Goal: Task Accomplishment & Management: Manage account settings

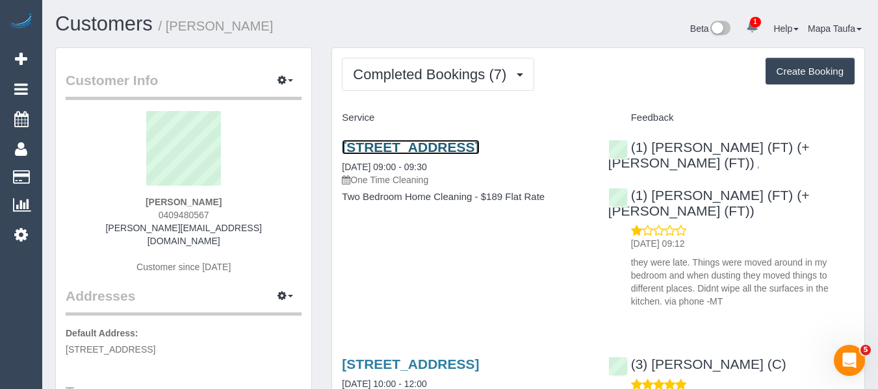
click at [418, 140] on link "22 Blandford Street, 14, West Footscray, VIC 3012" at bounding box center [410, 147] width 137 height 15
drag, startPoint x: 181, startPoint y: 214, endPoint x: 199, endPoint y: 209, distance: 18.9
click at [146, 216] on div "Lucinda Bordignon 0409480567 lucinda.bordignon12@gmail.com Customer since 2023" at bounding box center [184, 198] width 236 height 175
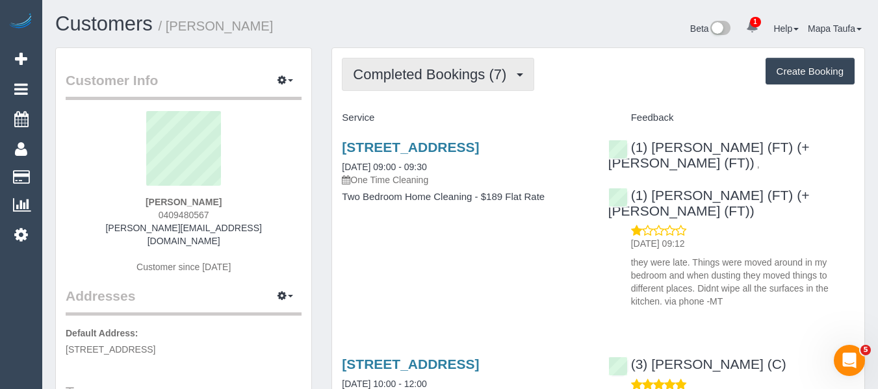
copy span "0409480567"
click at [408, 74] on span "Completed Bookings (7)" at bounding box center [433, 74] width 160 height 16
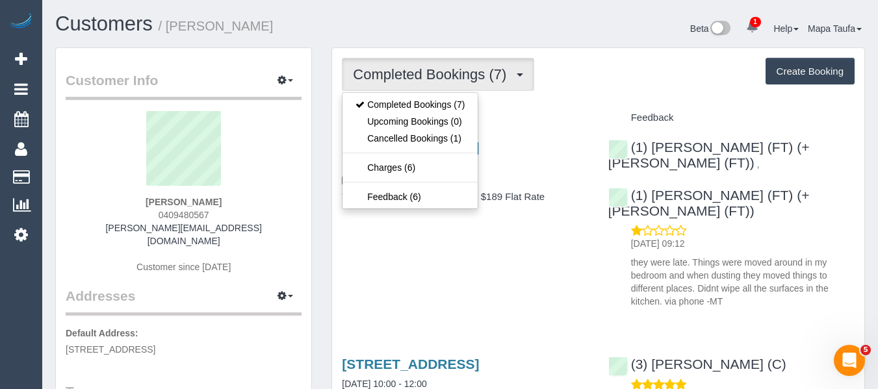
click at [567, 181] on div "22 Blandford Street, 14, West Footscray, VIC 3012 03/10/2025 09:00 - 09:30 One …" at bounding box center [465, 163] width 246 height 47
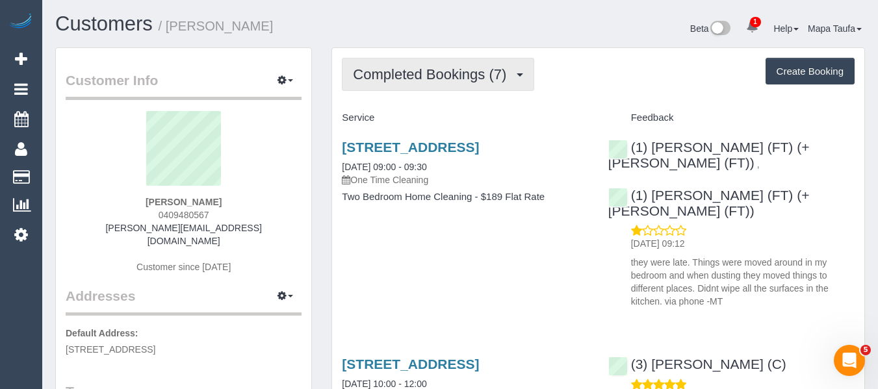
drag, startPoint x: 405, startPoint y: 66, endPoint x: 435, endPoint y: 90, distance: 38.3
click at [406, 66] on button "Completed Bookings (7)" at bounding box center [438, 74] width 192 height 33
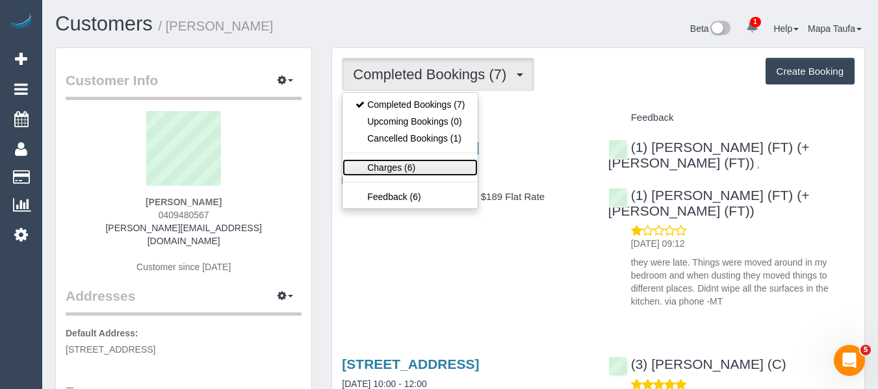
click at [424, 162] on link "Charges (6)" at bounding box center [409, 167] width 135 height 17
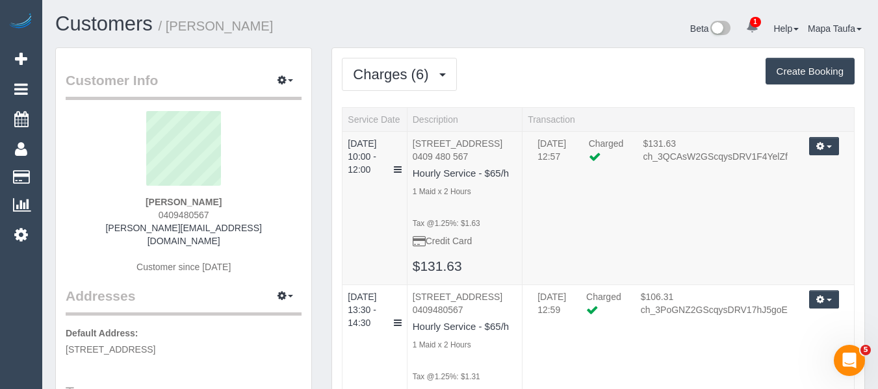
drag, startPoint x: 194, startPoint y: 212, endPoint x: 168, endPoint y: 217, distance: 26.4
click at [147, 215] on div "Lucinda Bordignon 0409480567 lucinda.bordignon12@gmail.com Customer since 2023" at bounding box center [184, 198] width 236 height 175
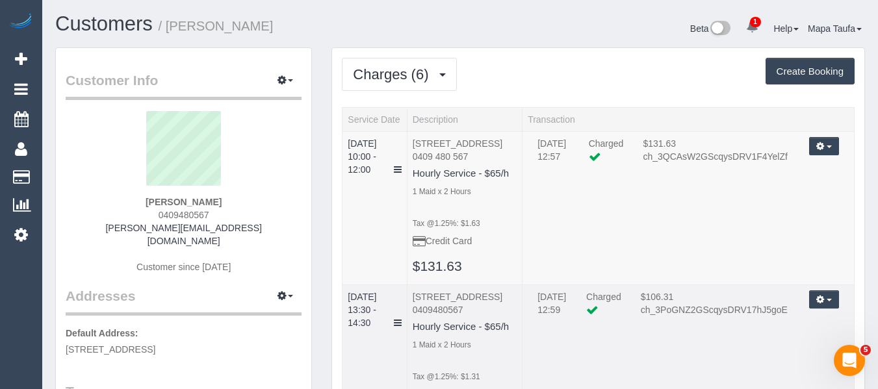
copy span "0409480567"
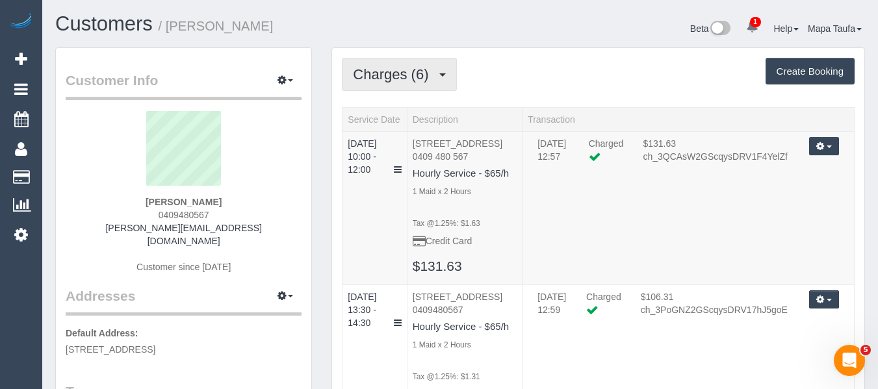
click at [396, 77] on span "Charges (6)" at bounding box center [394, 74] width 82 height 16
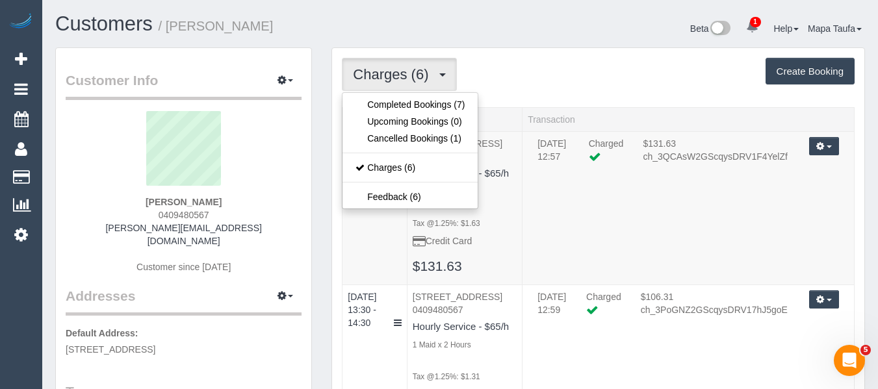
click at [539, 83] on div "Charges (6) Completed Bookings (7) Upcoming Bookings (0) Cancelled Bookings (1)…" at bounding box center [598, 74] width 513 height 33
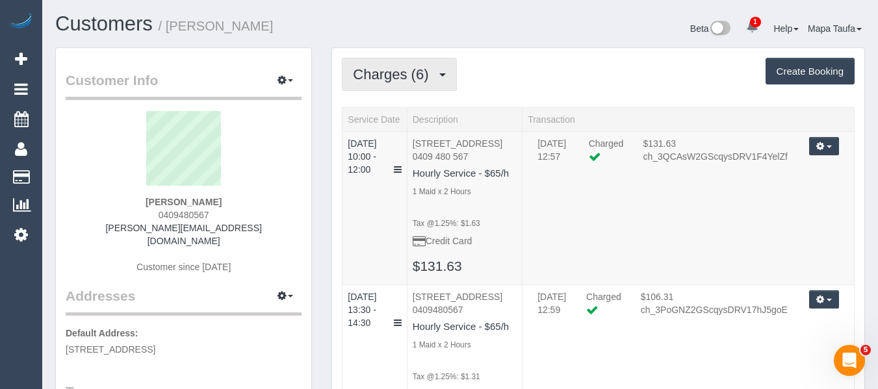
click at [396, 67] on span "Charges (6)" at bounding box center [394, 74] width 82 height 16
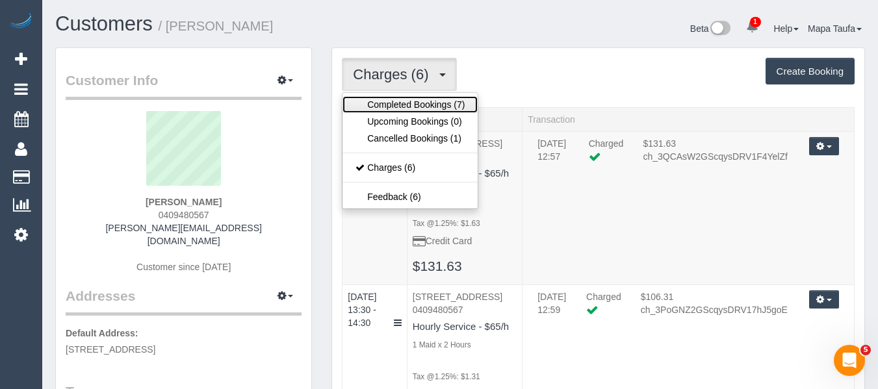
click at [391, 97] on link "Completed Bookings (7)" at bounding box center [409, 104] width 135 height 17
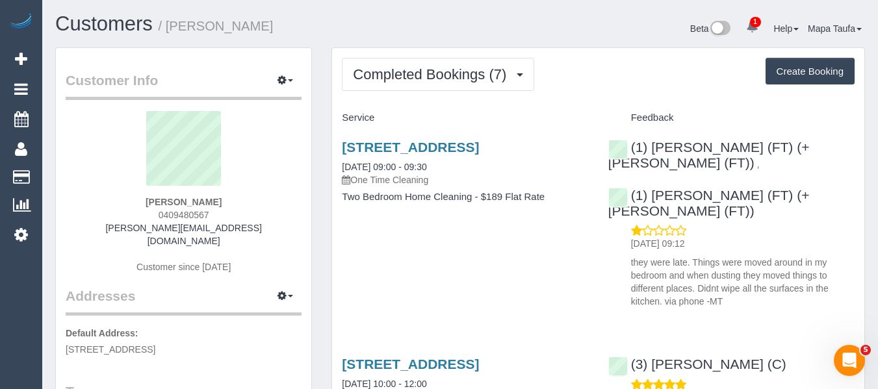
scroll to position [195, 0]
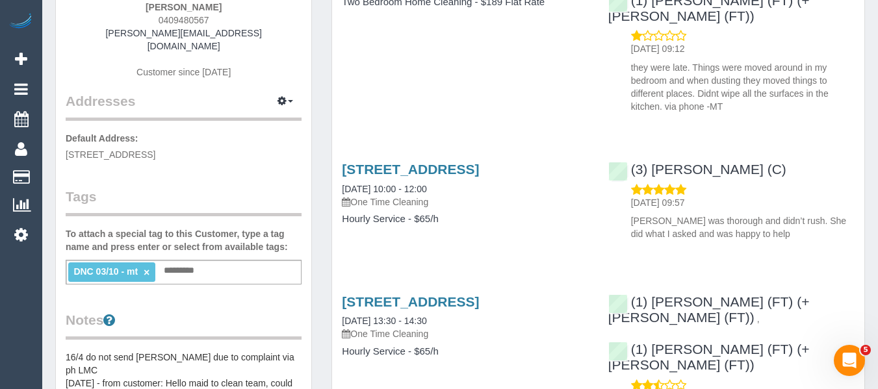
click at [152, 266] on li "DNC 03/10 - mt ×" at bounding box center [111, 271] width 87 height 19
click at [147, 262] on li "DNC 03/10 - mt ×" at bounding box center [111, 271] width 87 height 19
click at [147, 267] on link "×" at bounding box center [147, 272] width 6 height 11
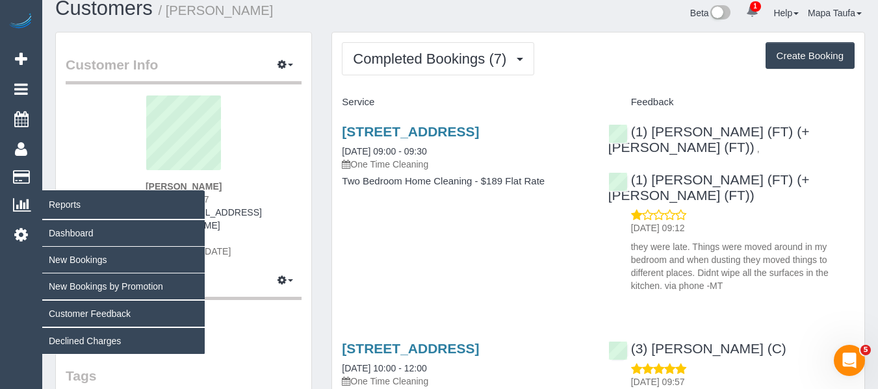
scroll to position [0, 0]
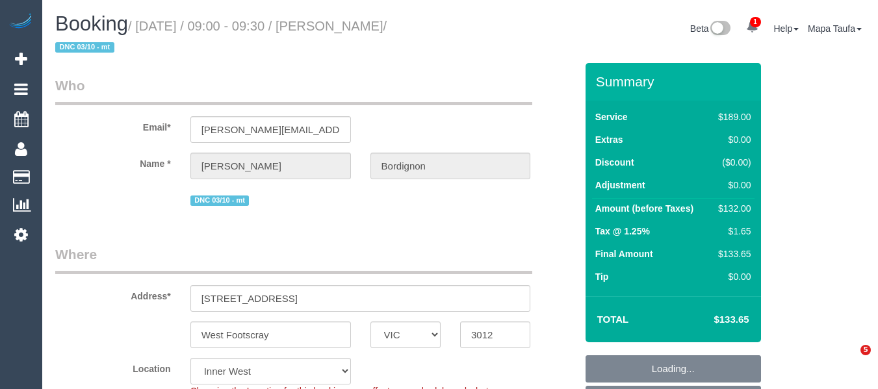
select select "VIC"
select select "string:stripe-pm_1SA0HJ2GScqysDRVJUglOE56"
select select "number:27"
select select "number:14"
select select "number:19"
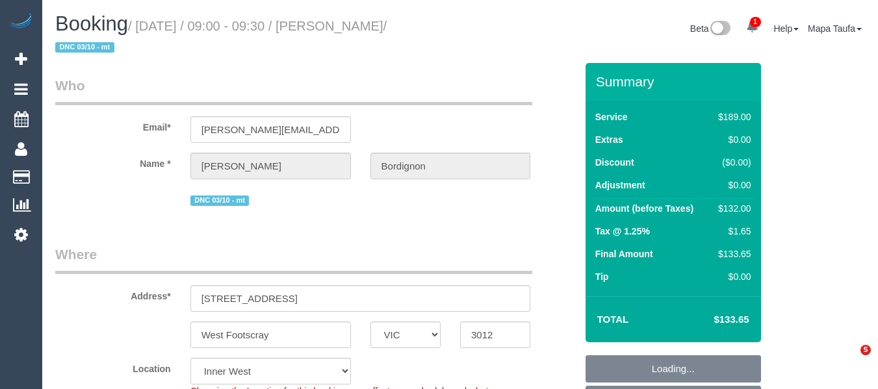
select select "number:24"
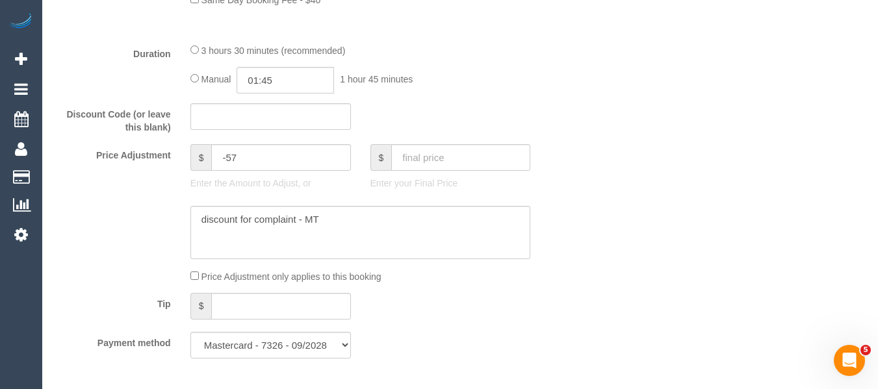
scroll to position [1234, 0]
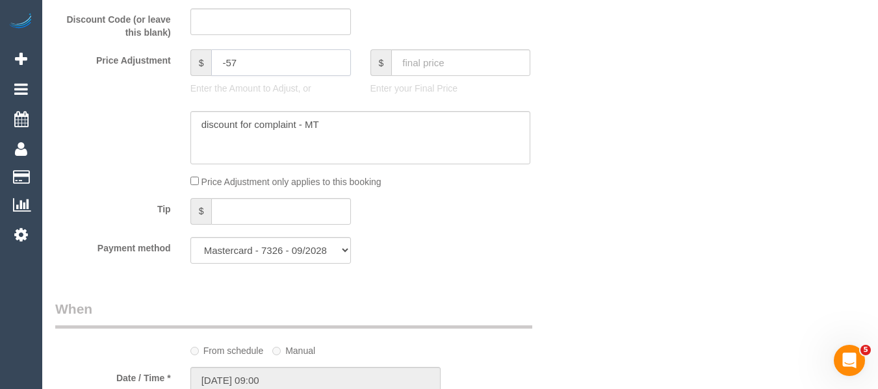
drag, startPoint x: 239, startPoint y: 62, endPoint x: 199, endPoint y: 61, distance: 40.3
click at [199, 61] on div "$ -57" at bounding box center [270, 62] width 160 height 27
drag, startPoint x: 382, startPoint y: 110, endPoint x: 385, endPoint y: 128, distance: 18.4
click at [382, 110] on sui-booking-price-adjustment "Price Adjustment $ -57 Enter the Amount to Adjust, or $ Enter your Final Price …" at bounding box center [315, 118] width 520 height 139
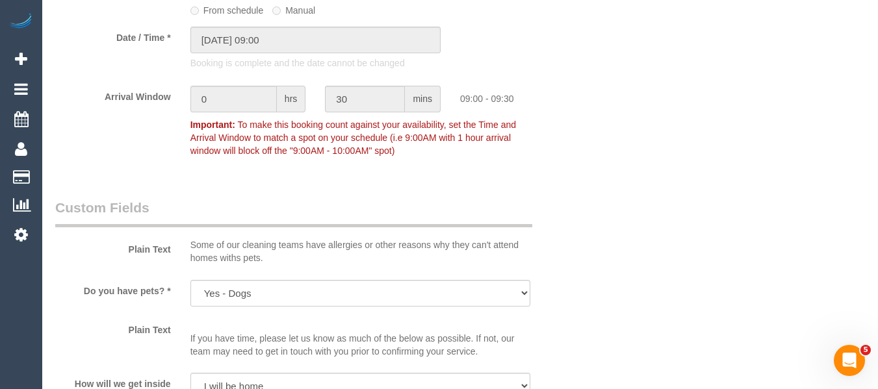
click at [385, 128] on span "To make this booking count against your availability, set the Time and Arrival …" at bounding box center [352, 138] width 325 height 36
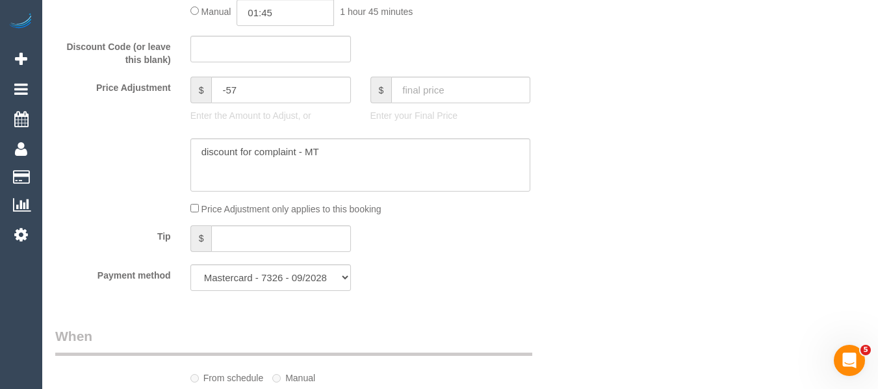
scroll to position [1185, 0]
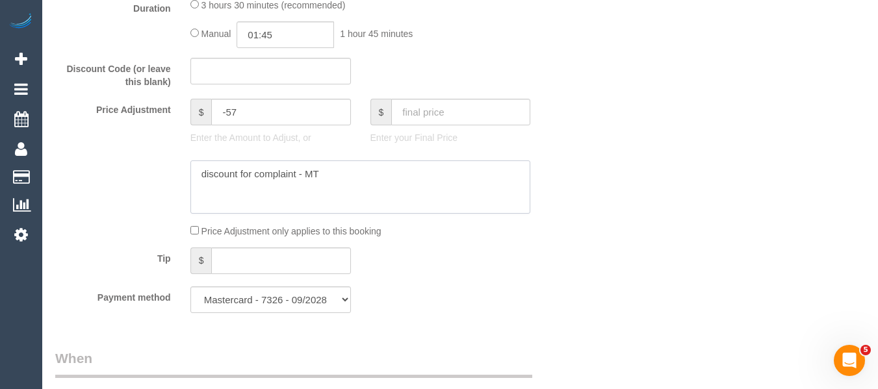
click at [362, 174] on textarea at bounding box center [360, 186] width 340 height 53
paste textarea "-57"
type textarea "discount for complaint - MT -57"
drag, startPoint x: 260, startPoint y: 121, endPoint x: 131, endPoint y: 101, distance: 130.9
click at [131, 101] on div "Price Adjustment $ -57 Enter the Amount to Adjust, or $ Enter your Final Price" at bounding box center [315, 125] width 540 height 52
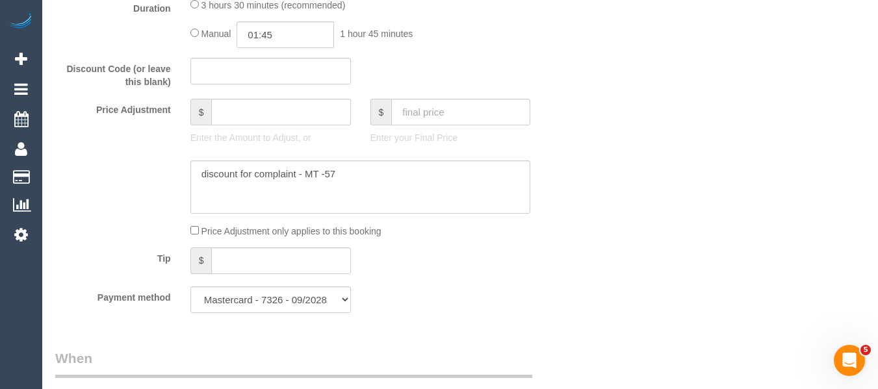
drag, startPoint x: 807, startPoint y: 258, endPoint x: 756, endPoint y: 248, distance: 52.2
click at [759, 252] on div "Who Email* lucinda.bordignon12@gmail.com Name * Lucinda Bordignon DNC 03/10 - m…" at bounding box center [459, 325] width 809 height 2894
click at [756, 248] on div "Who Email* lucinda.bordignon12@gmail.com Name * Lucinda Bordignon DNC 03/10 - m…" at bounding box center [459, 325] width 809 height 2894
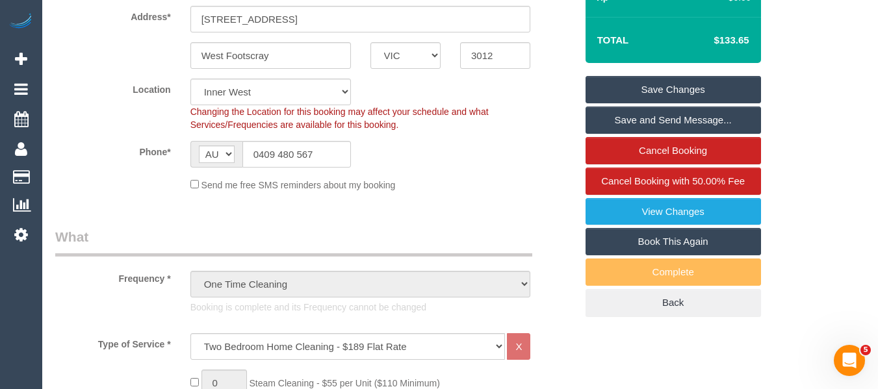
scroll to position [146, 0]
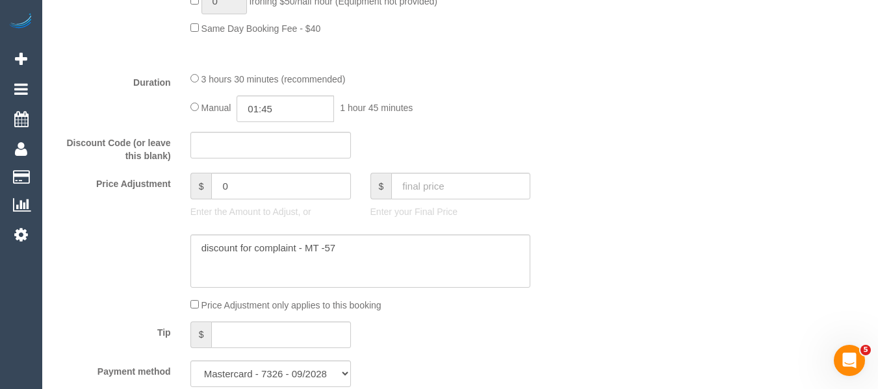
scroll to position [1185, 0]
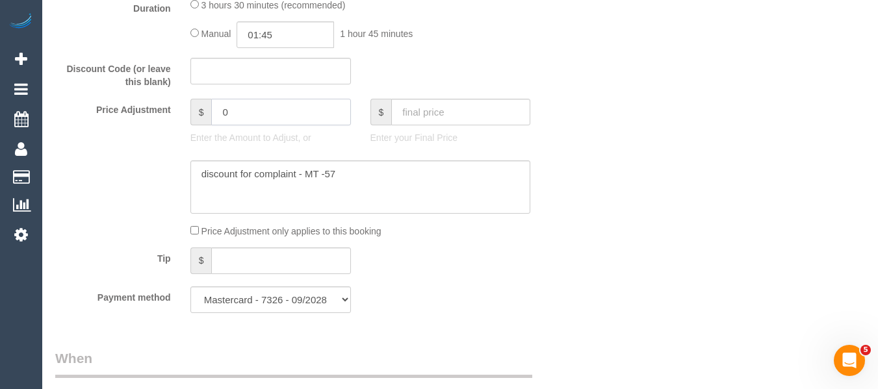
drag, startPoint x: 231, startPoint y: 114, endPoint x: 150, endPoint y: 118, distance: 80.6
click at [150, 118] on div "Price Adjustment $ 0 Enter the Amount to Adjust, or $ Enter your Final Price" at bounding box center [315, 125] width 540 height 52
type input "-95.68"
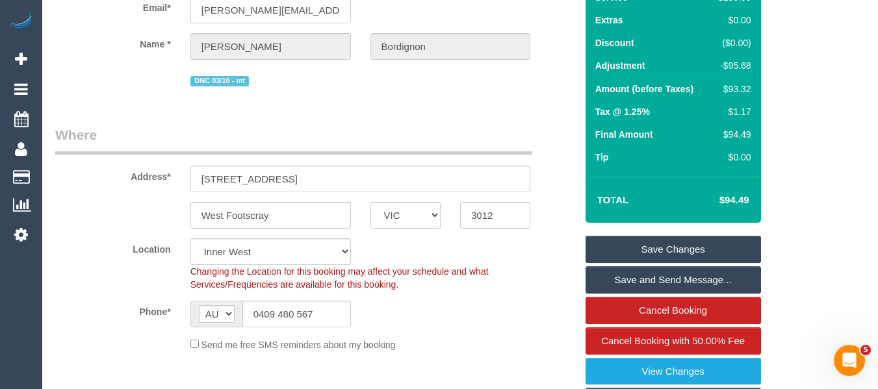
scroll to position [81, 0]
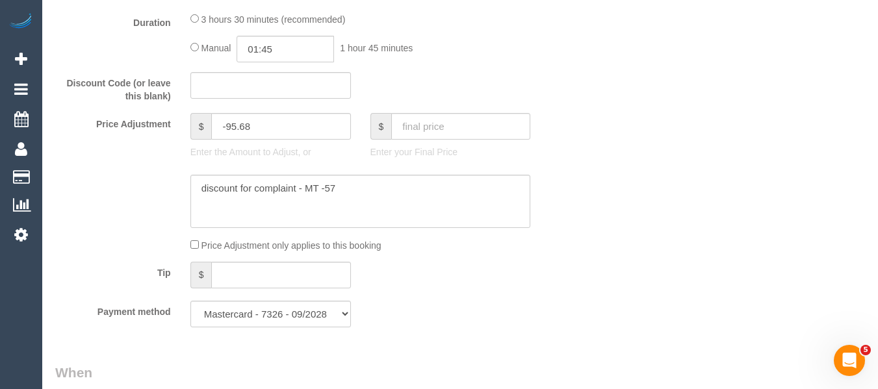
scroll to position [1250, 0]
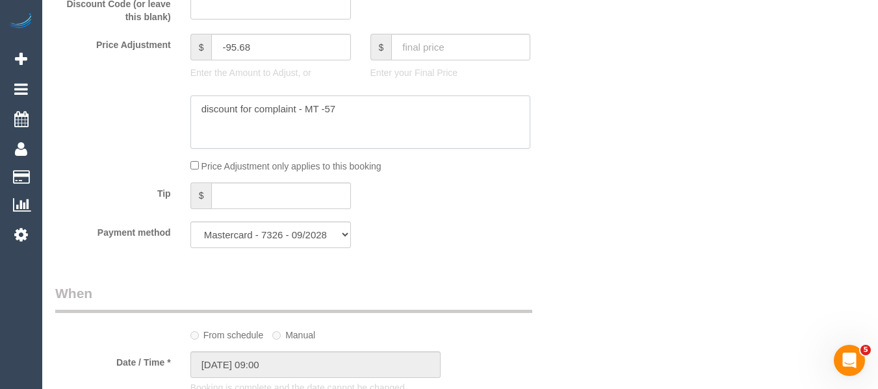
drag, startPoint x: 341, startPoint y: 112, endPoint x: 323, endPoint y: 114, distance: 17.6
click at [323, 114] on textarea at bounding box center [360, 121] width 340 height 53
click at [199, 107] on textarea at bounding box center [360, 121] width 340 height 53
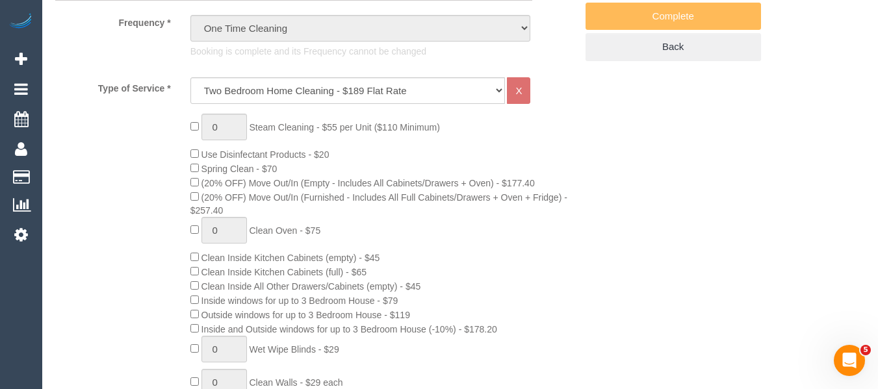
scroll to position [210, 0]
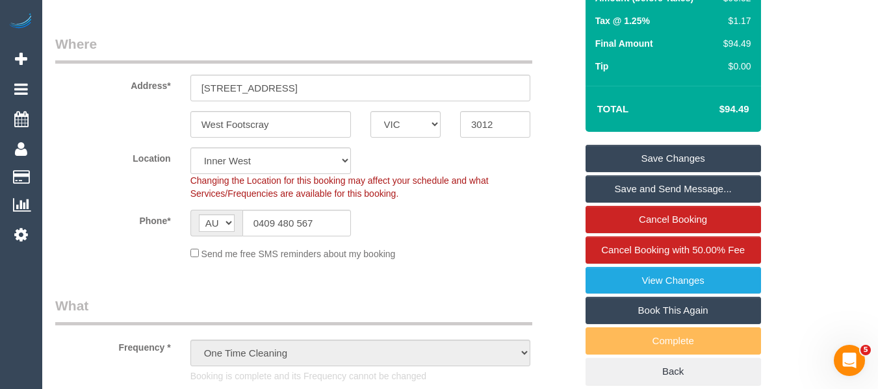
type textarea "50% discount for complaint - MT -"
click at [666, 150] on link "Save Changes" at bounding box center [672, 158] width 175 height 27
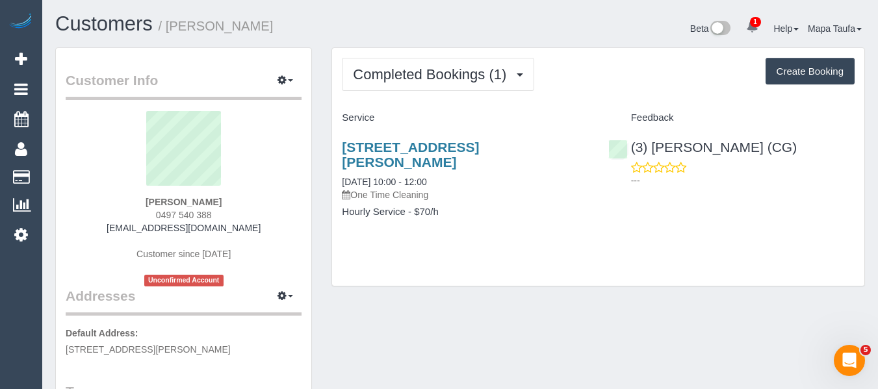
drag, startPoint x: 223, startPoint y: 212, endPoint x: 149, endPoint y: 219, distance: 74.3
click at [150, 218] on div "Kaytie Denahan 0497 540 388 kaytype@gmail.com Customer since 2025 Unconfirmed A…" at bounding box center [184, 198] width 236 height 175
copy span "0497 540 388"
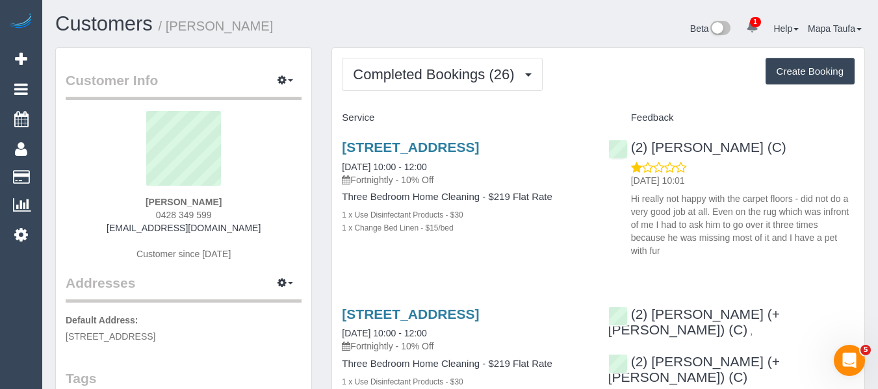
drag, startPoint x: 142, startPoint y: 214, endPoint x: 130, endPoint y: 221, distance: 14.3
click at [130, 220] on div "Marika Michaloudakis 0428 349 599 marika@archconstructionlawyers.com.au Custome…" at bounding box center [184, 192] width 236 height 162
copy span "0428 349 599"
drag, startPoint x: 272, startPoint y: 189, endPoint x: 285, endPoint y: 219, distance: 32.6
click at [272, 192] on sui-profile-pic at bounding box center [183, 153] width 216 height 84
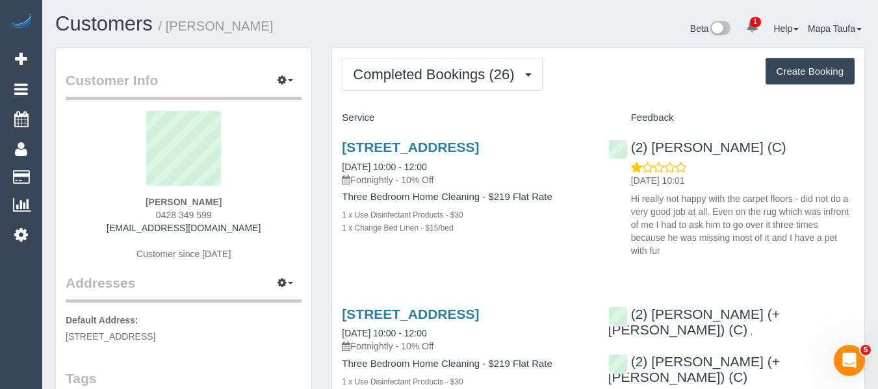
drag, startPoint x: 238, startPoint y: 213, endPoint x: 139, endPoint y: 214, distance: 98.7
click at [140, 210] on div "Marika Michaloudakis 0428 349 599 marika@archconstructionlawyers.com.au Custome…" at bounding box center [184, 192] width 236 height 162
copy span "0428 349 599"
click at [278, 228] on div "Marika Michaloudakis 0428 349 599 marika@archconstructionlawyers.com.au Custome…" at bounding box center [184, 192] width 236 height 162
drag, startPoint x: 278, startPoint y: 229, endPoint x: 105, endPoint y: 228, distance: 172.8
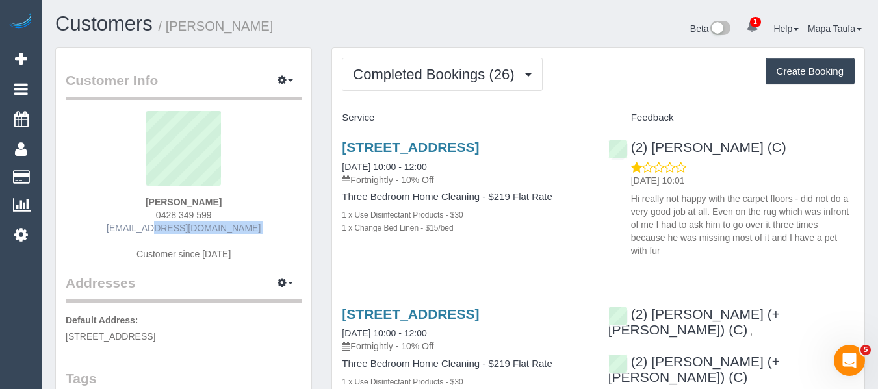
click at [105, 228] on div "Marika Michaloudakis 0428 349 599 marika@archconstructionlawyers.com.au Custome…" at bounding box center [184, 192] width 236 height 162
copy div "[EMAIL_ADDRESS][DOMAIN_NAME]"
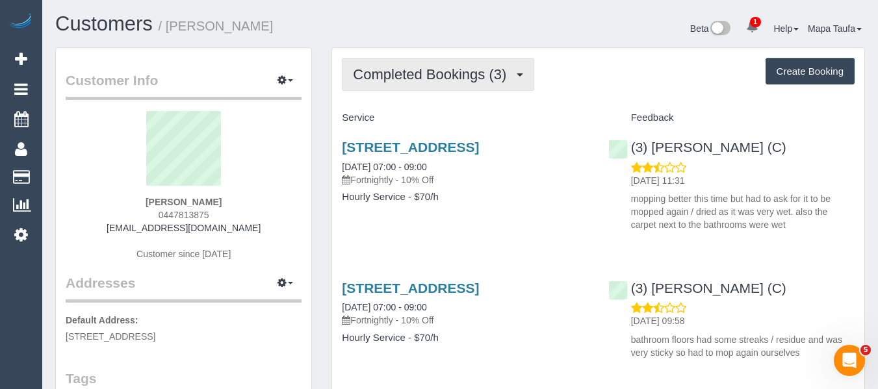
click at [455, 87] on button "Completed Bookings (3)" at bounding box center [438, 74] width 192 height 33
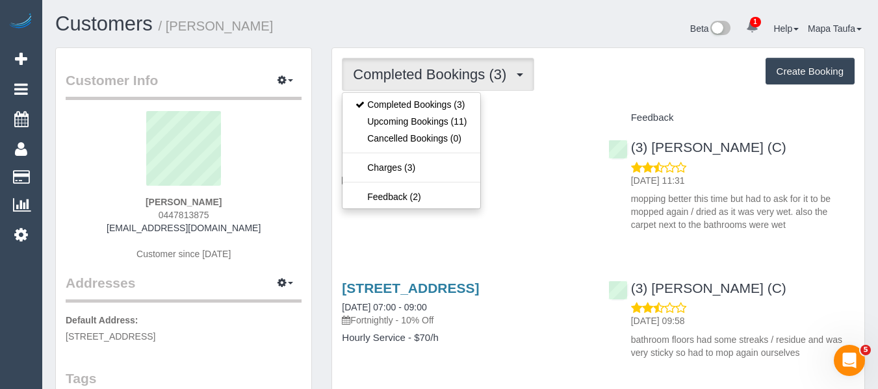
drag, startPoint x: 546, startPoint y: 102, endPoint x: 226, endPoint y: 167, distance: 326.8
click at [525, 110] on div "Completed Bookings (3) Completed Bookings (3) Upcoming Bookings (11) Cancelled …" at bounding box center [598, 296] width 532 height 496
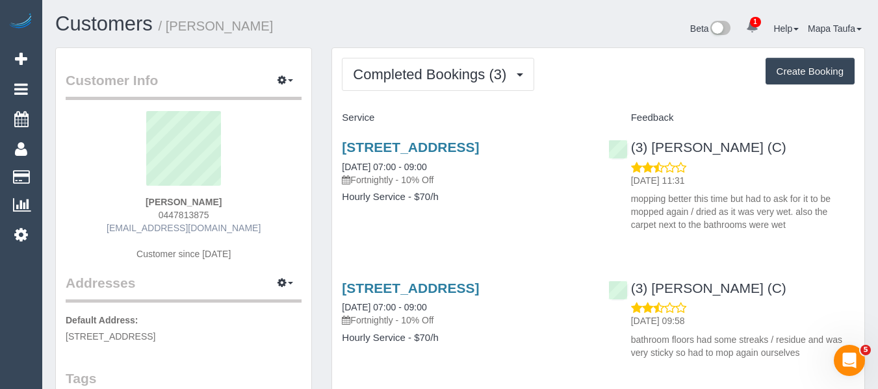
drag, startPoint x: 224, startPoint y: 210, endPoint x: 201, endPoint y: 227, distance: 28.3
click at [150, 219] on div "[PERSON_NAME] 0447813875 [EMAIL_ADDRESS][DOMAIN_NAME] Customer since [DATE]" at bounding box center [184, 192] width 236 height 162
copy span "0447813875"
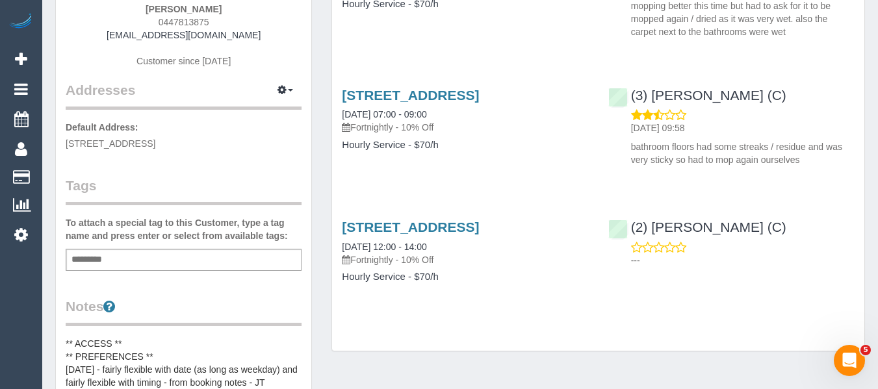
scroll to position [195, 0]
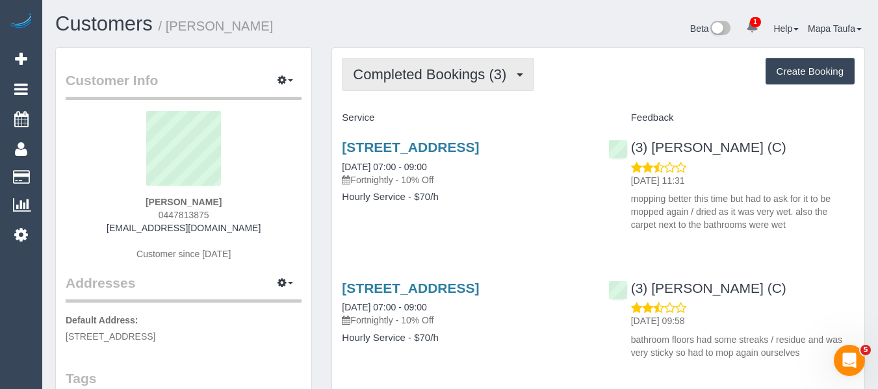
click at [433, 81] on span "Completed Bookings (3)" at bounding box center [433, 74] width 160 height 16
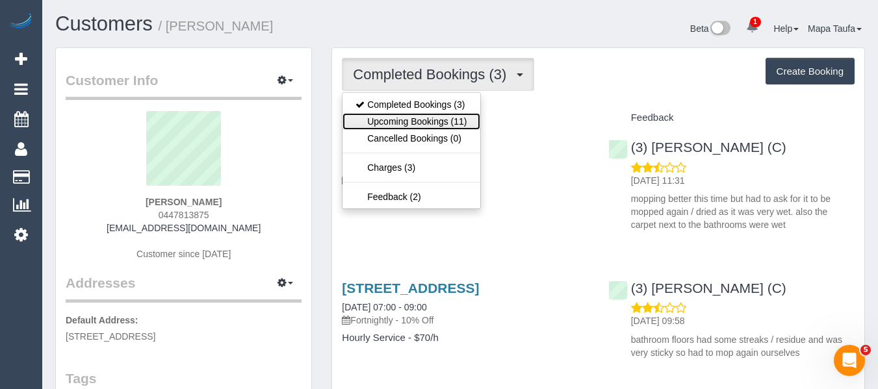
click at [429, 116] on link "Upcoming Bookings (11)" at bounding box center [410, 121] width 137 height 17
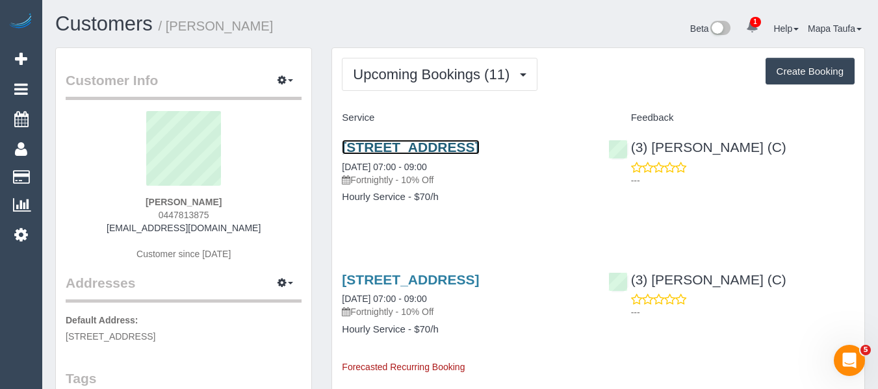
click at [422, 150] on link "534b High Street Road, Mount Waverley, VIC 3149" at bounding box center [410, 147] width 137 height 15
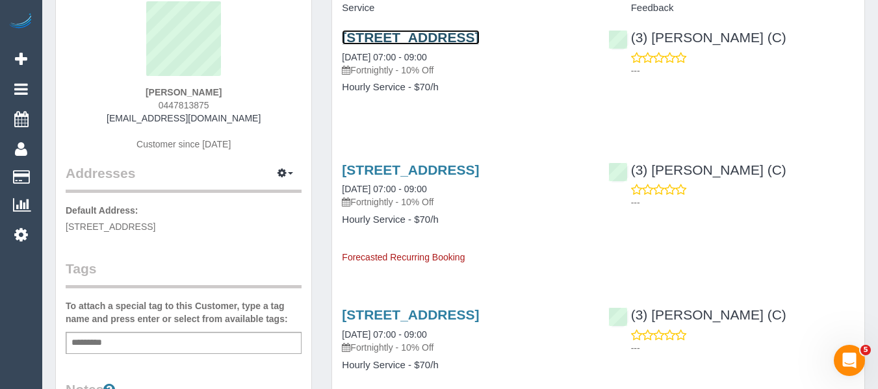
scroll to position [65, 0]
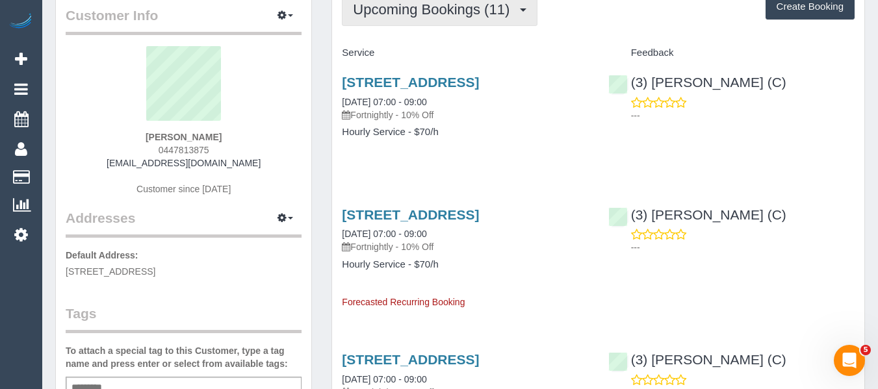
click at [394, 19] on button "Upcoming Bookings (11)" at bounding box center [440, 9] width 196 height 33
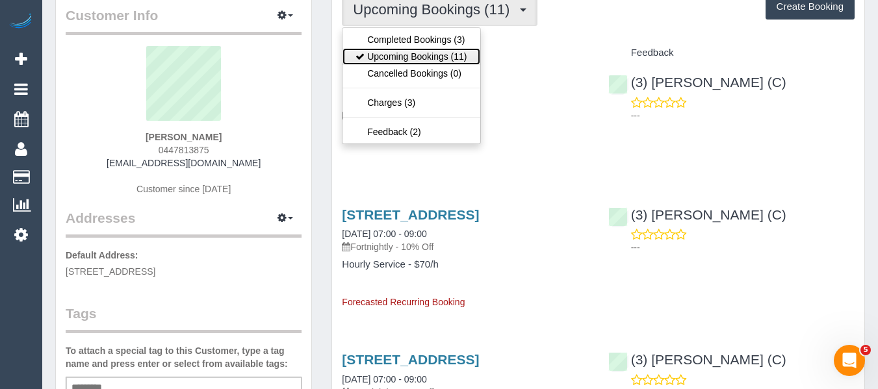
click at [405, 48] on link "Upcoming Bookings (11)" at bounding box center [410, 56] width 137 height 17
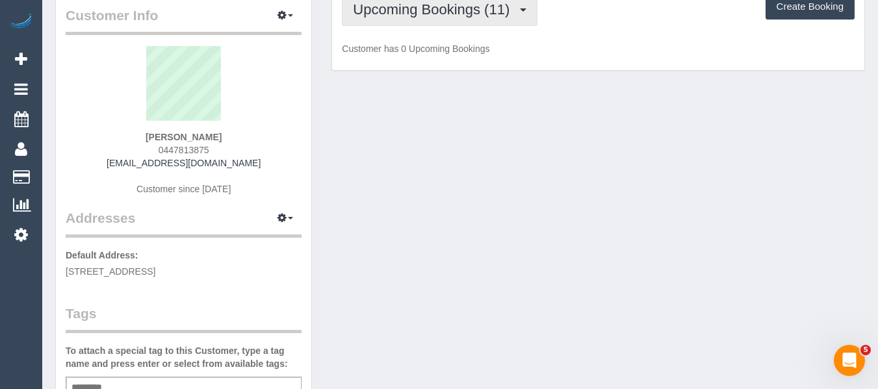
click at [414, 5] on span "Upcoming Bookings (11)" at bounding box center [434, 9] width 163 height 16
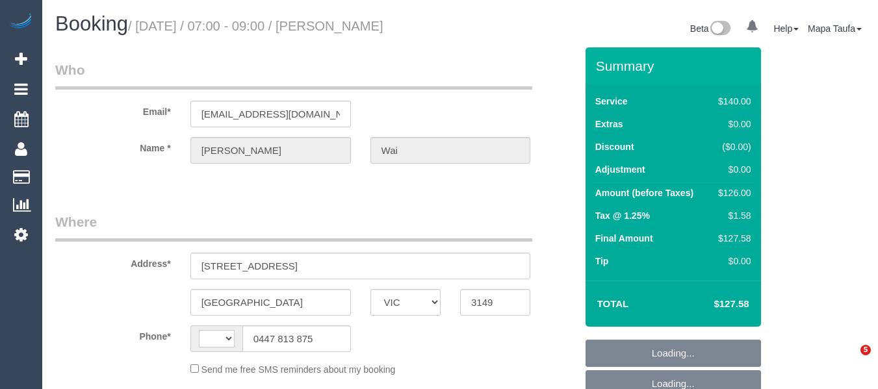
select select "VIC"
select select "object:290"
select select "string:AU"
select select "number:28"
select select "number:14"
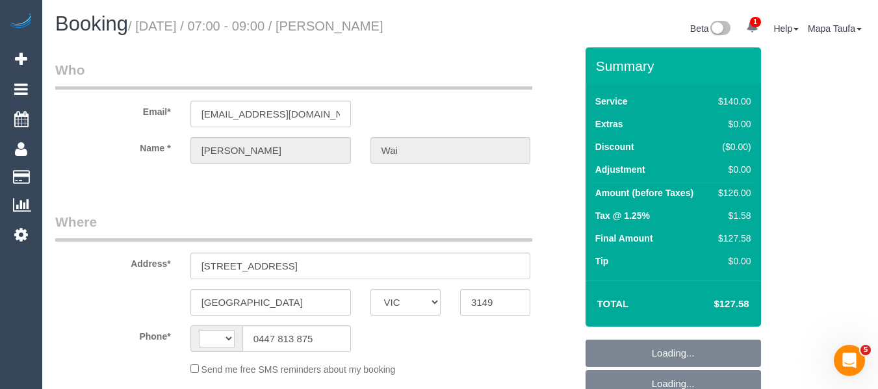
select select "number:19"
select select "number:22"
select select "number:34"
select select "number:11"
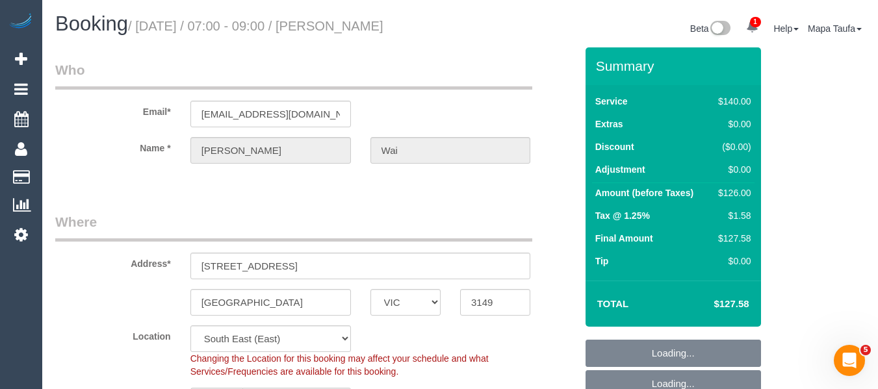
select select "object:1413"
select select "string:stripe-pm_1S0sv82GScqysDRVQxFmRtof"
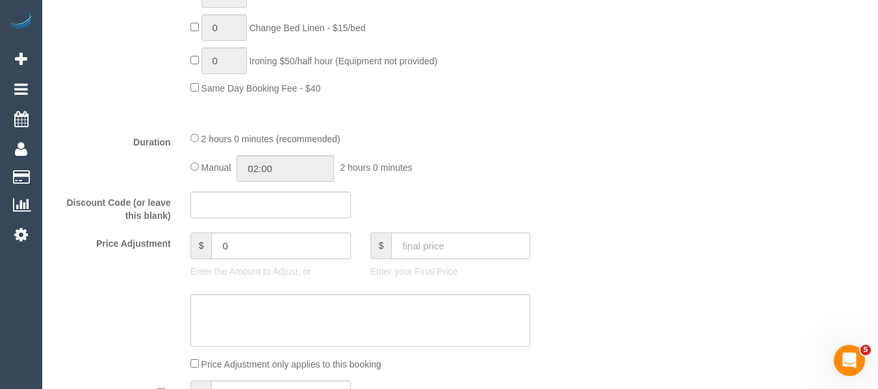
scroll to position [1077, 0]
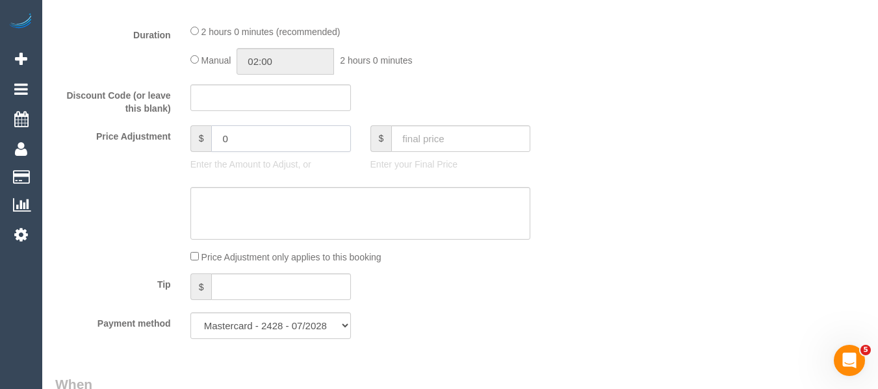
drag, startPoint x: 251, startPoint y: 140, endPoint x: 175, endPoint y: 139, distance: 76.0
click at [175, 139] on div "Price Adjustment $ 0 Enter the Amount to Adjust, or $ Enter your Final Price" at bounding box center [315, 151] width 540 height 52
type input "-30"
click at [278, 209] on textarea at bounding box center [360, 213] width 340 height 53
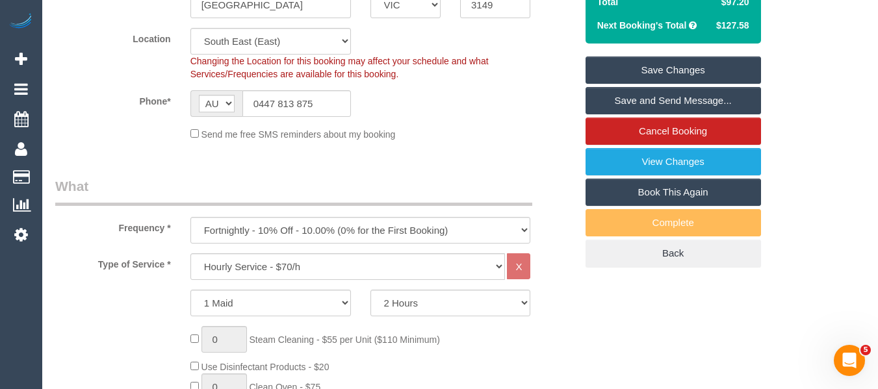
scroll to position [233, 0]
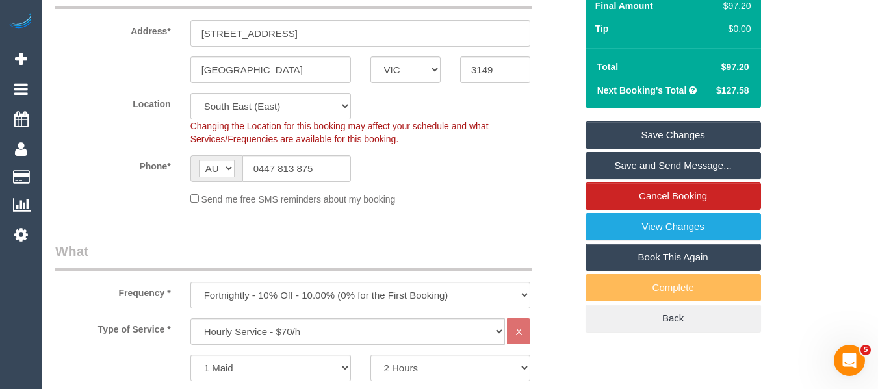
type textarea "discount for previous complaint - not to affect cleaners earnings - MT"
click at [692, 133] on link "Save Changes" at bounding box center [672, 134] width 175 height 27
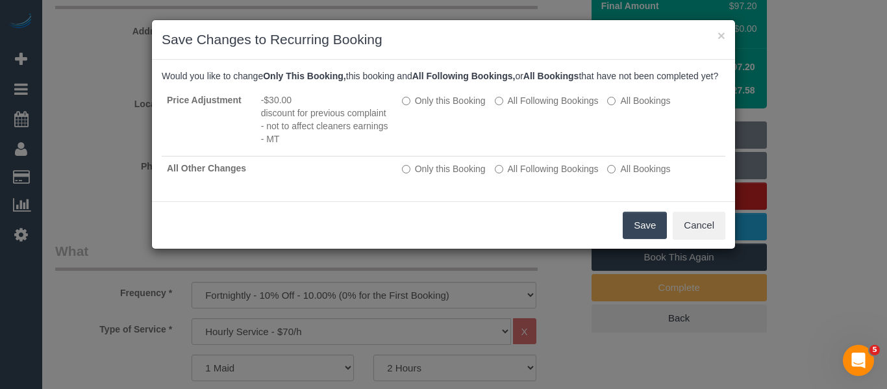
click at [649, 238] on button "Save" at bounding box center [645, 225] width 44 height 27
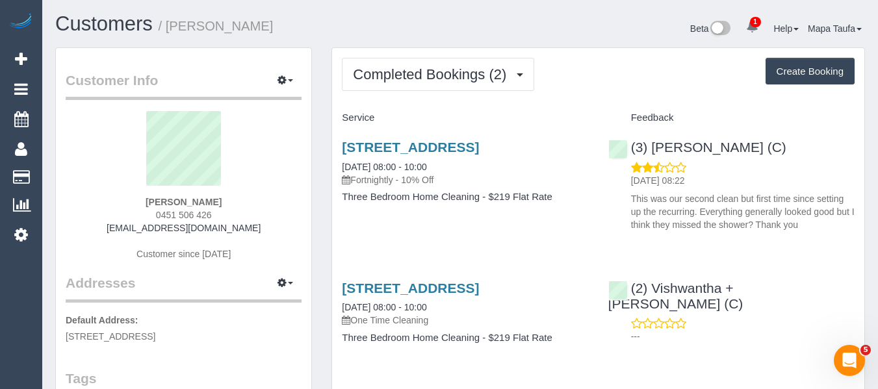
click at [126, 215] on div "[PERSON_NAME] 0451 506 426 [EMAIL_ADDRESS][DOMAIN_NAME] Customer since [DATE]" at bounding box center [184, 192] width 236 height 162
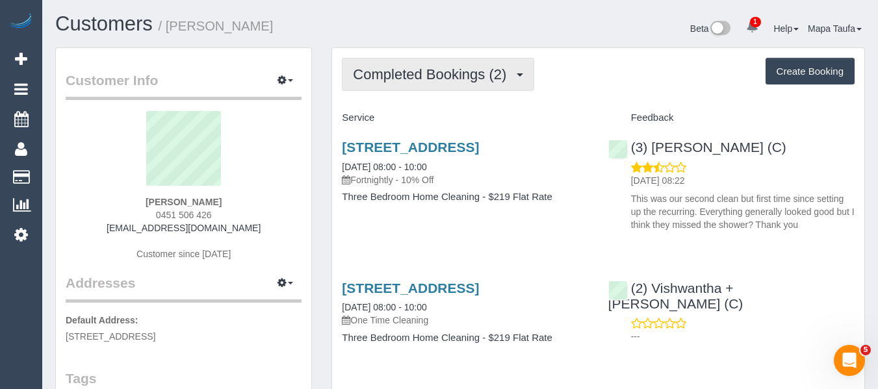
click at [436, 68] on span "Completed Bookings (2)" at bounding box center [433, 74] width 160 height 16
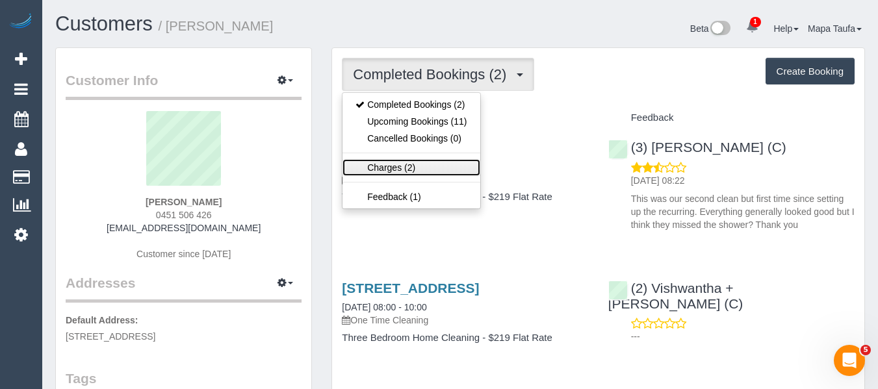
click at [416, 162] on link "Charges (2)" at bounding box center [410, 167] width 137 height 17
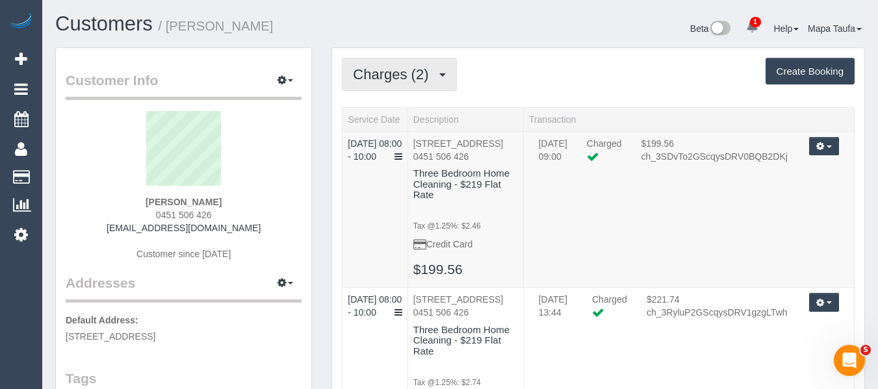
click at [424, 72] on span "Charges (2)" at bounding box center [394, 74] width 82 height 16
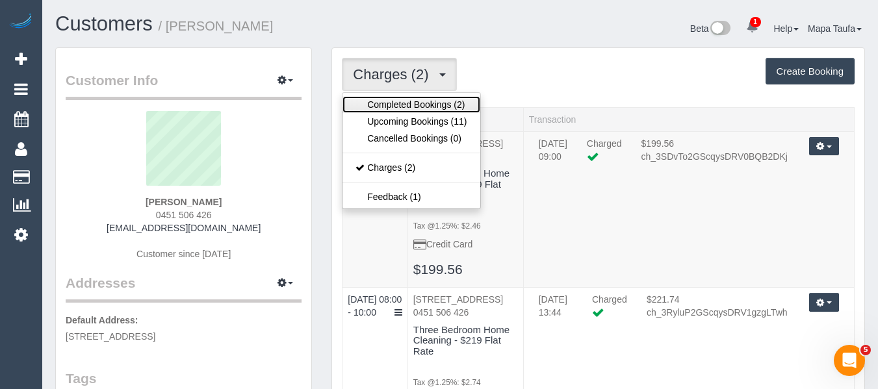
click at [409, 104] on link "Completed Bookings (2)" at bounding box center [410, 104] width 137 height 17
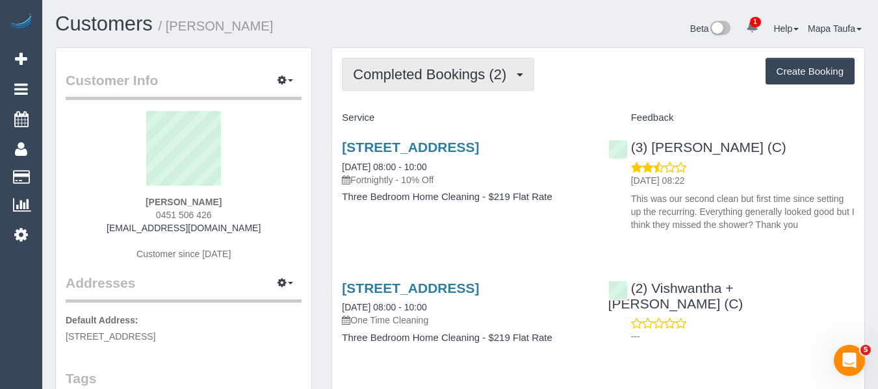
click at [403, 73] on span "Completed Bookings (2)" at bounding box center [433, 74] width 160 height 16
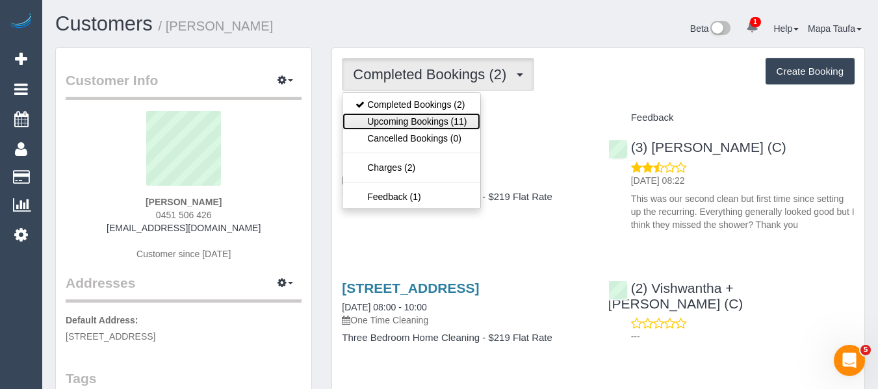
click at [401, 120] on link "Upcoming Bookings (11)" at bounding box center [410, 121] width 137 height 17
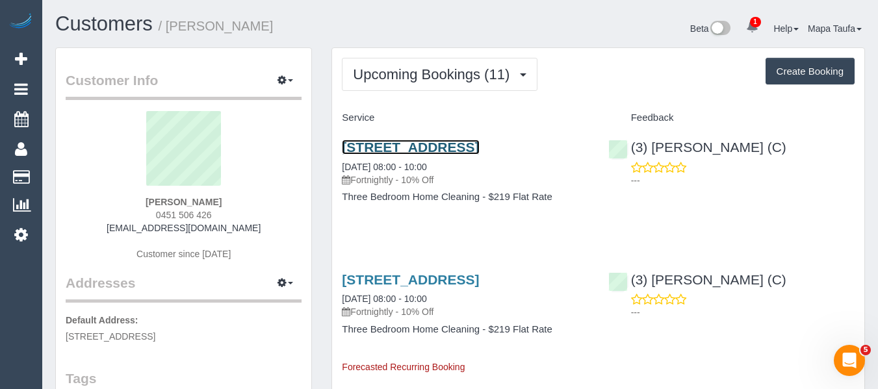
click at [381, 149] on link "[STREET_ADDRESS]" at bounding box center [410, 147] width 137 height 15
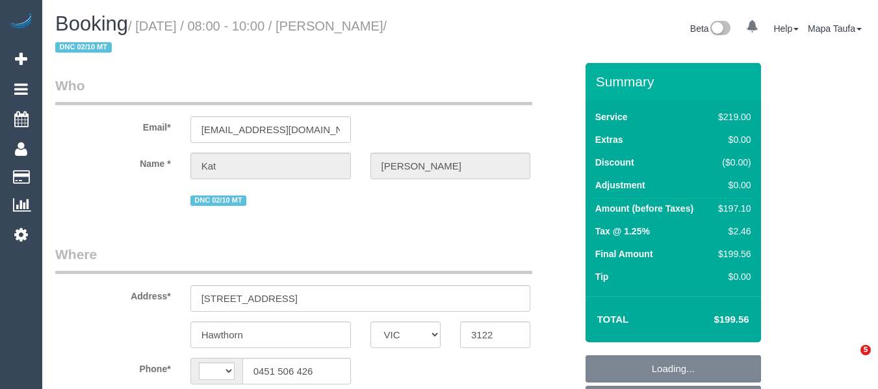
select select "VIC"
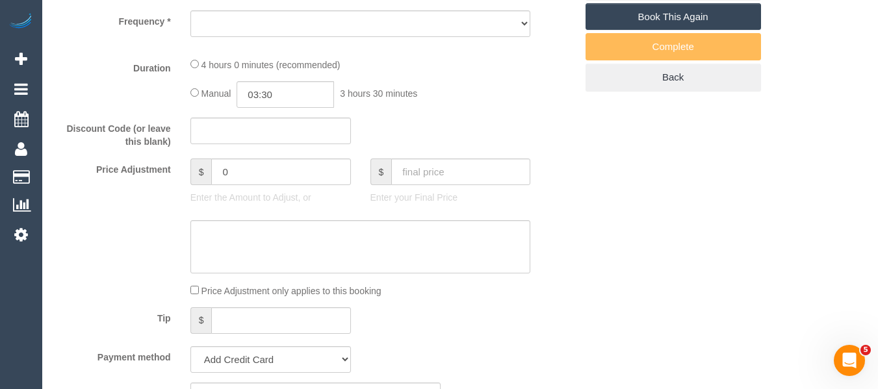
select select "string:AU"
select select "string:stripe-pm_1RvSDt2GScqysDRVQCnpcIoG"
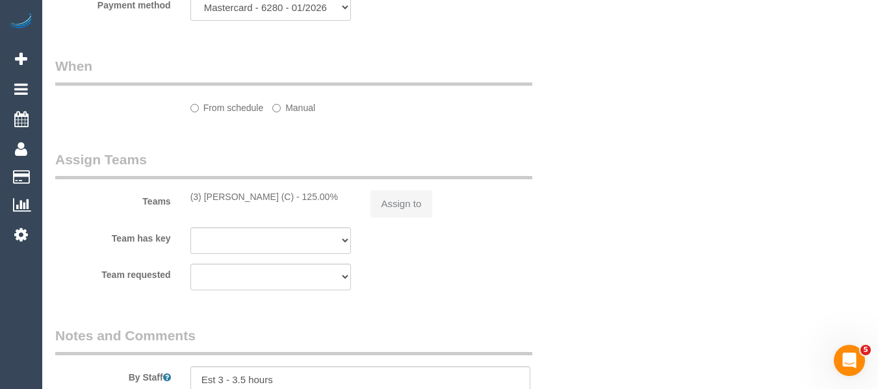
select select "object:548"
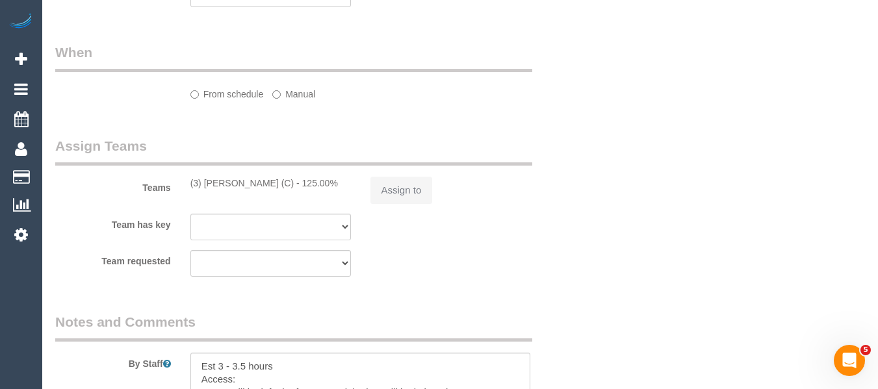
select select "number:28"
select select "number:14"
select select "number:19"
select select "number:36"
select select "number:34"
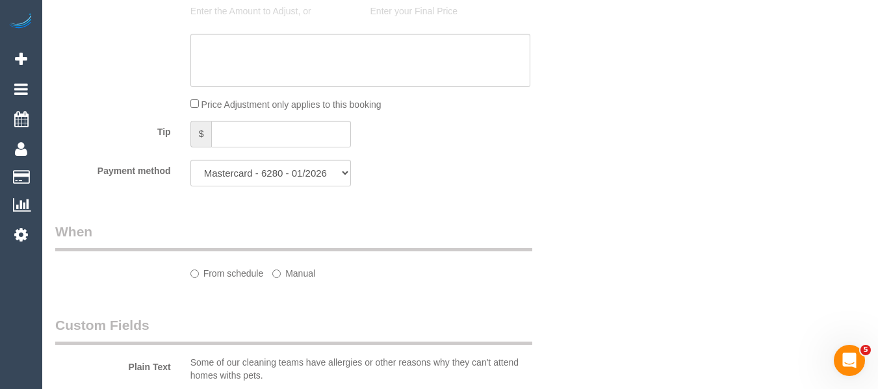
select select "object:1307"
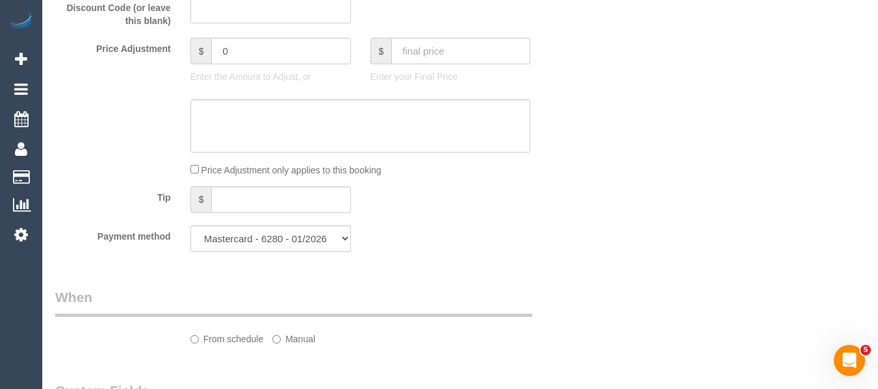
scroll to position [1104, 0]
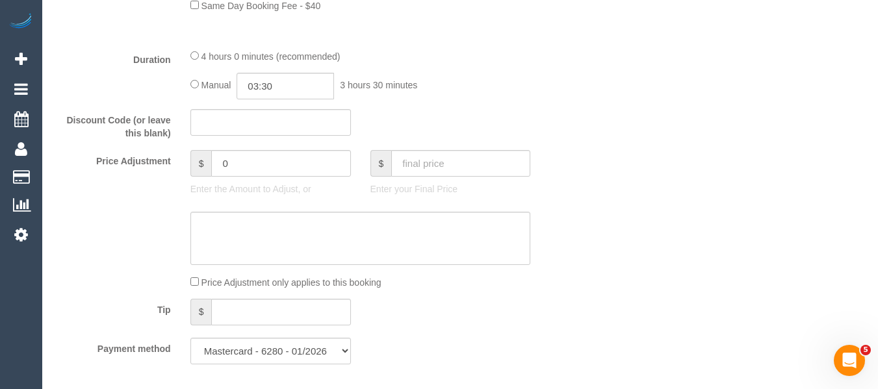
select select "spot2"
drag, startPoint x: 233, startPoint y: 161, endPoint x: 180, endPoint y: 162, distance: 52.6
click at [187, 160] on div "$ 0 Enter the Amount to Adjust, or" at bounding box center [271, 176] width 180 height 52
type input "-40"
click at [224, 227] on textarea at bounding box center [360, 238] width 340 height 53
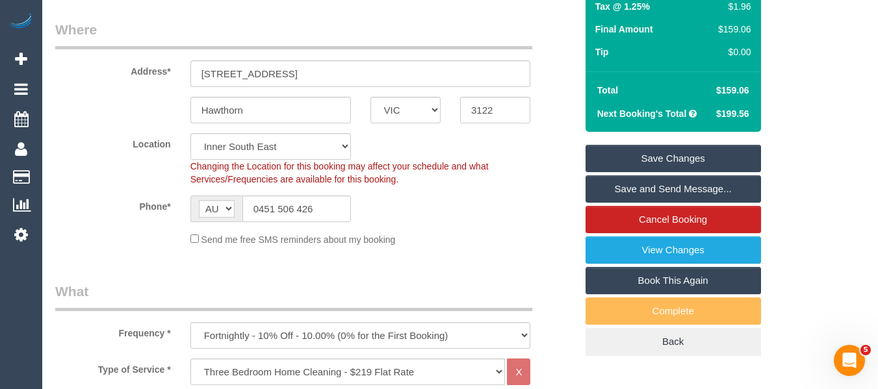
scroll to position [130, 0]
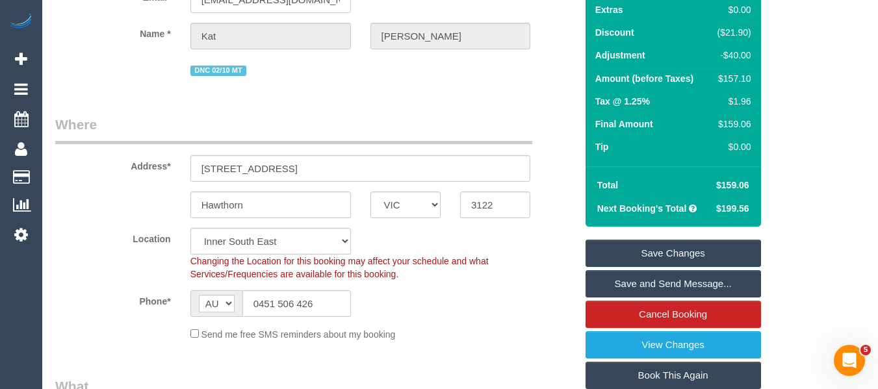
type textarea "discount for previous service - not to affect cleaners earnings -MT"
click at [655, 253] on link "Save Changes" at bounding box center [672, 253] width 175 height 27
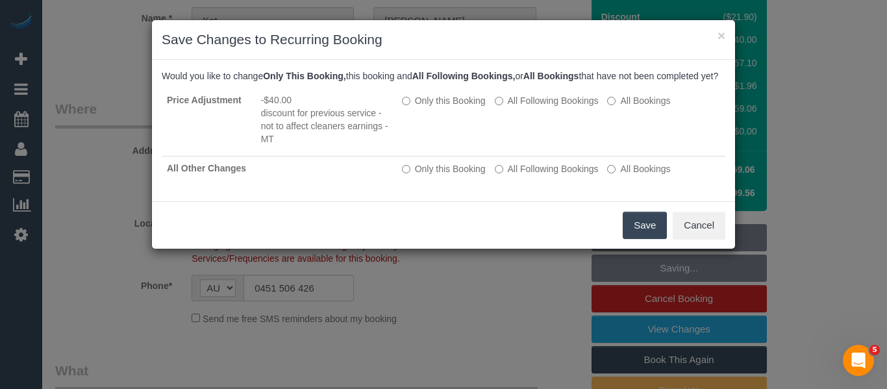
click at [638, 228] on button "Save" at bounding box center [645, 225] width 44 height 27
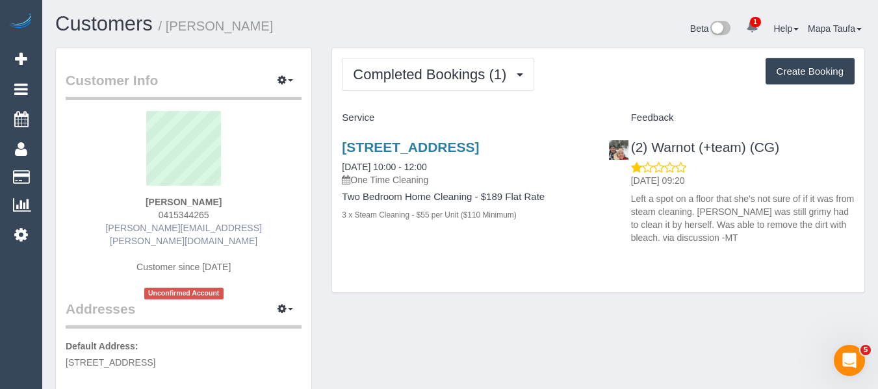
drag, startPoint x: 164, startPoint y: 219, endPoint x: 145, endPoint y: 227, distance: 20.4
click at [145, 222] on div "Rochelle Young 0415344265 rochelle.young@live.com Customer since 2025 Unconfirm…" at bounding box center [184, 205] width 236 height 188
drag, startPoint x: 292, startPoint y: 227, endPoint x: 238, endPoint y: 221, distance: 53.7
click at [291, 227] on div "Rochelle Young 0415344265 rochelle.young@live.com Customer since 2025 Unconfirm…" at bounding box center [184, 205] width 236 height 188
drag, startPoint x: 232, startPoint y: 220, endPoint x: 141, endPoint y: 220, distance: 90.9
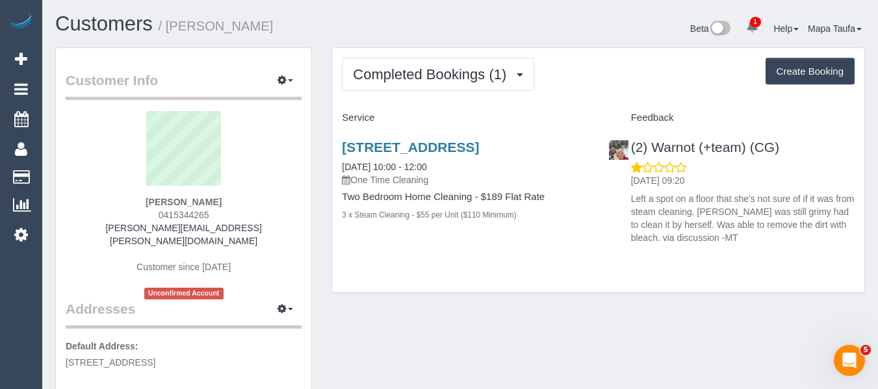
click at [142, 218] on div "Rochelle Young 0415344265 rochelle.young@live.com Customer since 2025 Unconfirm…" at bounding box center [184, 205] width 236 height 188
copy span "0415344265"
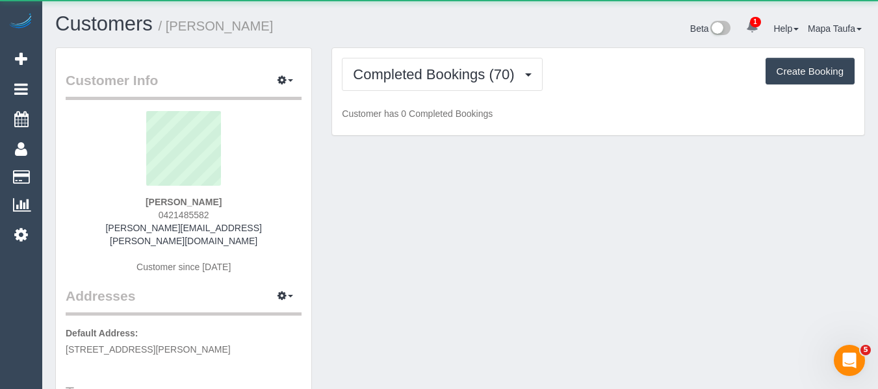
drag, startPoint x: 218, startPoint y: 214, endPoint x: 146, endPoint y: 214, distance: 72.1
click at [148, 214] on div "[PERSON_NAME] 0421485582 [PERSON_NAME][EMAIL_ADDRESS][PERSON_NAME][DOMAIN_NAME]…" at bounding box center [184, 198] width 236 height 175
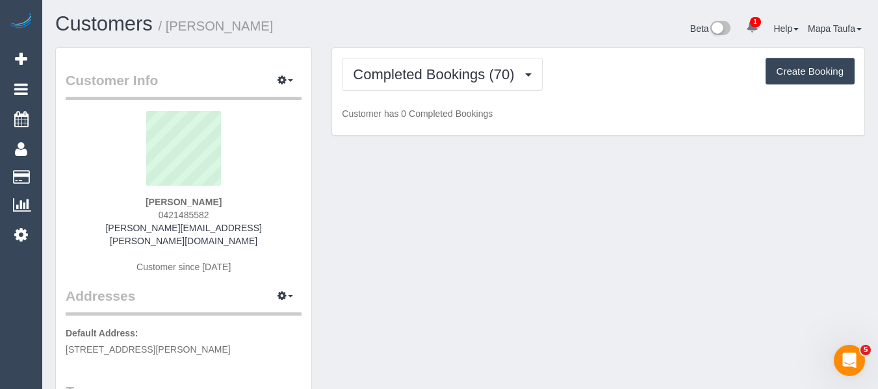
copy span "0421485582"
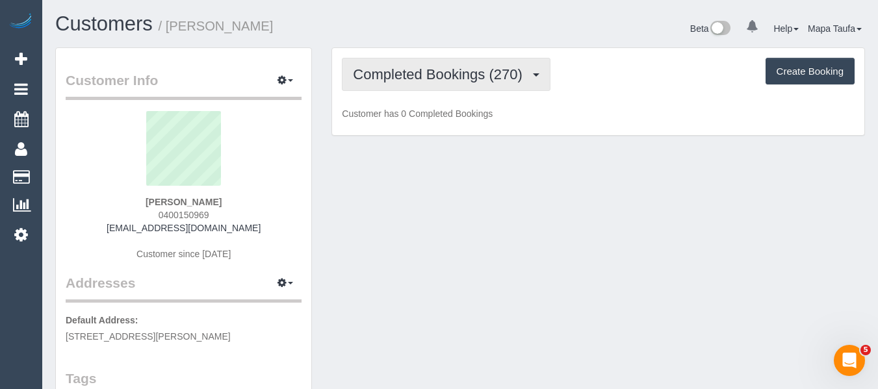
click at [406, 79] on span "Completed Bookings (270)" at bounding box center [440, 74] width 175 height 16
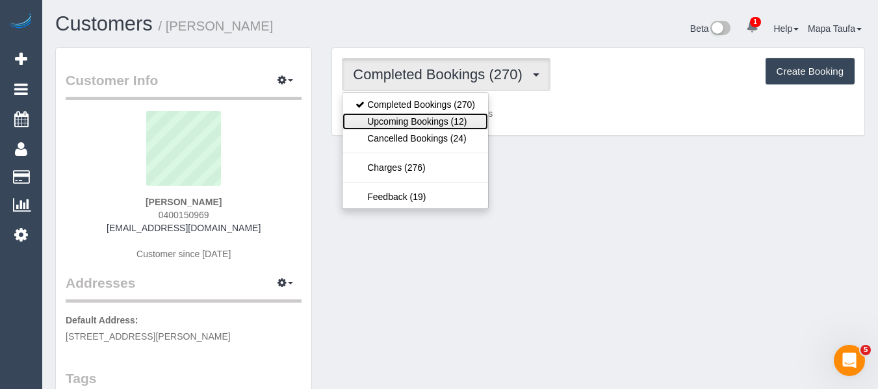
click at [412, 122] on link "Upcoming Bookings (12)" at bounding box center [415, 121] width 146 height 17
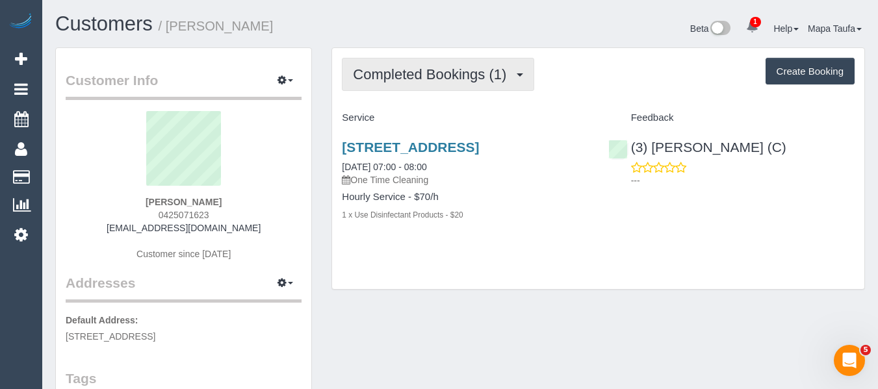
click at [364, 82] on button "Completed Bookings (1)" at bounding box center [438, 74] width 192 height 33
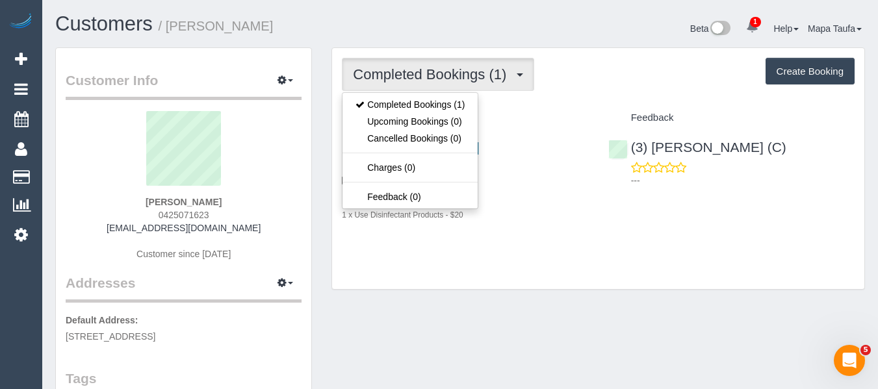
drag, startPoint x: 666, startPoint y: 92, endPoint x: 658, endPoint y: 92, distance: 8.4
click at [663, 92] on div "Completed Bookings (1) Completed Bookings (1) Upcoming Bookings (0) Cancelled B…" at bounding box center [598, 169] width 532 height 242
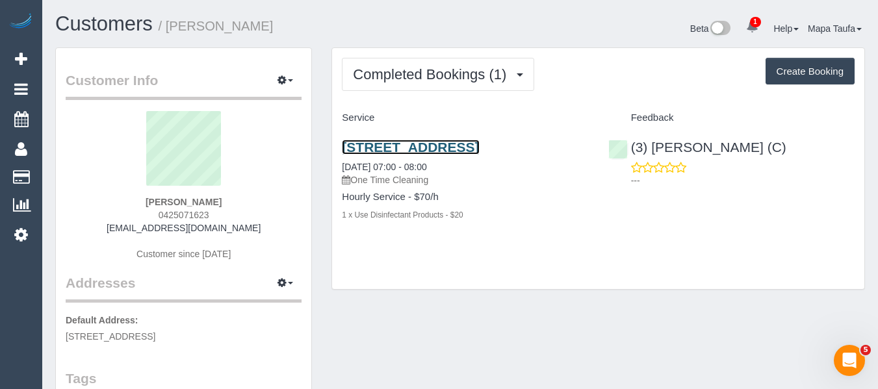
click at [361, 151] on link "[STREET_ADDRESS]" at bounding box center [410, 147] width 137 height 15
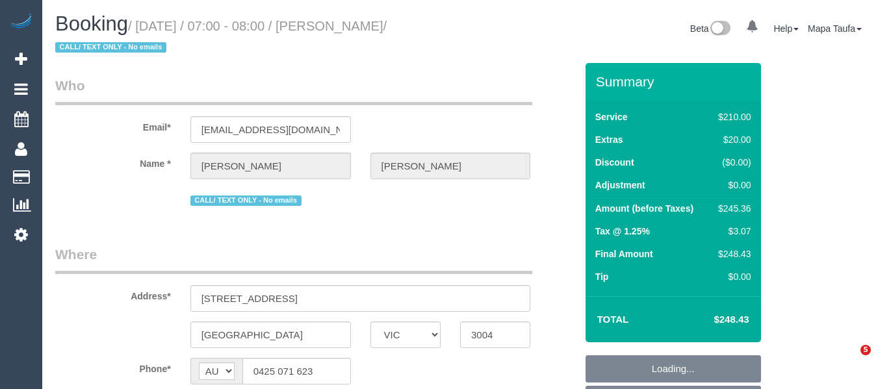
select select "VIC"
select select "string:stripe-pm_1SCVDP2GScqysDRVHd24KDTA"
select select "object:814"
select select "number:28"
select select "number:14"
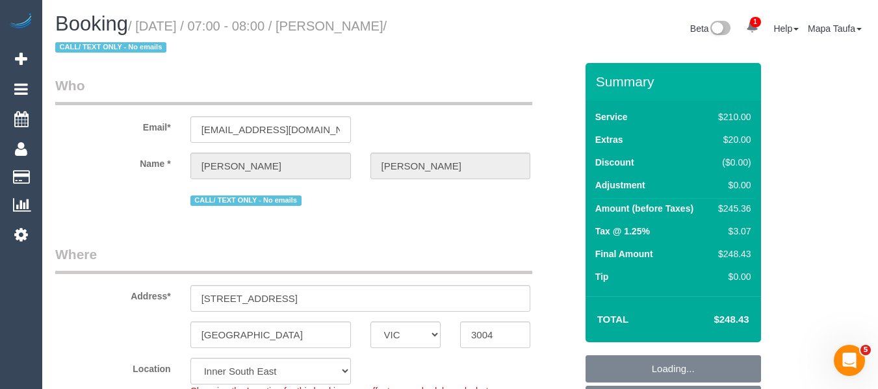
select select "number:20"
select select "number:25"
select select "number:26"
select select "180"
select select "object:1619"
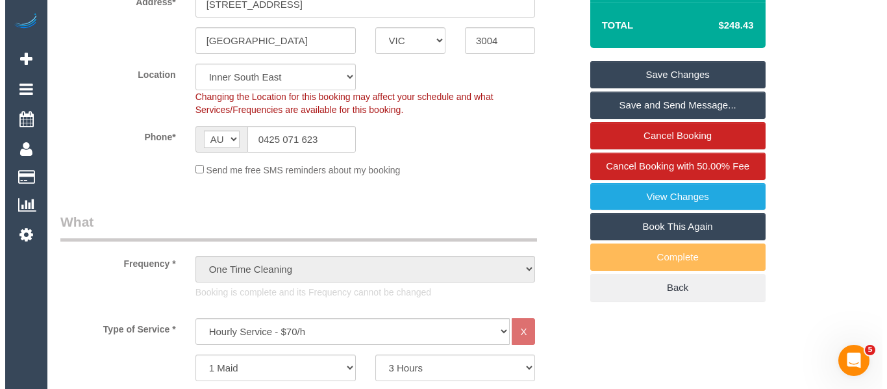
scroll to position [325, 0]
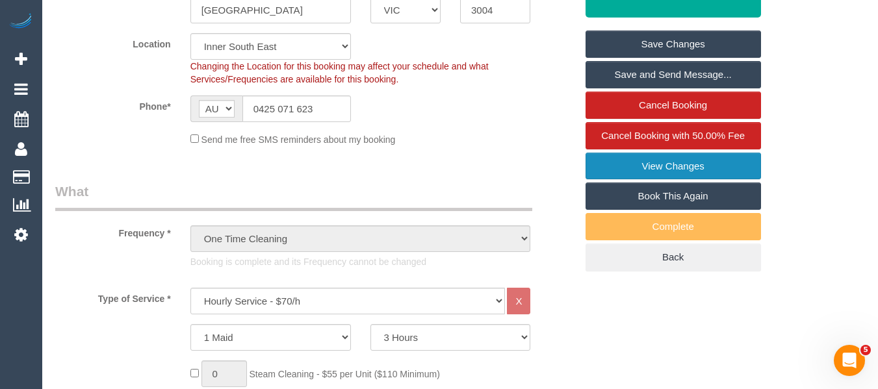
click at [668, 170] on link "View Changes" at bounding box center [672, 166] width 175 height 27
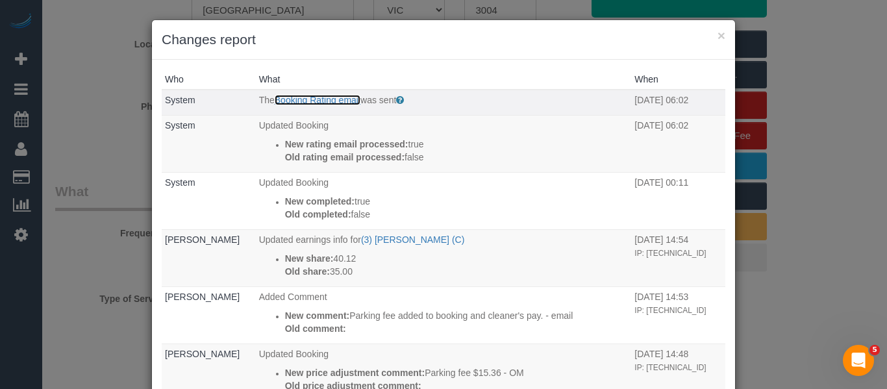
click at [287, 99] on link "Booking Rating email" at bounding box center [318, 100] width 86 height 10
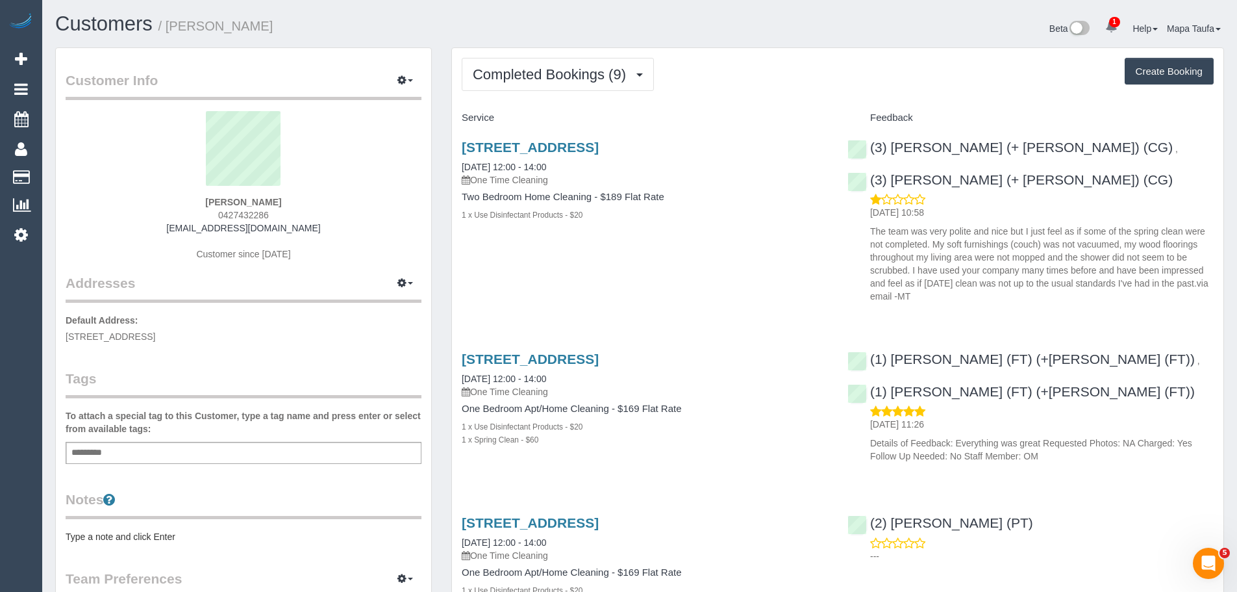
drag, startPoint x: 303, startPoint y: 205, endPoint x: 202, endPoint y: 212, distance: 100.9
click at [186, 201] on div "[PERSON_NAME] 0427432286 [EMAIL_ADDRESS][DOMAIN_NAME] Customer since [DATE]" at bounding box center [244, 192] width 356 height 162
copy strong "[PERSON_NAME]"
drag, startPoint x: 582, startPoint y: 136, endPoint x: 464, endPoint y: 143, distance: 118.4
click at [464, 143] on div "[STREET_ADDRESS] [DATE] 12:00 - 14:00 One Time Cleaning Two Bedroom Home Cleani…" at bounding box center [645, 188] width 386 height 118
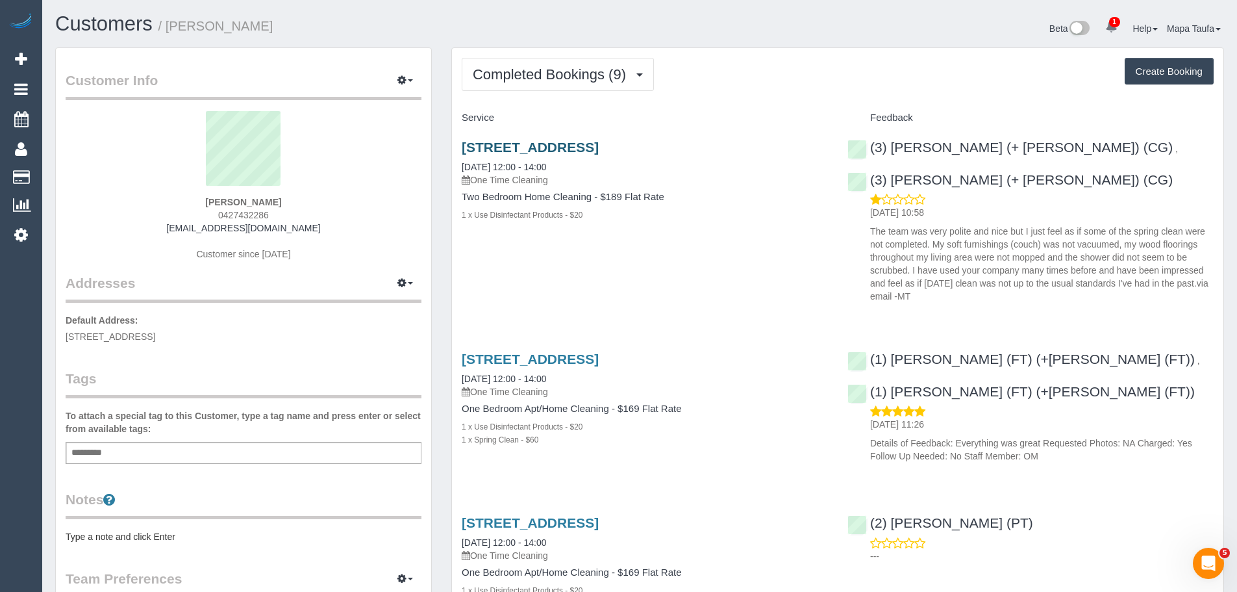
copy link "[STREET_ADDRESS]"
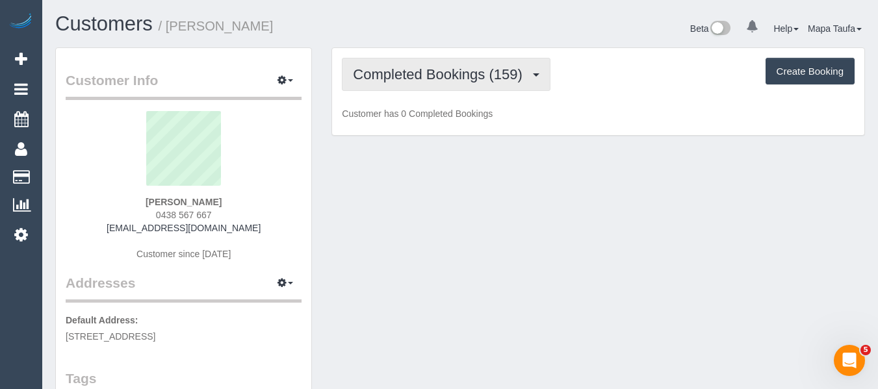
click at [475, 71] on span "Completed Bookings (159)" at bounding box center [440, 74] width 175 height 16
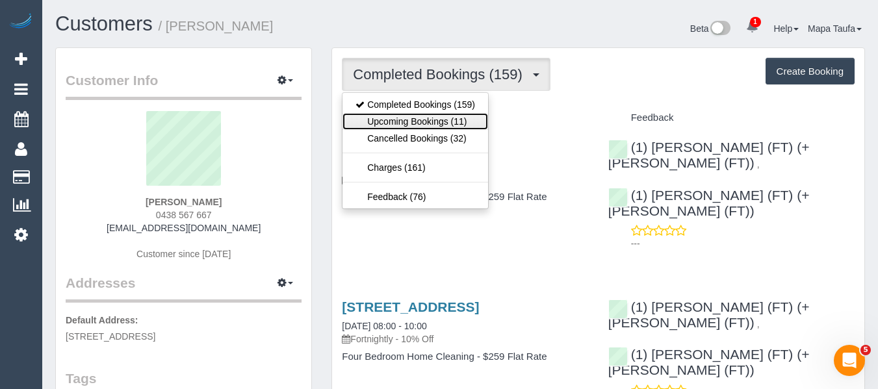
click at [450, 117] on link "Upcoming Bookings (11)" at bounding box center [415, 121] width 146 height 17
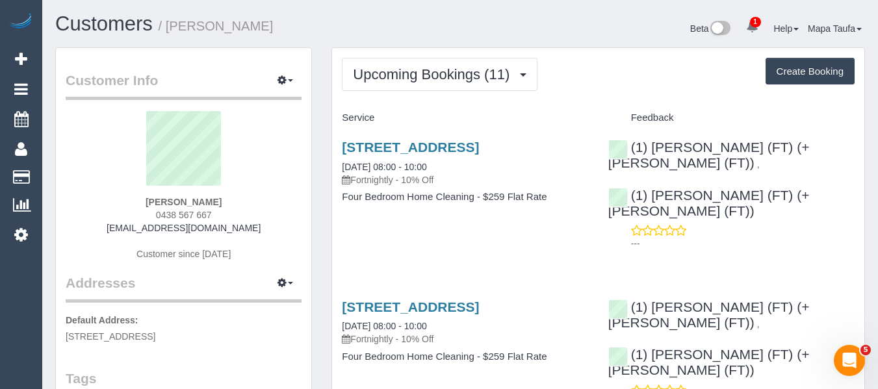
click at [436, 138] on div "89 Vine St, Moonee Ponds, VIC 3039 16/10/2025 08:00 - 10:00 Fortnightly - 10% O…" at bounding box center [465, 179] width 266 height 100
click at [437, 144] on link "89 Vine St, Moonee Ponds, VIC 3039" at bounding box center [410, 147] width 137 height 15
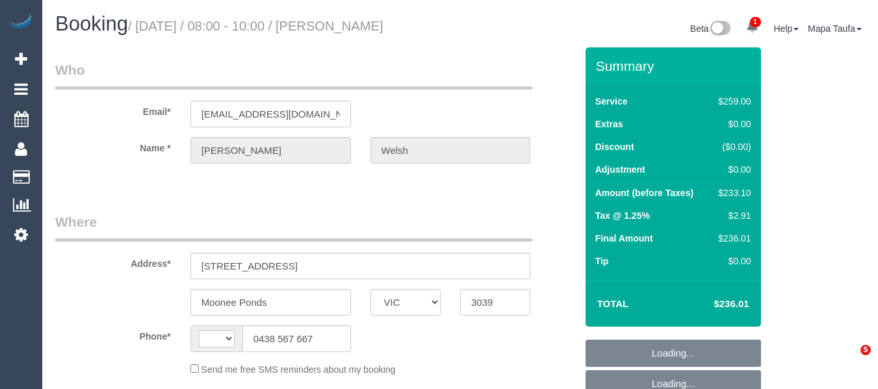
select select "VIC"
select select "string:stripe-pm_1N4BOX2GScqysDRV4yR4rGj5"
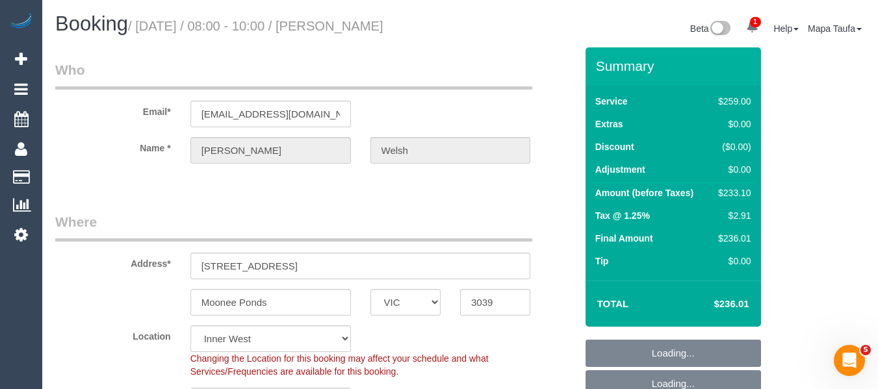
select select "string:AU"
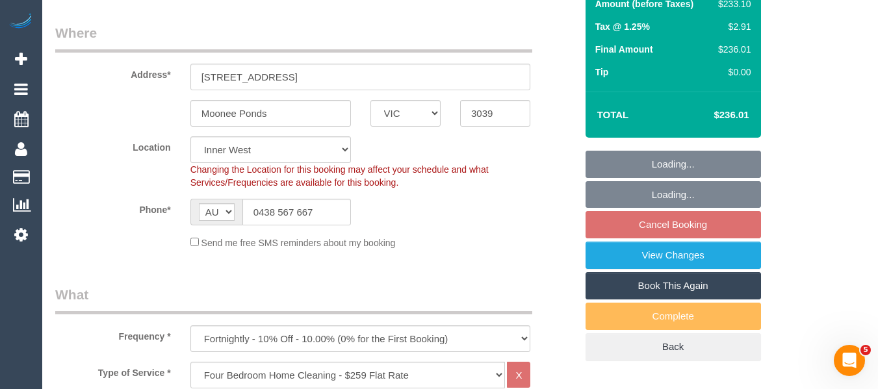
select select "object:821"
select select "23081"
select select "number:27"
select select "number:14"
select select "number:19"
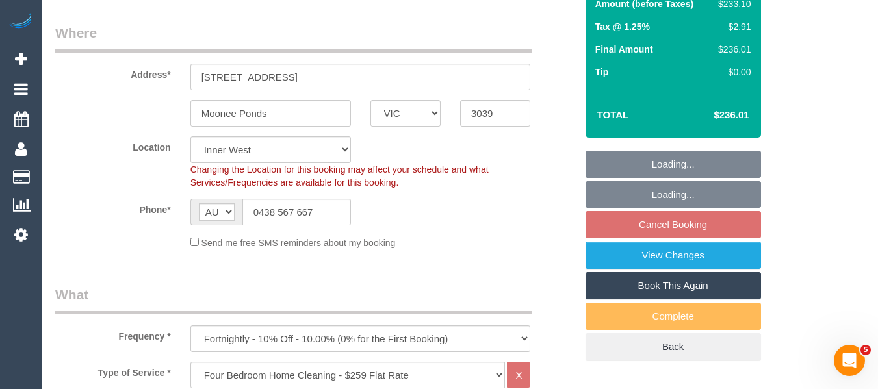
select select "number:24"
select select "number:35"
select select "number:11"
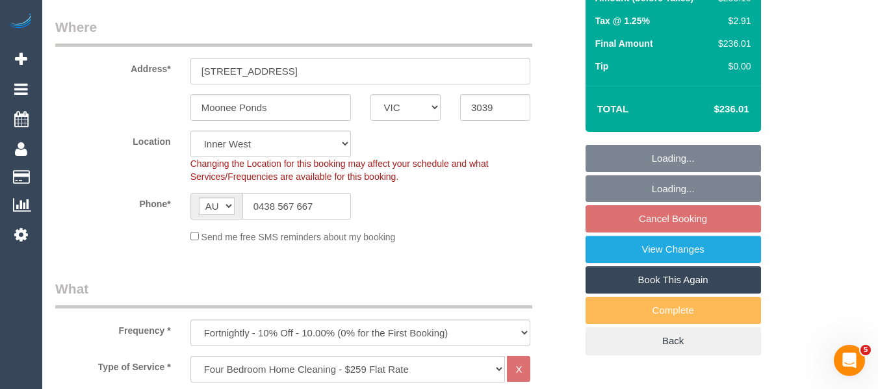
select select "spot2"
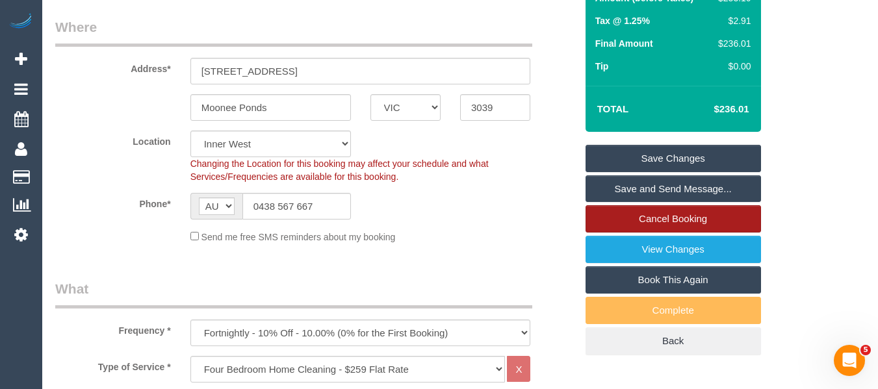
click at [690, 220] on link "Cancel Booking" at bounding box center [672, 218] width 175 height 27
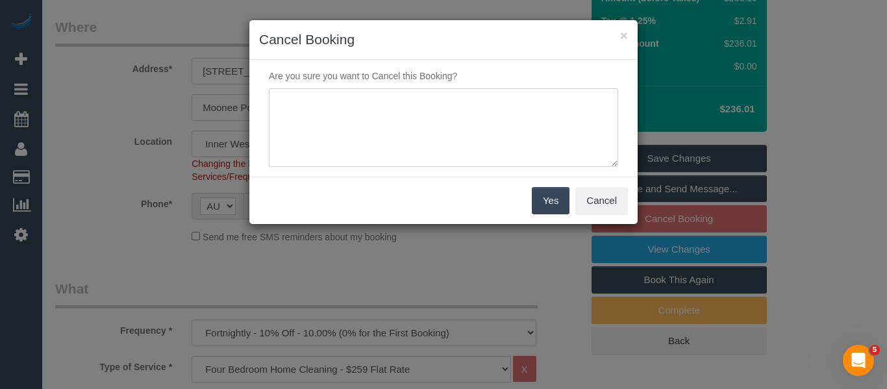
click at [411, 147] on textarea at bounding box center [443, 127] width 349 height 79
type textarea "service not needed via email MT"
click at [549, 207] on button "Yes" at bounding box center [551, 200] width 38 height 27
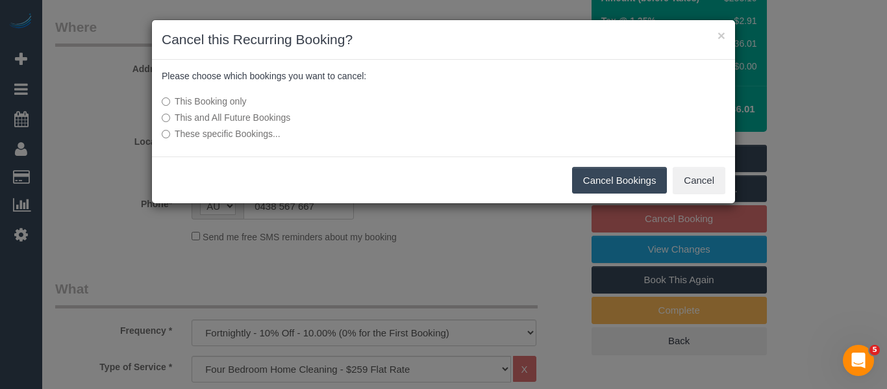
click at [251, 118] on label "This and All Future Bookings" at bounding box center [347, 117] width 370 height 13
click at [613, 182] on button "Cancel Bookings" at bounding box center [619, 180] width 95 height 27
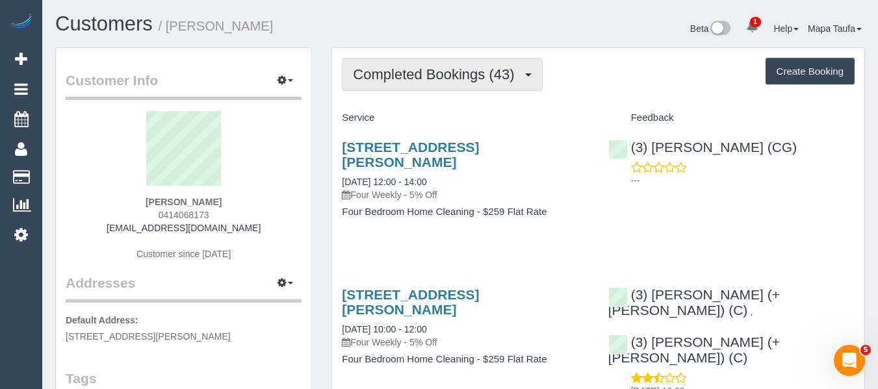
click at [370, 71] on span "Completed Bookings (43)" at bounding box center [437, 74] width 168 height 16
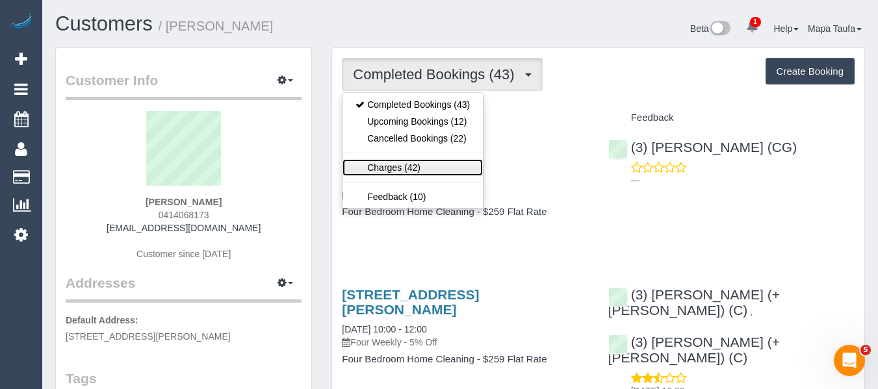
click at [397, 160] on link "Charges (42)" at bounding box center [412, 167] width 140 height 17
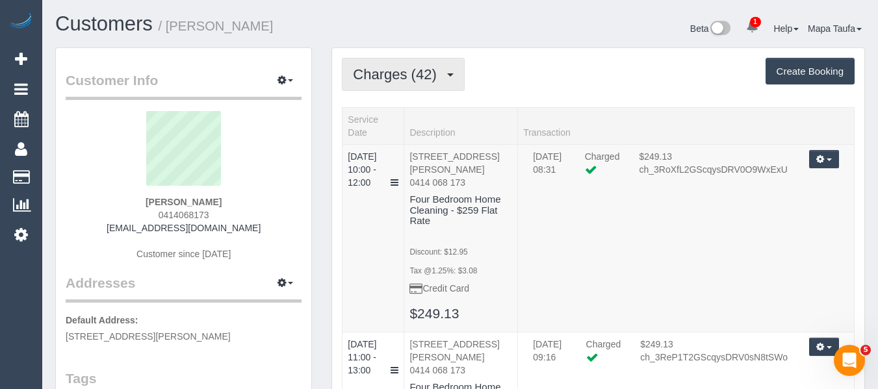
click at [419, 68] on span "Charges (42)" at bounding box center [398, 74] width 90 height 16
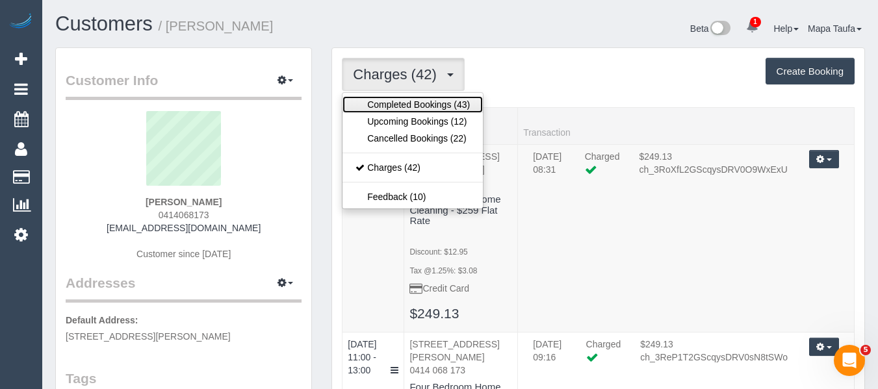
click at [404, 104] on link "Completed Bookings (43)" at bounding box center [412, 104] width 140 height 17
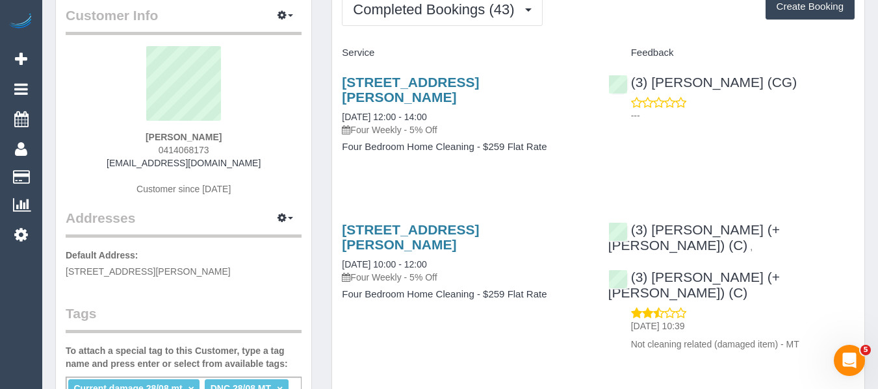
scroll to position [130, 0]
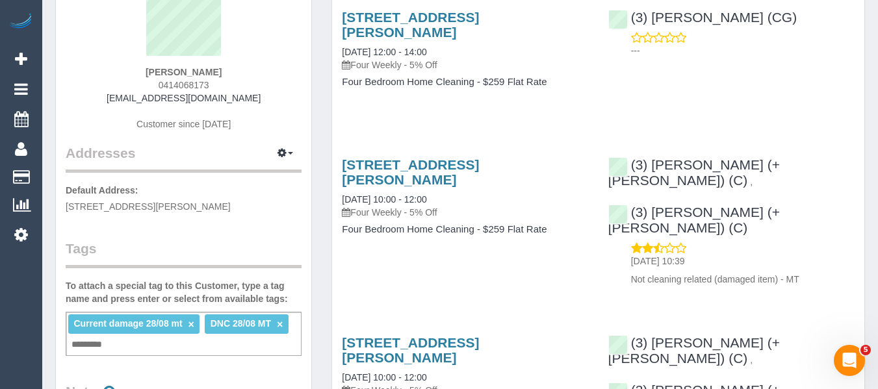
click at [494, 218] on div "2/8 Evelina Street, Balwyn, VIC 3103 28/08/2025 10:00 - 12:00 Four Weekly - 5% …" at bounding box center [465, 203] width 266 height 115
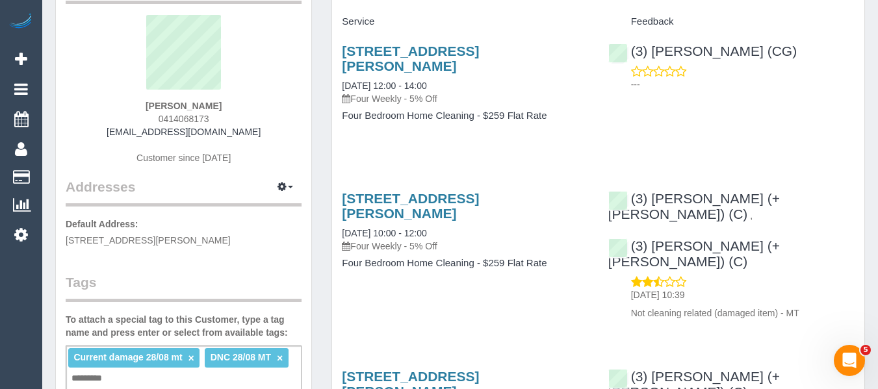
scroll to position [65, 0]
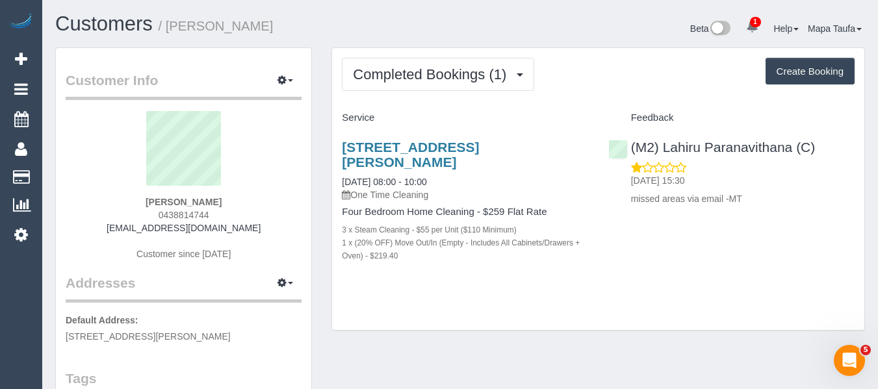
drag, startPoint x: 224, startPoint y: 201, endPoint x: 111, endPoint y: 210, distance: 113.4
click at [96, 199] on div "Emma Doran 0438814744 emmadoran@hotmail.com Customer since 2025" at bounding box center [184, 192] width 236 height 162
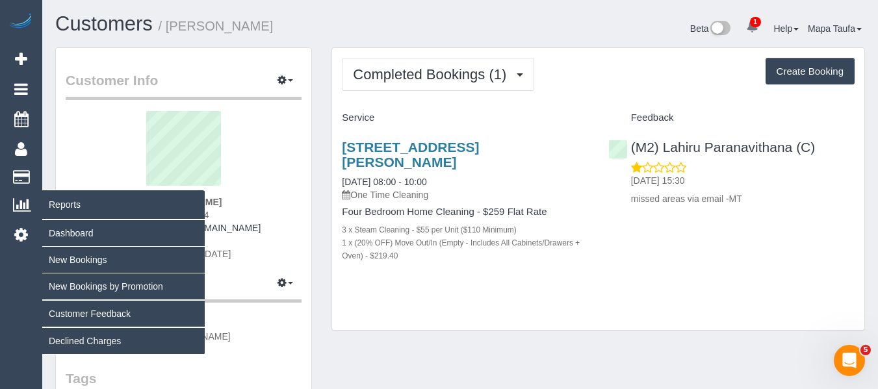
copy strong "Emma Doran"
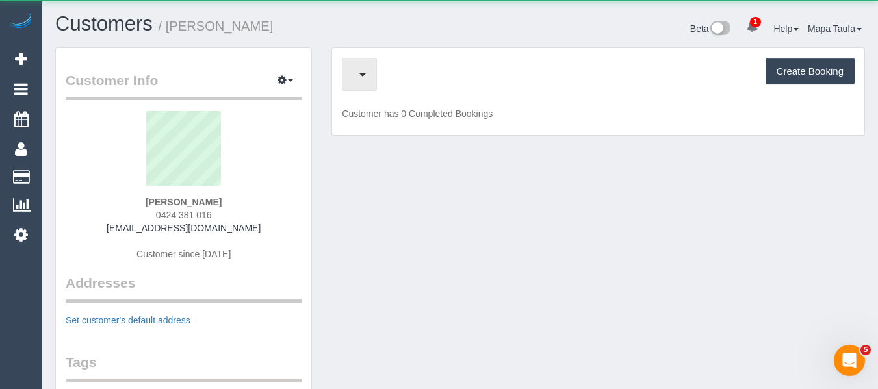
click at [374, 68] on button "button" at bounding box center [359, 74] width 35 height 33
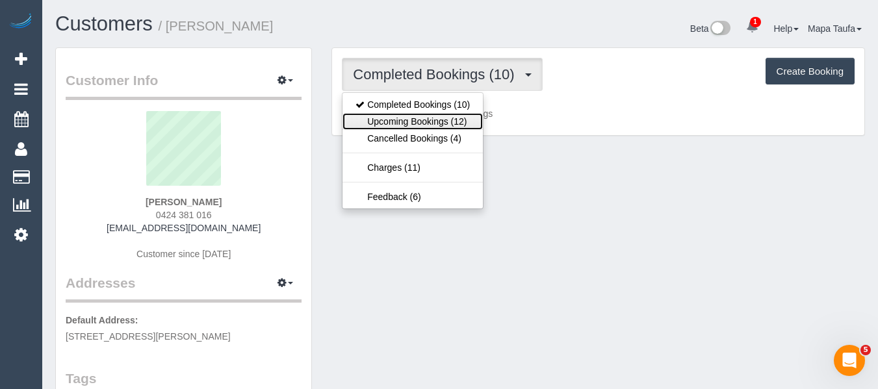
click at [392, 116] on link "Upcoming Bookings (12)" at bounding box center [412, 121] width 140 height 17
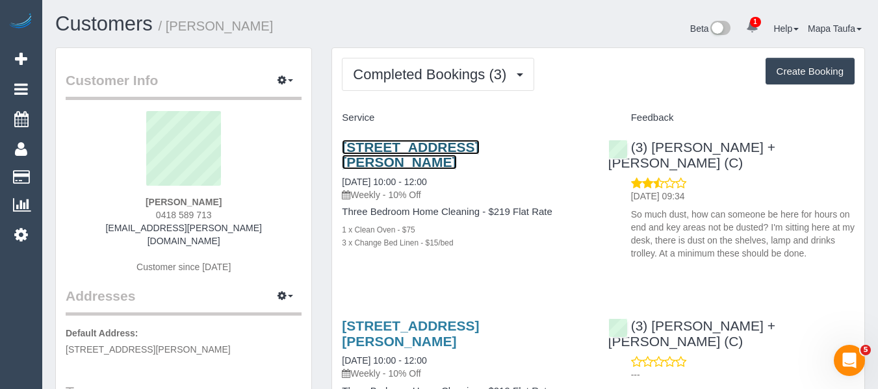
click at [387, 144] on link "[STREET_ADDRESS][PERSON_NAME]" at bounding box center [410, 155] width 137 height 30
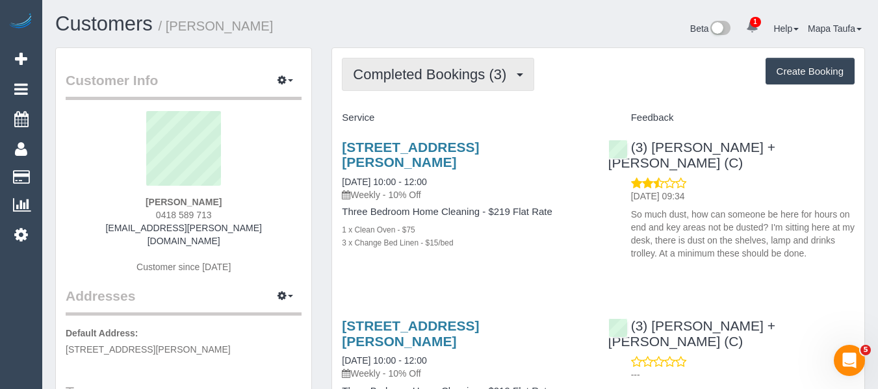
click at [478, 90] on button "Completed Bookings (3)" at bounding box center [438, 74] width 192 height 33
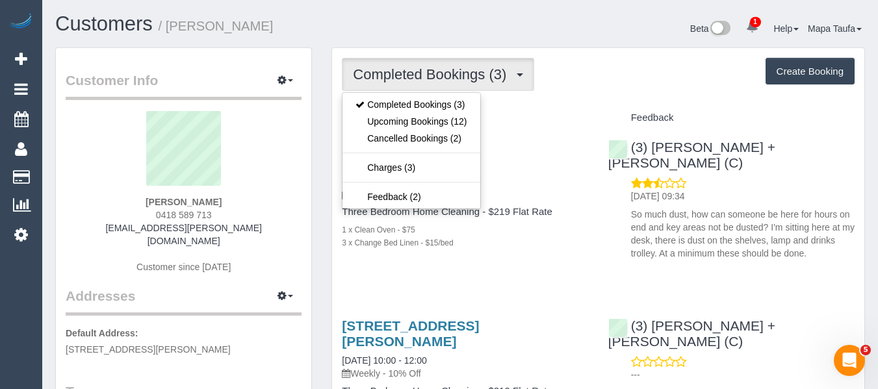
drag, startPoint x: 554, startPoint y: 106, endPoint x: 527, endPoint y: 109, distance: 26.8
click at [550, 108] on div "Completed Bookings (3) Completed Bookings (3) Upcoming Bookings (12) Cancelled …" at bounding box center [598, 393] width 532 height 691
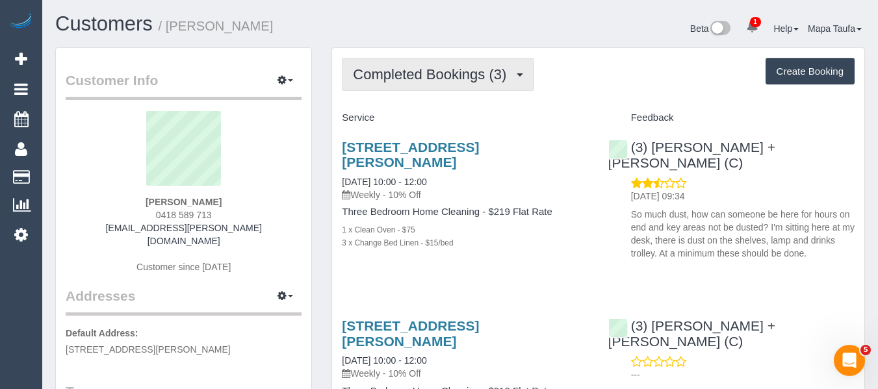
click at [416, 81] on span "Completed Bookings (3)" at bounding box center [433, 74] width 160 height 16
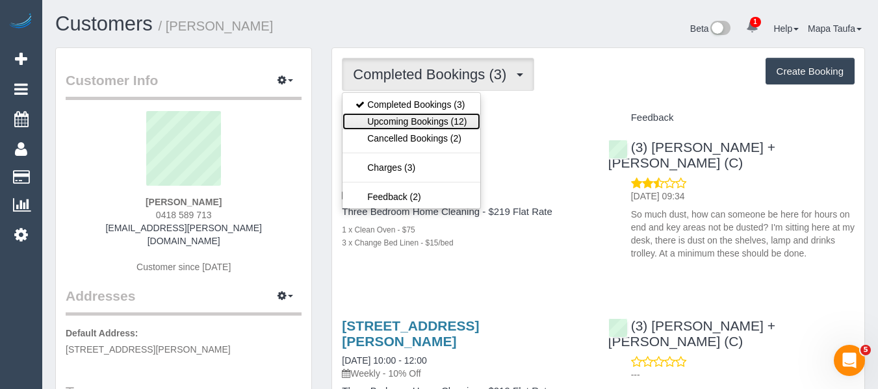
click at [413, 118] on link "Upcoming Bookings (12)" at bounding box center [410, 121] width 137 height 17
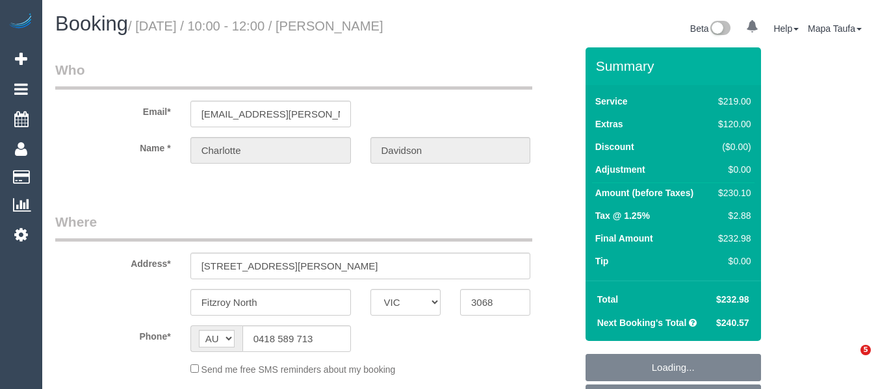
select select "VIC"
select select "string:stripe-pm_1Rznla2GScqysDRVQVXEtdTd"
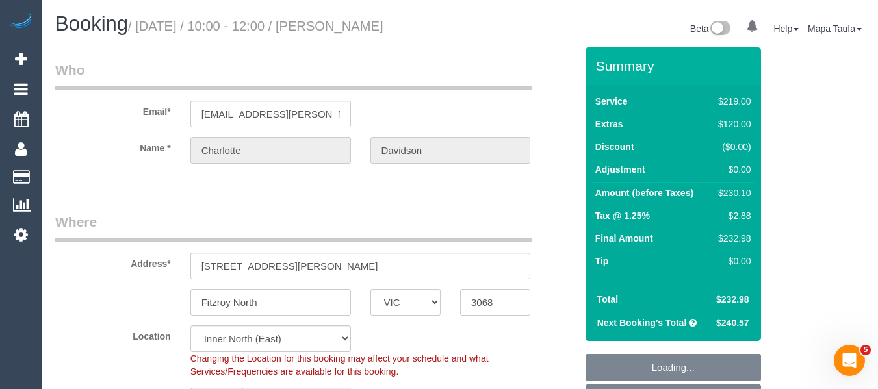
select select "number:27"
select select "number:15"
select select "number:19"
select select "number:36"
select select "object:1591"
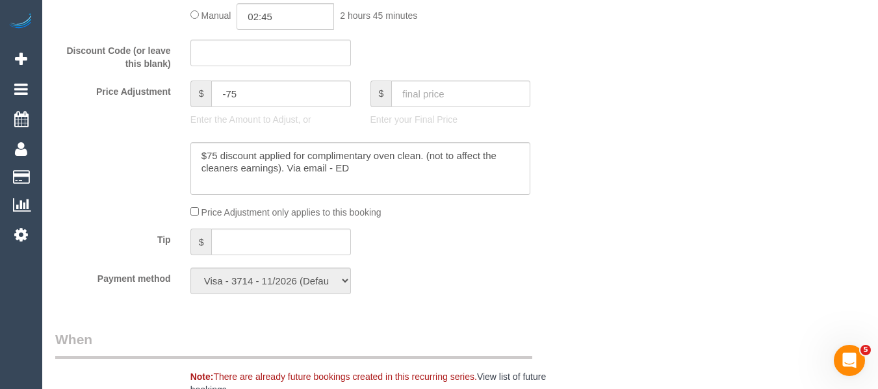
scroll to position [1160, 0]
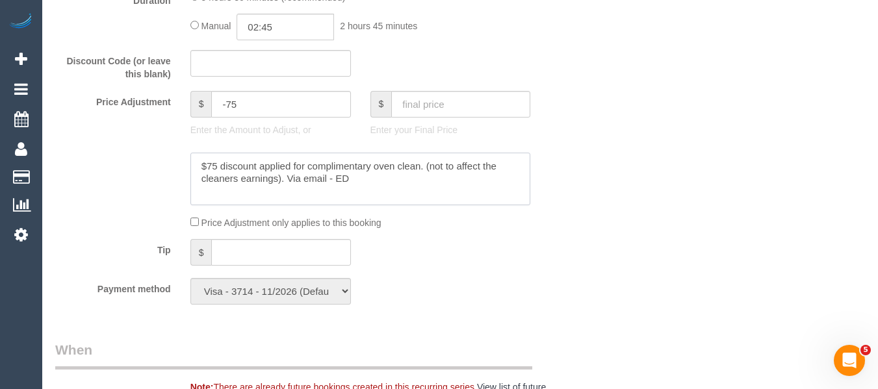
click at [368, 195] on textarea at bounding box center [360, 179] width 340 height 53
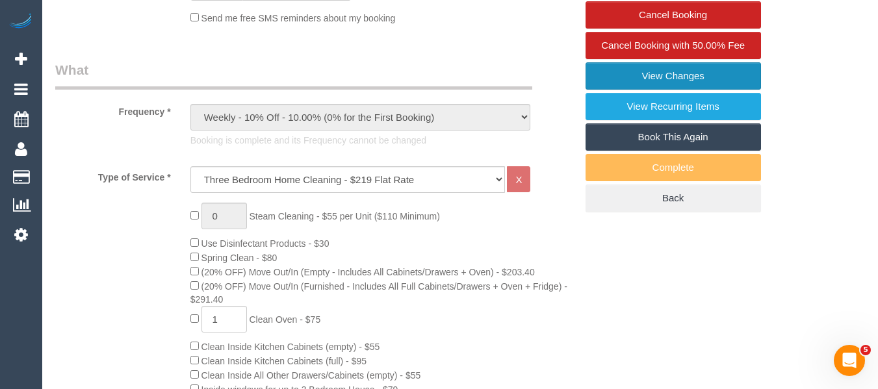
click at [718, 90] on link "View Changes" at bounding box center [672, 75] width 175 height 27
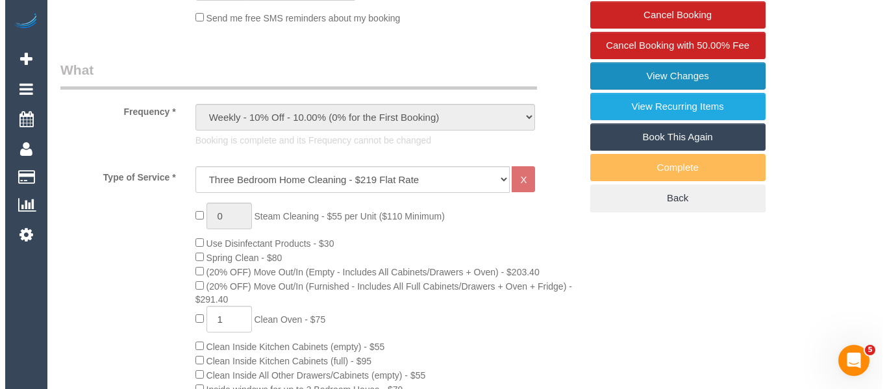
scroll to position [398, 0]
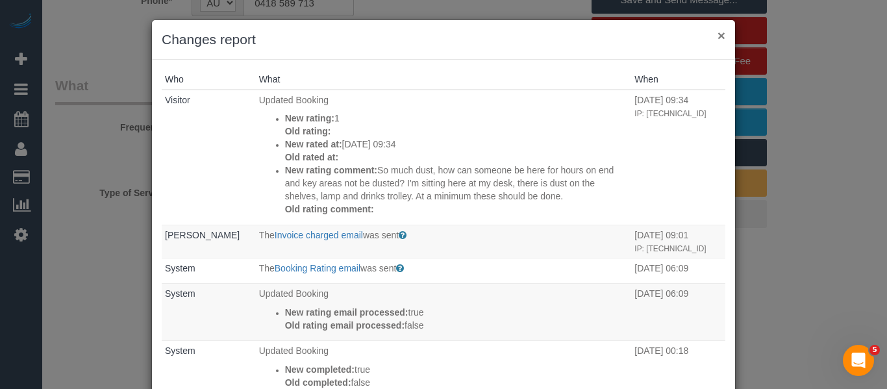
click at [718, 38] on button "×" at bounding box center [722, 36] width 8 height 14
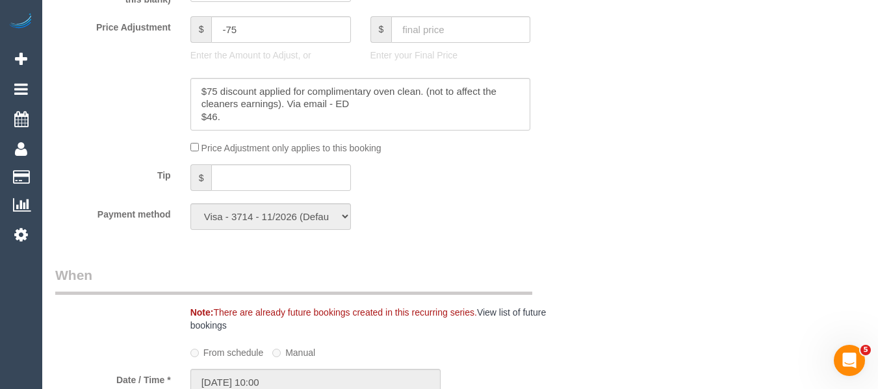
scroll to position [1229, 0]
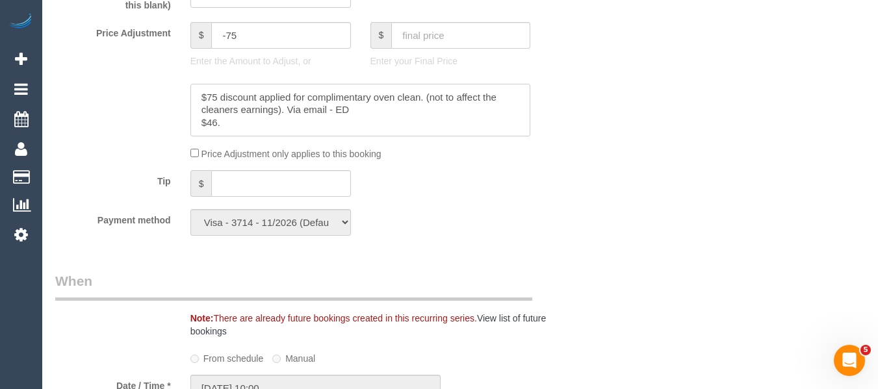
click at [310, 137] on textarea at bounding box center [360, 110] width 340 height 53
type textarea "$75 discount applied for complimentary oven clean. (not to affect the cleaners …"
drag, startPoint x: 244, startPoint y: 49, endPoint x: 227, endPoint y: 50, distance: 16.9
click at [227, 49] on input "-75" at bounding box center [280, 35] width 139 height 27
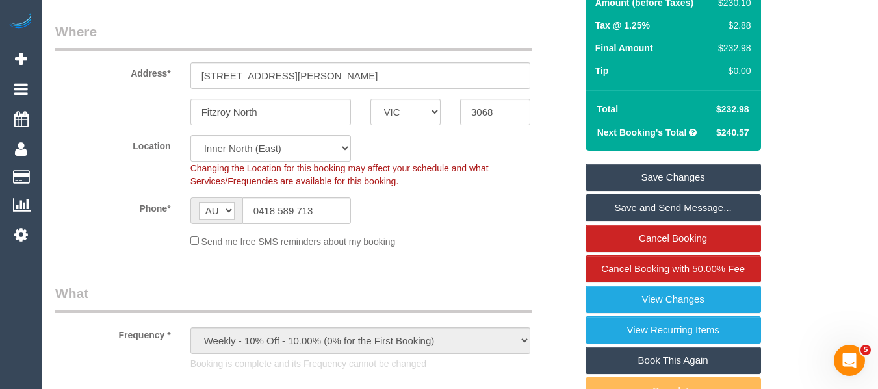
scroll to position [190, 0]
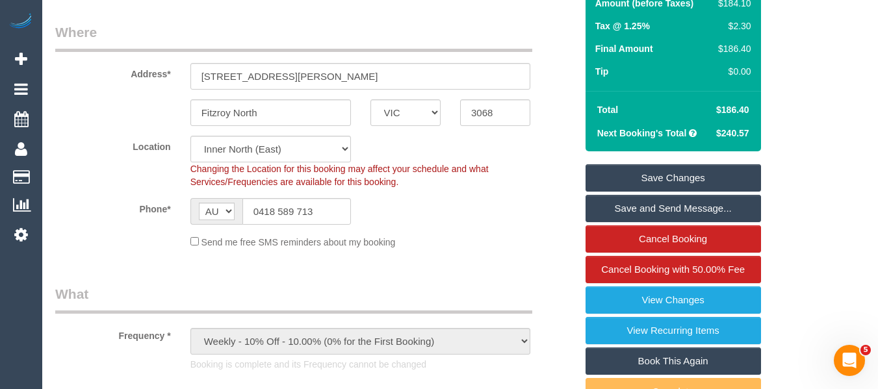
type input "-121"
click at [680, 192] on link "Save Changes" at bounding box center [672, 177] width 175 height 27
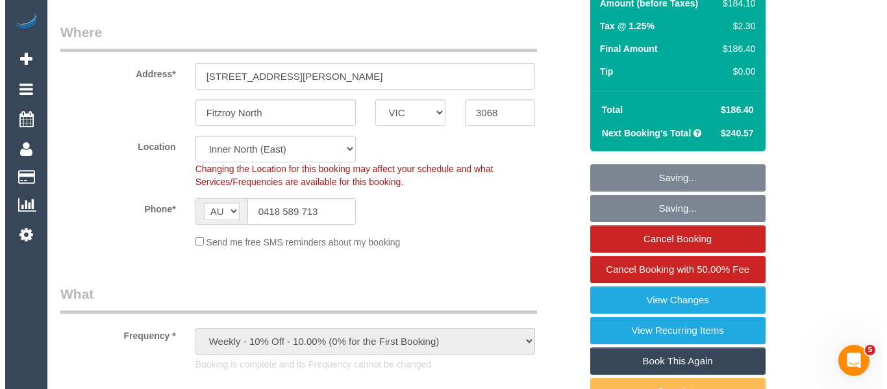
scroll to position [174, 0]
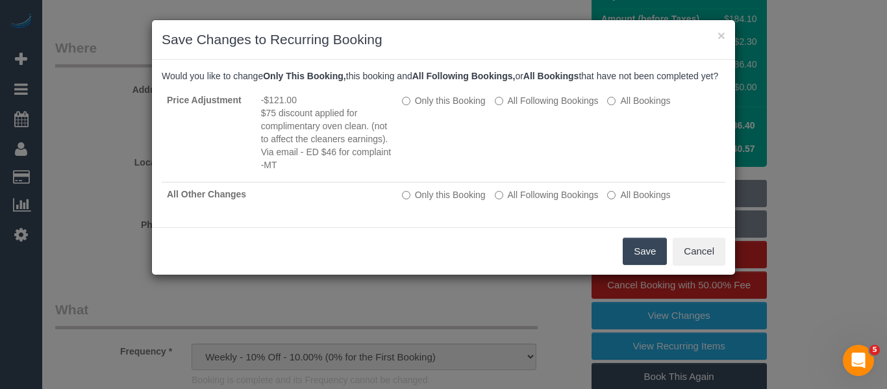
click at [642, 261] on button "Save" at bounding box center [645, 251] width 44 height 27
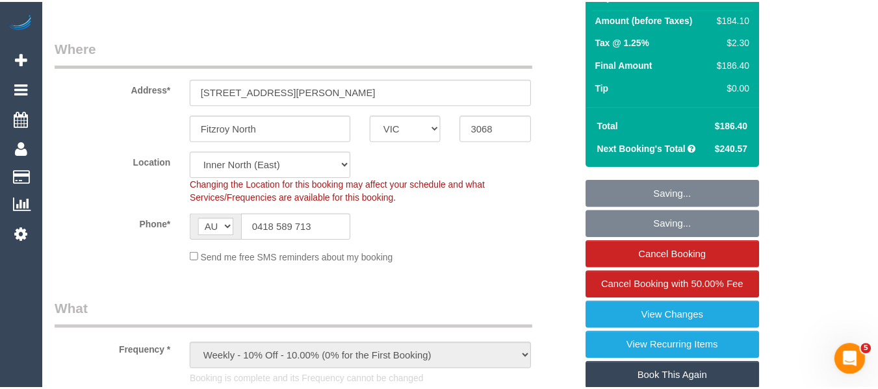
scroll to position [190, 0]
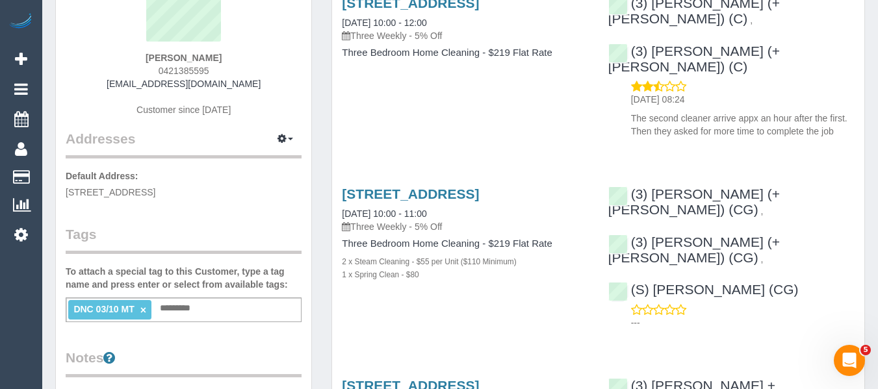
scroll to position [195, 0]
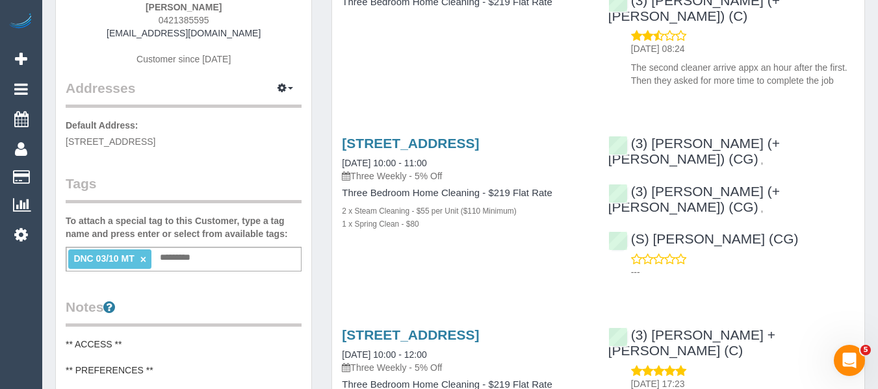
click at [143, 260] on link "×" at bounding box center [143, 259] width 6 height 11
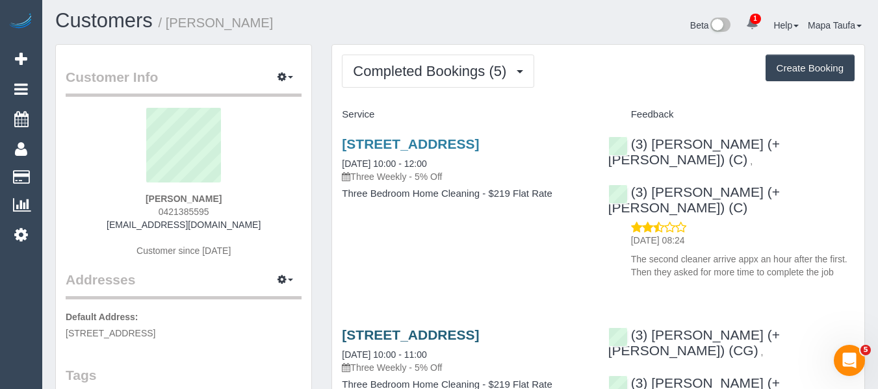
scroll to position [0, 0]
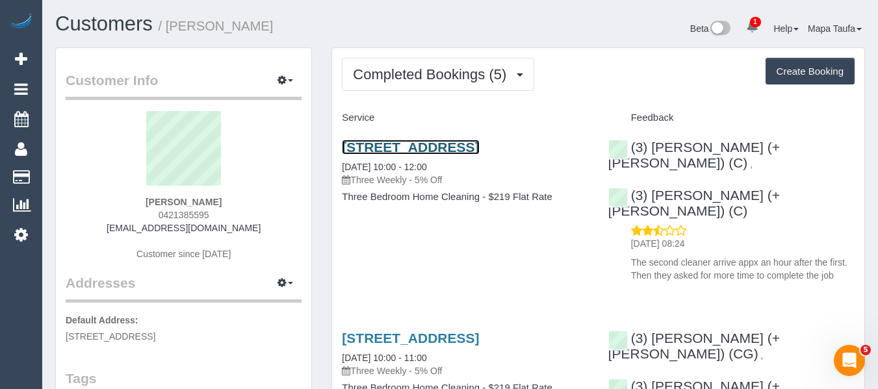
click at [380, 155] on link "[STREET_ADDRESS]" at bounding box center [410, 147] width 137 height 15
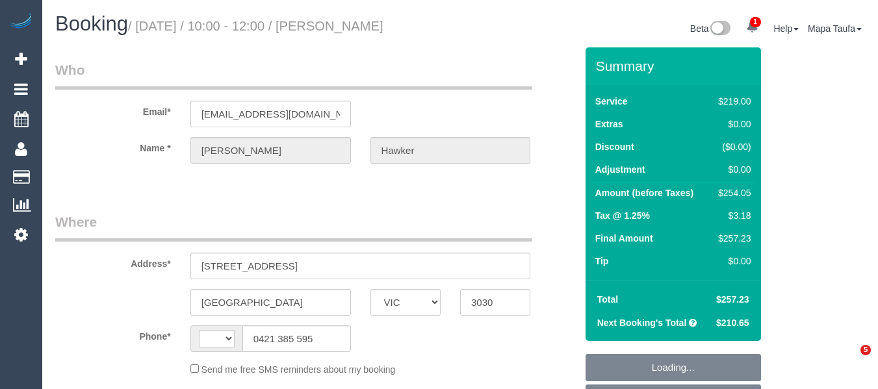
select select "VIC"
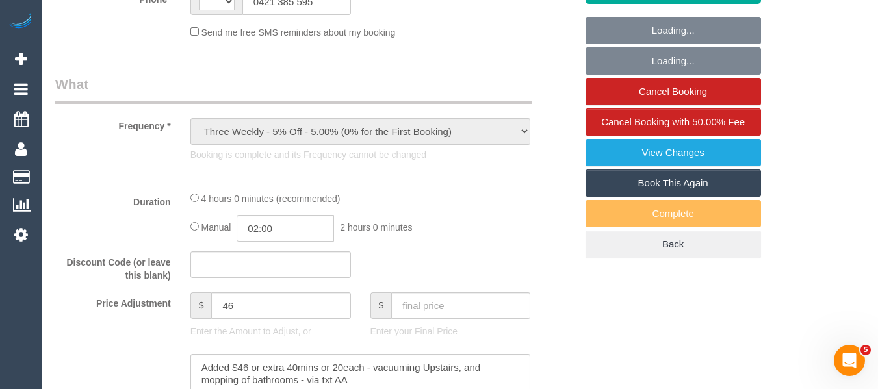
select select "string:stripe-pm_1RkZlA2GScqysDRVlVjE8EMK"
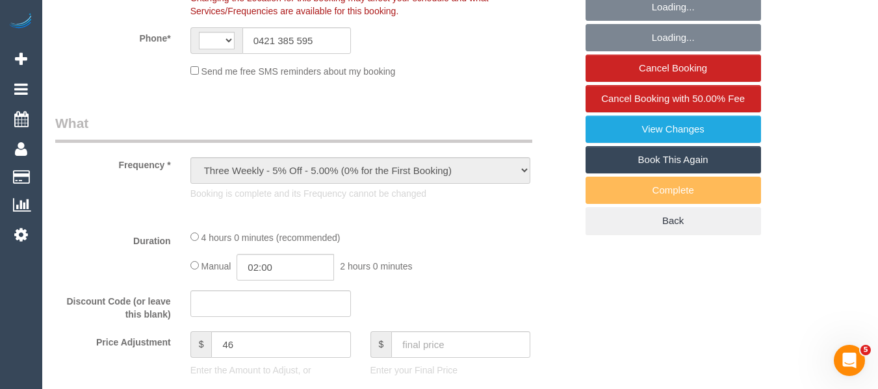
select select "string:AU"
select select "number:30"
select select "number:14"
select select "number:19"
select select "number:24"
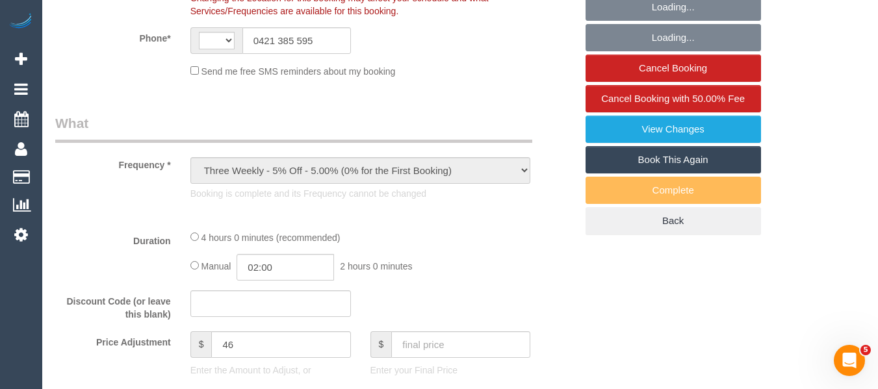
select select "number:35"
select select "number:13"
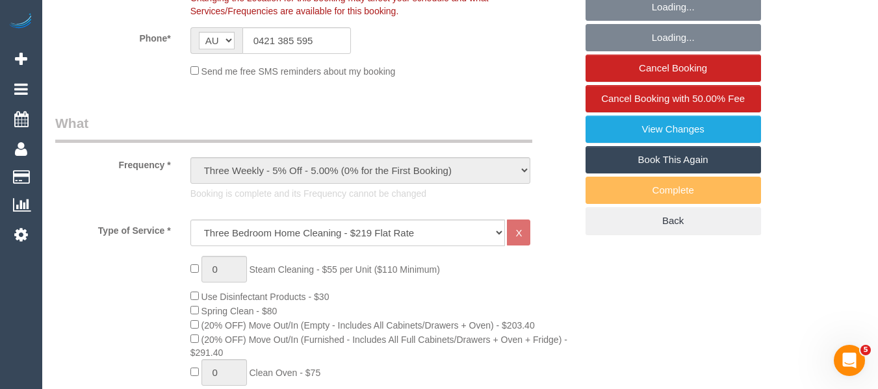
select select "object:808"
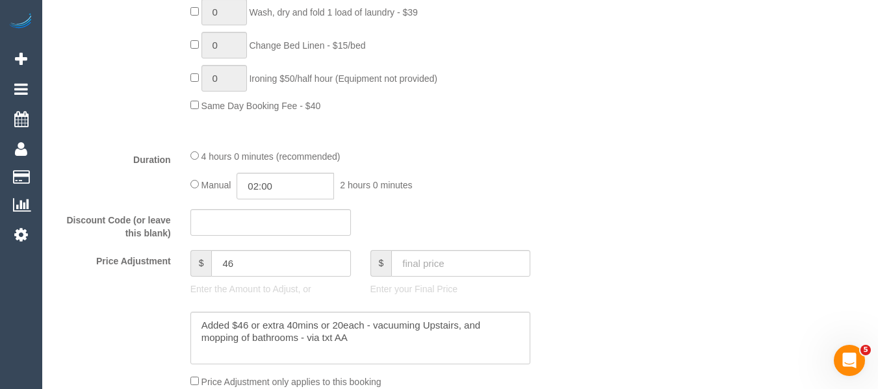
scroll to position [1039, 0]
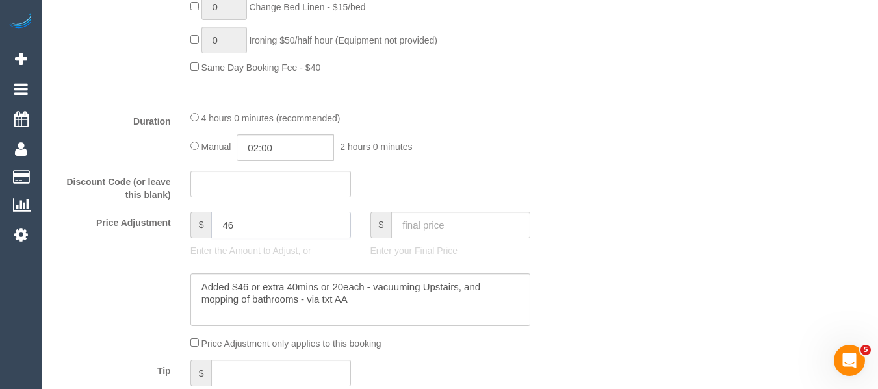
click at [197, 227] on div "$ 46" at bounding box center [270, 225] width 160 height 27
click at [361, 303] on textarea at bounding box center [360, 299] width 340 height 53
click at [370, 303] on textarea at bounding box center [360, 299] width 340 height 53
type textarea "Added $46 or extra 40mins or 20each - vacuuming Upstairs, and mopping of bathro…"
type input "0"
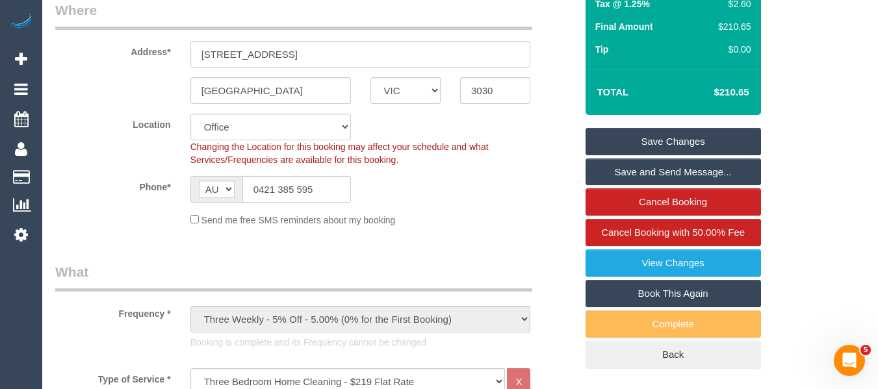
scroll to position [195, 0]
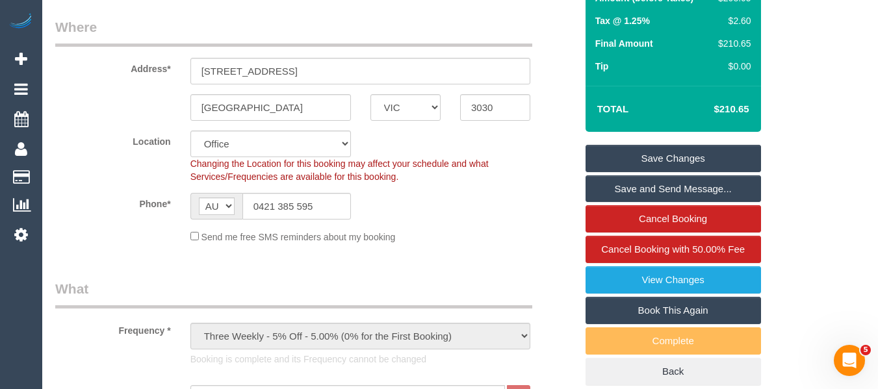
type textarea "Added $46 or extra 40mins or 20each - vacuuming Upstairs, and mopping of bathro…"
click at [616, 151] on link "Save Changes" at bounding box center [672, 158] width 175 height 27
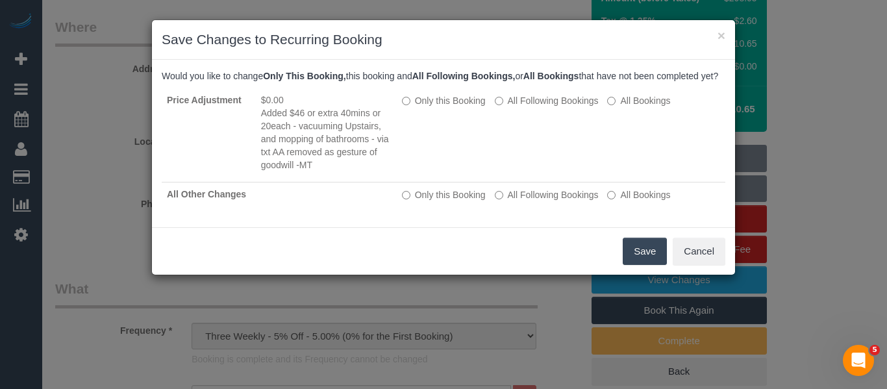
click at [645, 264] on button "Save" at bounding box center [645, 251] width 44 height 27
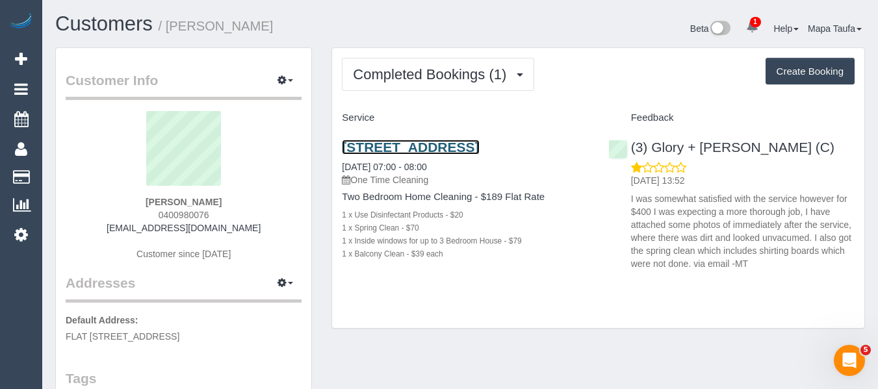
click at [380, 155] on link "Flat 2/43 Balaclava Rd, St Kilda East, VIC 3183" at bounding box center [410, 147] width 137 height 15
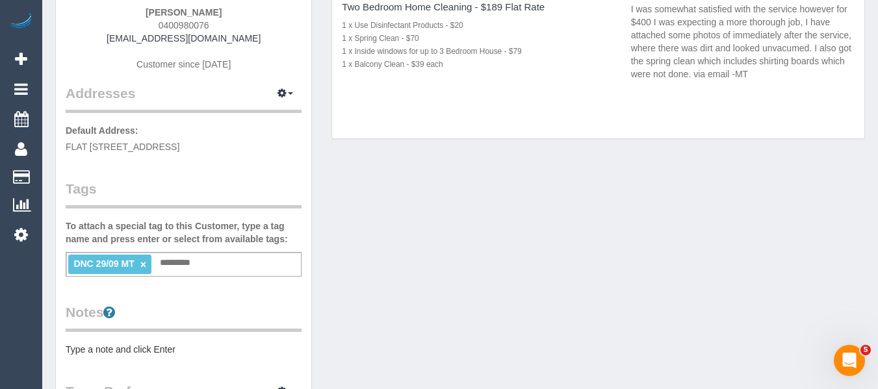
scroll to position [195, 0]
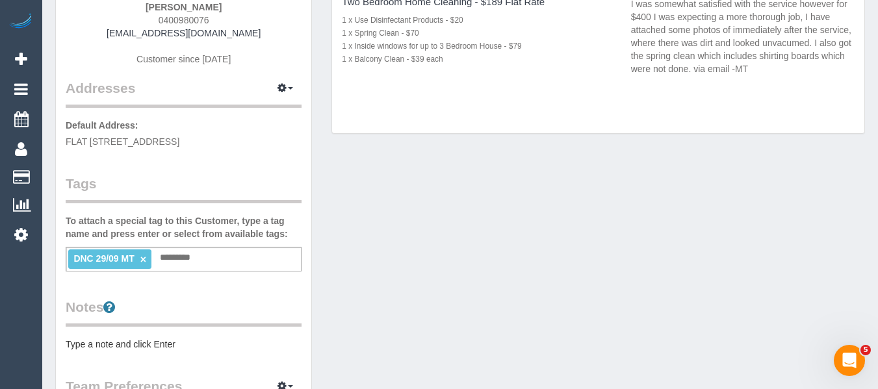
click at [144, 252] on li "DNC 29/09 MT ×" at bounding box center [109, 258] width 83 height 19
click at [144, 256] on link "×" at bounding box center [143, 259] width 6 height 11
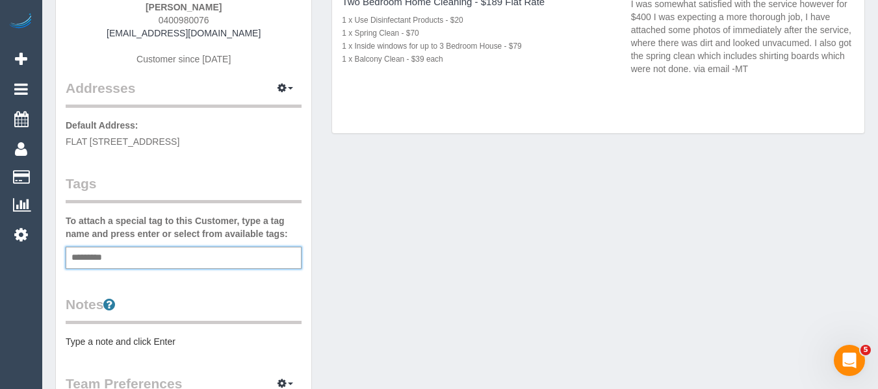
click at [478, 269] on div "Customer Info Edit Contact Info Send Message Email Preferences Special Sales Ta…" at bounding box center [459, 281] width 829 height 857
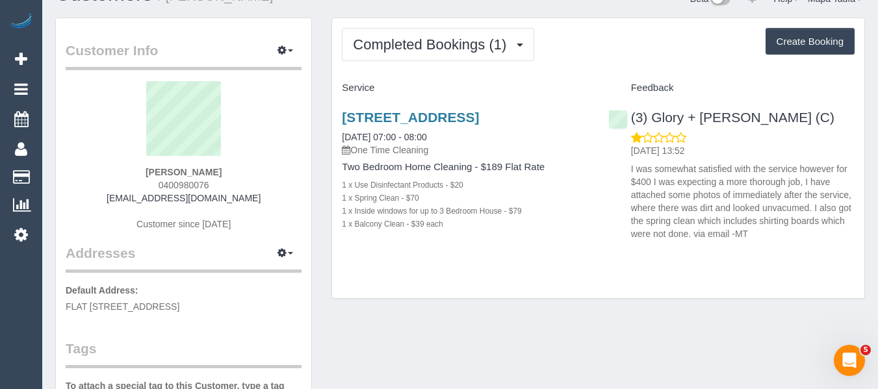
scroll to position [0, 0]
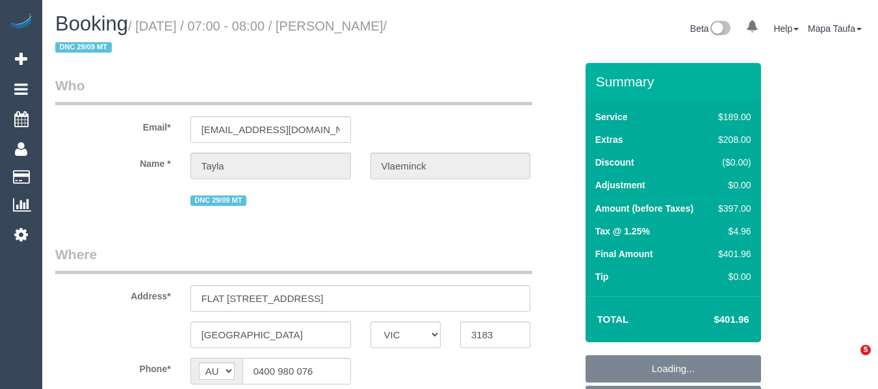
select select "VIC"
select select "object:810"
select select "number:28"
select select "number:14"
select select "number:19"
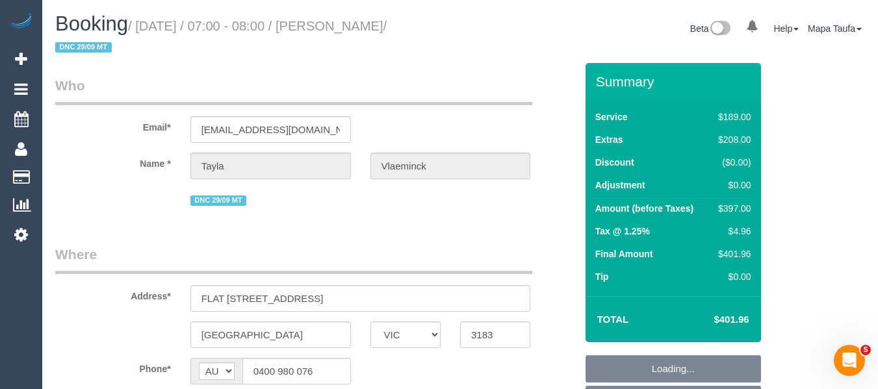
select select "number:36"
select select "number:33"
select select "number:26"
select select "string:stripe-pm_1S8Gv92GScqysDRVf4BfK0zP"
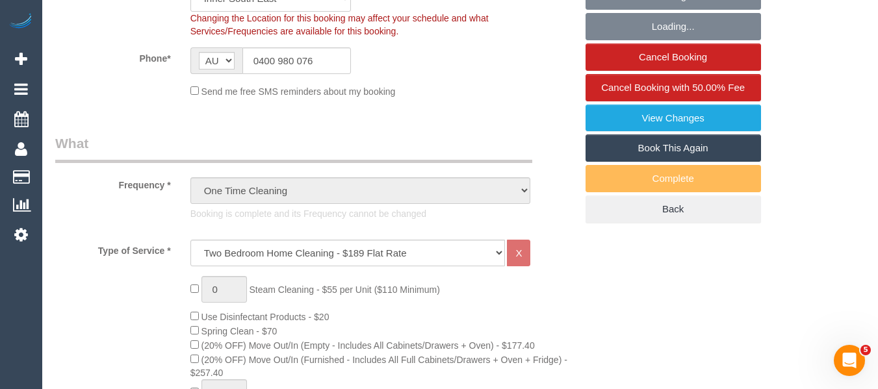
scroll to position [455, 0]
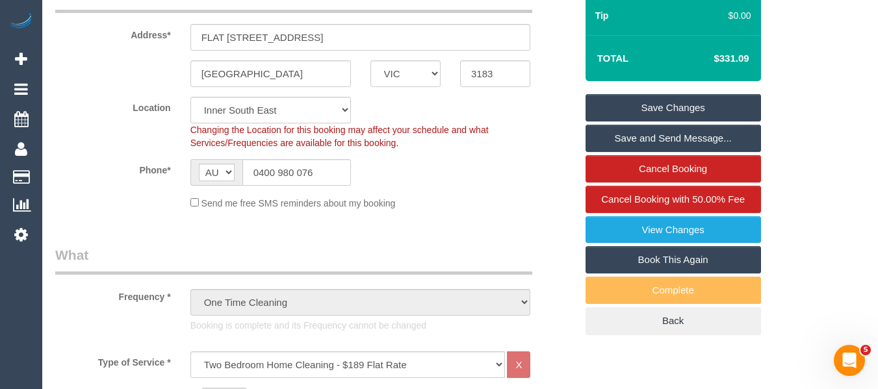
scroll to position [260, 0]
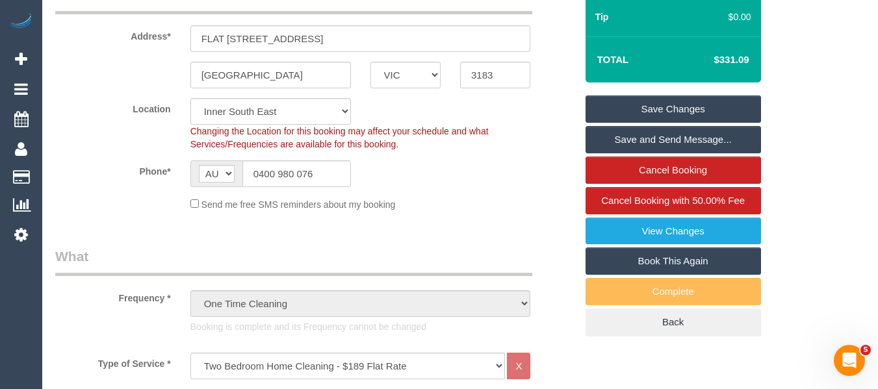
click at [620, 106] on link "Save Changes" at bounding box center [672, 108] width 175 height 27
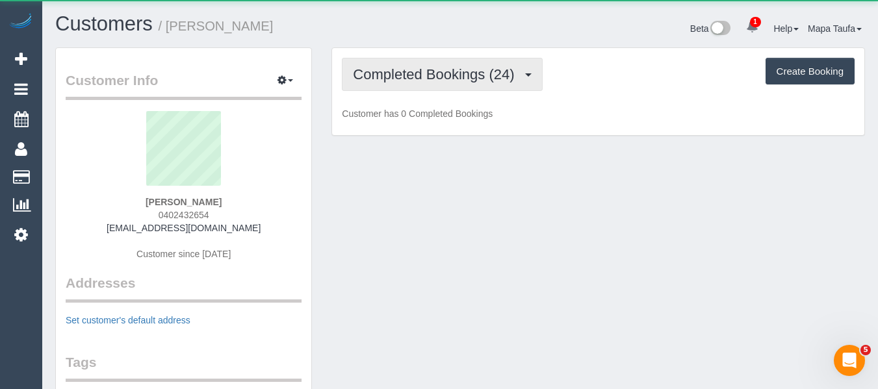
click at [362, 76] on span "Completed Bookings (24)" at bounding box center [437, 74] width 168 height 16
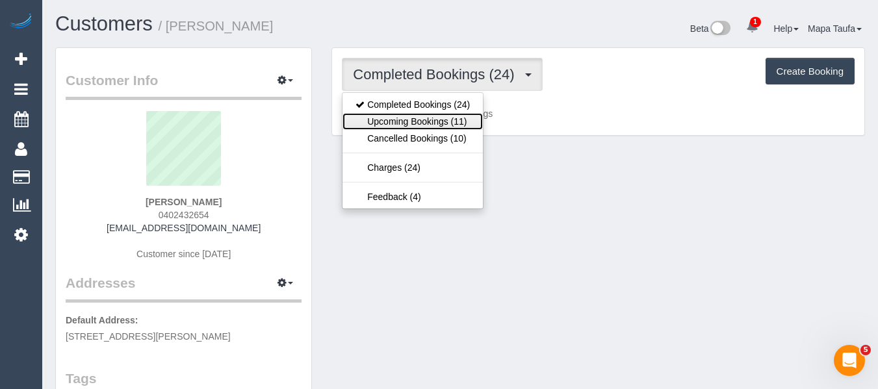
click at [396, 116] on link "Upcoming Bookings (11)" at bounding box center [412, 121] width 140 height 17
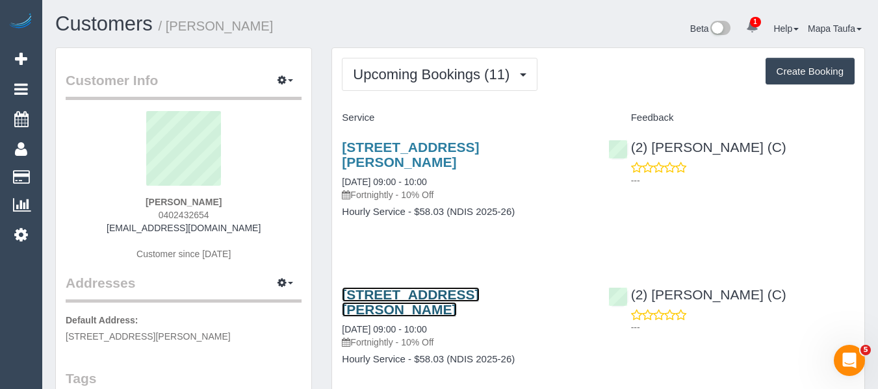
click at [401, 299] on link "[STREET_ADDRESS][PERSON_NAME]" at bounding box center [410, 302] width 137 height 30
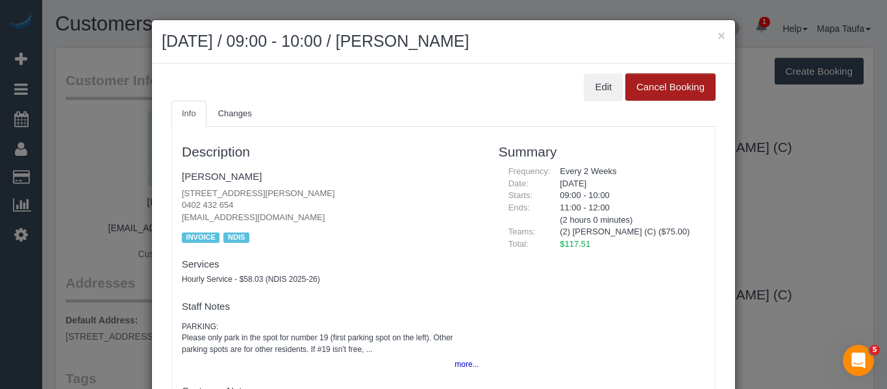
click at [689, 81] on button "Cancel Booking" at bounding box center [671, 86] width 90 height 27
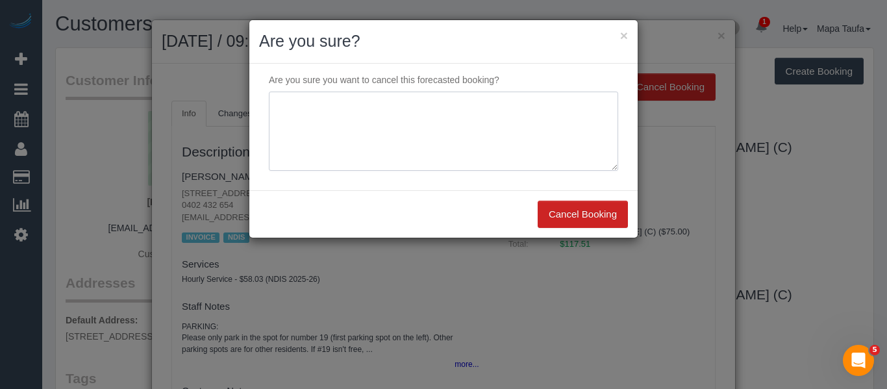
click at [393, 155] on textarea at bounding box center [443, 131] width 349 height 79
type textarea "services not needed - will reinstate when needed via email -MT"
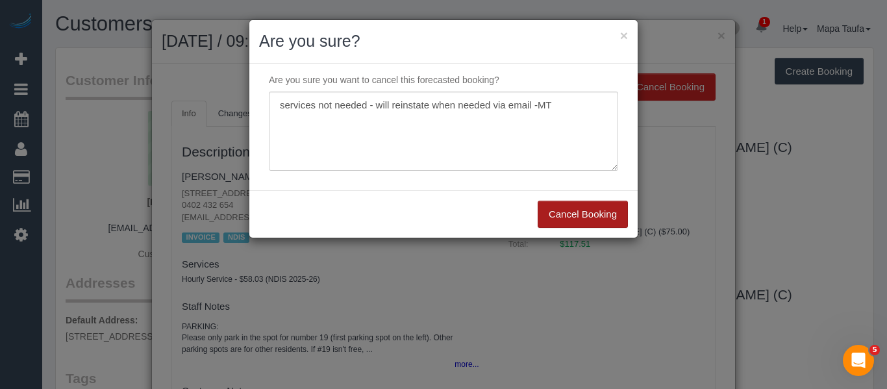
click at [581, 218] on button "Cancel Booking" at bounding box center [583, 214] width 90 height 27
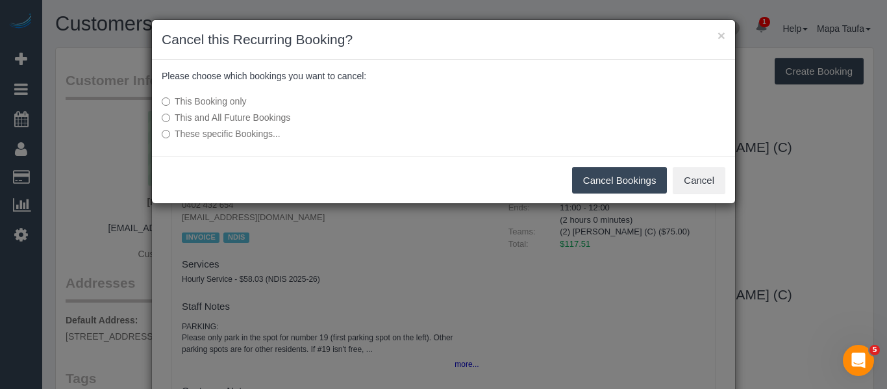
click at [266, 116] on label "This and All Future Bookings" at bounding box center [347, 117] width 370 height 13
click at [214, 111] on label "This and All Future Bookings" at bounding box center [347, 117] width 370 height 13
click at [607, 184] on button "Cancel Bookings" at bounding box center [619, 180] width 95 height 27
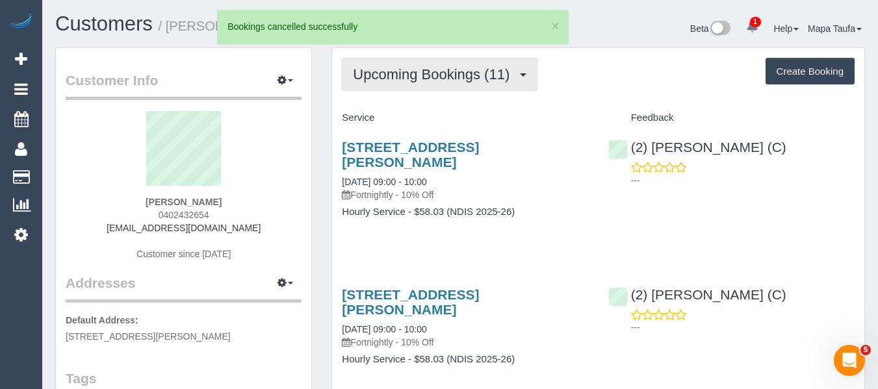
click at [438, 73] on span "Upcoming Bookings (11)" at bounding box center [434, 74] width 163 height 16
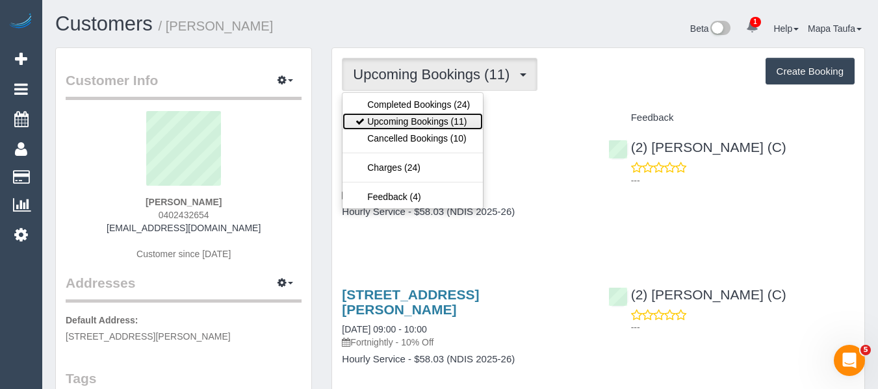
click at [424, 120] on link "Upcoming Bookings (11)" at bounding box center [412, 121] width 140 height 17
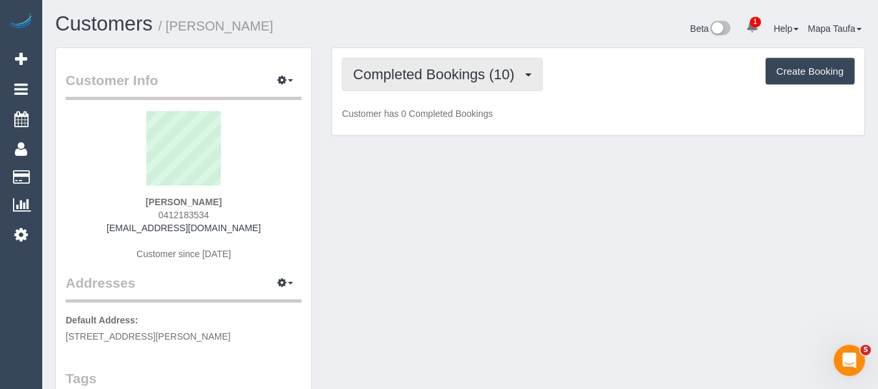
click at [437, 67] on span "Completed Bookings (10)" at bounding box center [437, 74] width 168 height 16
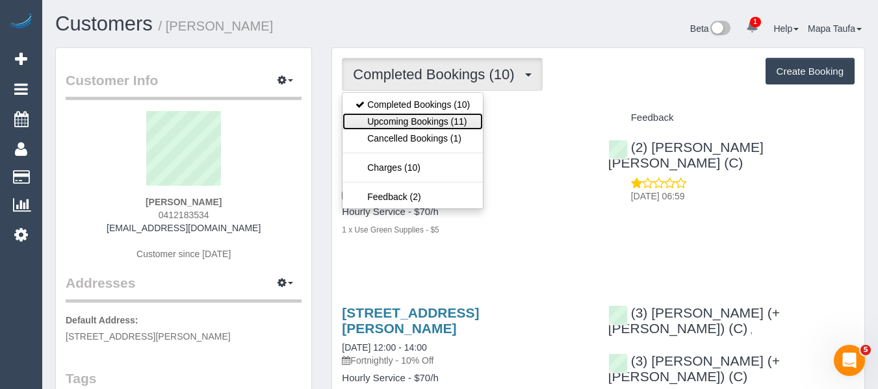
click at [429, 114] on link "Upcoming Bookings (11)" at bounding box center [412, 121] width 140 height 17
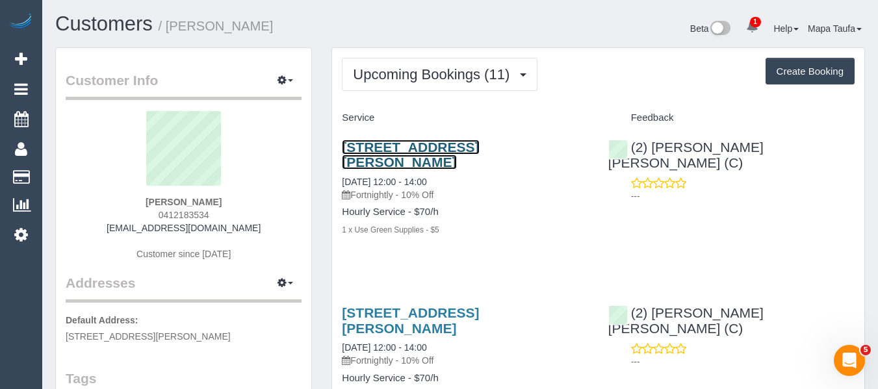
click at [476, 148] on link "32 Andrew Street, Northcote, VIC 3070" at bounding box center [410, 155] width 137 height 30
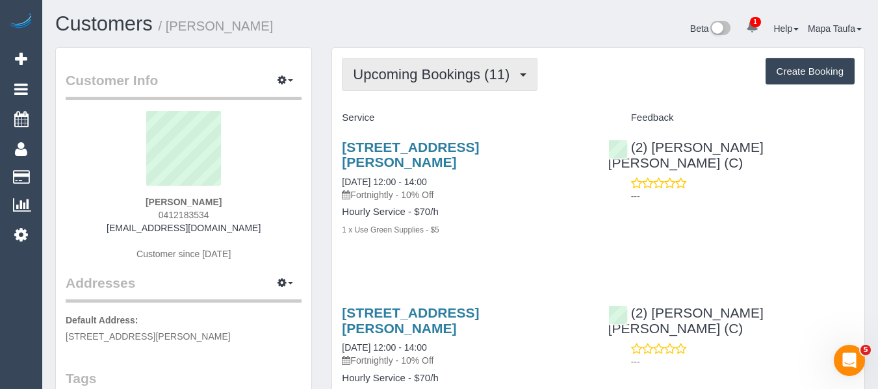
drag, startPoint x: 420, startPoint y: 71, endPoint x: 414, endPoint y: 84, distance: 13.7
click at [418, 73] on span "Upcoming Bookings (11)" at bounding box center [434, 74] width 163 height 16
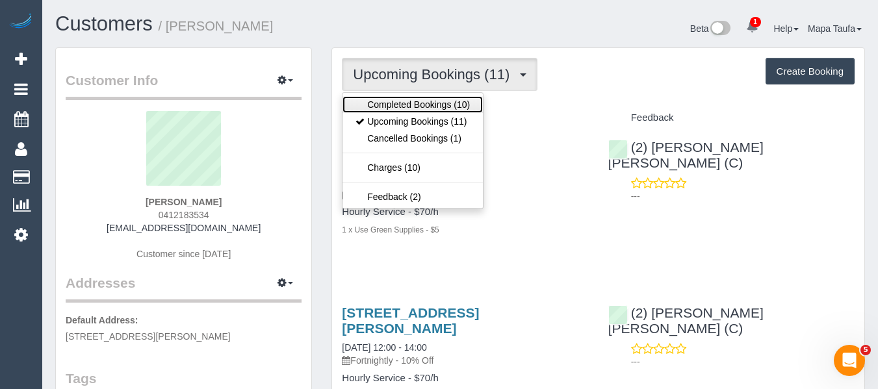
click at [411, 101] on link "Completed Bookings (10)" at bounding box center [412, 104] width 140 height 17
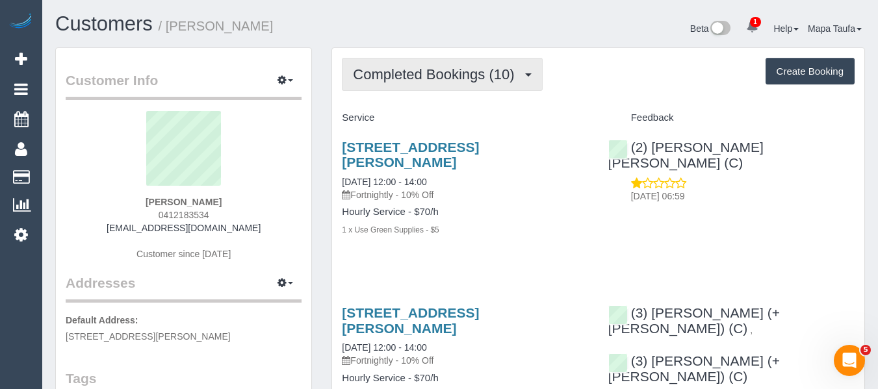
click at [381, 65] on button "Completed Bookings (10)" at bounding box center [442, 74] width 200 height 33
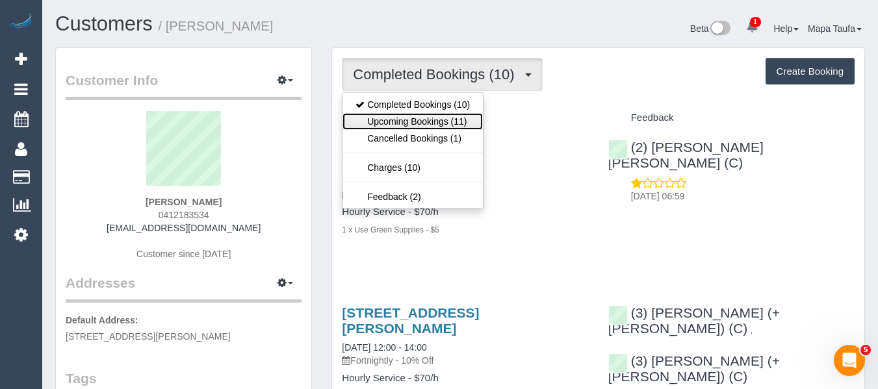
click at [389, 125] on link "Upcoming Bookings (11)" at bounding box center [412, 121] width 140 height 17
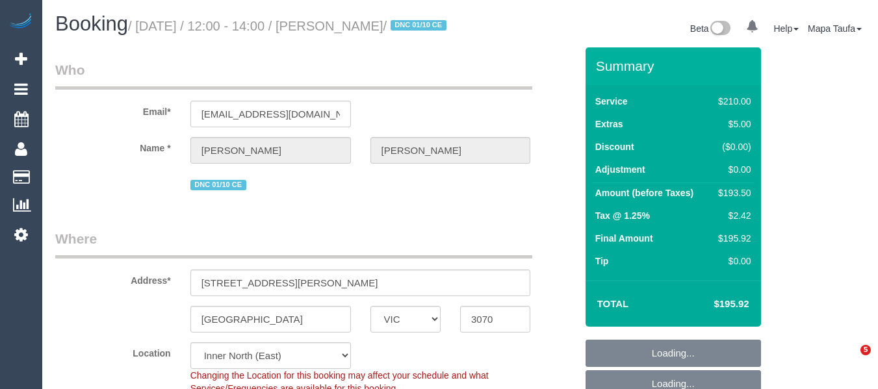
select select "VIC"
select select "number:27"
select select "number:14"
select select "number:19"
select select "number:36"
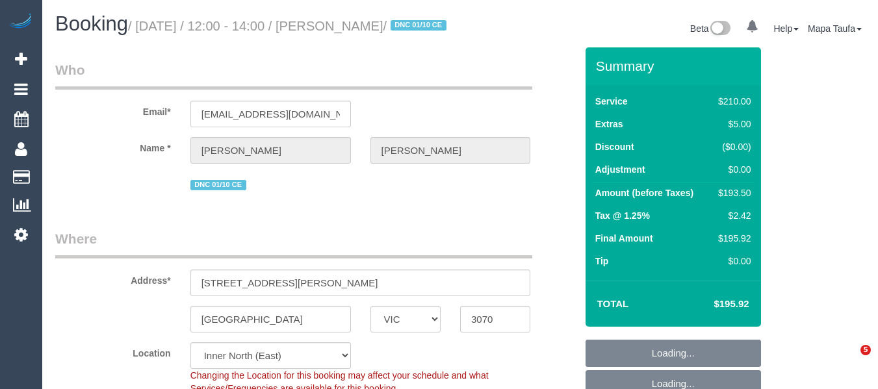
select select "number:34"
select select "number:11"
select select "object:1461"
select select "180"
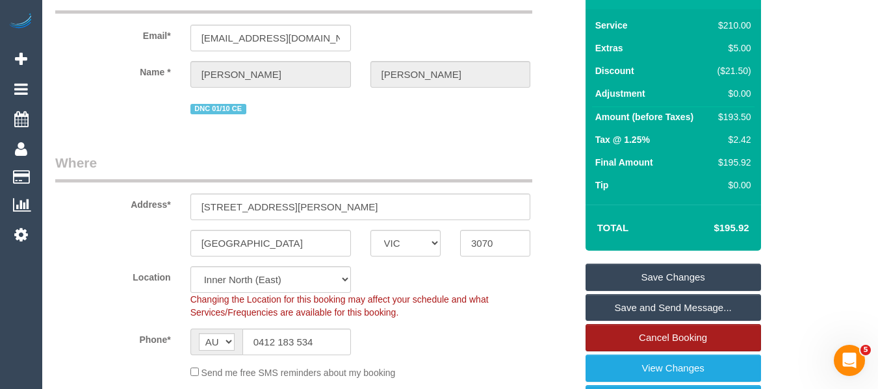
scroll to position [195, 0]
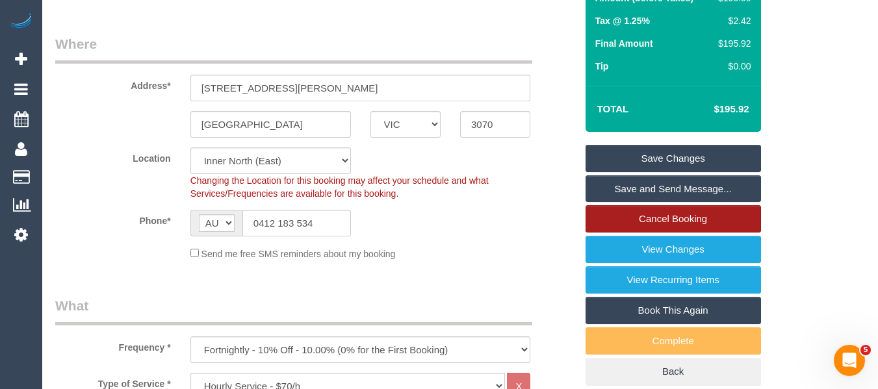
click at [685, 233] on link "Cancel Booking" at bounding box center [672, 218] width 175 height 27
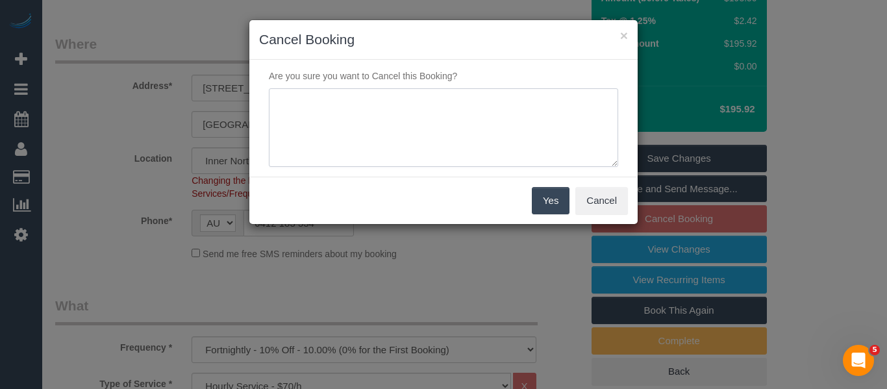
click at [416, 129] on textarea at bounding box center [443, 127] width 349 height 79
type textarea "service not needed via email -MT"
click at [540, 204] on button "Yes" at bounding box center [551, 200] width 38 height 27
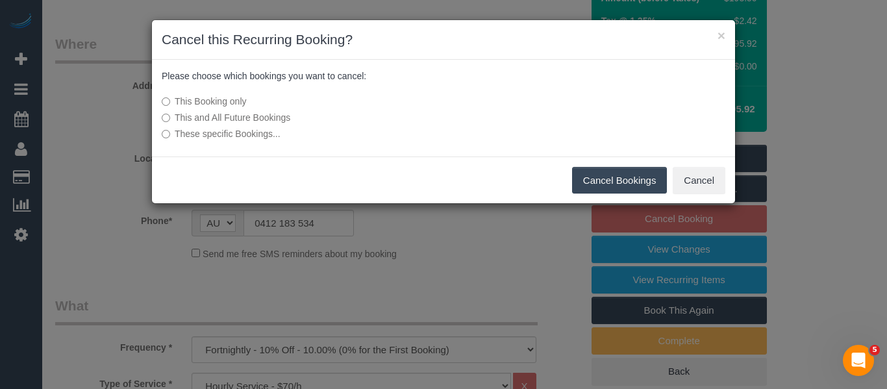
click at [589, 170] on button "Cancel Bookings" at bounding box center [619, 180] width 95 height 27
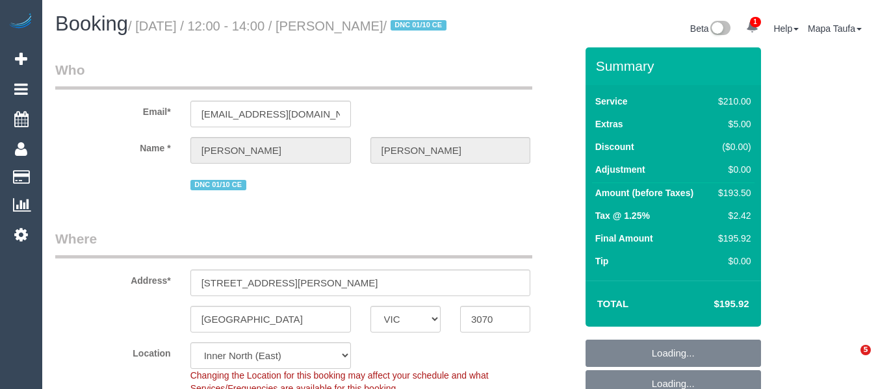
select select "VIC"
select select "180"
select select "number:27"
select select "number:14"
select select "number:19"
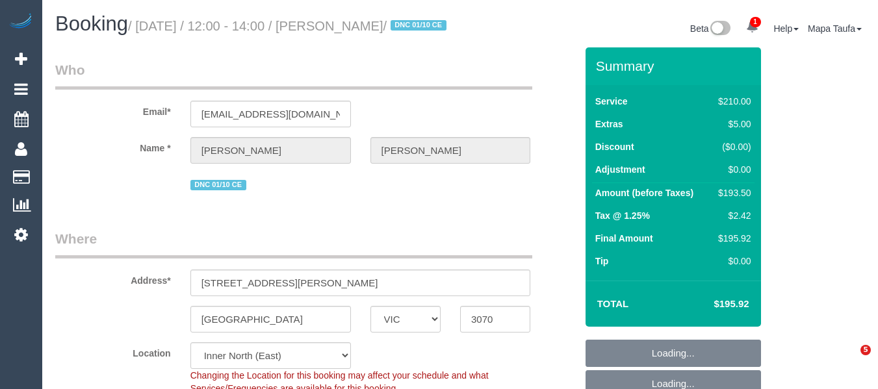
select select "number:36"
select select "number:34"
select select "number:11"
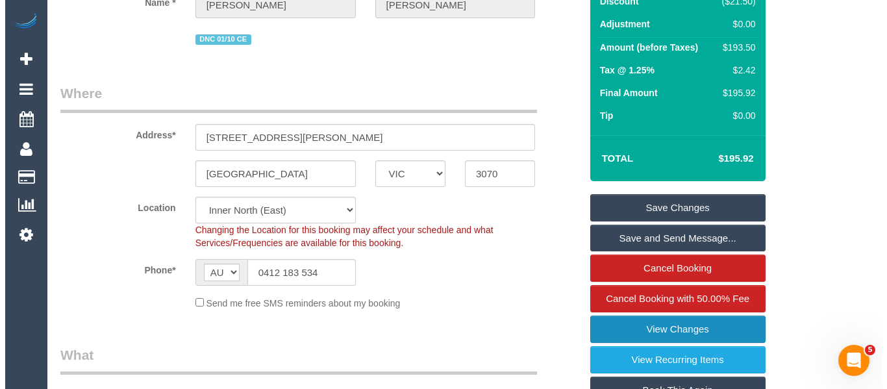
scroll to position [260, 0]
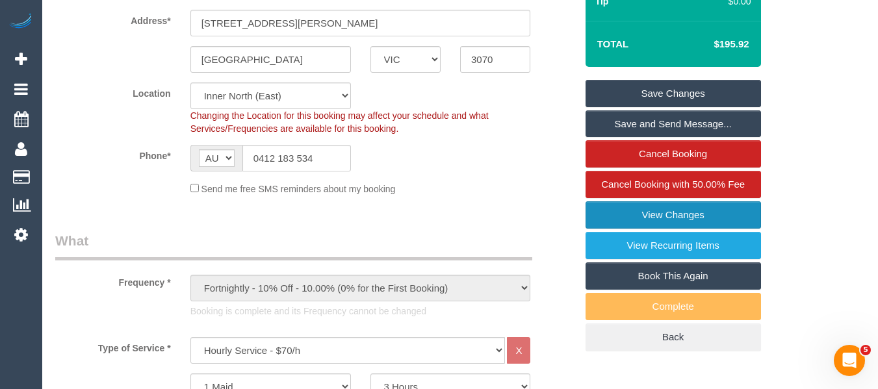
click at [676, 229] on link "View Changes" at bounding box center [672, 214] width 175 height 27
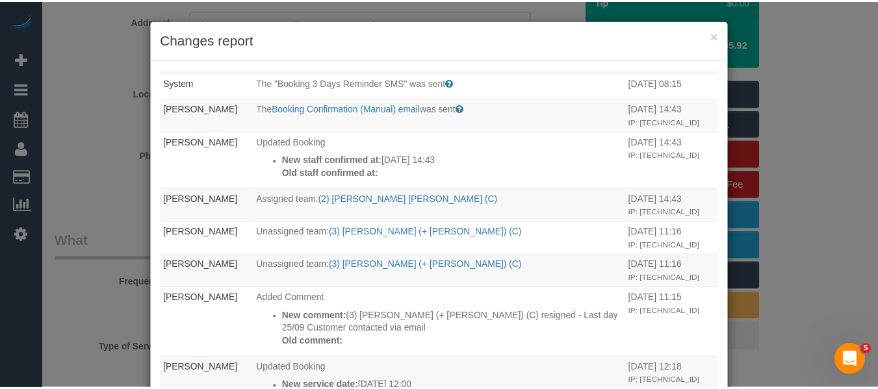
scroll to position [390, 0]
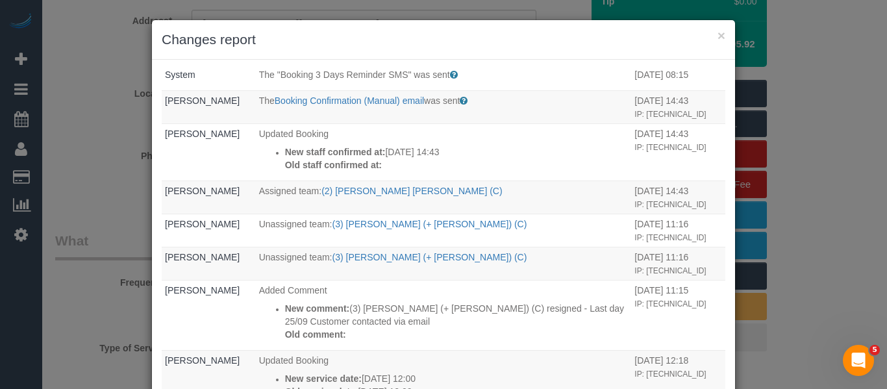
click at [722, 31] on div "× Changes report" at bounding box center [443, 40] width 583 height 40
click at [718, 34] on button "×" at bounding box center [722, 36] width 8 height 14
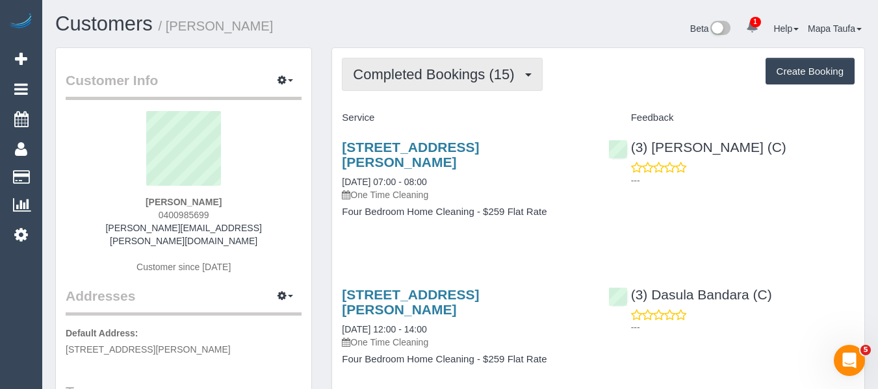
click at [405, 79] on span "Completed Bookings (15)" at bounding box center [437, 74] width 168 height 16
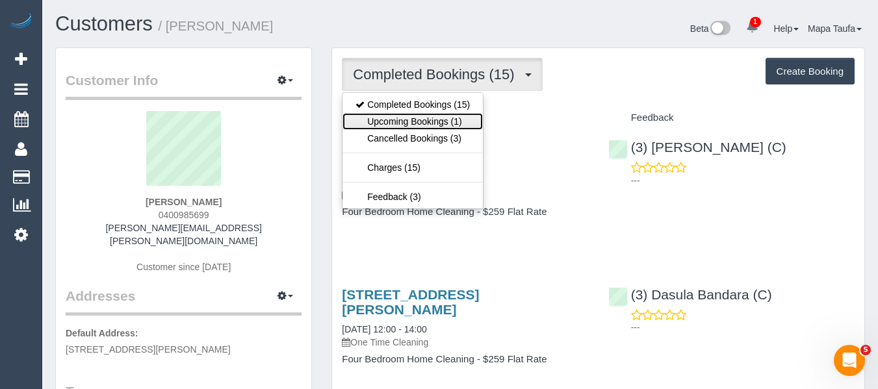
click at [440, 120] on link "Upcoming Bookings (1)" at bounding box center [412, 121] width 140 height 17
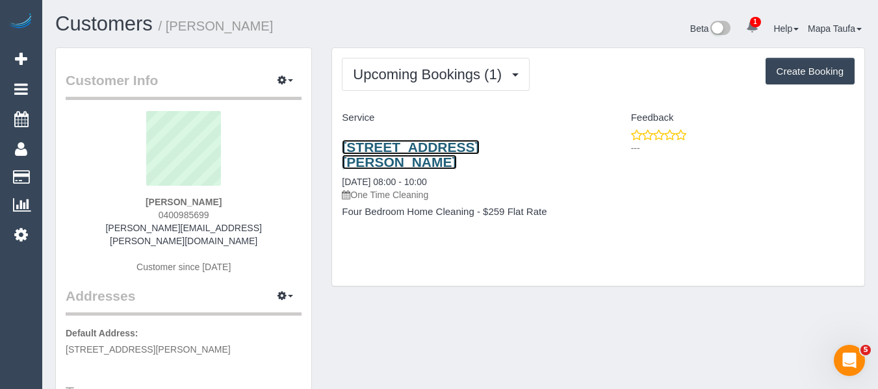
click at [363, 144] on link "38 Morgan Avenue, Croydon, VIC 3136" at bounding box center [410, 155] width 137 height 30
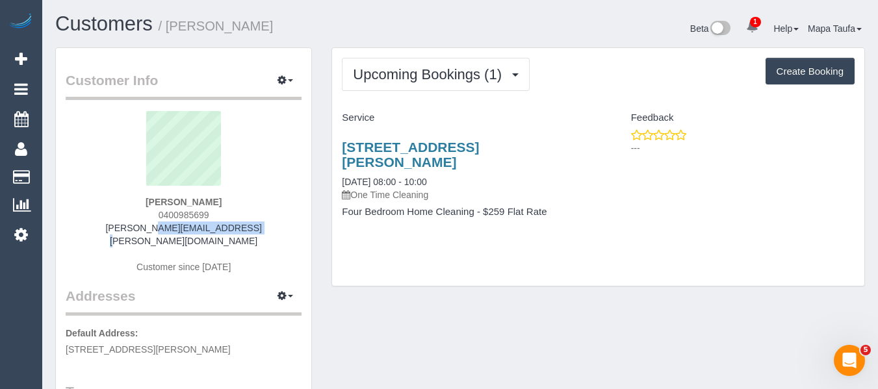
drag, startPoint x: 252, startPoint y: 229, endPoint x: 118, endPoint y: 227, distance: 134.5
click at [119, 226] on div "Michelle Maddern 0400985699 michelle@maddern.com Customer since 2020" at bounding box center [184, 198] width 236 height 175
copy link "[PERSON_NAME][EMAIL_ADDRESS][PERSON_NAME][DOMAIN_NAME]"
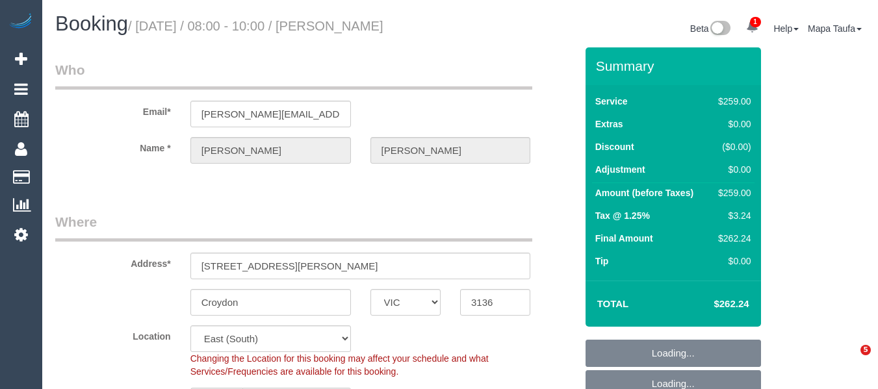
select select "VIC"
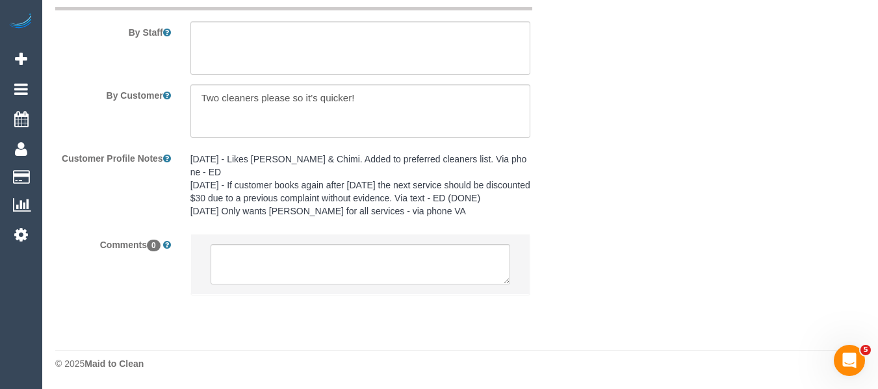
select select "string:stripe-pm_1SFNVx2GScqysDRVgCFnPyLB"
select select "number:27"
select select "number:14"
select select "number:19"
select select "number:22"
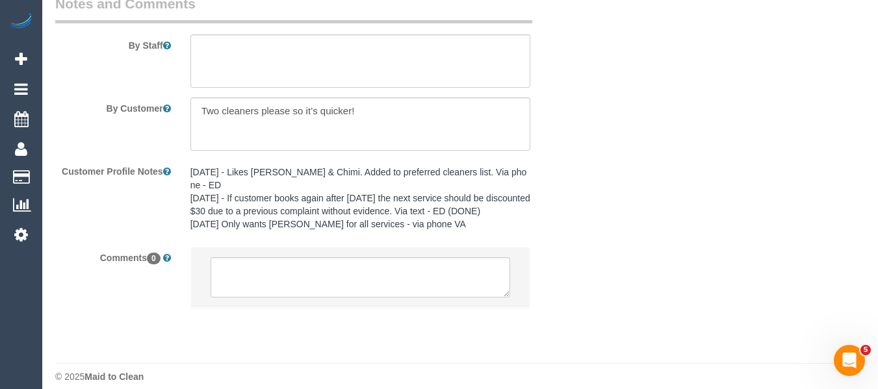
select select "object:786"
select select "spot2"
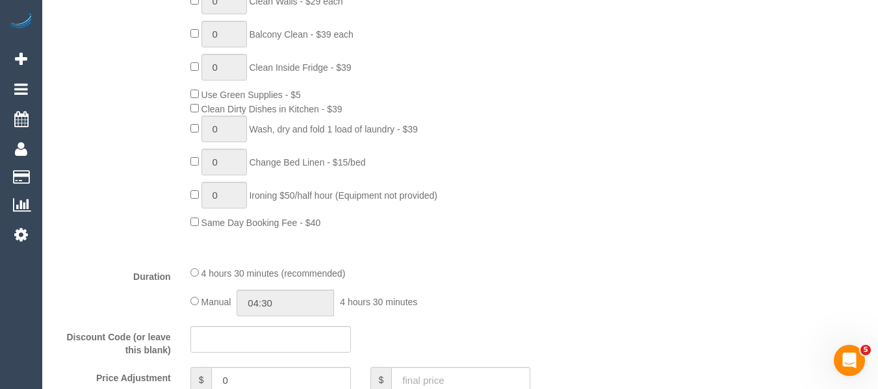
scroll to position [742, 0]
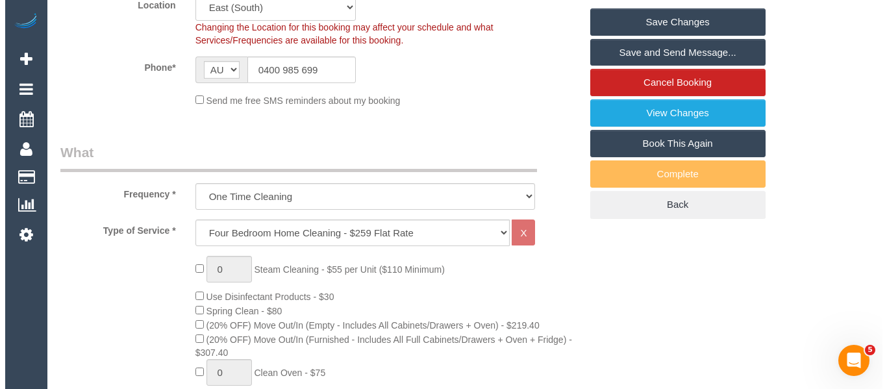
scroll to position [158, 0]
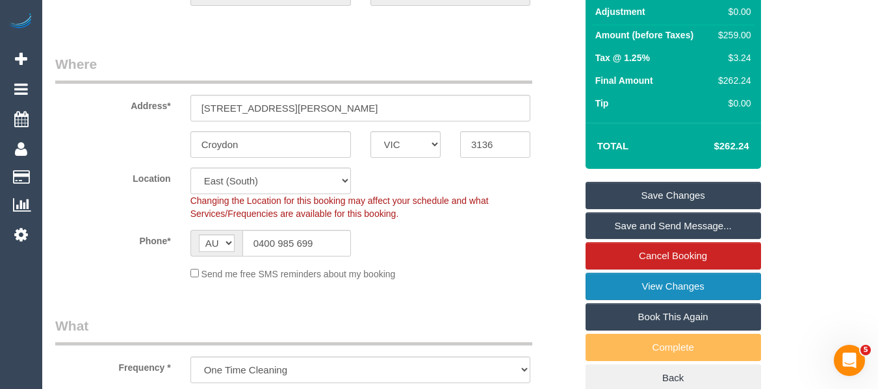
click at [668, 288] on link "View Changes" at bounding box center [672, 286] width 175 height 27
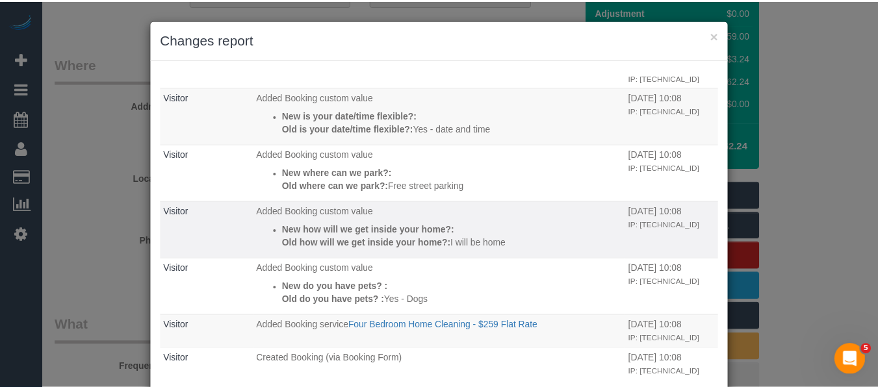
scroll to position [55, 0]
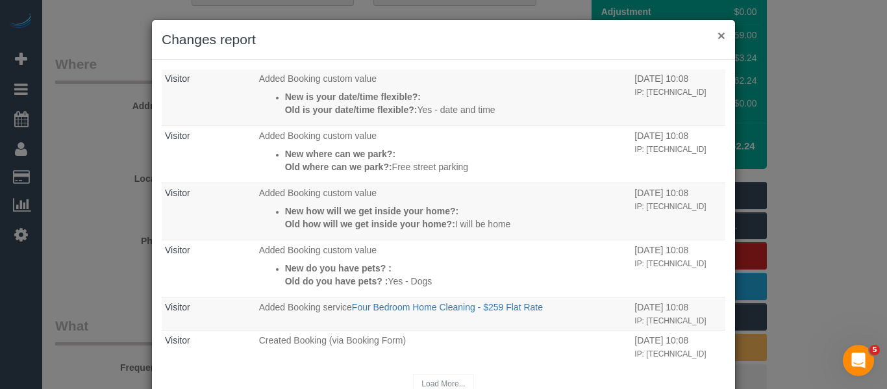
click at [718, 39] on button "×" at bounding box center [722, 36] width 8 height 14
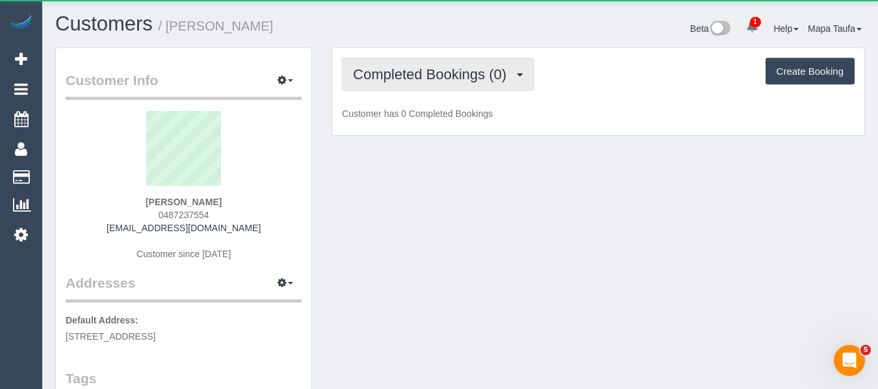
click at [405, 73] on span "Completed Bookings (0)" at bounding box center [433, 74] width 160 height 16
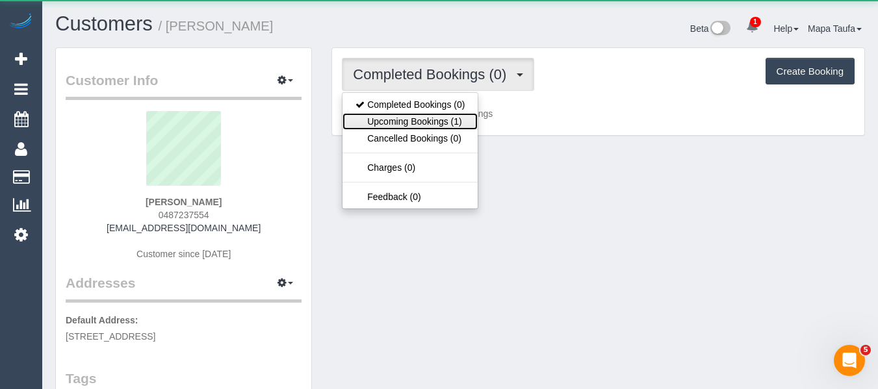
click at [415, 115] on link "Upcoming Bookings (1)" at bounding box center [409, 121] width 135 height 17
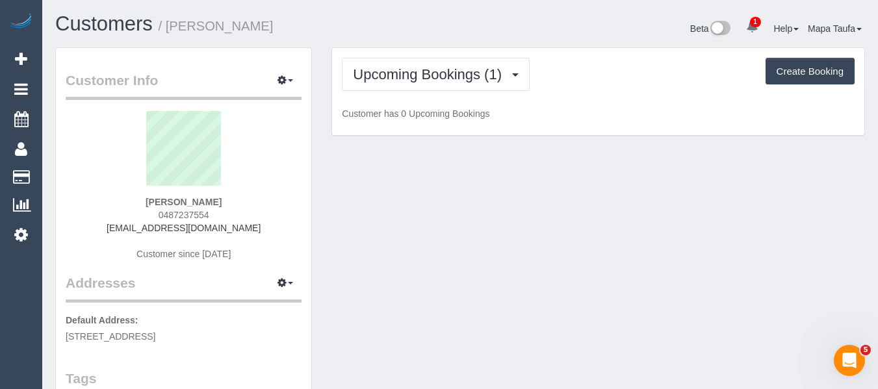
click at [422, 31] on h1 "Customers / [PERSON_NAME]" at bounding box center [252, 24] width 395 height 22
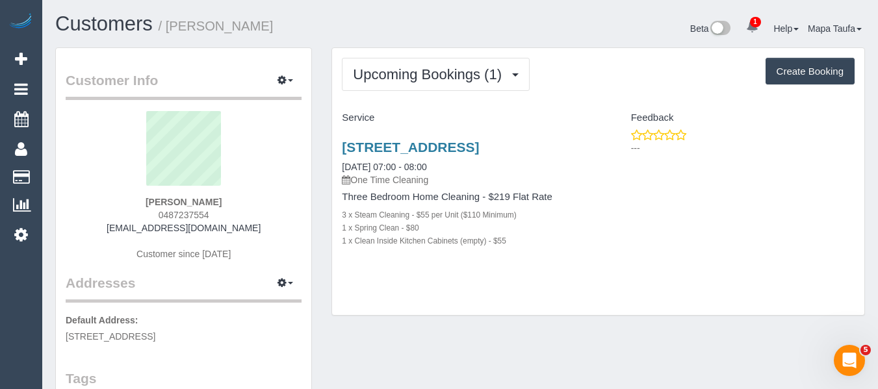
drag, startPoint x: 247, startPoint y: 223, endPoint x: 113, endPoint y: 228, distance: 134.5
click at [118, 228] on div "Joan Kang 0487237554 whdks2214@icloud.com Customer since 2025" at bounding box center [184, 192] width 236 height 162
copy link "whdks2214@icloud.com"
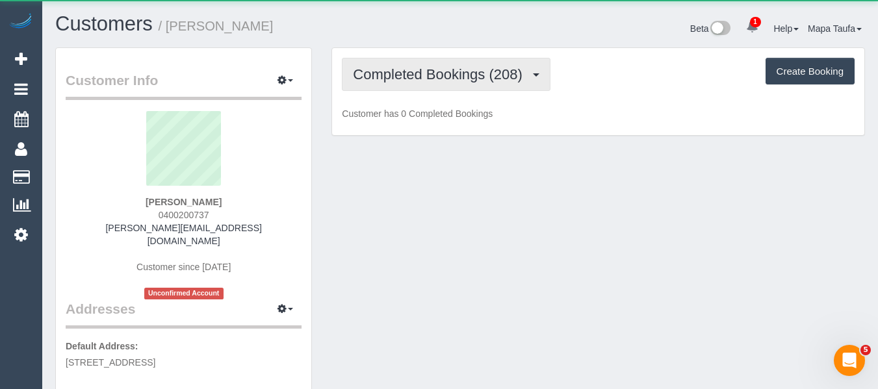
click at [397, 68] on span "Completed Bookings (208)" at bounding box center [440, 74] width 175 height 16
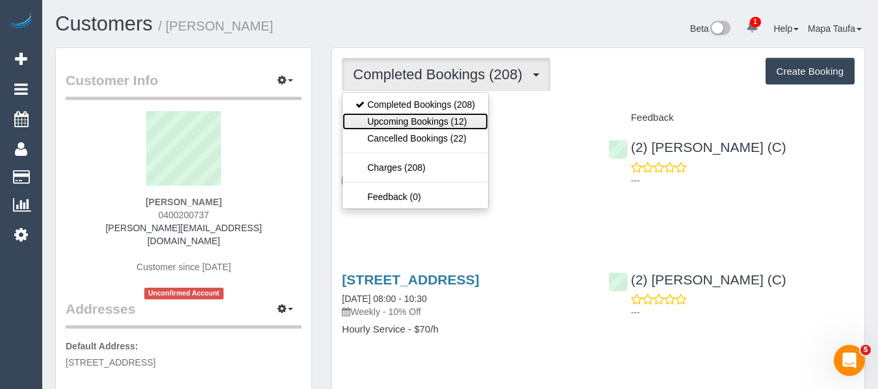
click at [395, 114] on link "Upcoming Bookings (12)" at bounding box center [415, 121] width 146 height 17
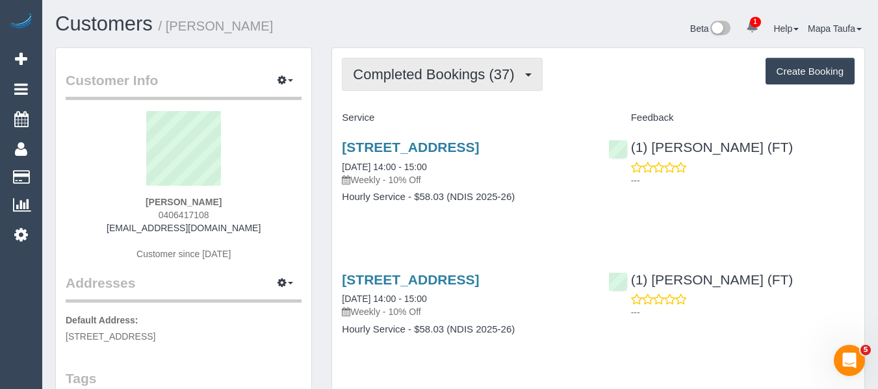
click at [418, 76] on span "Completed Bookings (37)" at bounding box center [437, 74] width 168 height 16
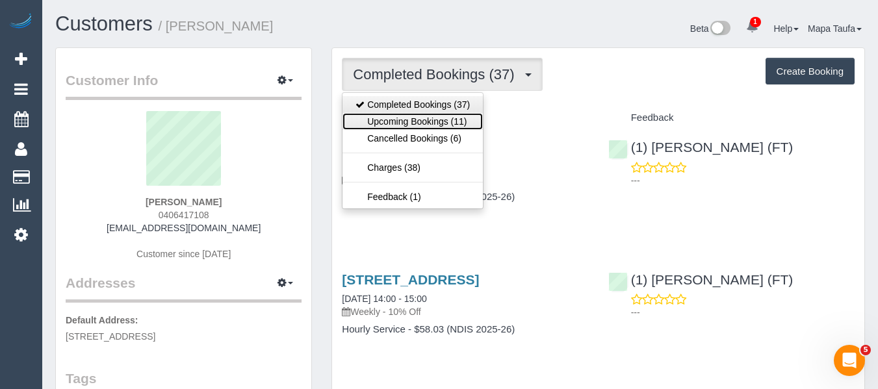
click at [429, 112] on ul "Completed Bookings (37) Upcoming Bookings (11) Cancelled Bookings (6) Charges (…" at bounding box center [413, 150] width 142 height 117
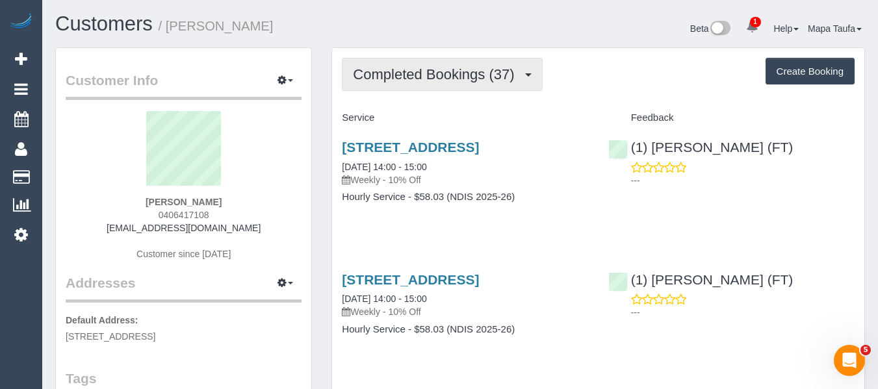
drag, startPoint x: 414, startPoint y: 119, endPoint x: 412, endPoint y: 82, distance: 36.5
click at [414, 116] on h4 "Service" at bounding box center [465, 117] width 246 height 11
click at [412, 82] on button "Completed Bookings (37)" at bounding box center [442, 74] width 200 height 33
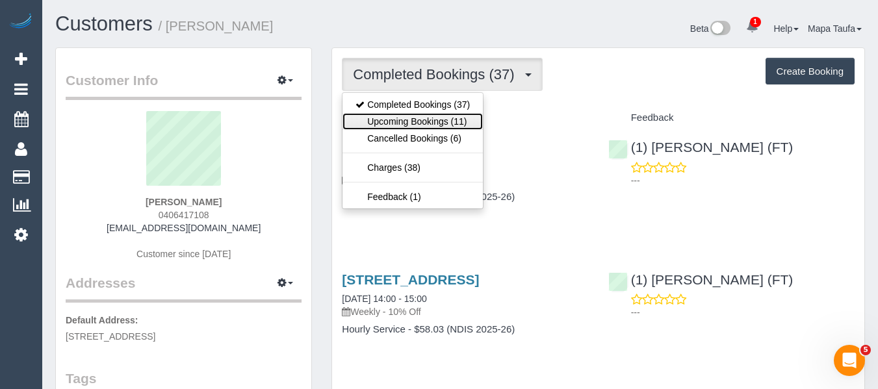
click at [412, 114] on link "Upcoming Bookings (11)" at bounding box center [412, 121] width 140 height 17
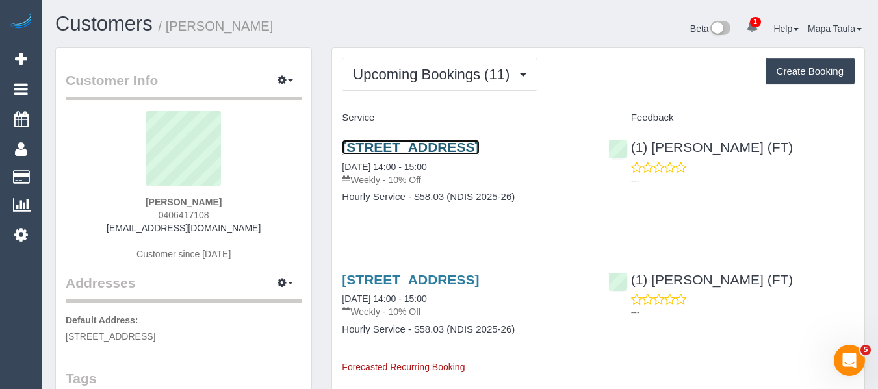
click at [394, 155] on link "18 Dawnview Crescent, Roxburgh Park, VIC 3064" at bounding box center [410, 147] width 137 height 15
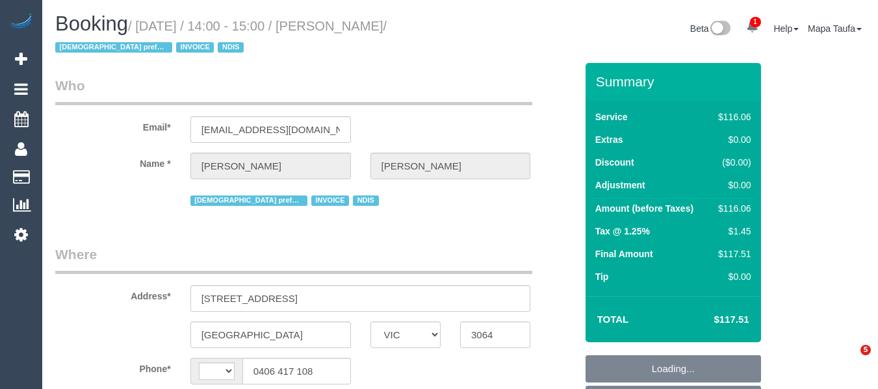
select select "VIC"
select select "number:30"
select select "number:14"
select select "number:19"
select select "number:22"
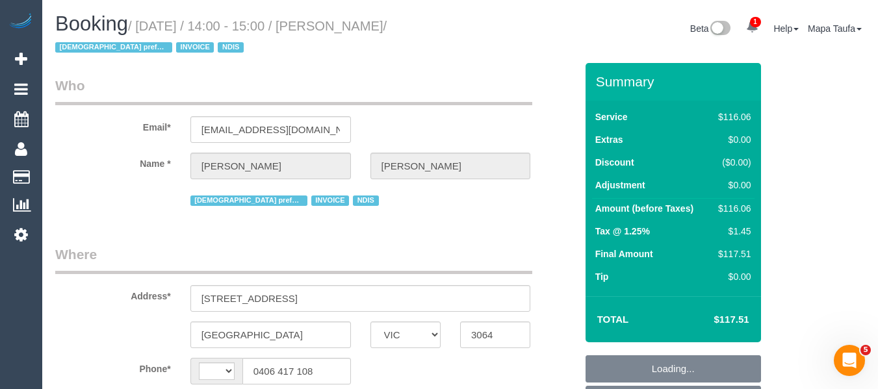
select select "number:34"
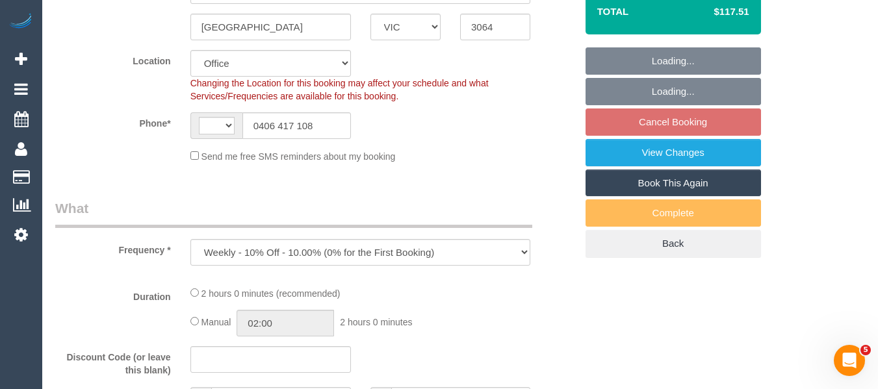
select select "object:691"
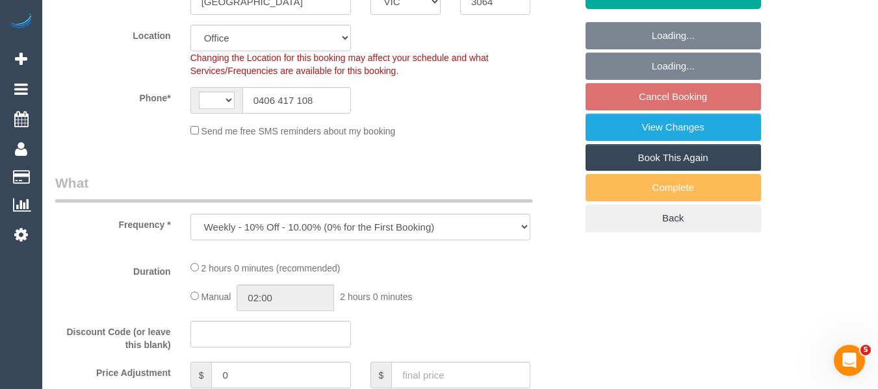
select select "string:AU"
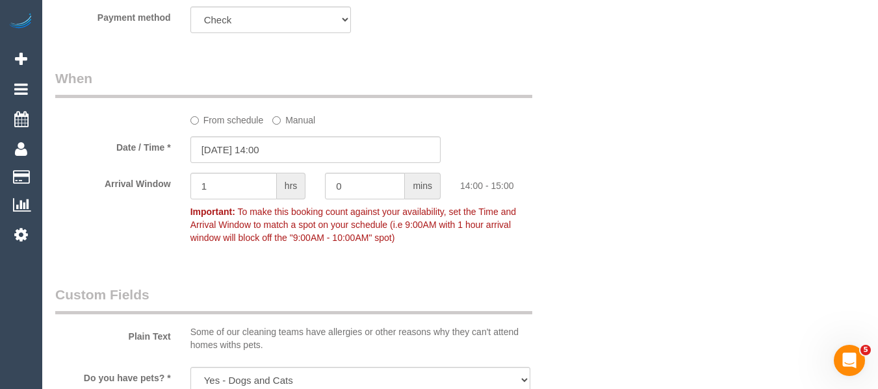
scroll to position [1245, 0]
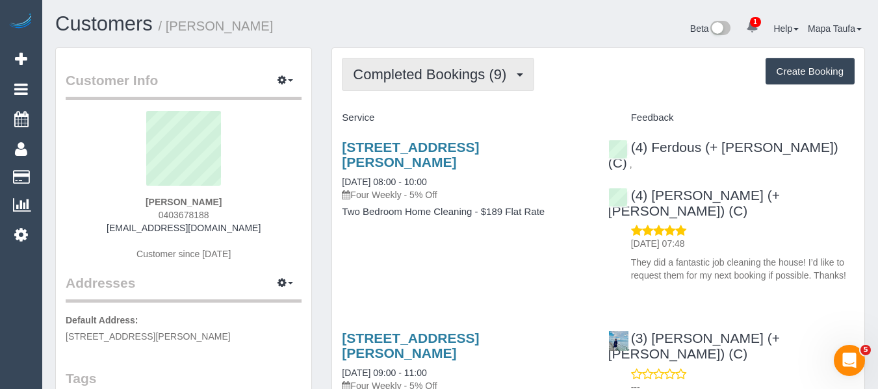
drag, startPoint x: 480, startPoint y: 60, endPoint x: 440, endPoint y: 107, distance: 61.7
click at [479, 60] on button "Completed Bookings (9)" at bounding box center [438, 74] width 192 height 33
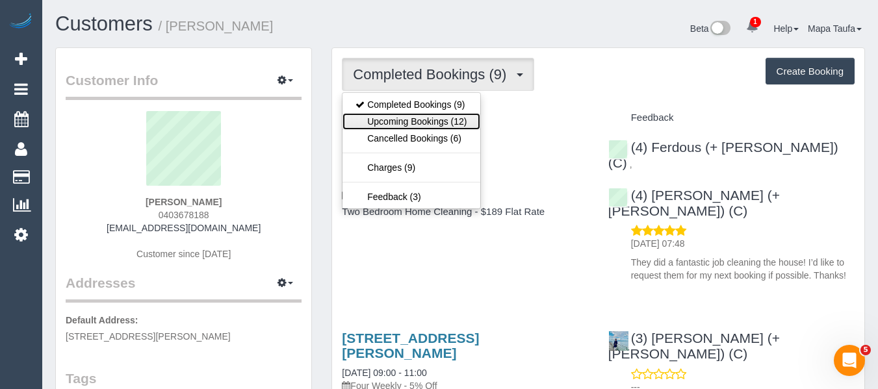
click at [429, 121] on link "Upcoming Bookings (12)" at bounding box center [410, 121] width 137 height 17
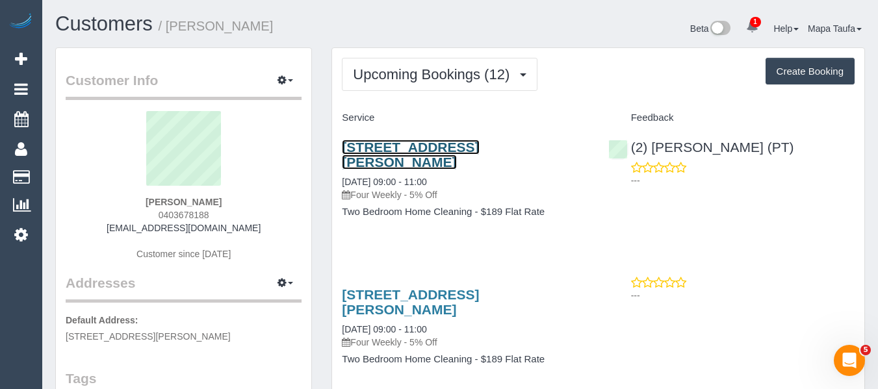
click at [479, 150] on link "5 St David St, 31, Fitzroy, VIC 3065" at bounding box center [410, 155] width 137 height 30
drag, startPoint x: 221, startPoint y: 221, endPoint x: 142, endPoint y: 217, distance: 79.3
click at [146, 215] on div "Hannah Savige 0403678188 hannah.savige8@gmail.com Customer since 2024" at bounding box center [184, 192] width 236 height 162
copy span "0403678188"
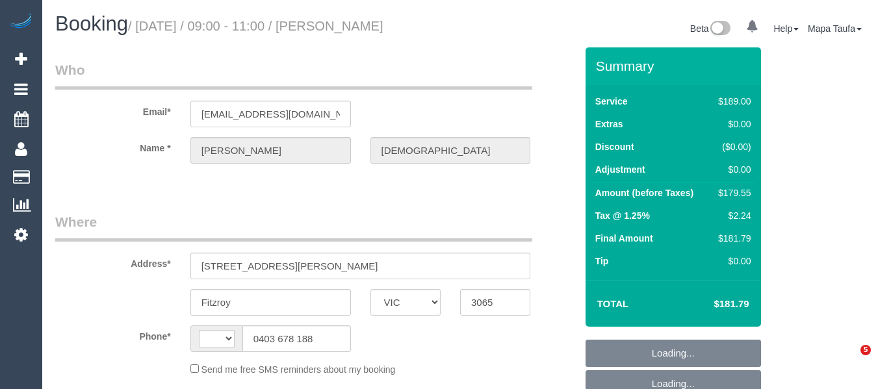
select select "VIC"
select select "string:stripe-pm_1PXYyd2GScqysDRV1FPWkNYs"
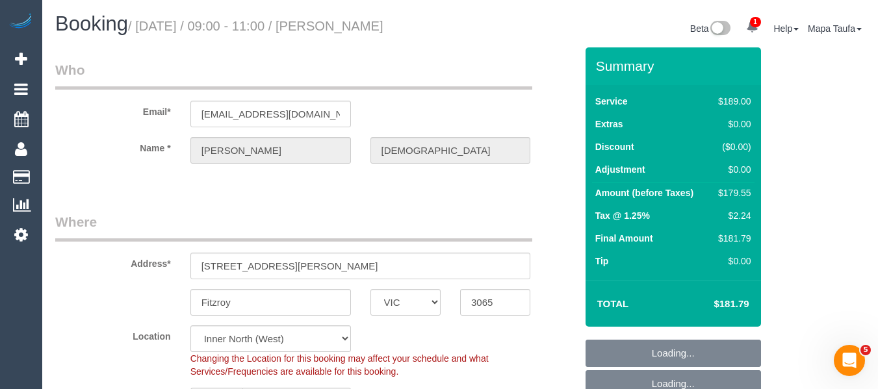
select select "string:AU"
select select "object:1653"
select select "number:28"
select select "number:14"
select select "number:18"
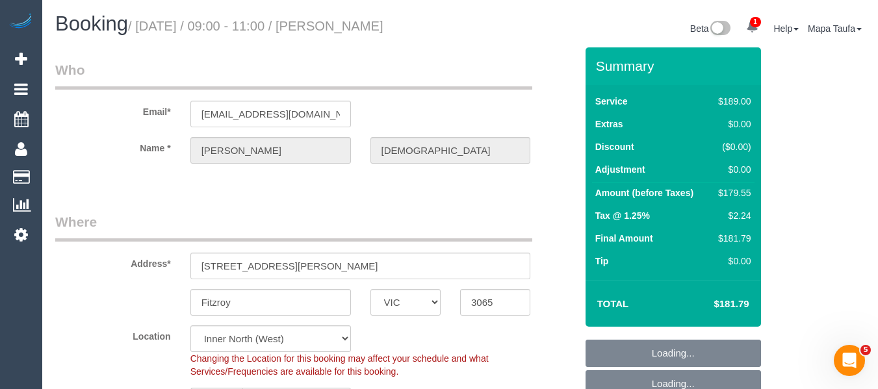
select select "number:22"
select select "number:34"
select select "number:13"
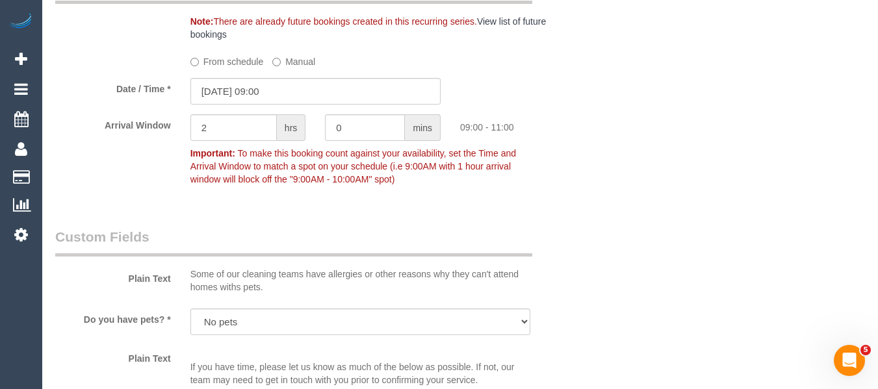
scroll to position [1502, 0]
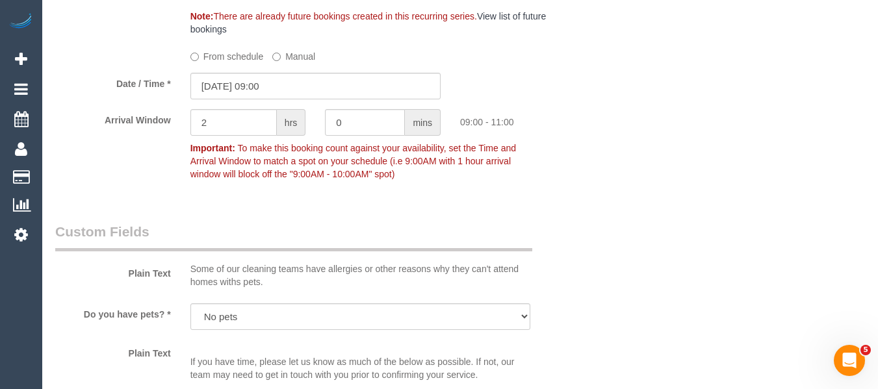
click at [240, 60] on label "From schedule" at bounding box center [226, 54] width 73 height 18
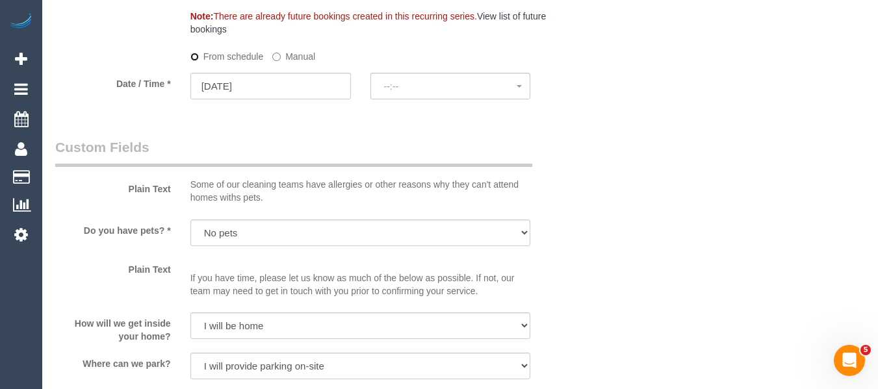
select select "spot13"
click at [278, 84] on input "09/10/2025" at bounding box center [270, 86] width 160 height 27
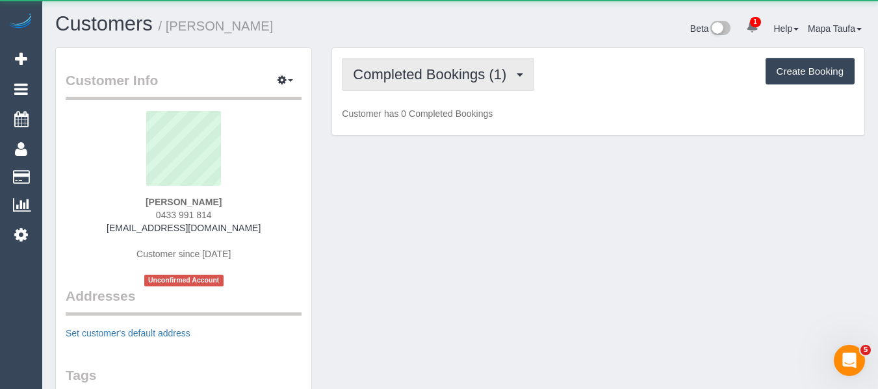
click at [436, 81] on span "Completed Bookings (1)" at bounding box center [433, 74] width 160 height 16
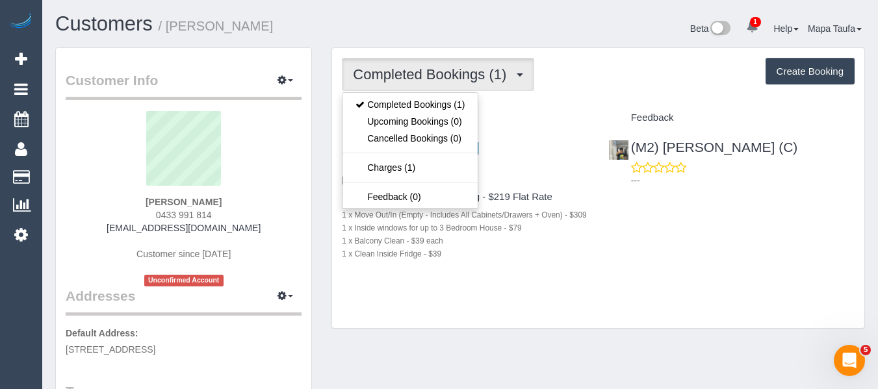
click at [626, 99] on div "Completed Bookings (1) Completed Bookings (1) Upcoming Bookings (0) Cancelled B…" at bounding box center [598, 188] width 532 height 281
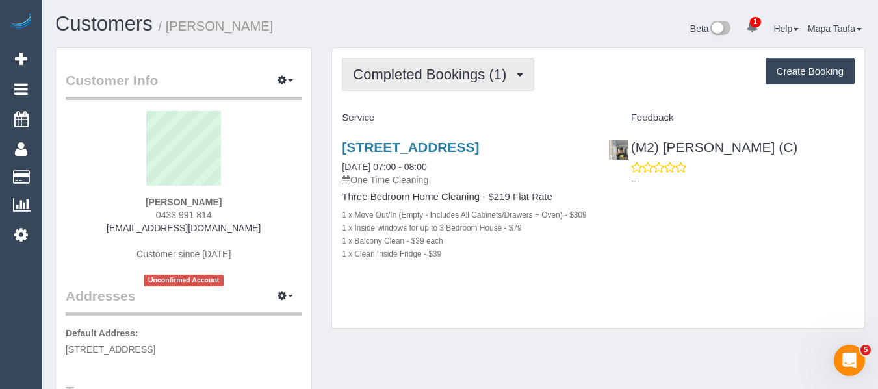
click at [372, 67] on button "Completed Bookings (1)" at bounding box center [438, 74] width 192 height 33
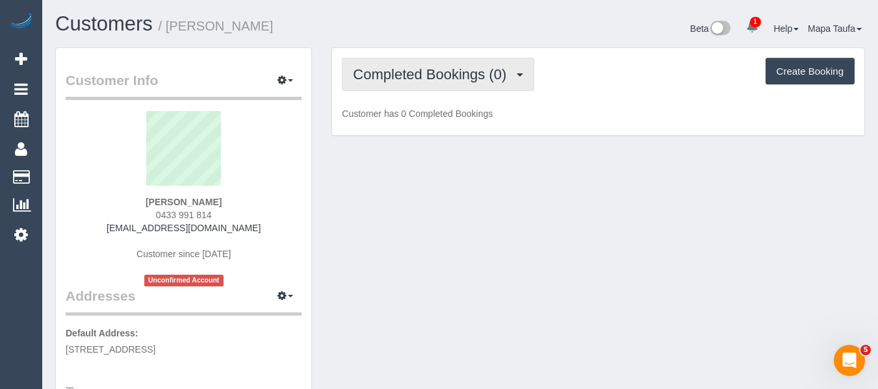
drag, startPoint x: 424, startPoint y: 81, endPoint x: 423, endPoint y: 94, distance: 13.0
click at [423, 81] on span "Completed Bookings (0)" at bounding box center [433, 74] width 160 height 16
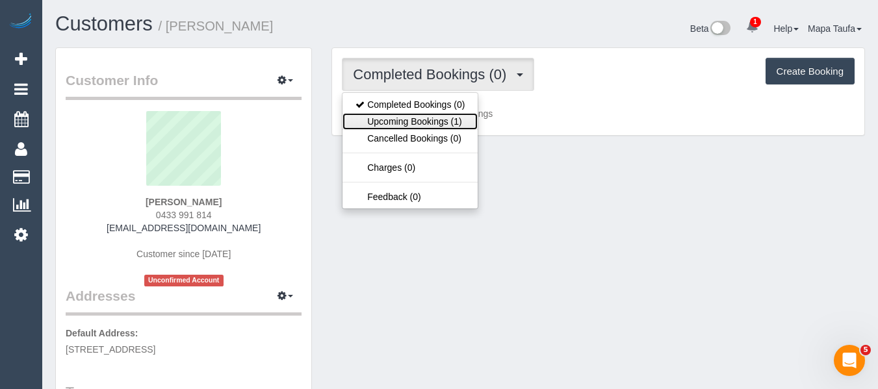
click at [429, 113] on link "Upcoming Bookings (1)" at bounding box center [409, 121] width 135 height 17
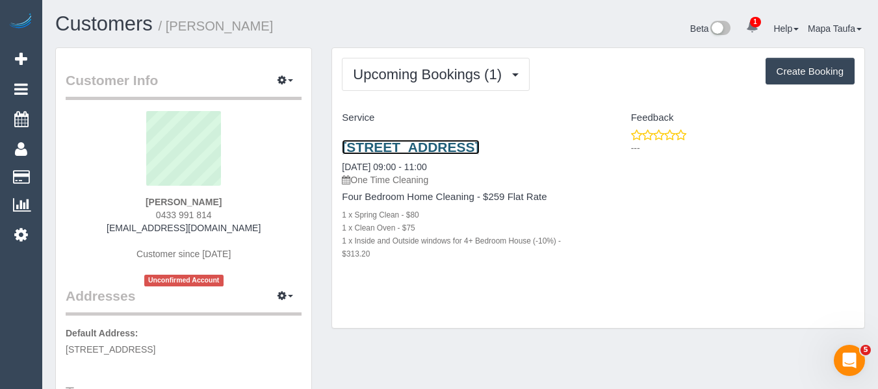
click at [392, 146] on link "15 Crisp Ave, Brunswick, VIC 3056" at bounding box center [410, 147] width 137 height 15
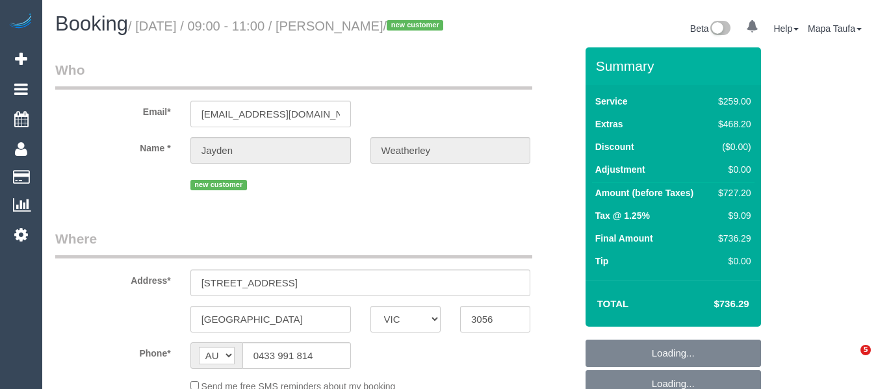
select select "VIC"
select select "string:stripe-pm_1SF3Uw2GScqysDRVJwb8tuCH"
select select "number:28"
select select "number:14"
select select "number:18"
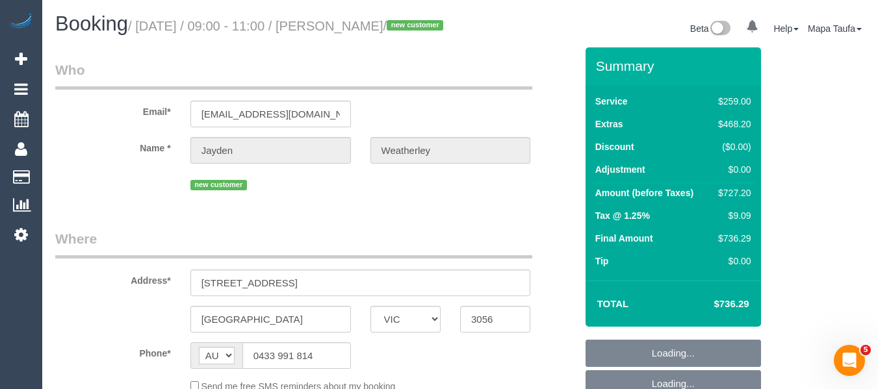
select select "number:25"
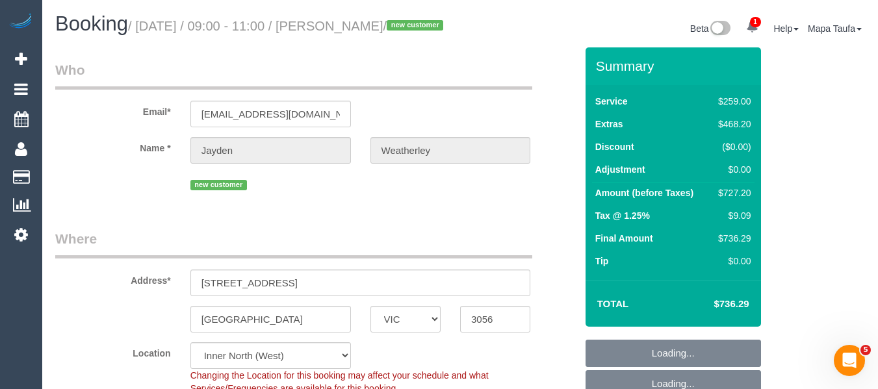
select select "object:816"
select select "spot3"
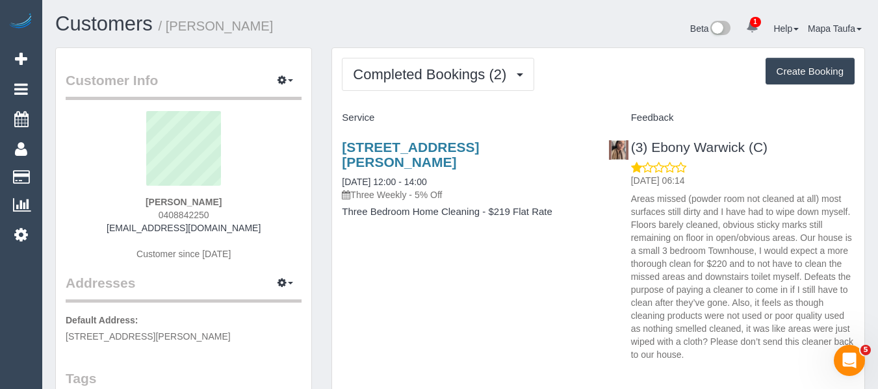
drag, startPoint x: 210, startPoint y: 212, endPoint x: 130, endPoint y: 212, distance: 79.9
click at [133, 210] on div "[PERSON_NAME] 0408842250 [EMAIL_ADDRESS][DOMAIN_NAME] Customer since [DATE]" at bounding box center [184, 192] width 236 height 162
copy span "0408842250"
click at [226, 194] on sui-profile-pic at bounding box center [183, 153] width 216 height 84
drag, startPoint x: 223, startPoint y: 198, endPoint x: 109, endPoint y: 192, distance: 113.8
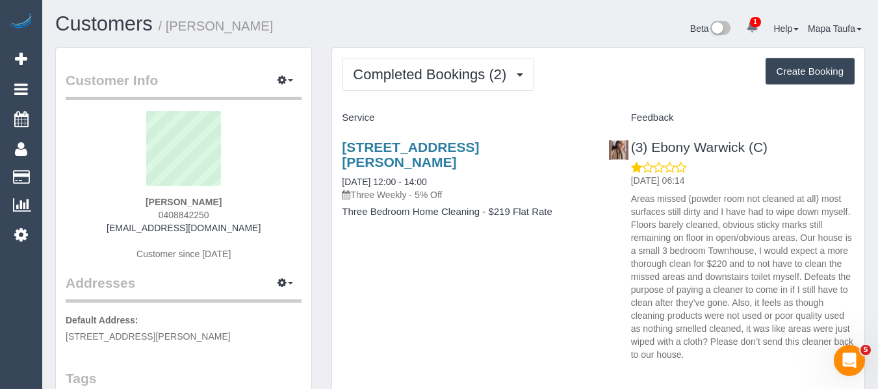
click at [114, 192] on div "Amy Hayes 0408842250 amykeziamcg@hotmail.com Customer since 2025" at bounding box center [184, 192] width 236 height 162
copy div "Amy Hayes"
drag, startPoint x: 802, startPoint y: 139, endPoint x: 425, endPoint y: 8, distance: 399.0
click at [654, 146] on div "(3) Ebony Warwick (C) 07/10/2025 06:14 Areas missed (powder room not cleaned at…" at bounding box center [731, 248] width 266 height 238
copy link "Ebony Warwick (C)"
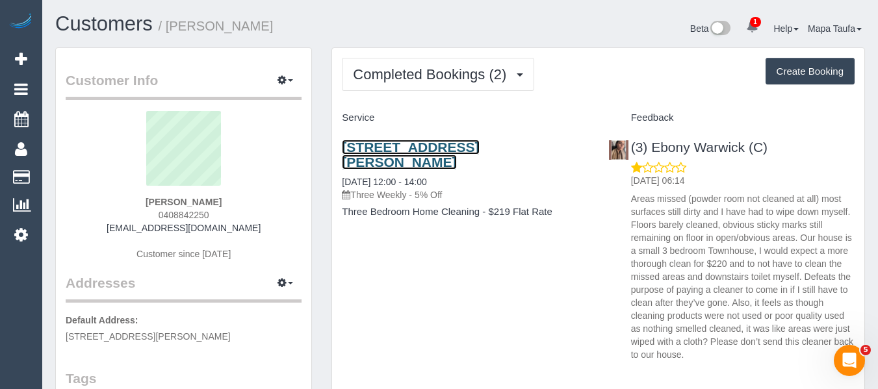
click at [355, 146] on link "30 Rayner Street, 2, Altona, VIC 3018" at bounding box center [410, 155] width 137 height 30
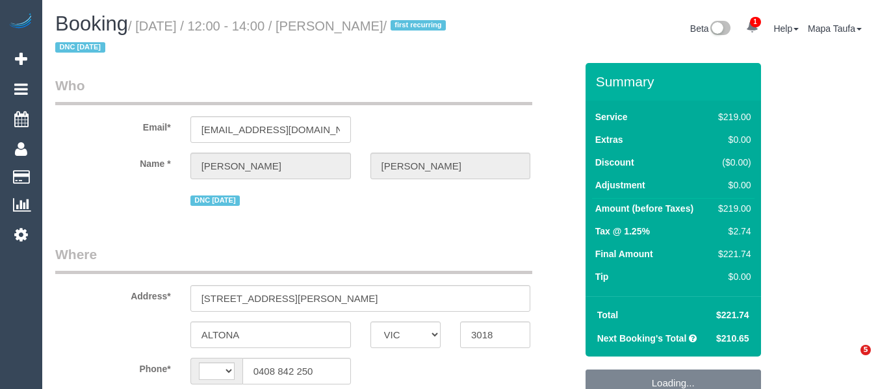
select select "VIC"
select select "string:stripe-pm_1S1Q192GScqysDRVRgpB1GM1"
select select "number:27"
select select "number:14"
select select "number:18"
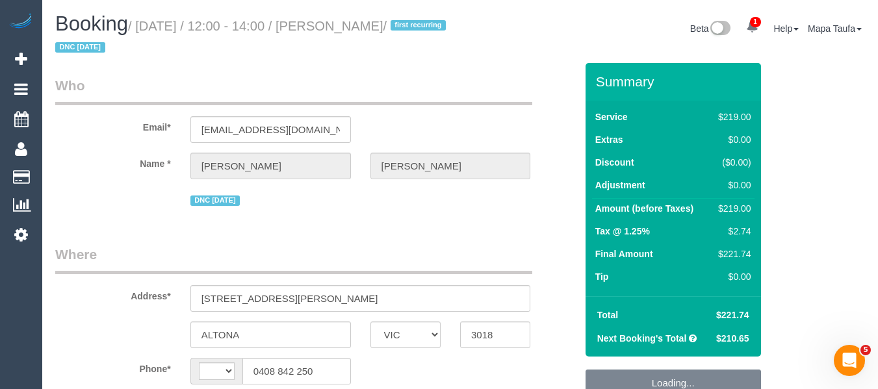
select select "number:24"
select select "number:34"
select select "number:11"
select select "string:AU"
select select "object:1314"
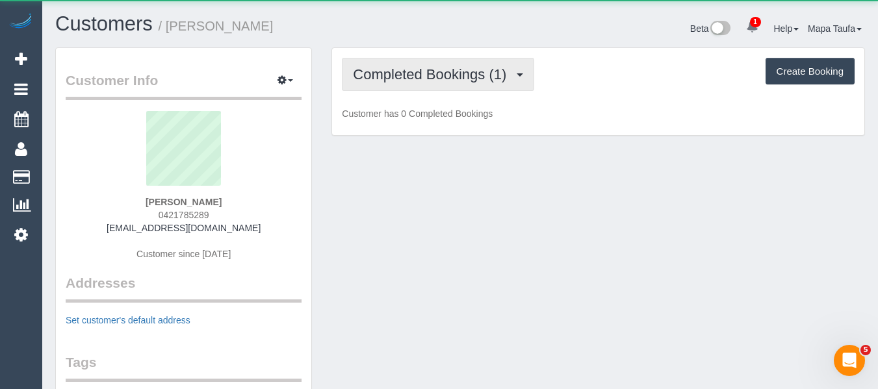
click at [393, 59] on button "Completed Bookings (1)" at bounding box center [438, 74] width 192 height 33
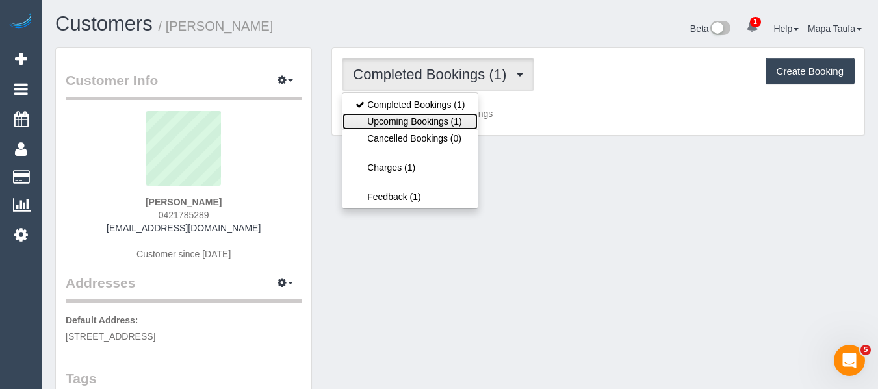
click at [403, 119] on link "Upcoming Bookings (1)" at bounding box center [409, 121] width 135 height 17
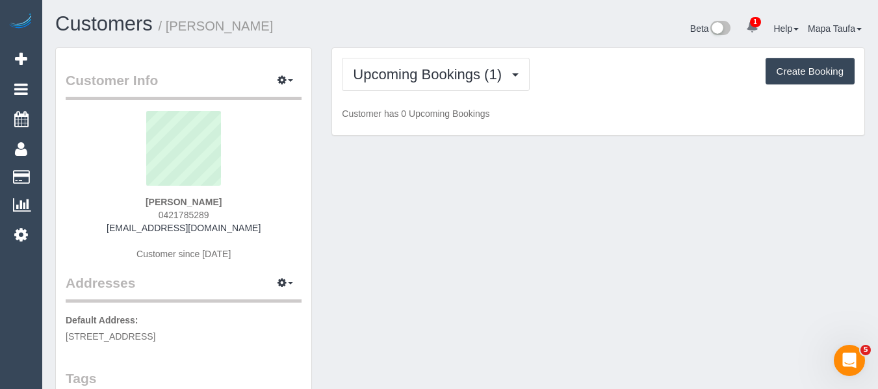
click at [392, 26] on h1 "Customers / David George" at bounding box center [252, 24] width 395 height 22
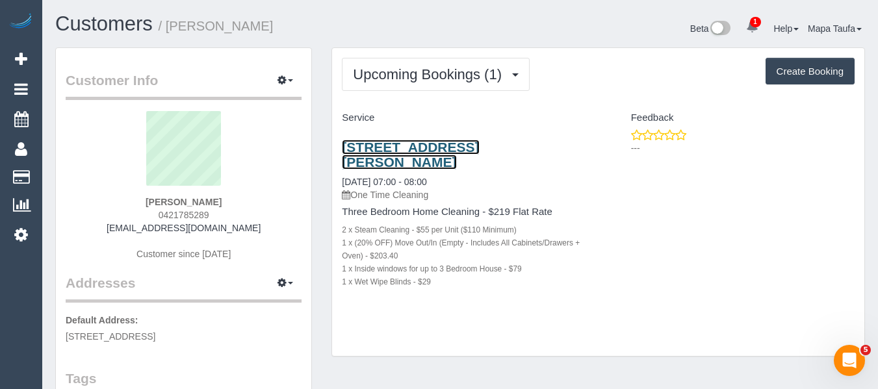
click at [357, 151] on link "36 Rickards Ave, 1, Knoxfield, VIC 3180" at bounding box center [410, 155] width 137 height 30
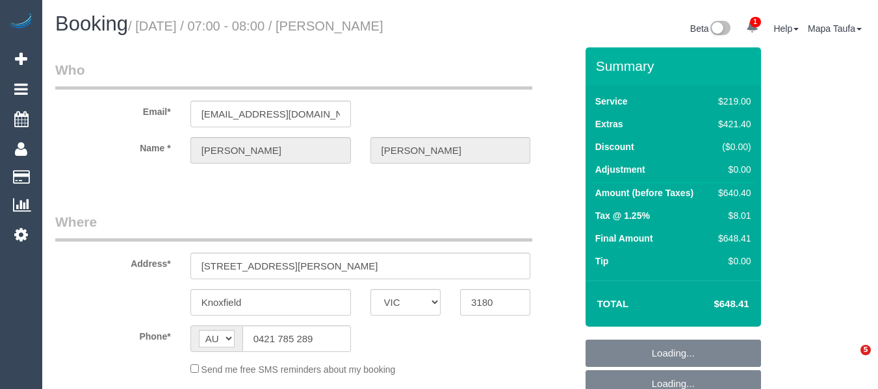
select select "VIC"
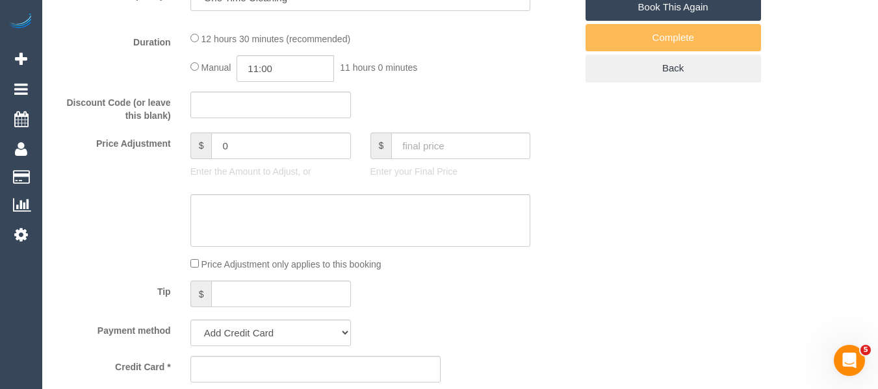
scroll to position [1028, 0]
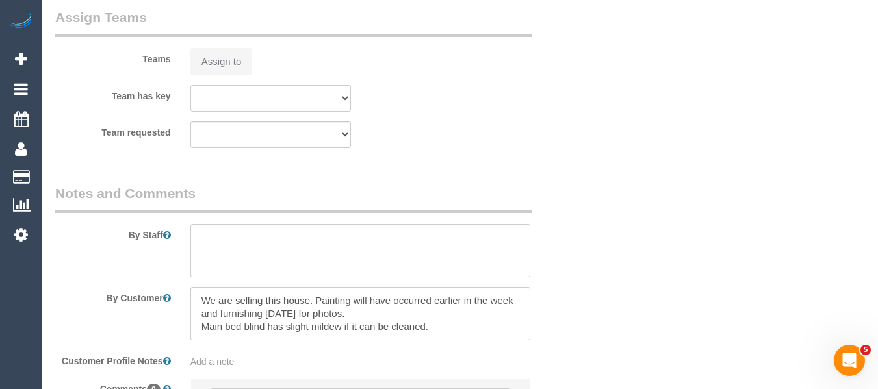
select select "string:stripe-pm_1S9O1k2GScqysDRVfMnEIXN0"
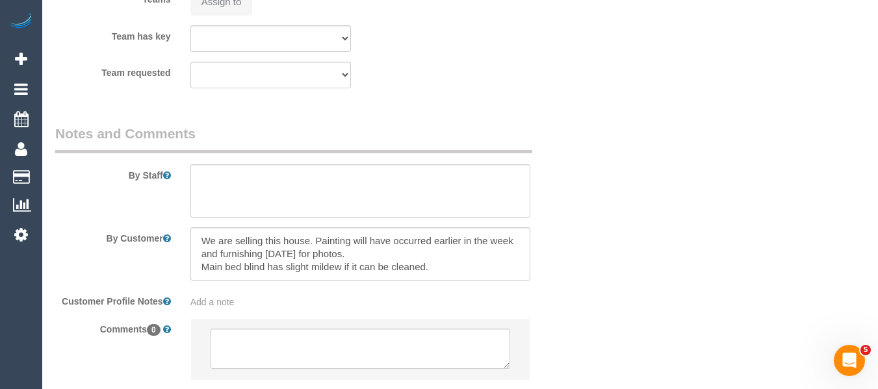
select select "object:538"
select select "number:28"
select select "number:15"
select select "number:18"
select select "number:24"
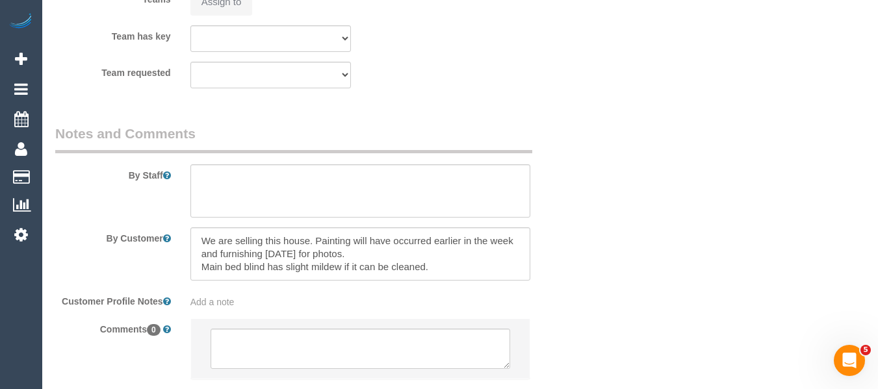
select select "number:26"
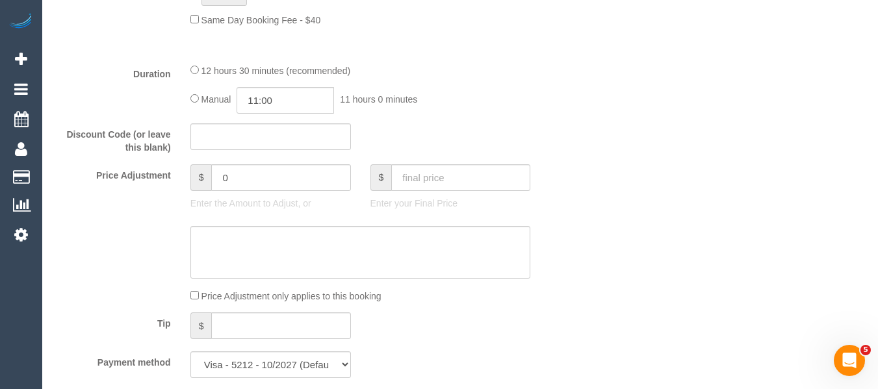
select select "spot1"
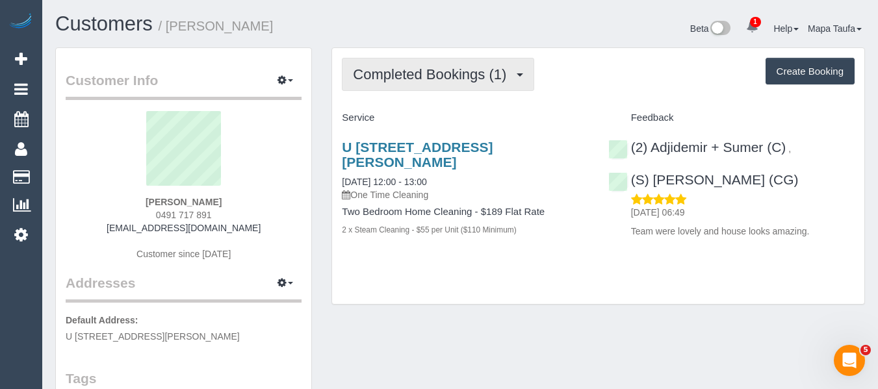
click at [401, 82] on button "Completed Bookings (1)" at bounding box center [438, 74] width 192 height 33
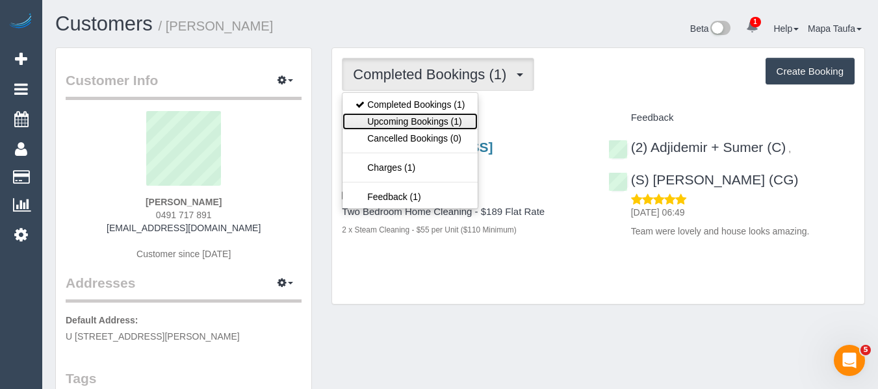
click at [401, 117] on link "Upcoming Bookings (1)" at bounding box center [409, 121] width 135 height 17
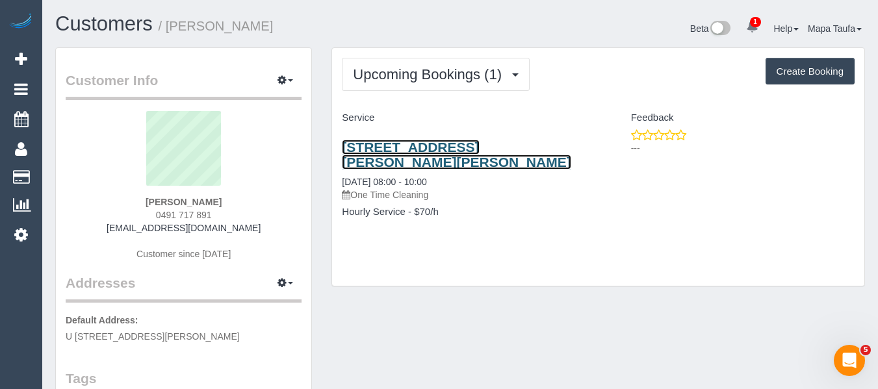
click at [397, 151] on link "[STREET_ADDRESS][PERSON_NAME][PERSON_NAME]" at bounding box center [456, 155] width 229 height 30
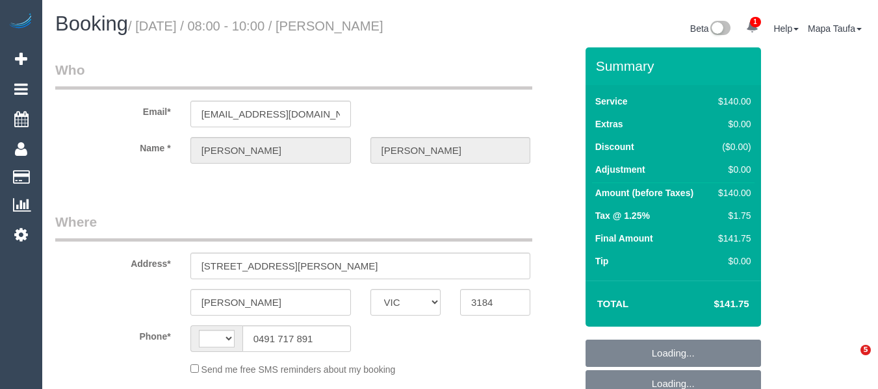
select select "VIC"
select select "object:284"
select select "string:stripe-pm_1SEPk32GScqysDRVtHsIYMJi"
select select "string:AU"
select select "number:30"
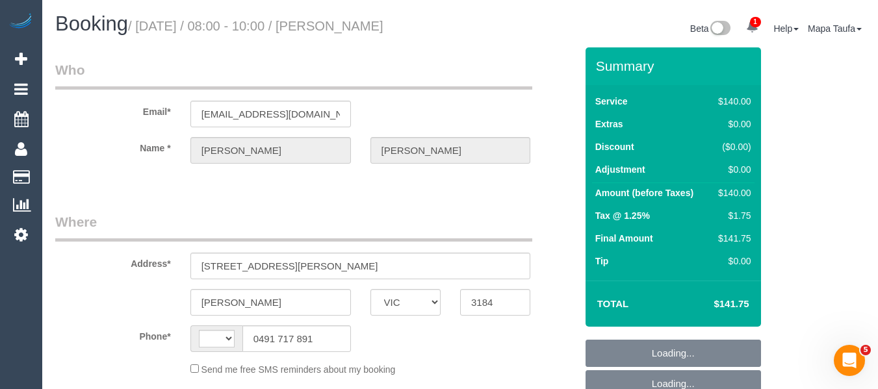
select select "number:14"
select select "number:19"
select select "number:22"
select select "number:33"
select select "number:13"
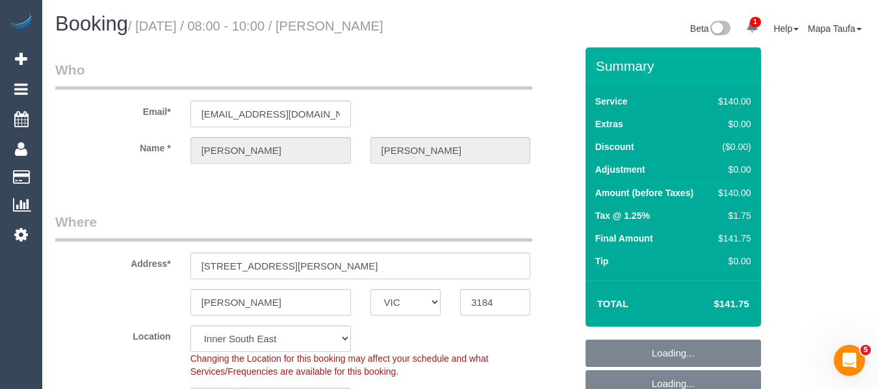
select select "object:1466"
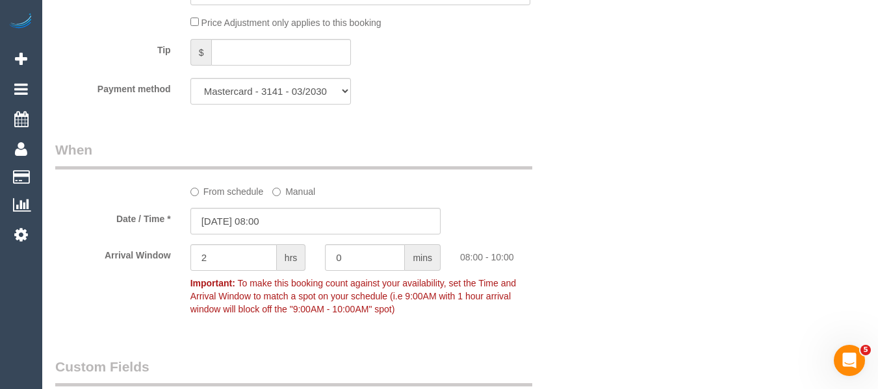
scroll to position [1326, 0]
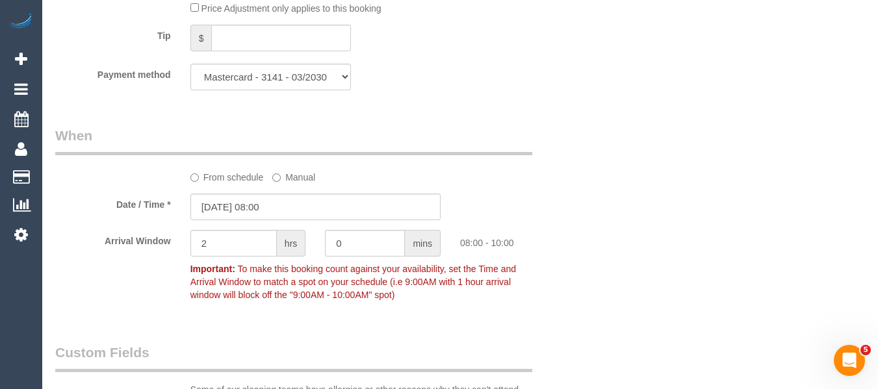
click at [225, 184] on sui-booking-spot "From schedule Manual Date / Time * [DATE] 08:00 Arrival Window 2 hrs 0 mins 08:…" at bounding box center [315, 216] width 520 height 181
click at [236, 183] on label "From schedule" at bounding box center [226, 175] width 73 height 18
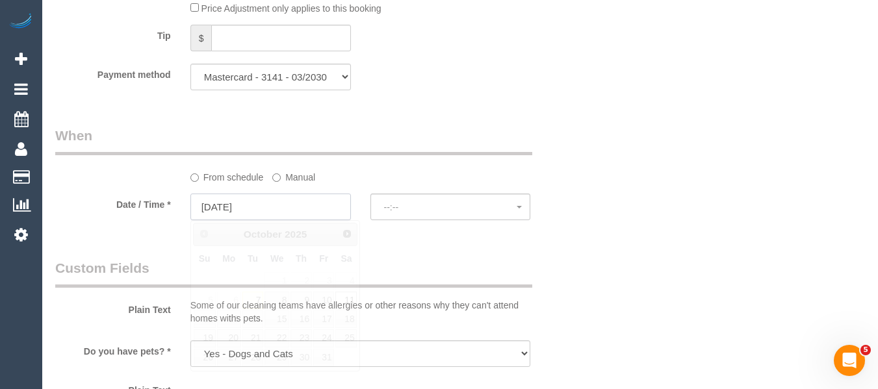
click at [253, 208] on input "[DATE]" at bounding box center [270, 207] width 160 height 27
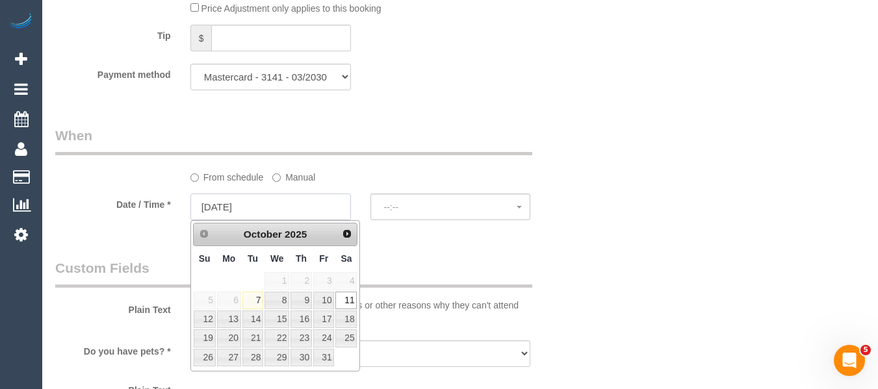
select select "spot18"
click at [326, 294] on link "10" at bounding box center [323, 301] width 21 height 18
type input "[DATE]"
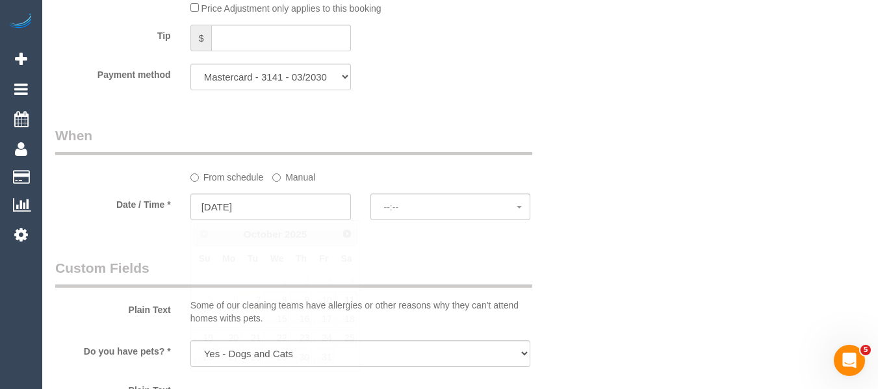
click at [450, 202] on span "--:--" at bounding box center [450, 207] width 133 height 10
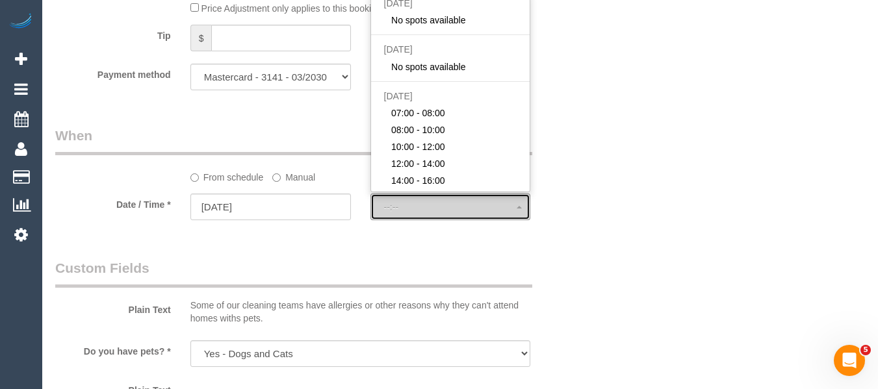
select select "spot35"
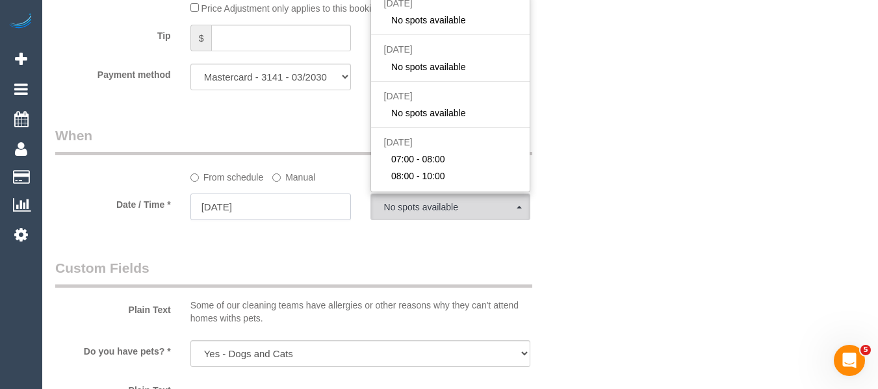
click at [258, 214] on input "[DATE]" at bounding box center [270, 207] width 160 height 27
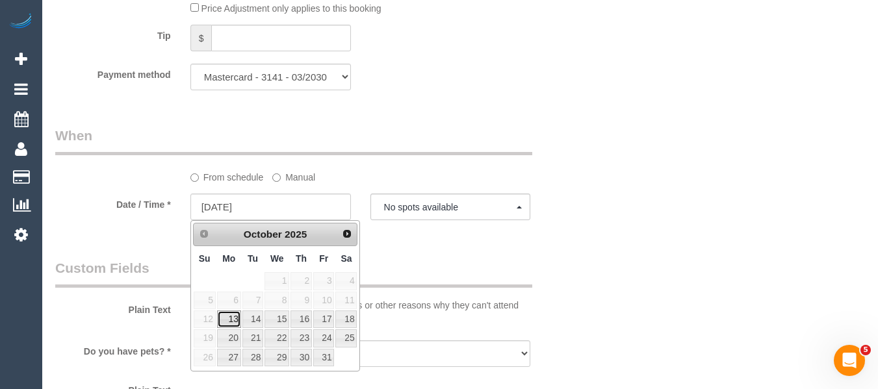
drag, startPoint x: 231, startPoint y: 320, endPoint x: 256, endPoint y: 305, distance: 29.2
click at [233, 320] on link "13" at bounding box center [229, 320] width 24 height 18
type input "13/10/2025"
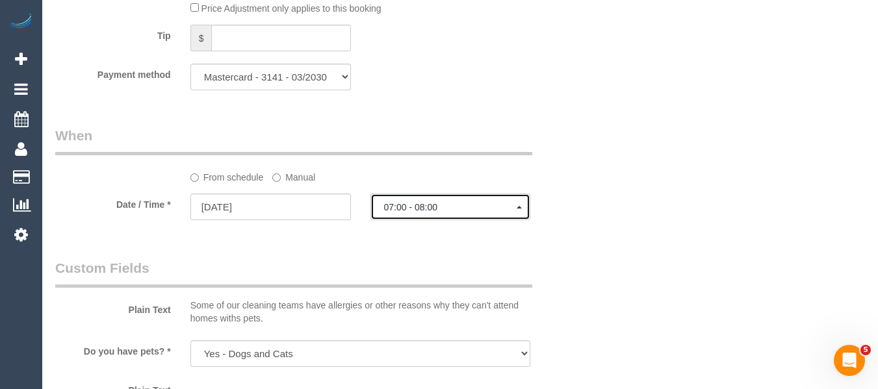
click at [425, 211] on span "07:00 - 08:00" at bounding box center [450, 207] width 133 height 10
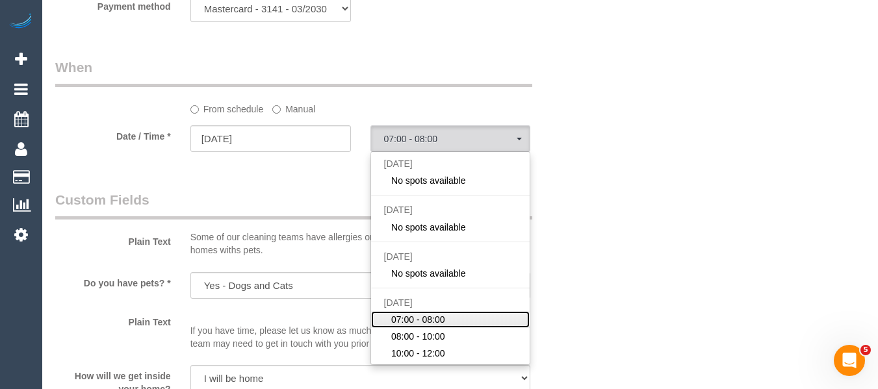
scroll to position [1398, 0]
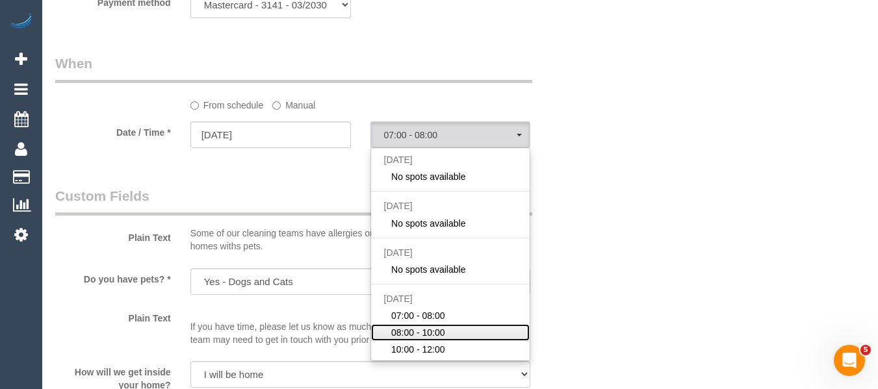
click at [409, 331] on span "08:00 - 10:00" at bounding box center [418, 332] width 54 height 13
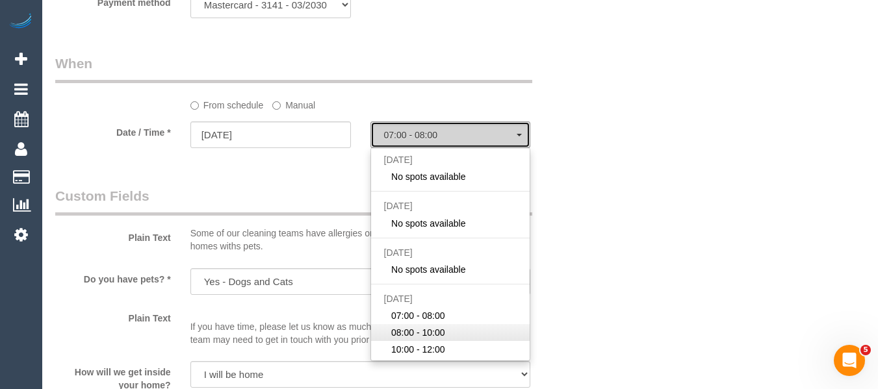
select select "spot39"
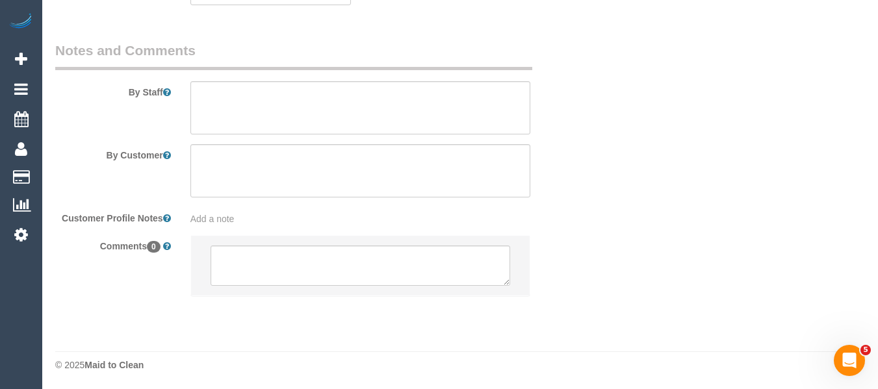
scroll to position [2185, 0]
click at [271, 258] on textarea at bounding box center [360, 264] width 300 height 40
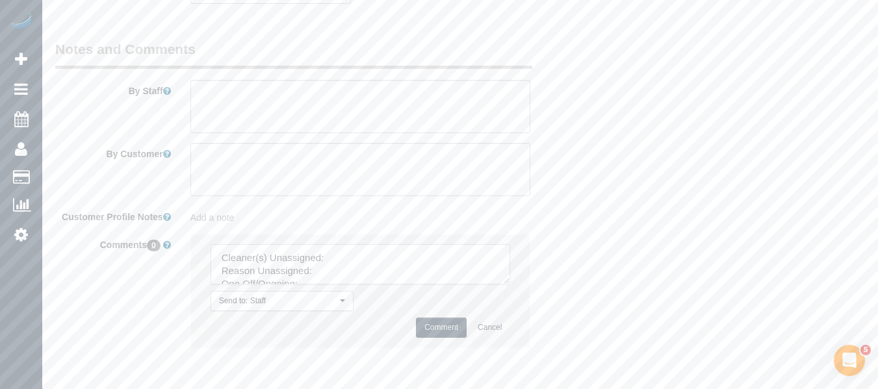
drag, startPoint x: 505, startPoint y: 282, endPoint x: 523, endPoint y: 338, distance: 58.8
click at [511, 285] on textarea at bounding box center [360, 264] width 300 height 40
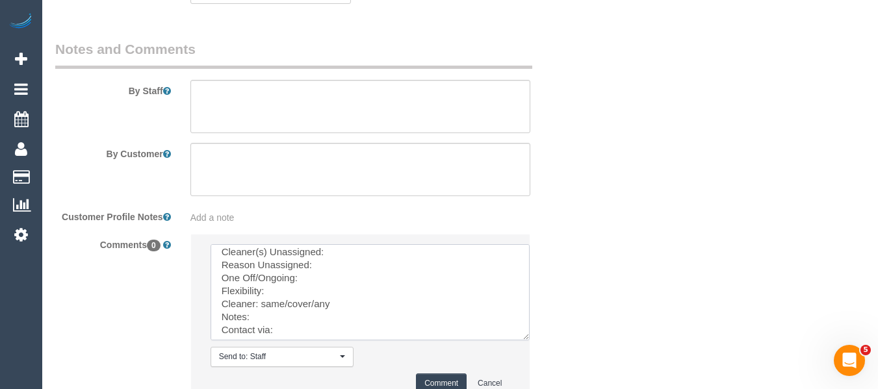
scroll to position [8, 0]
drag, startPoint x: 264, startPoint y: 307, endPoint x: 175, endPoint y: 223, distance: 121.8
click at [175, 224] on sui-booking-comments "By Staff By Customer Customer Profile Notes Add a note Comments 0 Send to: Staf…" at bounding box center [315, 228] width 520 height 377
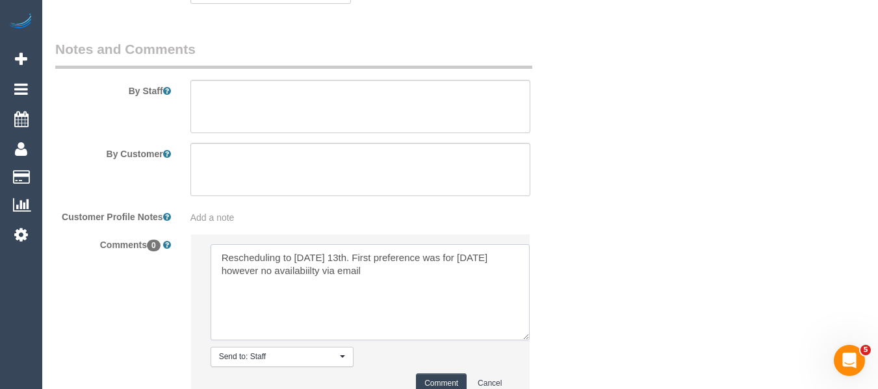
click at [346, 255] on textarea at bounding box center [369, 292] width 319 height 96
type textarea "Rescheduling to Monday 13th (anytime). First preference was for Friday however …"
click at [427, 378] on button "Comment" at bounding box center [441, 384] width 51 height 20
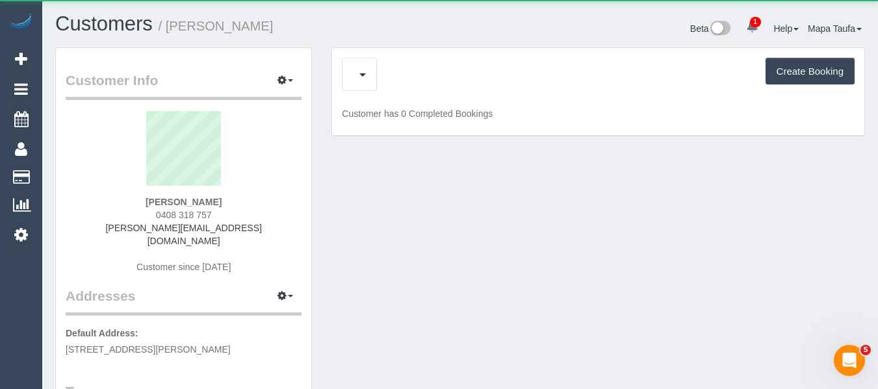
click at [400, 69] on div "Cancelled Bookings (0) Create Booking" at bounding box center [598, 74] width 513 height 33
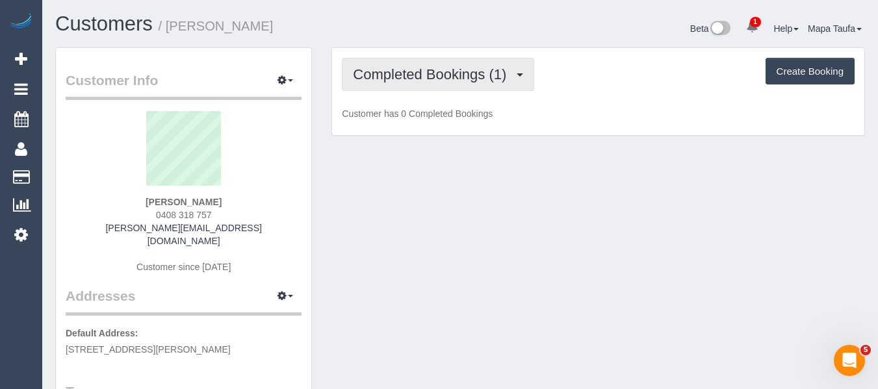
click at [398, 74] on span "Completed Bookings (1)" at bounding box center [433, 74] width 160 height 16
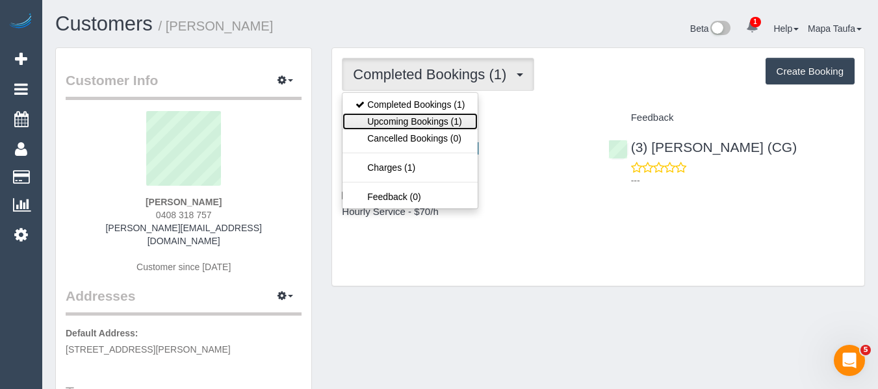
click at [414, 120] on link "Upcoming Bookings (1)" at bounding box center [409, 121] width 135 height 17
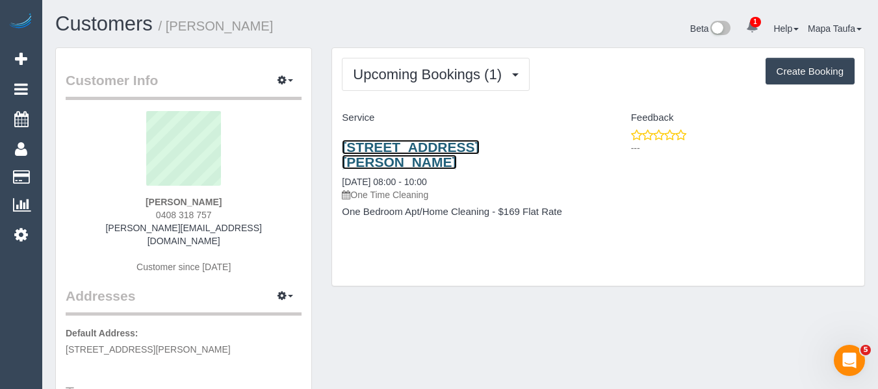
click at [373, 147] on link "[STREET_ADDRESS][PERSON_NAME]" at bounding box center [410, 155] width 137 height 30
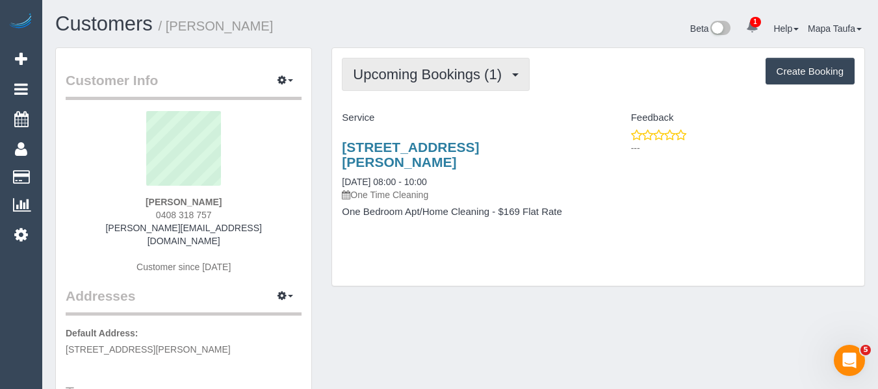
click at [401, 75] on span "Upcoming Bookings (1)" at bounding box center [430, 74] width 155 height 16
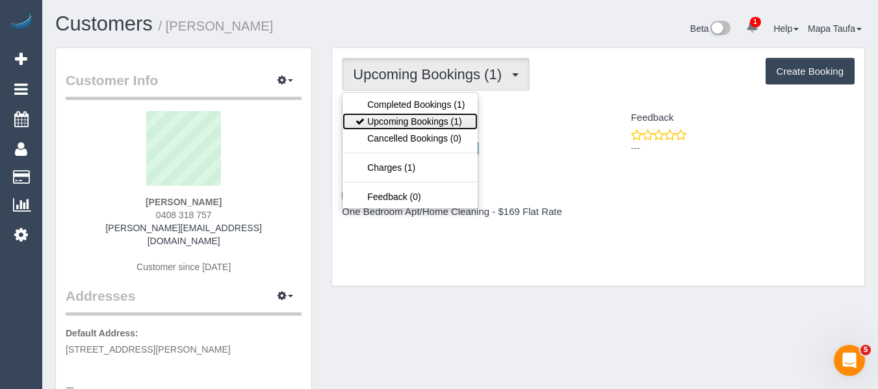
drag, startPoint x: 400, startPoint y: 117, endPoint x: 378, endPoint y: 75, distance: 46.8
click at [400, 117] on link "Upcoming Bookings (1)" at bounding box center [409, 121] width 135 height 17
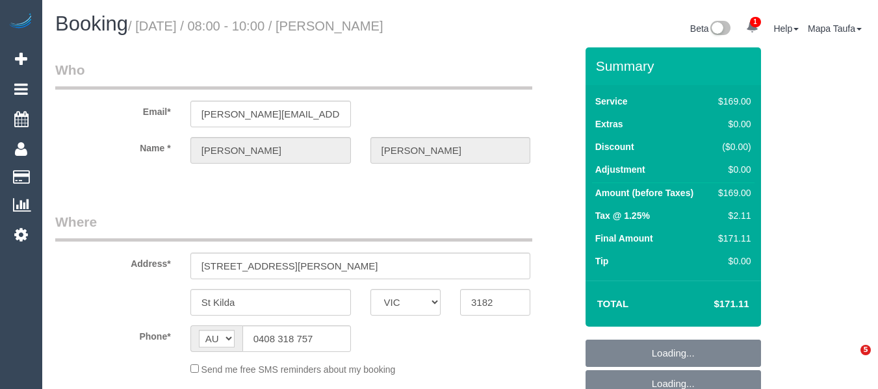
select select "VIC"
select select "string:stripe-pm_1SF0H32GScqysDRVXbPsD0HY"
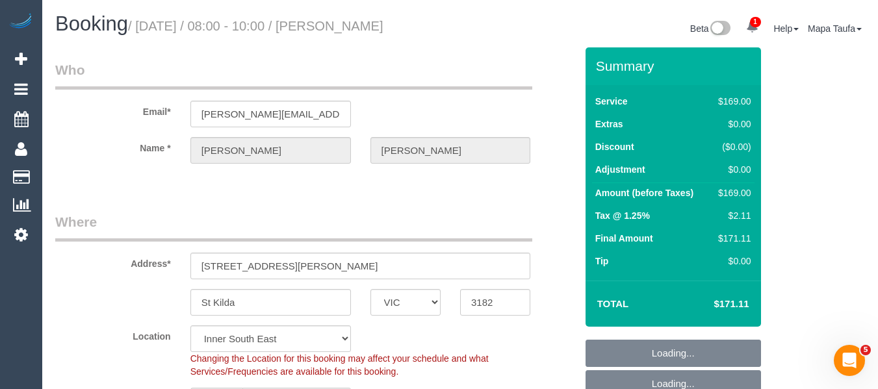
select select "object:710"
select select "spot2"
select select "number:28"
select select "number:14"
select select "number:21"
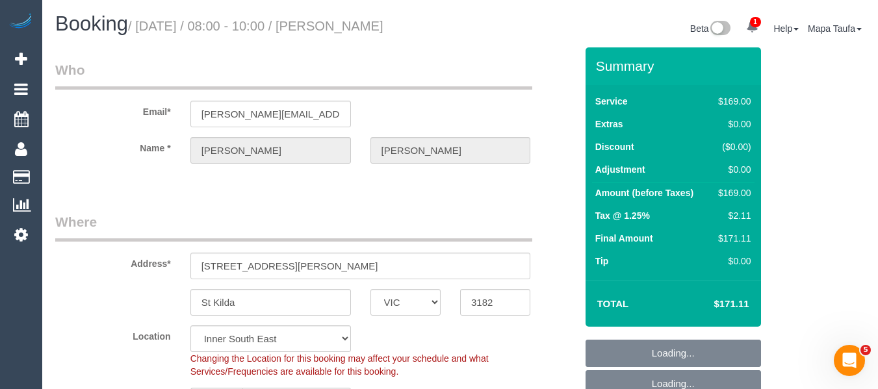
select select "number:22"
select select "number:26"
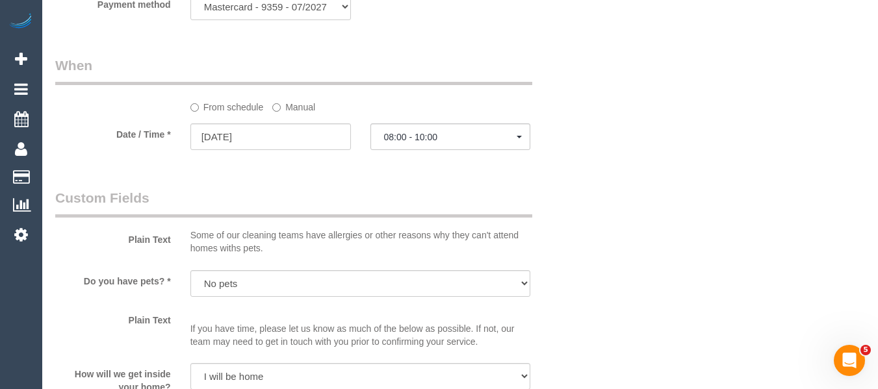
scroll to position [1408, 0]
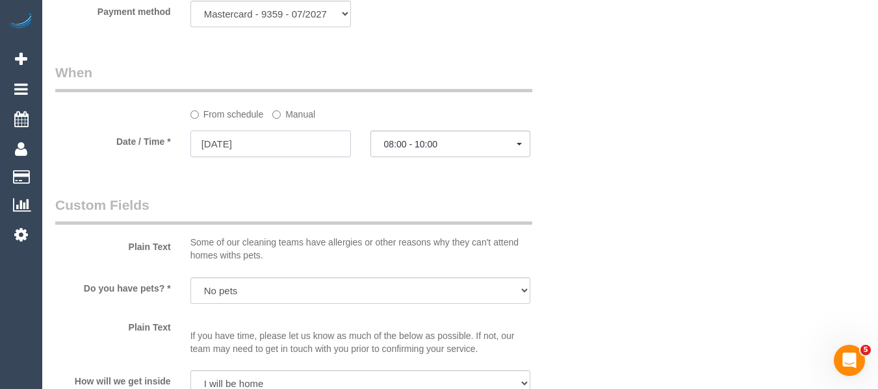
click at [250, 148] on input "16/10/2025" at bounding box center [270, 144] width 160 height 27
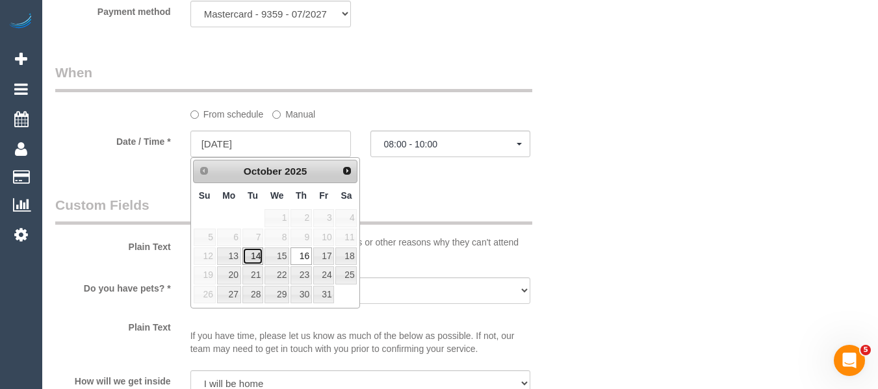
click at [257, 257] on link "14" at bounding box center [252, 256] width 21 height 18
type input "14/10/2025"
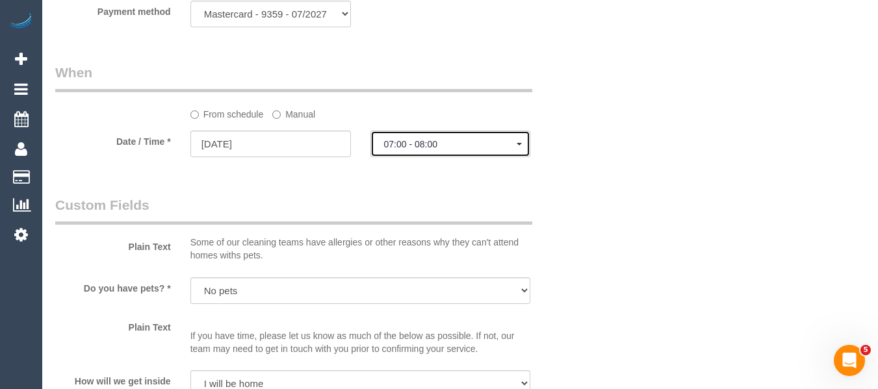
drag, startPoint x: 400, startPoint y: 143, endPoint x: 409, endPoint y: 198, distance: 56.0
click at [400, 144] on span "07:00 - 08:00" at bounding box center [450, 144] width 133 height 10
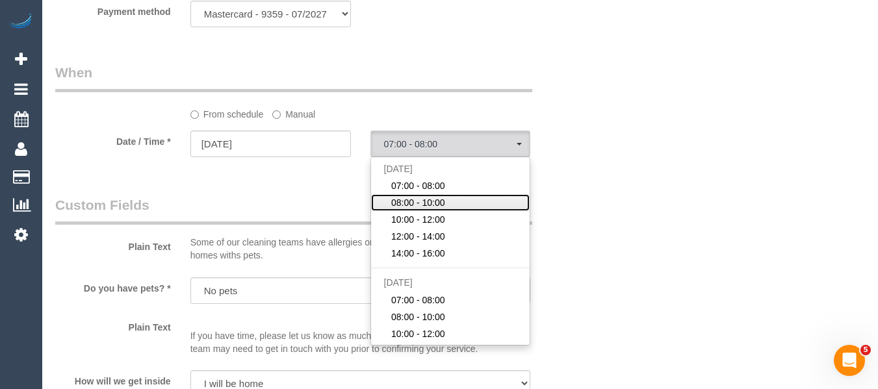
click at [409, 200] on span "08:00 - 10:00" at bounding box center [418, 202] width 54 height 13
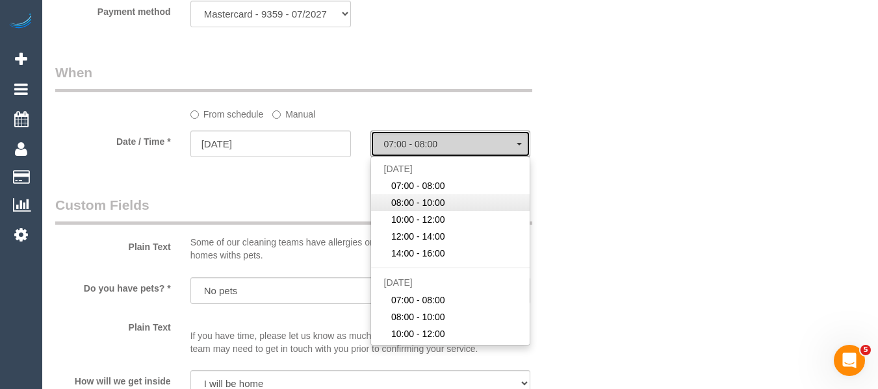
select select "spot23"
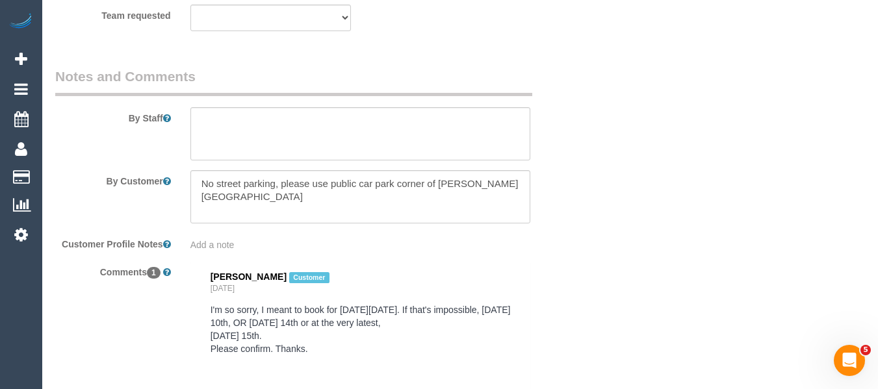
scroll to position [2387, 0]
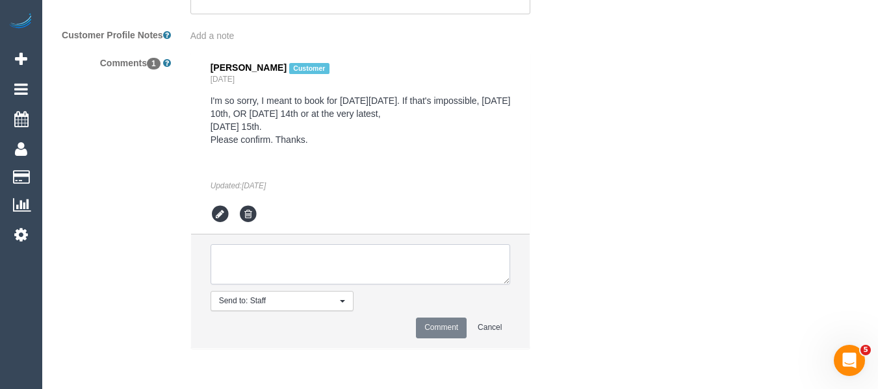
click at [353, 279] on textarea at bounding box center [360, 264] width 300 height 40
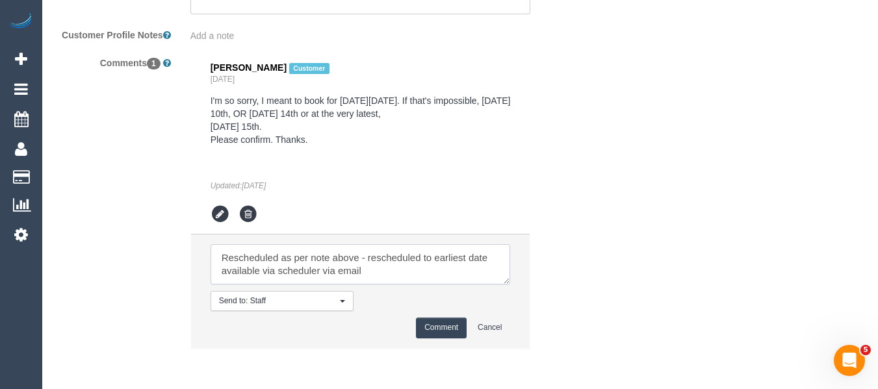
type textarea "Rescheduled as per note above - rescheduled to earliest date available via sche…"
click at [427, 324] on button "Comment" at bounding box center [441, 328] width 51 height 20
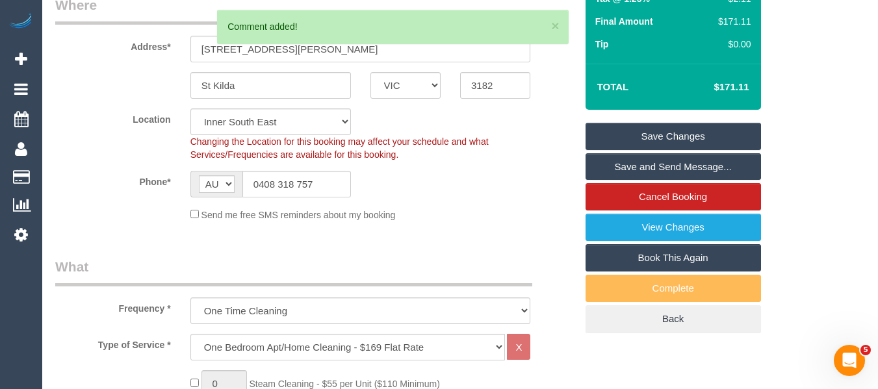
scroll to position [197, 0]
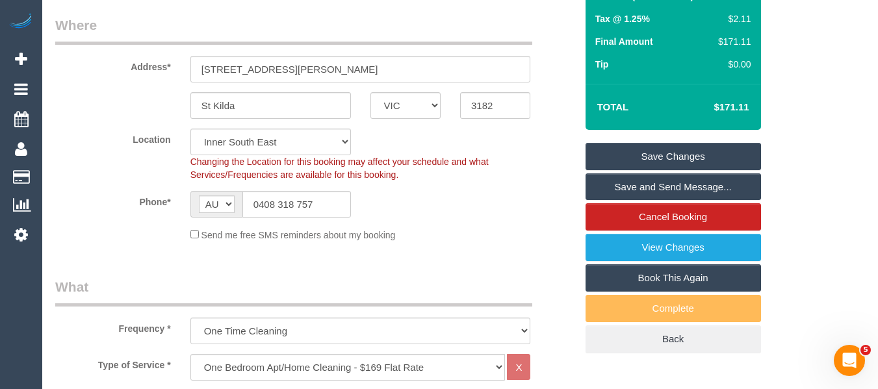
click at [719, 151] on link "Save Changes" at bounding box center [672, 156] width 175 height 27
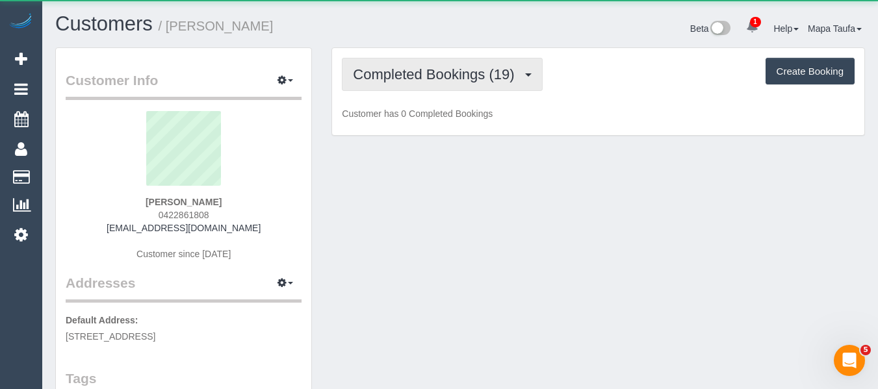
drag, startPoint x: 388, startPoint y: 77, endPoint x: 389, endPoint y: 94, distance: 17.6
click at [388, 76] on span "Completed Bookings (19)" at bounding box center [437, 74] width 168 height 16
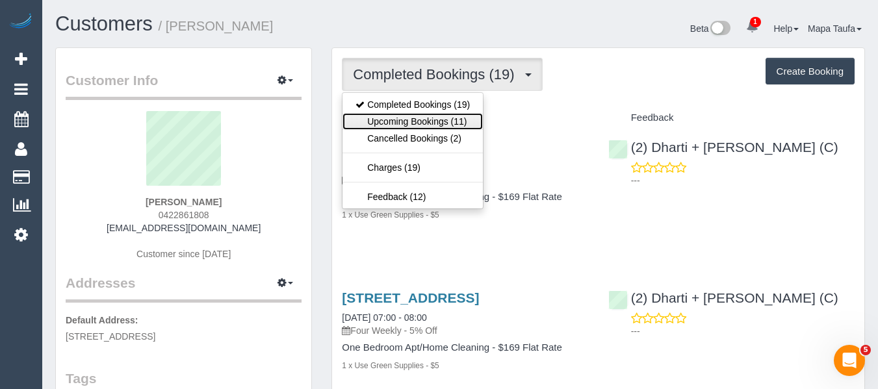
click at [391, 115] on link "Upcoming Bookings (11)" at bounding box center [412, 121] width 140 height 17
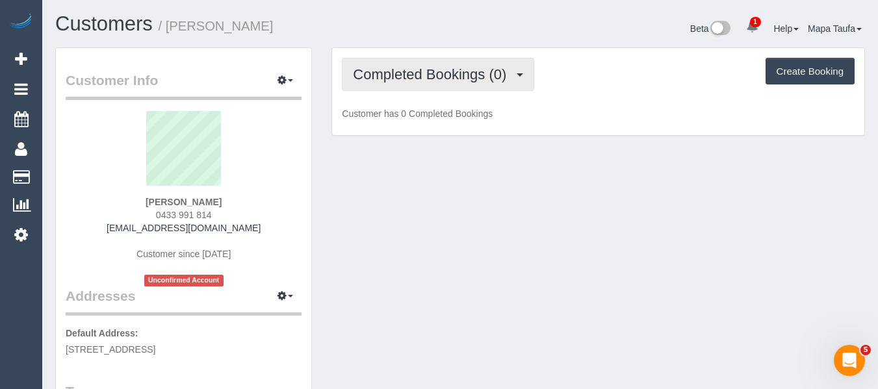
drag, startPoint x: 413, startPoint y: 73, endPoint x: 408, endPoint y: 110, distance: 37.4
click at [412, 73] on span "Completed Bookings (0)" at bounding box center [433, 74] width 160 height 16
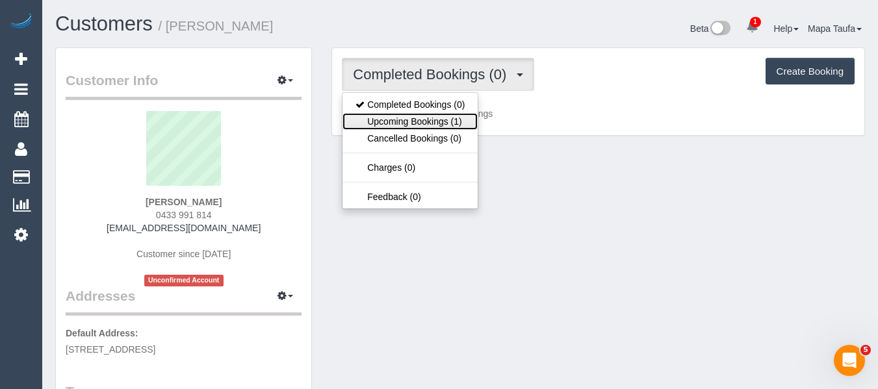
click at [408, 117] on link "Upcoming Bookings (1)" at bounding box center [409, 121] width 135 height 17
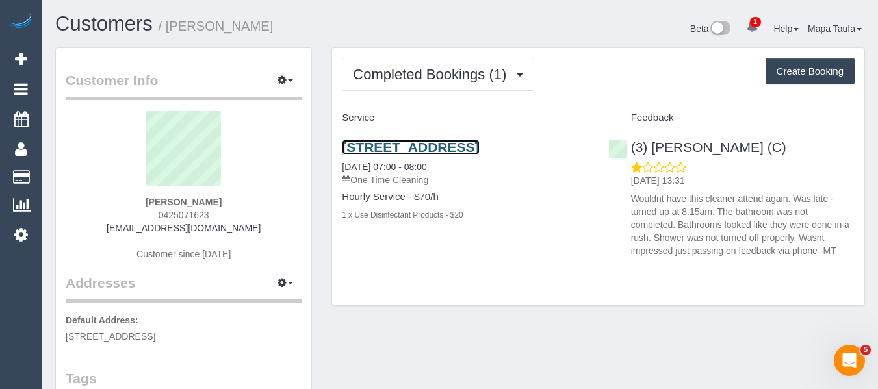
click at [400, 147] on link "[STREET_ADDRESS]" at bounding box center [410, 147] width 137 height 15
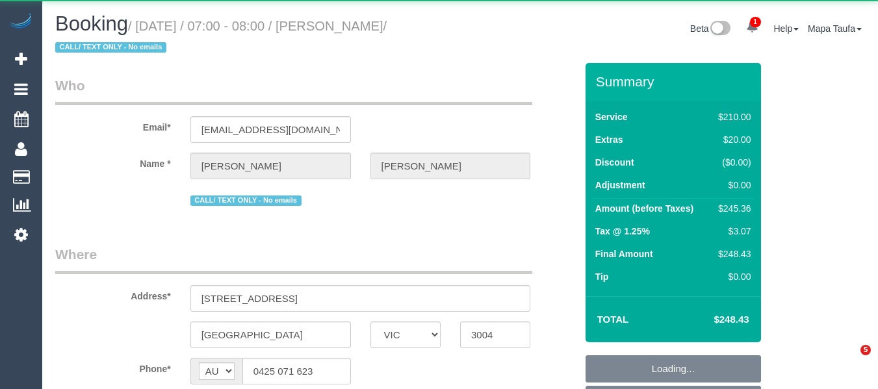
select select "VIC"
select select "180"
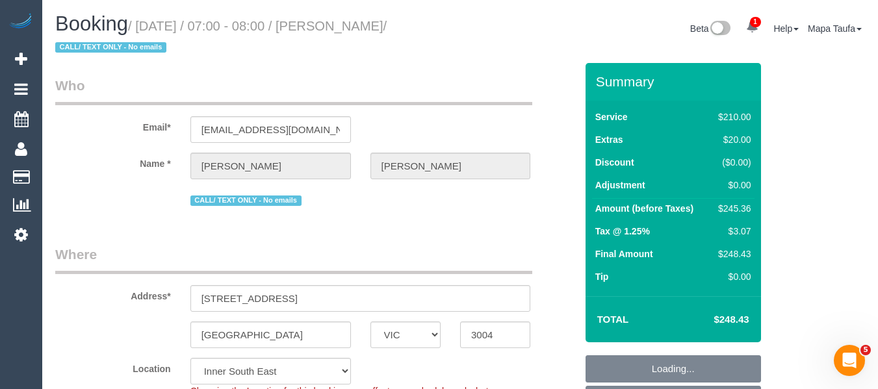
select select "object:1619"
select select "string:stripe-pm_1SCVDP2GScqysDRVHd24KDTA"
select select "number:28"
select select "number:14"
select select "number:20"
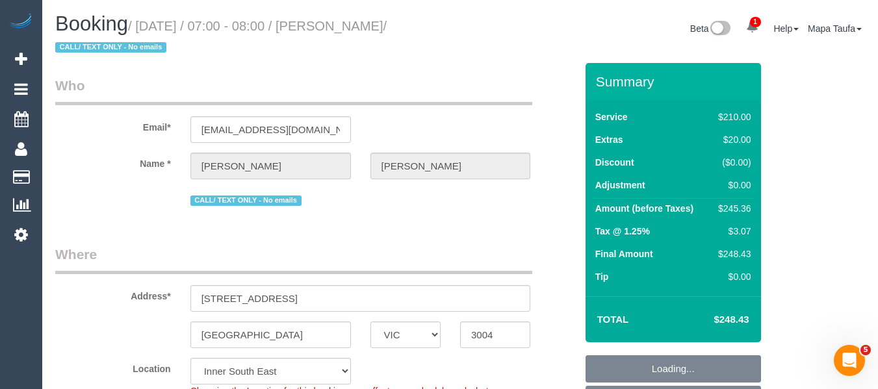
select select "number:25"
select select "number:26"
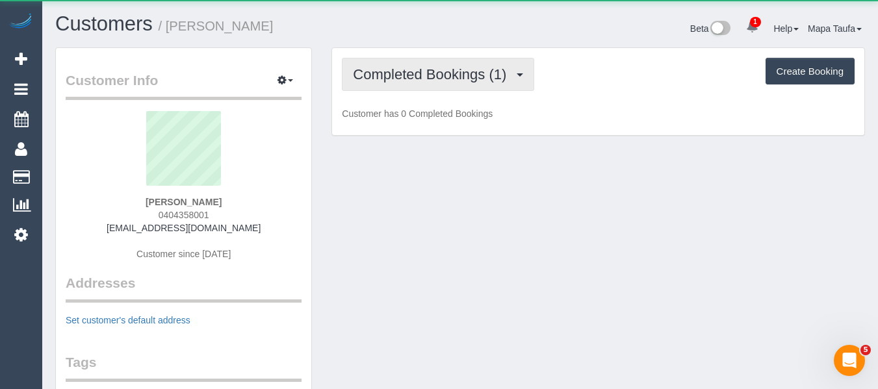
click at [400, 77] on span "Completed Bookings (1)" at bounding box center [433, 74] width 160 height 16
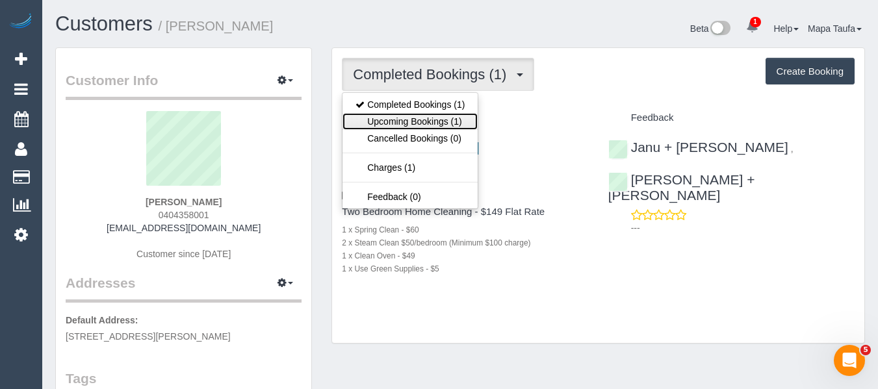
click at [406, 118] on link "Upcoming Bookings (1)" at bounding box center [409, 121] width 135 height 17
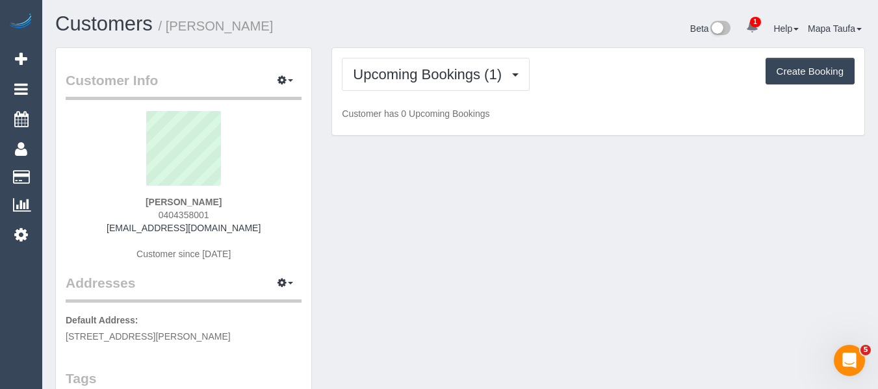
click at [394, 27] on h1 "Customers / Ameya Dixit" at bounding box center [252, 24] width 395 height 22
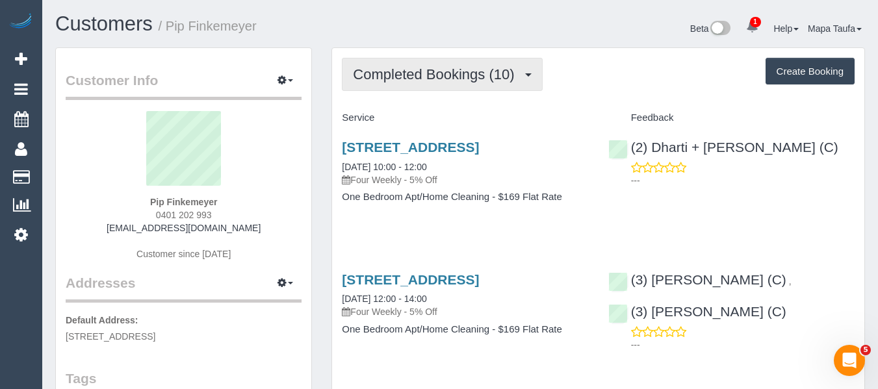
click at [397, 75] on span "Completed Bookings (10)" at bounding box center [437, 74] width 168 height 16
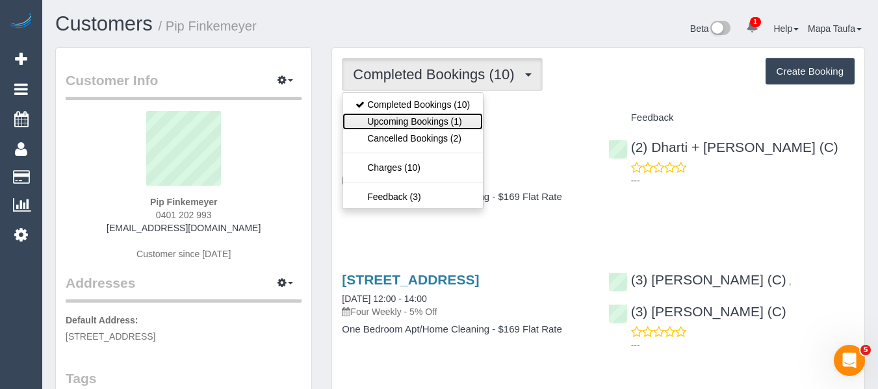
click at [412, 125] on link "Upcoming Bookings (1)" at bounding box center [412, 121] width 140 height 17
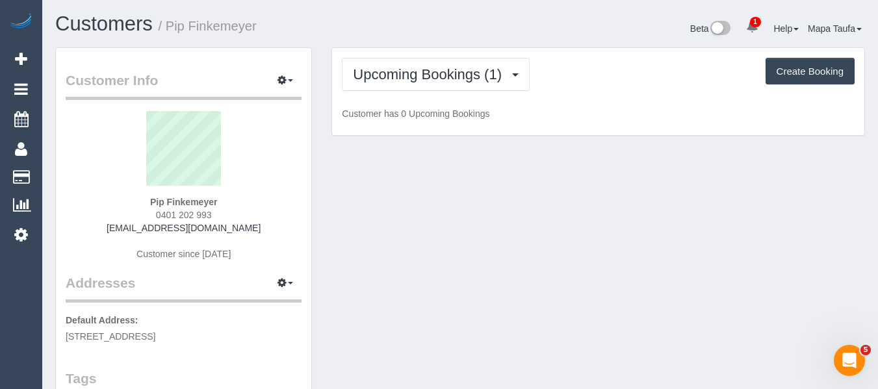
click at [380, 36] on div "Customers / Pip Finkemeyer" at bounding box center [252, 27] width 414 height 28
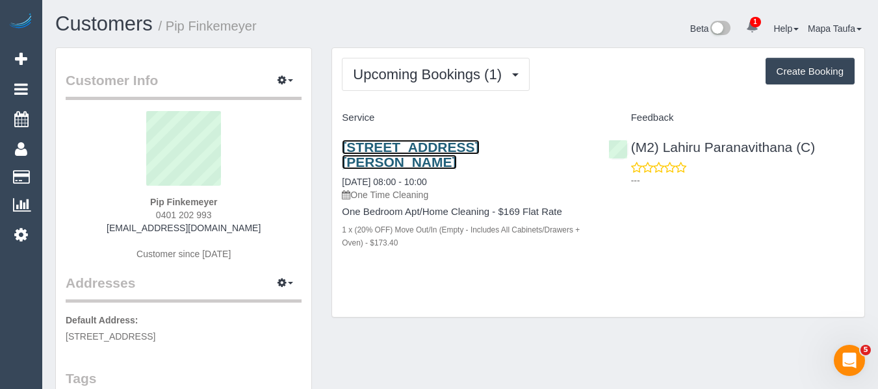
click at [412, 159] on link "21/28 Palmer Street (Comfort Apartments), Fitzroy, VIC 3065" at bounding box center [410, 155] width 137 height 30
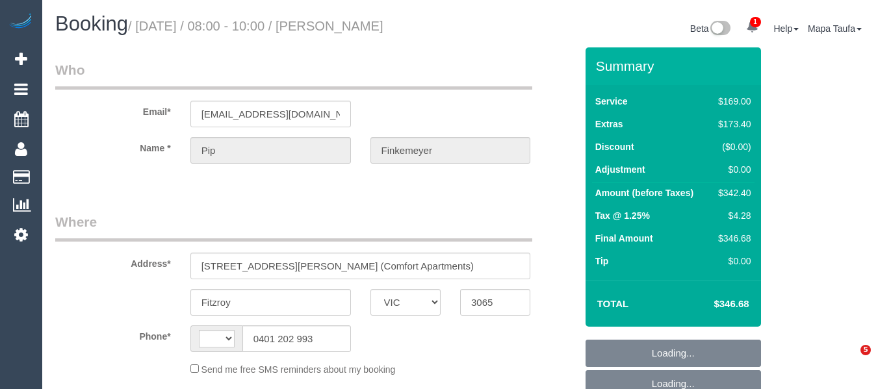
select select "VIC"
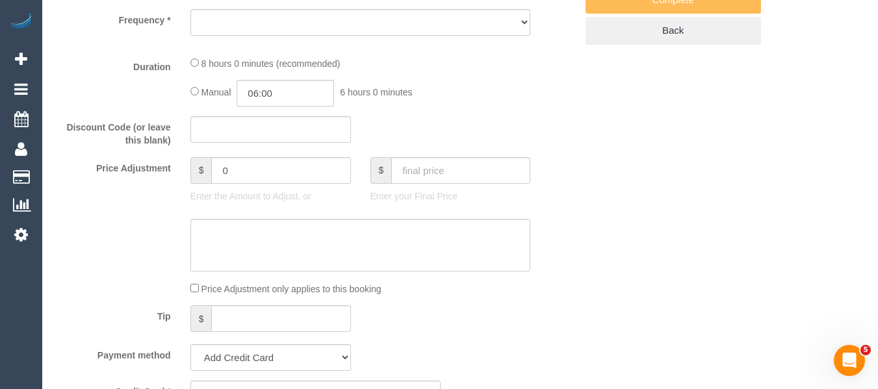
select select "string:AU"
select select "object:829"
select select "number:28"
select select "number:14"
select select "number:18"
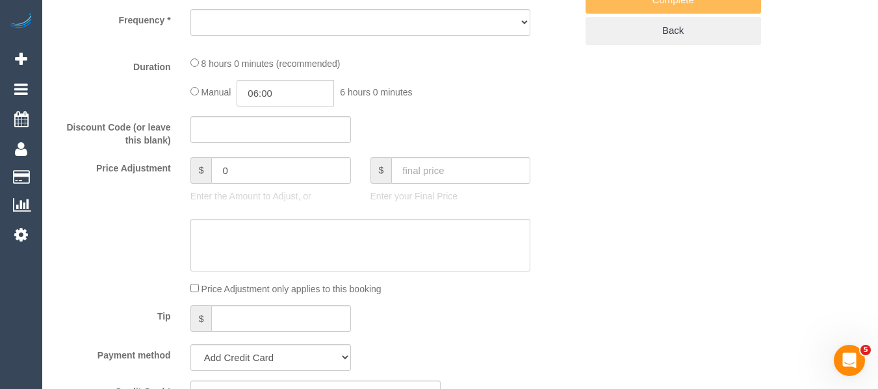
select select "number:24"
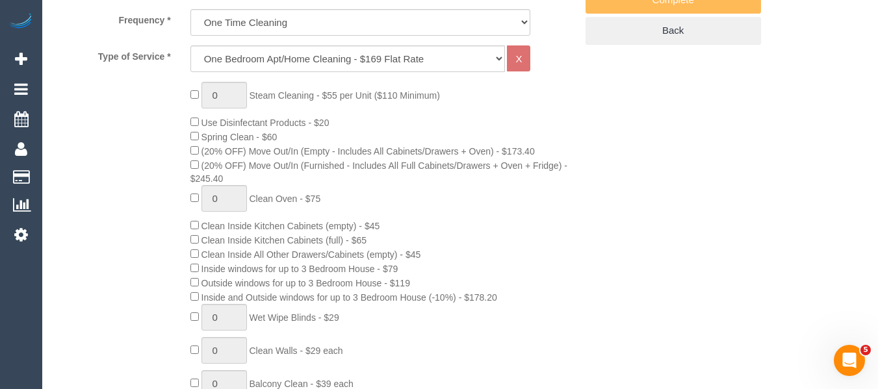
select select "string:stripe-pm_1QCUUQ2GScqysDRVr7Si1lgN"
select select "object:1671"
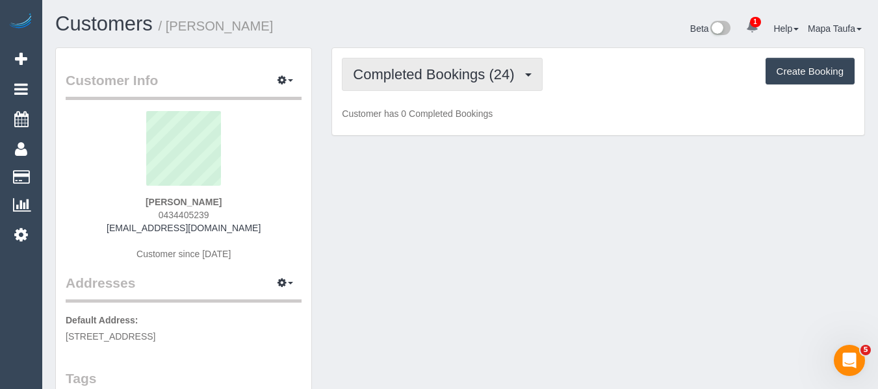
click at [510, 70] on span "Completed Bookings (24)" at bounding box center [437, 74] width 168 height 16
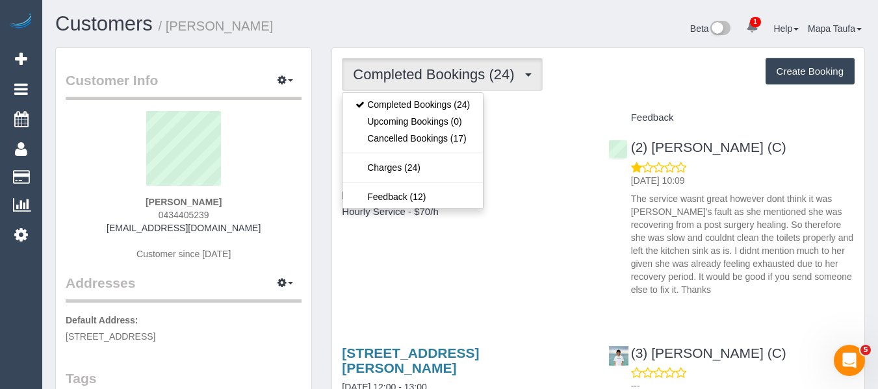
click at [528, 115] on h4 "Service" at bounding box center [465, 117] width 246 height 11
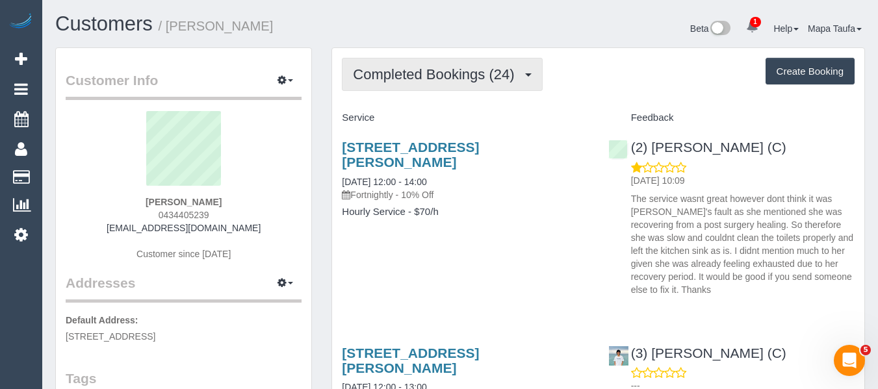
click at [424, 77] on span "Completed Bookings (24)" at bounding box center [437, 74] width 168 height 16
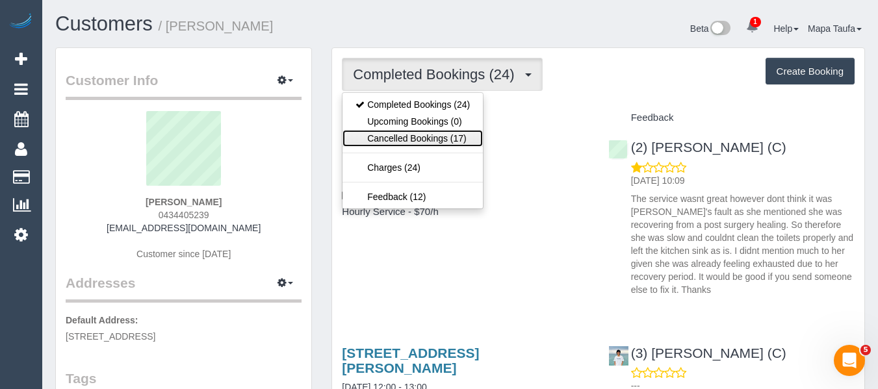
click at [424, 134] on link "Cancelled Bookings (17)" at bounding box center [412, 138] width 140 height 17
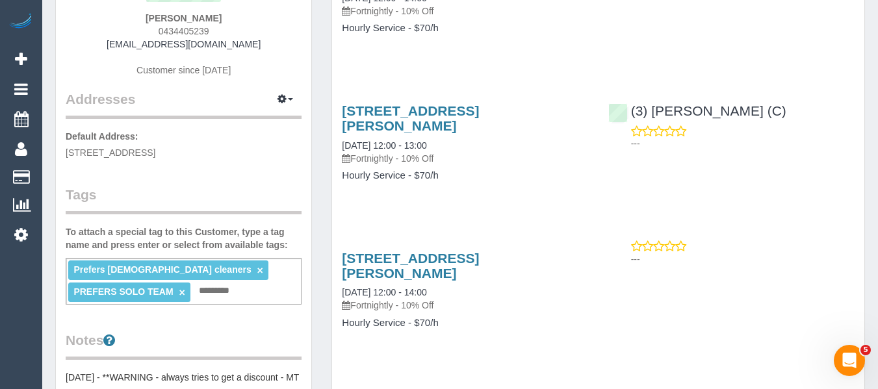
scroll to position [195, 0]
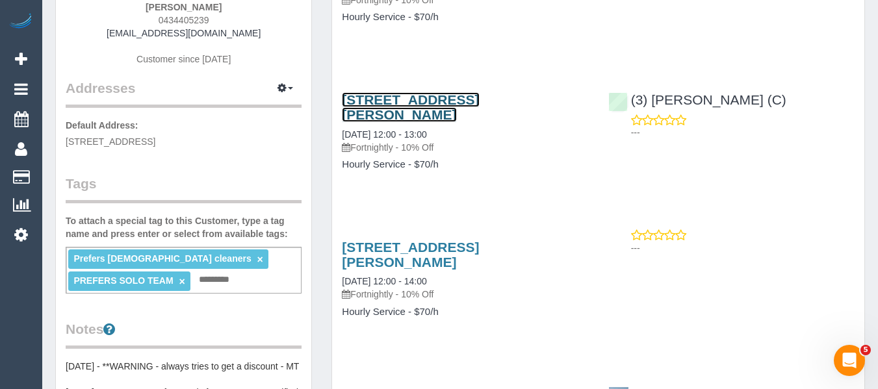
click at [357, 100] on link "24 Charles Street, Surrey Hills, VIC 3127" at bounding box center [410, 107] width 137 height 30
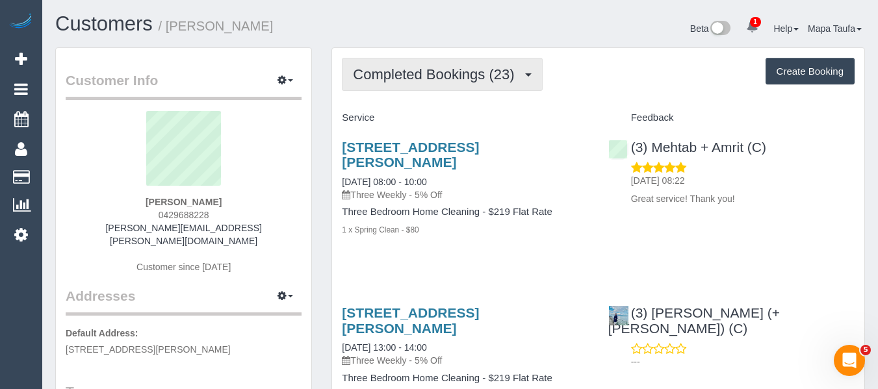
click at [420, 70] on span "Completed Bookings (23)" at bounding box center [437, 74] width 168 height 16
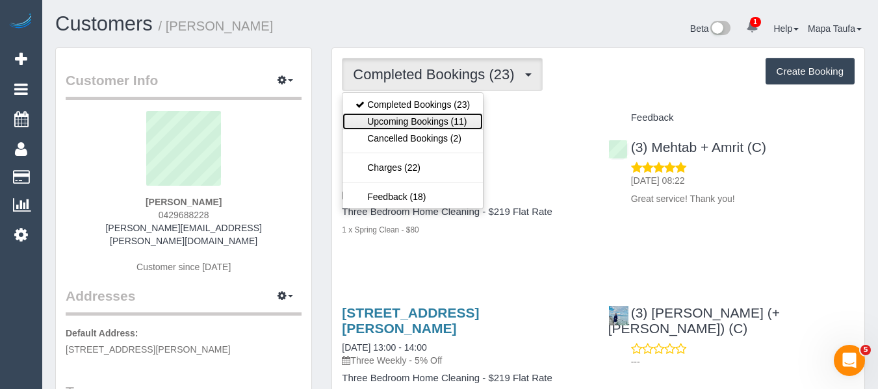
click at [413, 115] on link "Upcoming Bookings (11)" at bounding box center [412, 121] width 140 height 17
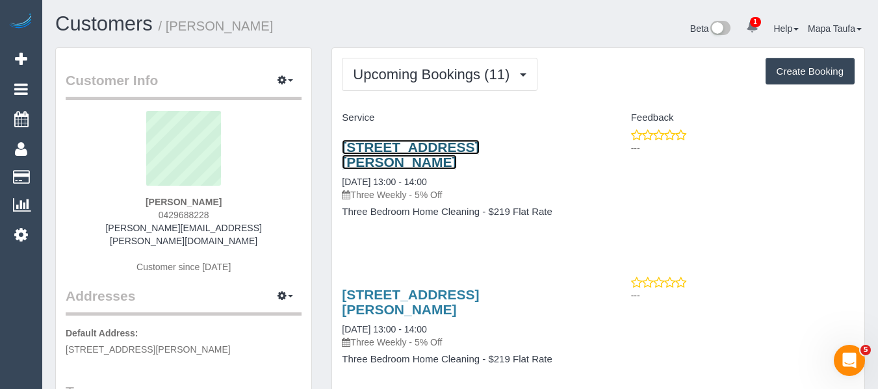
click at [342, 147] on link "[STREET_ADDRESS][PERSON_NAME]" at bounding box center [410, 155] width 137 height 30
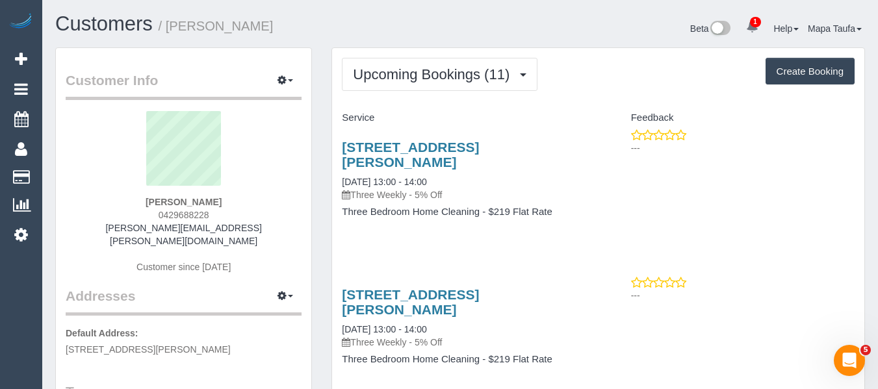
drag, startPoint x: 747, startPoint y: 25, endPoint x: 752, endPoint y: 32, distance: 9.0
click at [750, 25] on span "1" at bounding box center [755, 22] width 11 height 10
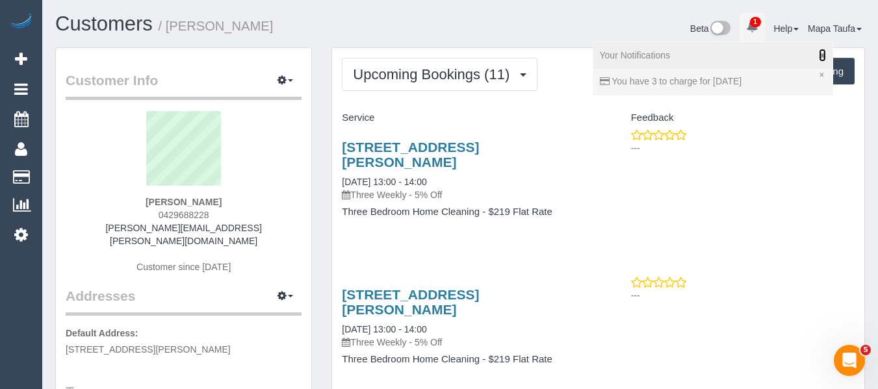
click at [818, 56] on icon at bounding box center [821, 55] width 7 height 9
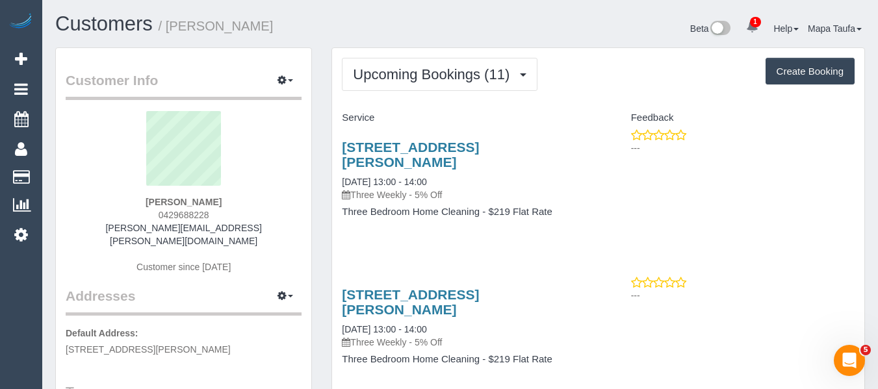
click at [756, 32] on link "1" at bounding box center [751, 27] width 25 height 29
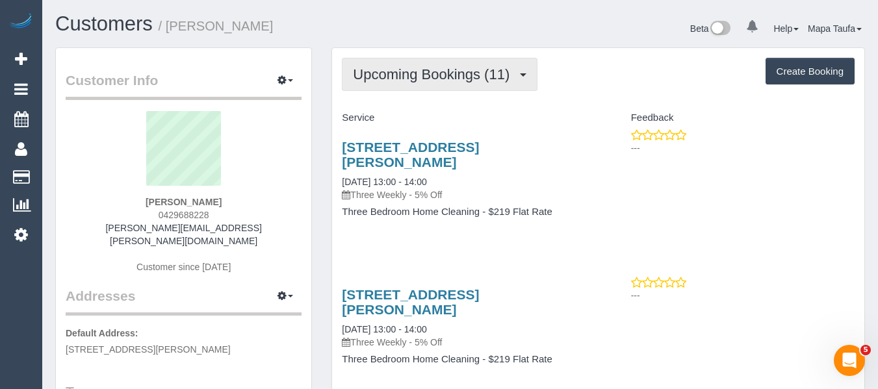
drag, startPoint x: 438, startPoint y: 71, endPoint x: 419, endPoint y: 95, distance: 30.9
click at [437, 72] on span "Upcoming Bookings (11)" at bounding box center [434, 74] width 163 height 16
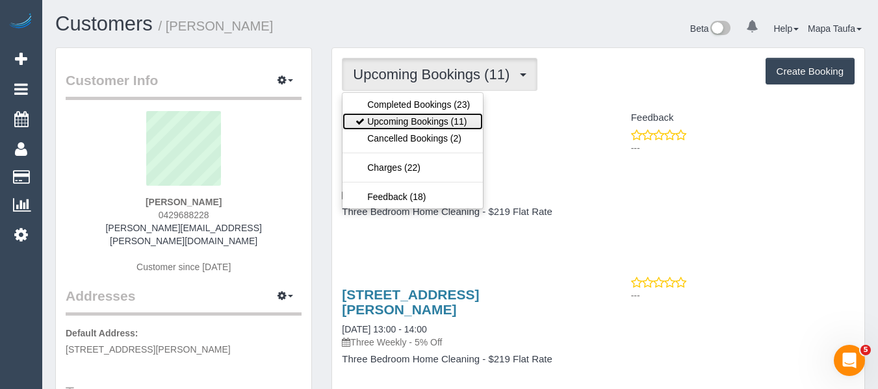
click at [398, 125] on link "Upcoming Bookings (11)" at bounding box center [412, 121] width 140 height 17
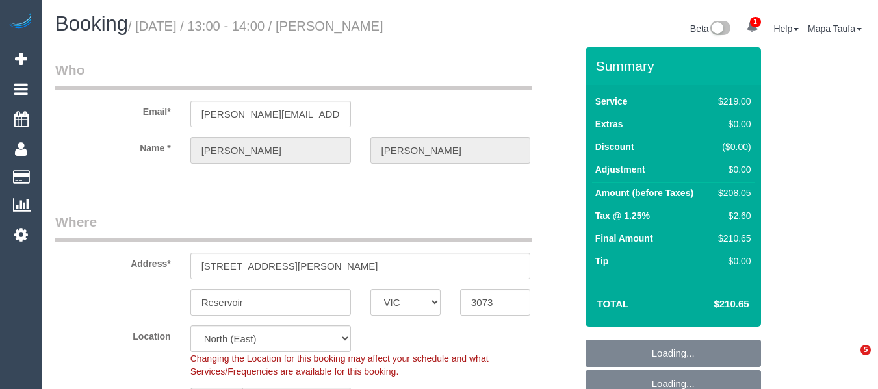
select select "VIC"
select select "object:1196"
select select "string:stripe-pm_1P5Gs92GScqysDRVcRzcUGDE"
select select "number:28"
select select "number:14"
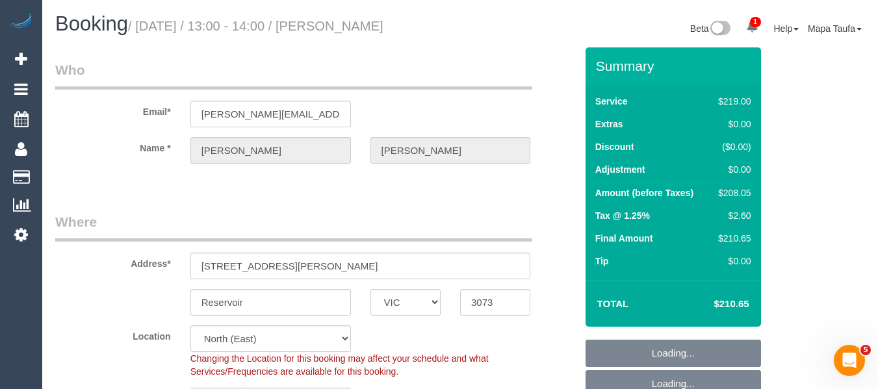
select select "number:18"
select select "number:22"
select select "number:35"
select select "number:12"
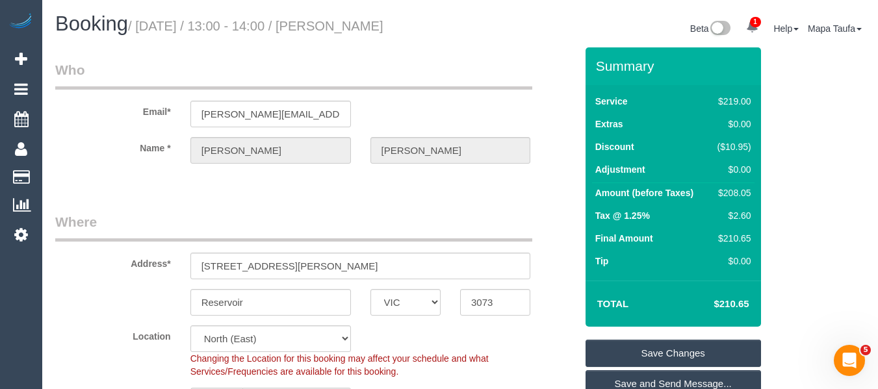
drag, startPoint x: 494, startPoint y: 203, endPoint x: 613, endPoint y: 170, distance: 123.4
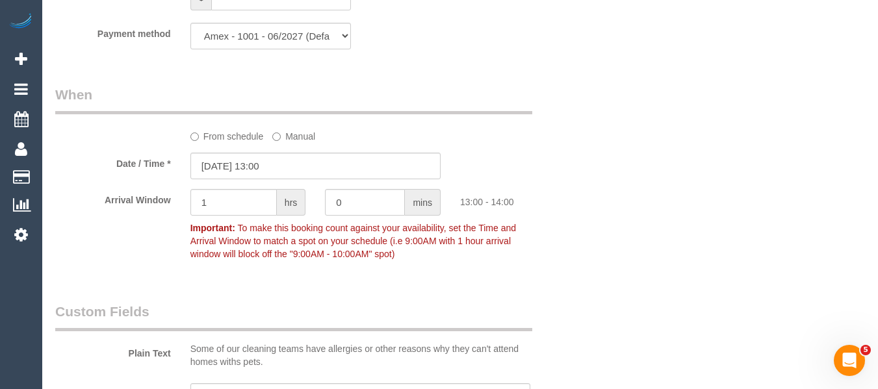
scroll to position [1391, 0]
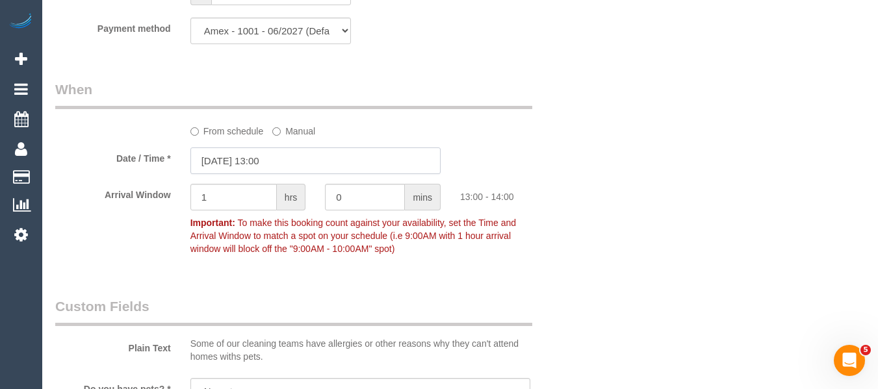
click at [332, 162] on input "20/10/2025 13:00" at bounding box center [315, 160] width 250 height 27
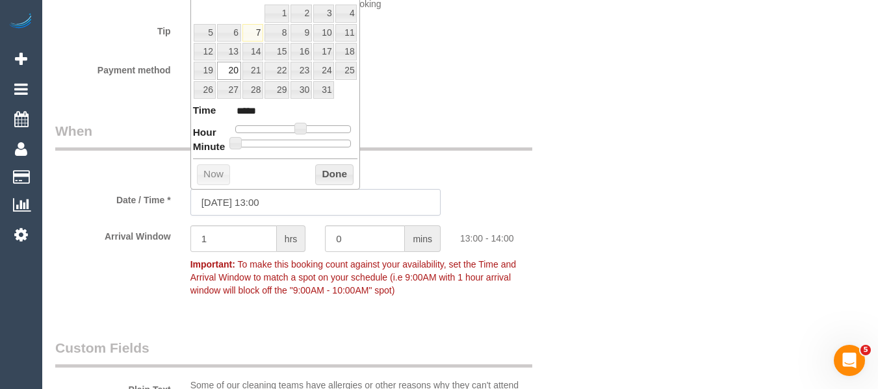
scroll to position [1326, 0]
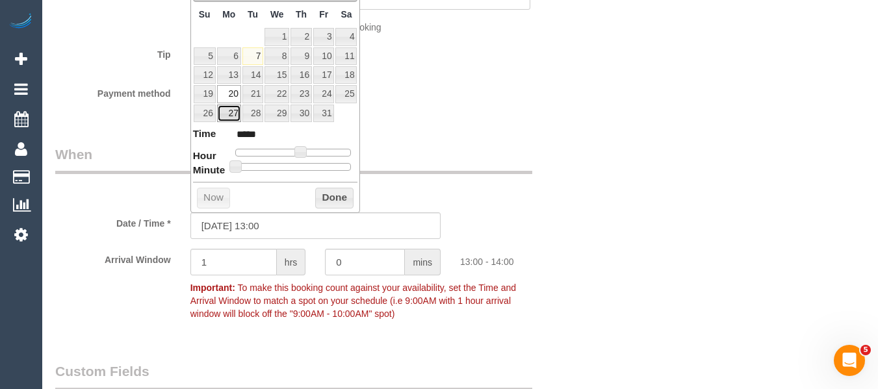
click at [232, 112] on link "27" at bounding box center [229, 114] width 24 height 18
type input "27/10/2025 13:00"
click at [338, 195] on button "Done" at bounding box center [334, 198] width 38 height 21
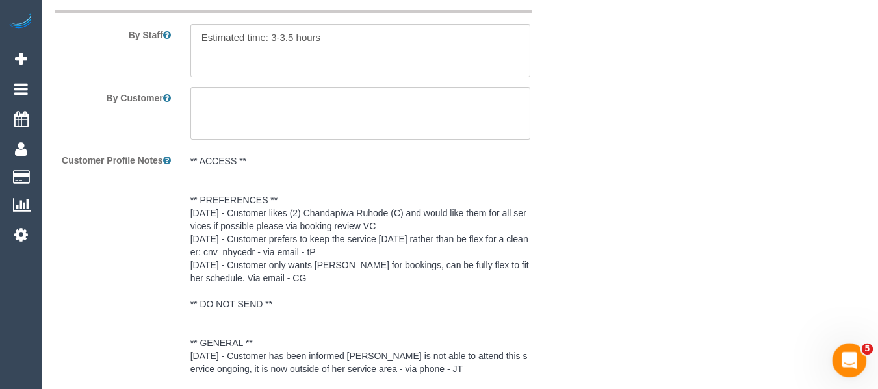
scroll to position [2568, 0]
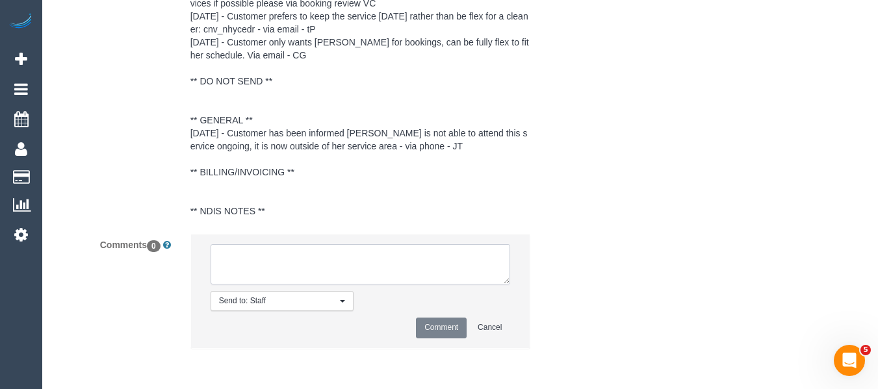
click at [323, 272] on textarea at bounding box center [360, 264] width 300 height 40
click at [388, 255] on textarea at bounding box center [360, 264] width 300 height 40
type textarea "rescheduling to a week later via email"
drag, startPoint x: 443, startPoint y: 327, endPoint x: 427, endPoint y: 340, distance: 20.4
click at [444, 328] on button "Comment" at bounding box center [441, 328] width 51 height 20
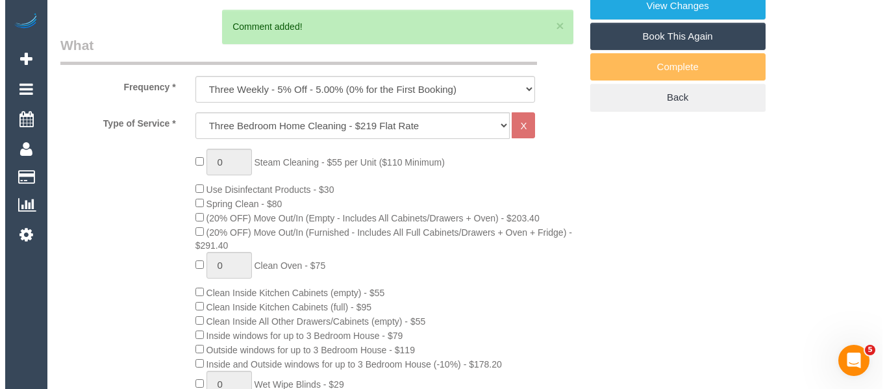
scroll to position [248, 0]
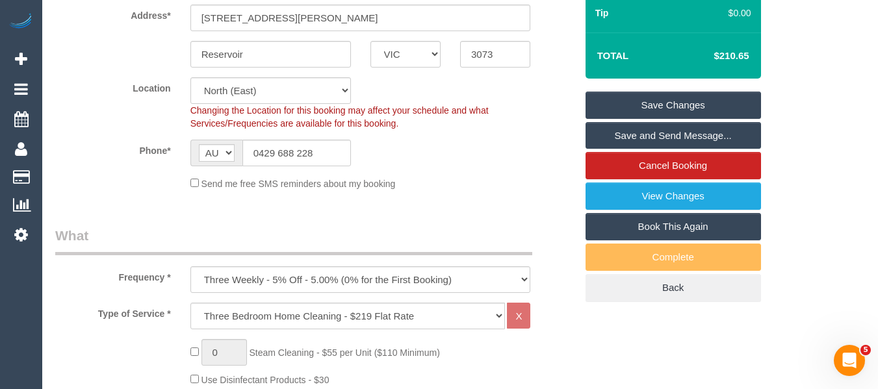
click at [691, 110] on link "Save Changes" at bounding box center [672, 105] width 175 height 27
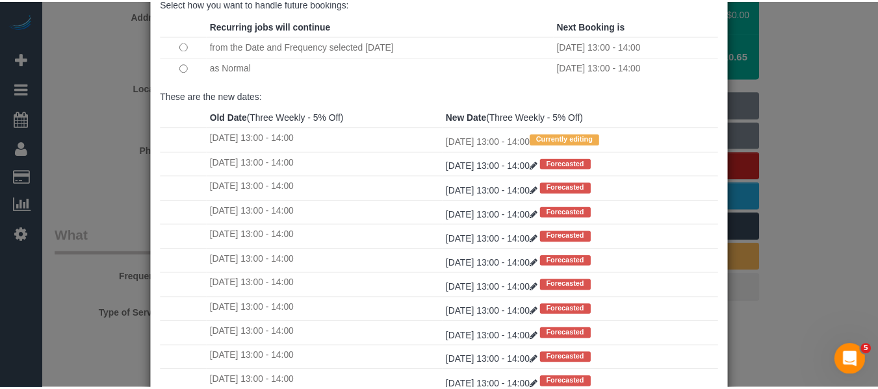
scroll to position [193, 0]
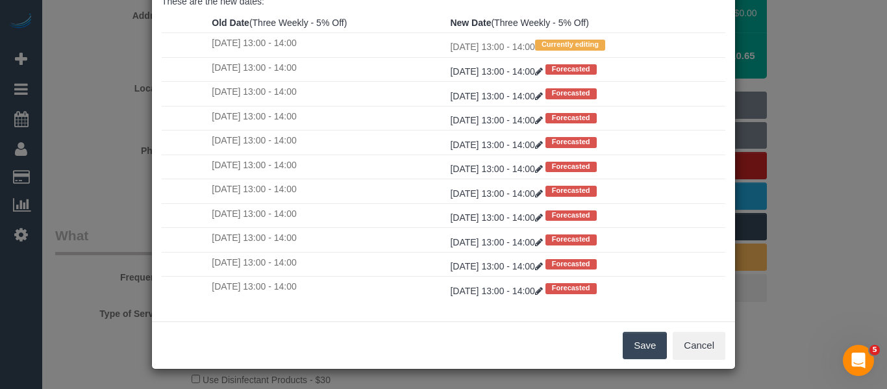
click at [637, 343] on button "Save" at bounding box center [645, 345] width 44 height 27
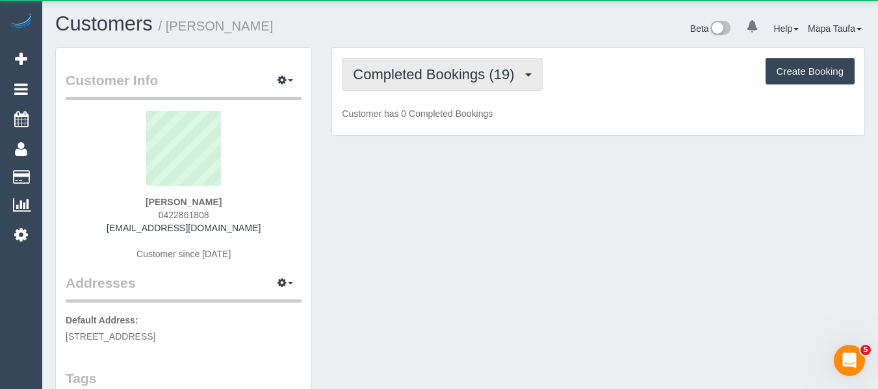
drag, startPoint x: 425, startPoint y: 65, endPoint x: 431, endPoint y: 115, distance: 50.4
click at [424, 64] on button "Completed Bookings (19)" at bounding box center [442, 74] width 200 height 33
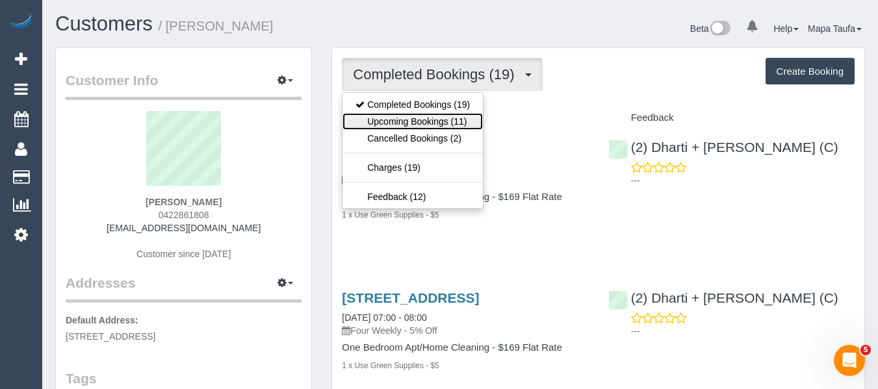
click at [431, 116] on link "Upcoming Bookings (11)" at bounding box center [412, 121] width 140 height 17
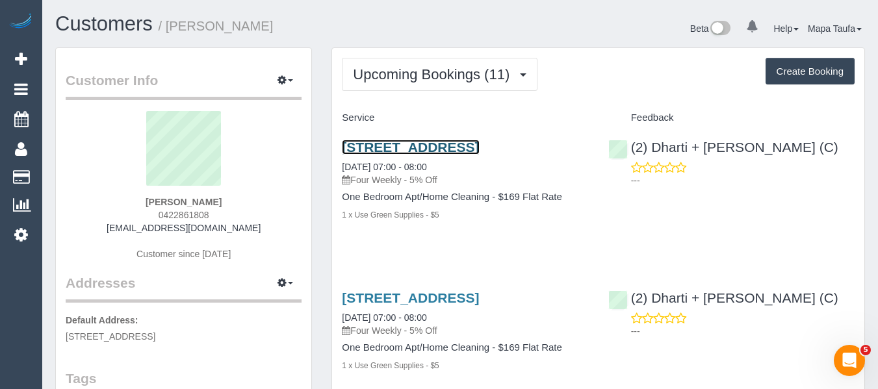
click at [371, 155] on link "[STREET_ADDRESS]" at bounding box center [410, 147] width 137 height 15
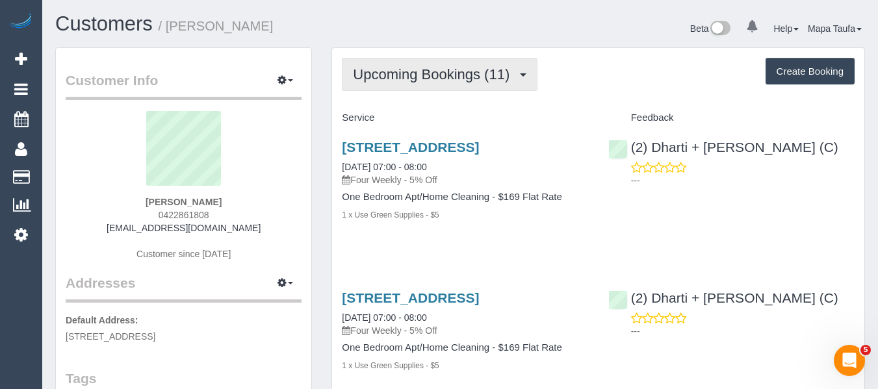
click at [457, 77] on span "Upcoming Bookings (11)" at bounding box center [434, 74] width 163 height 16
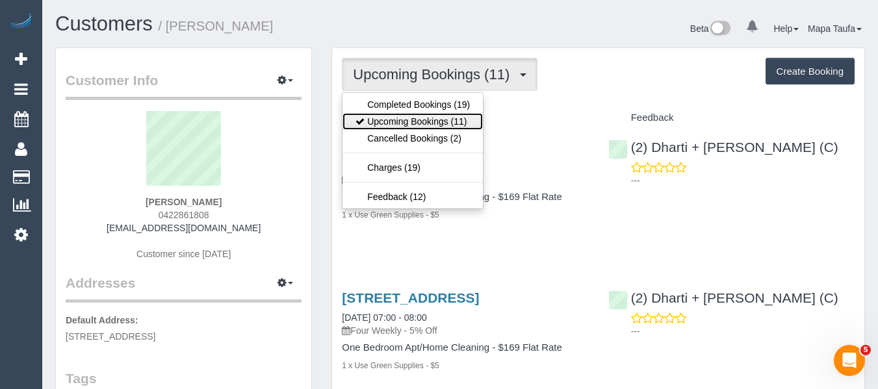
click at [423, 118] on link "Upcoming Bookings (11)" at bounding box center [412, 121] width 140 height 17
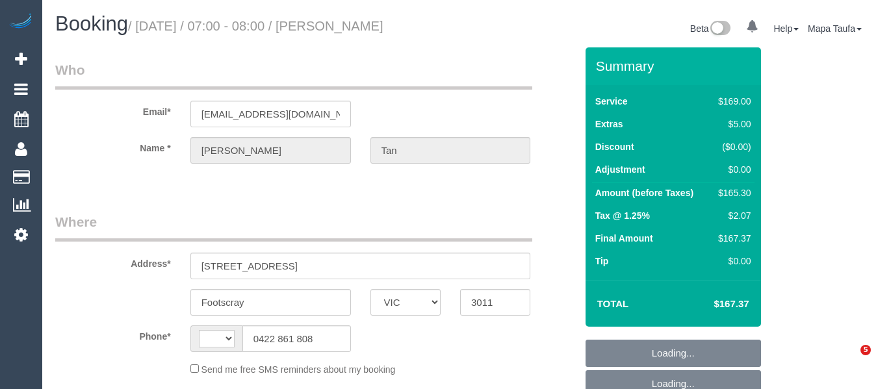
select select "VIC"
select select "object:281"
select select "string:stripe-pm_1RbAMX2GScqysDRV1VgNejMI"
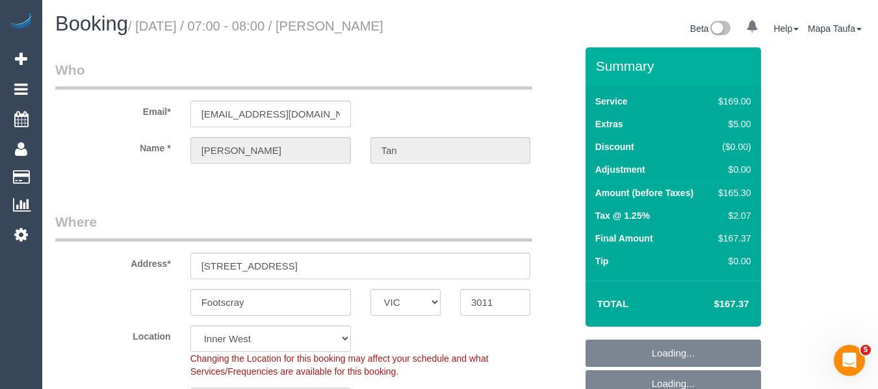
select select "object:639"
select select "string:AU"
select select "spot1"
select select "number:29"
select select "number:14"
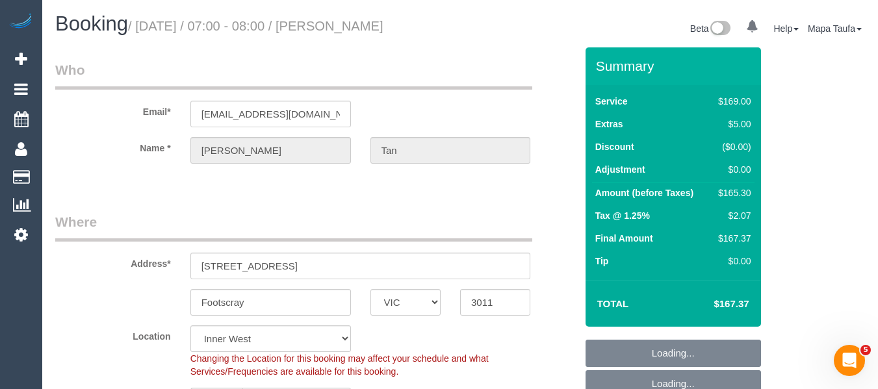
select select "number:19"
select select "number:36"
select select "number:34"
select select "number:12"
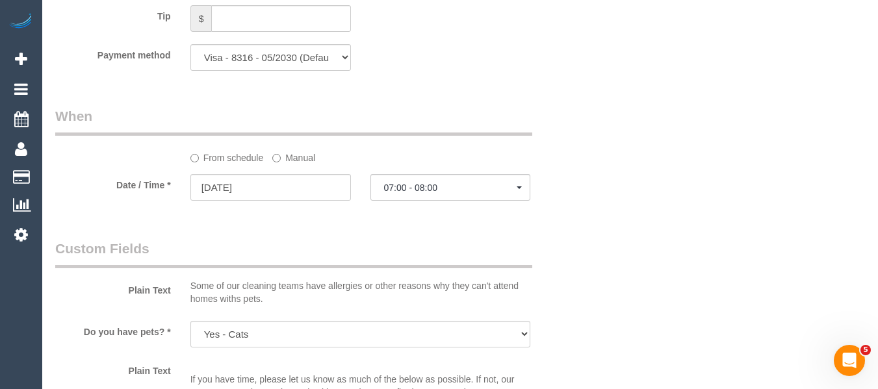
scroll to position [1380, 0]
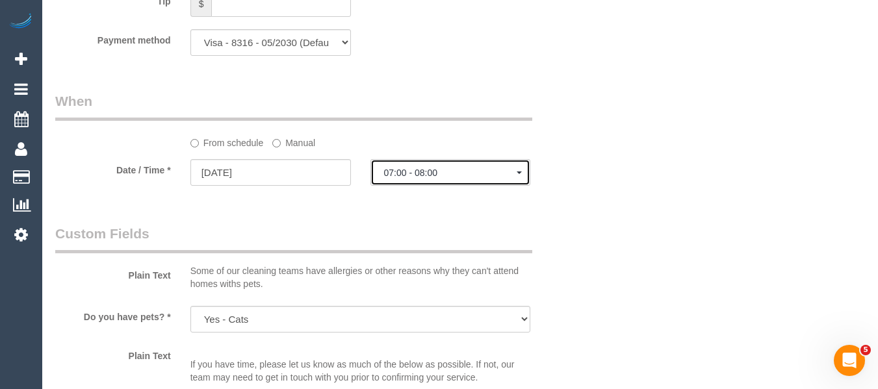
click at [411, 164] on button "07:00 - 08:00" at bounding box center [450, 172] width 160 height 27
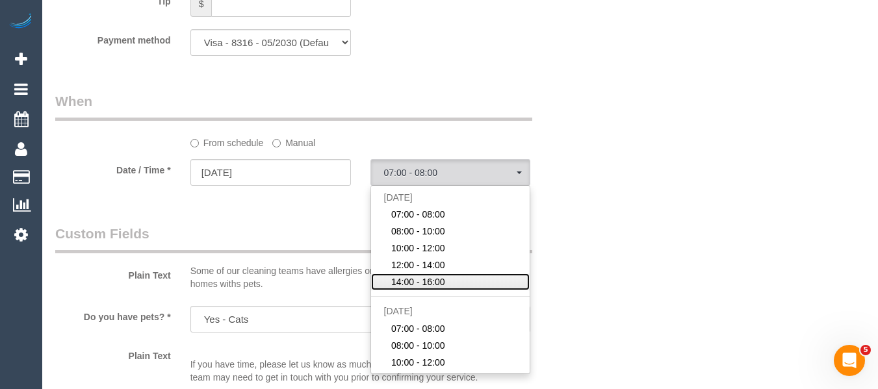
click at [435, 274] on link "14:00 - 16:00" at bounding box center [450, 281] width 159 height 17
select select "spot5"
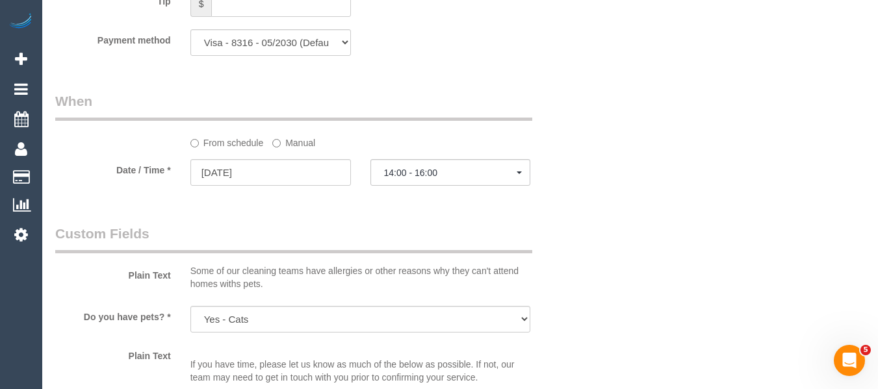
click at [599, 232] on div "Who Email* [EMAIL_ADDRESS][DOMAIN_NAME] Name * [PERSON_NAME] Where Address* [ST…" at bounding box center [459, 19] width 809 height 2702
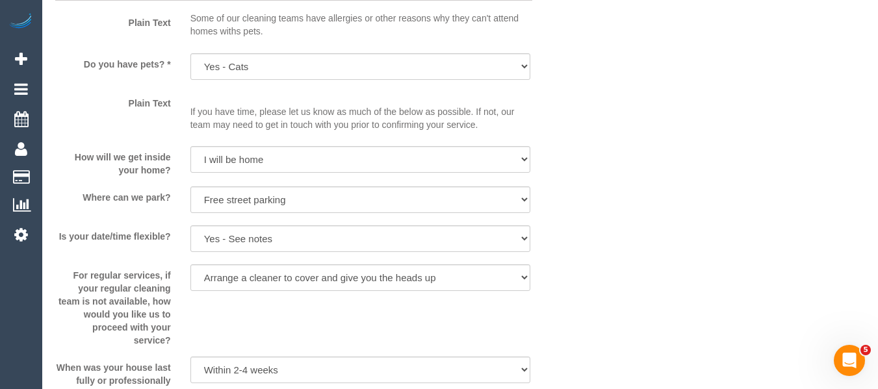
scroll to position [2406, 0]
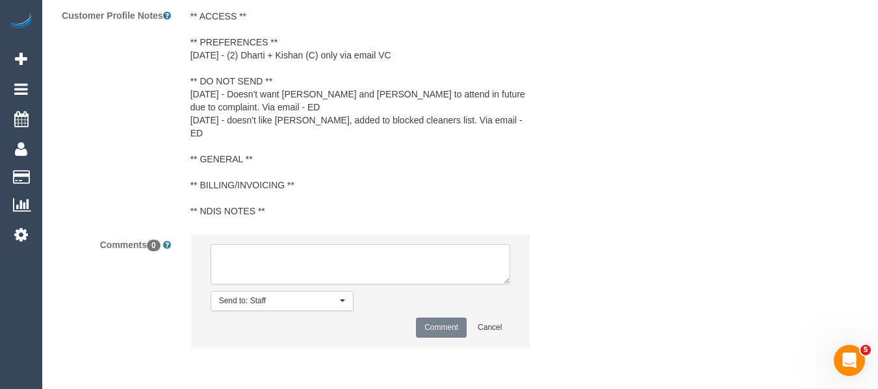
drag, startPoint x: 328, startPoint y: 283, endPoint x: 170, endPoint y: 5, distance: 319.7
click at [323, 281] on textarea at bounding box center [360, 264] width 300 height 40
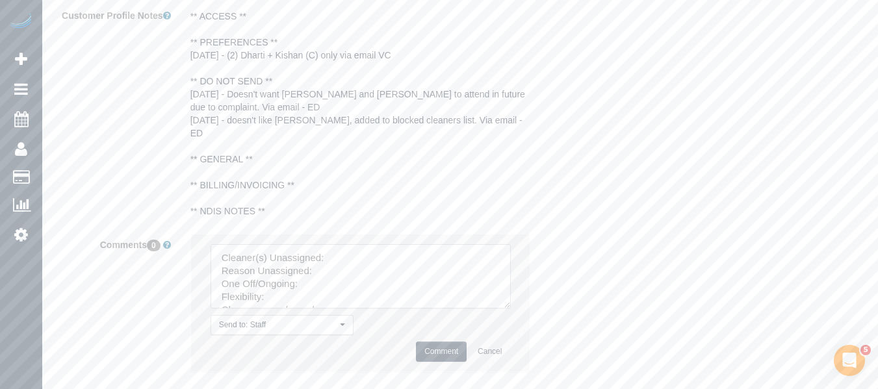
drag, startPoint x: 505, startPoint y: 280, endPoint x: 522, endPoint y: 303, distance: 28.8
click at [511, 309] on textarea at bounding box center [360, 276] width 300 height 64
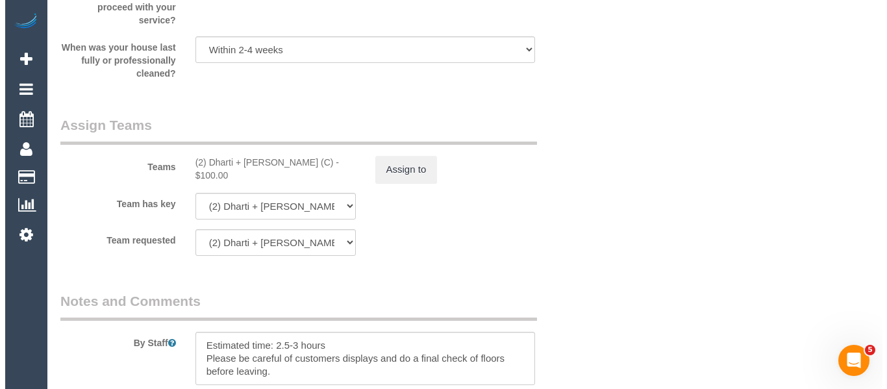
scroll to position [1951, 0]
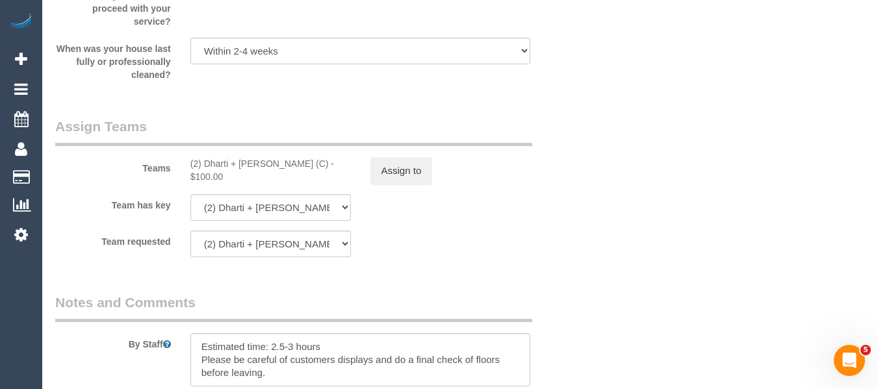
type textarea "Cleaner(s) Unassigned: Reason Unassigned: One Off/Ongoing: Flexibility: Cleaner…"
drag, startPoint x: 286, startPoint y: 165, endPoint x: 205, endPoint y: 163, distance: 80.6
click at [205, 163] on div "(2) Dharti + Kishan (C) - $100.00" at bounding box center [270, 170] width 160 height 26
copy div "Dharti + Kishan (C) -"
click at [409, 168] on button "Assign to" at bounding box center [401, 170] width 62 height 27
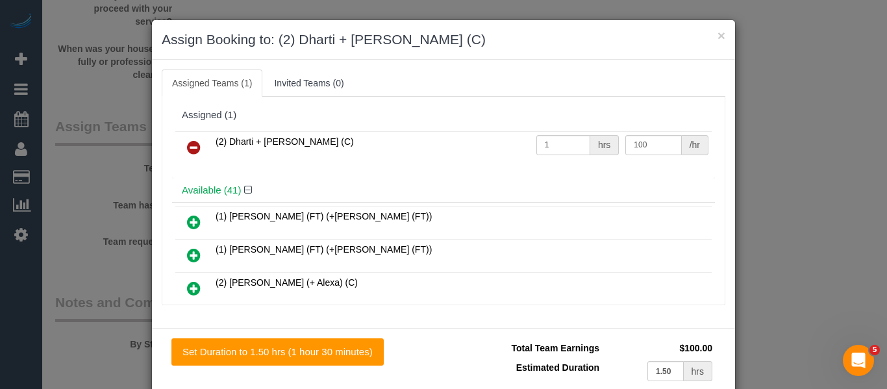
drag, startPoint x: 186, startPoint y: 146, endPoint x: 233, endPoint y: 156, distance: 48.4
click at [187, 146] on icon at bounding box center [194, 148] width 14 height 16
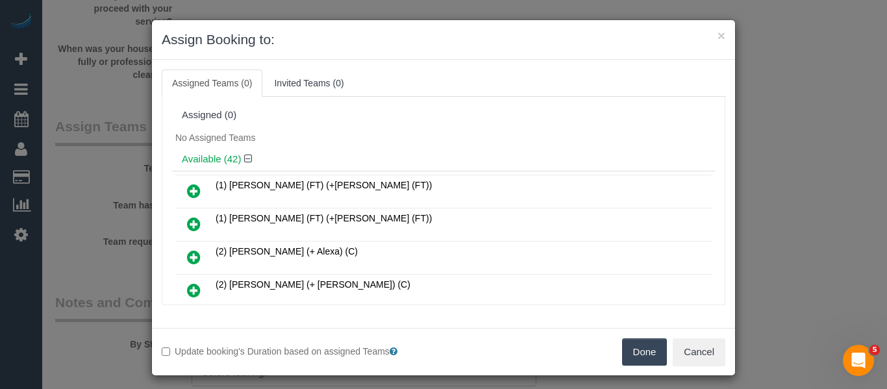
click at [633, 351] on button "Done" at bounding box center [644, 351] width 45 height 27
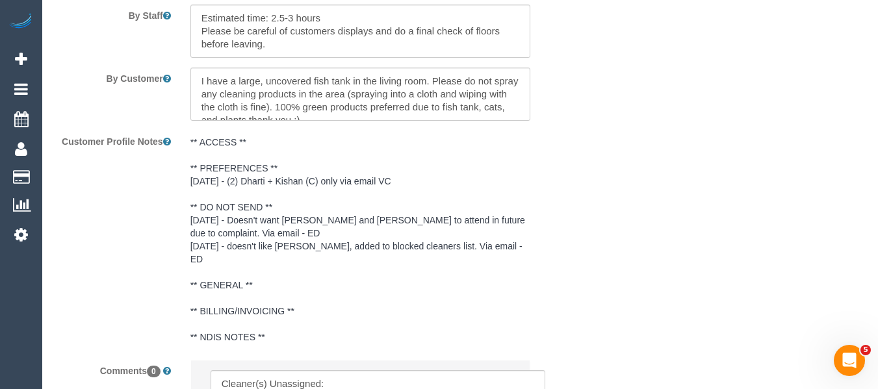
scroll to position [2541, 0]
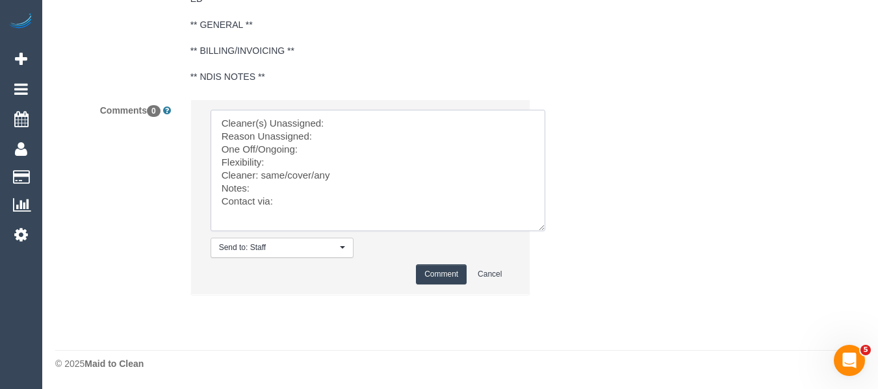
click at [369, 121] on textarea at bounding box center [377, 170] width 335 height 121
paste textarea "Dharti + Kishan (C) -"
click at [348, 138] on textarea at bounding box center [377, 170] width 335 height 121
click at [326, 146] on textarea at bounding box center [377, 170] width 335 height 121
click at [298, 158] on textarea at bounding box center [377, 170] width 335 height 121
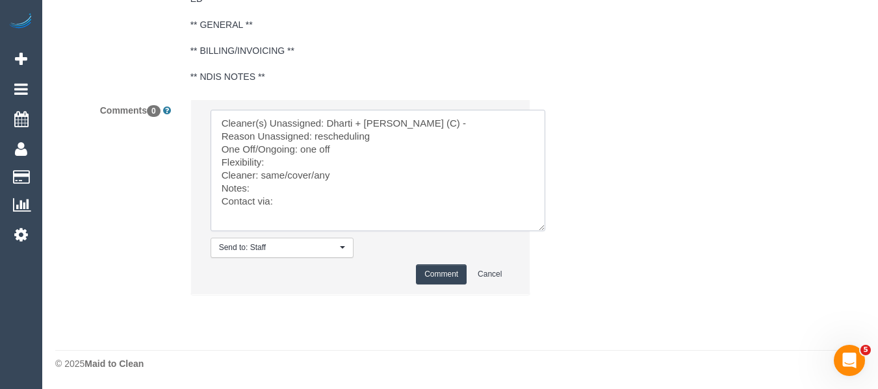
paste textarea "After 1pm on 20/10 (Monday) Before 12pm or after 4pm on 21/10 (Tuesday) Any tim…"
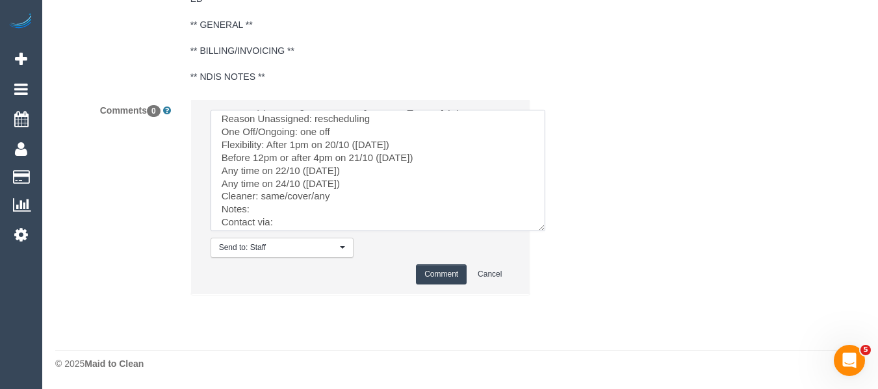
scroll to position [22, 0]
drag, startPoint x: 310, startPoint y: 189, endPoint x: 262, endPoint y: 190, distance: 47.4
click at [262, 190] on textarea at bounding box center [377, 170] width 335 height 121
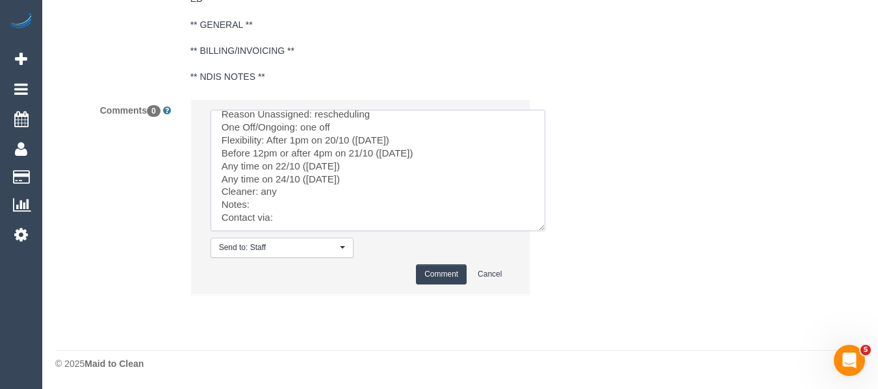
click at [322, 217] on textarea at bounding box center [377, 170] width 335 height 121
type textarea "Cleaner(s) Unassigned: Dharti + Kishan (C) - Reason Unassigned: rescheduling On…"
click at [434, 267] on button "Comment" at bounding box center [441, 274] width 51 height 20
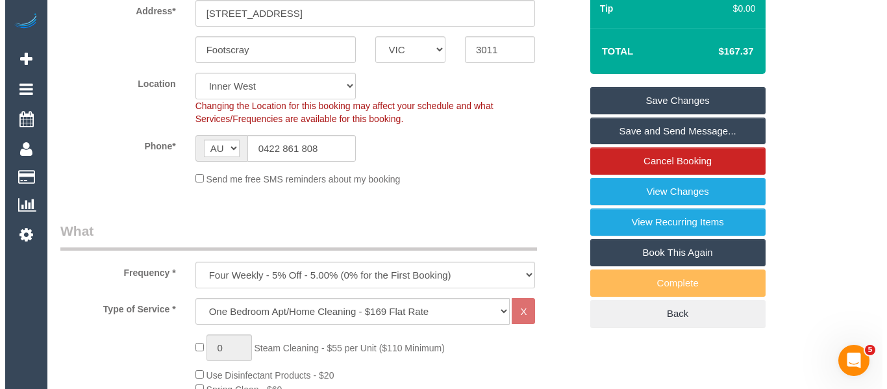
scroll to position [242, 0]
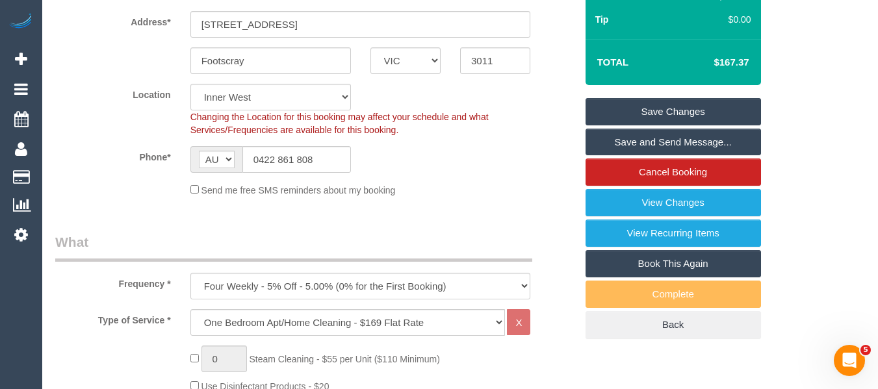
click at [641, 113] on link "Save Changes" at bounding box center [672, 111] width 175 height 27
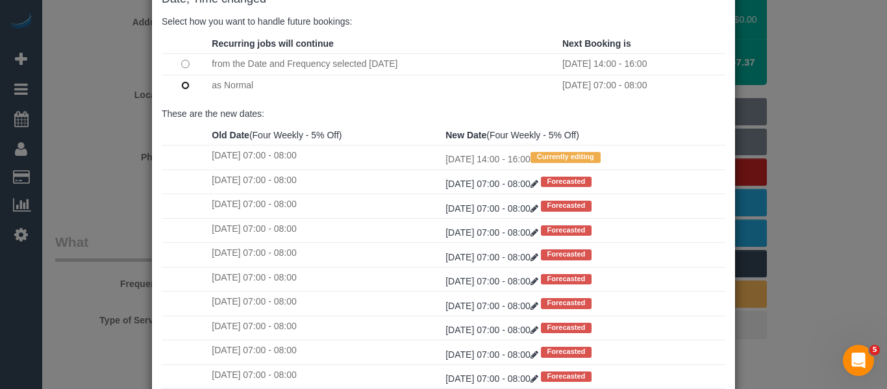
scroll to position [193, 0]
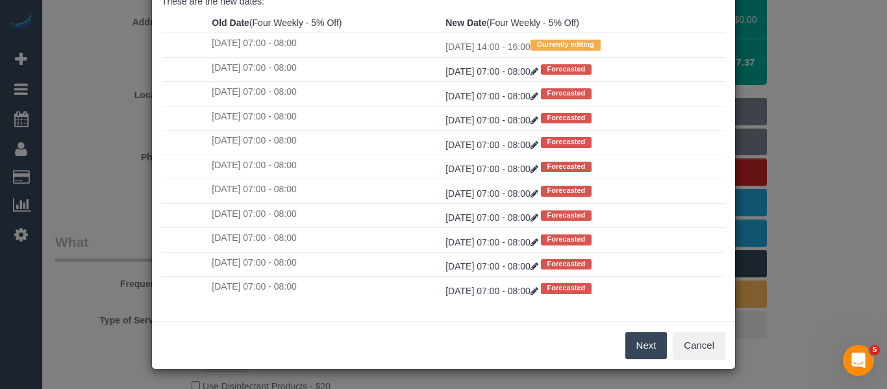
click at [650, 346] on button "Next" at bounding box center [647, 345] width 42 height 27
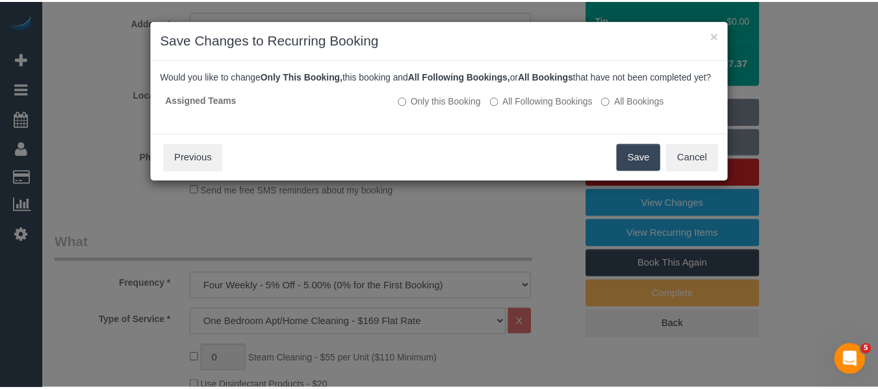
scroll to position [0, 0]
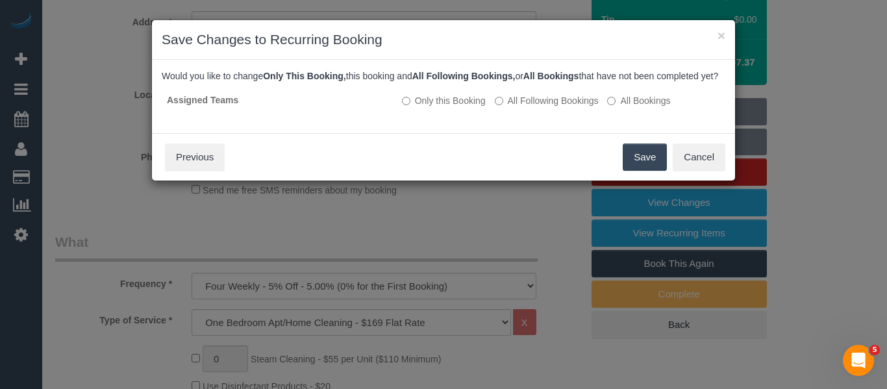
click at [636, 166] on button "Save" at bounding box center [645, 157] width 44 height 27
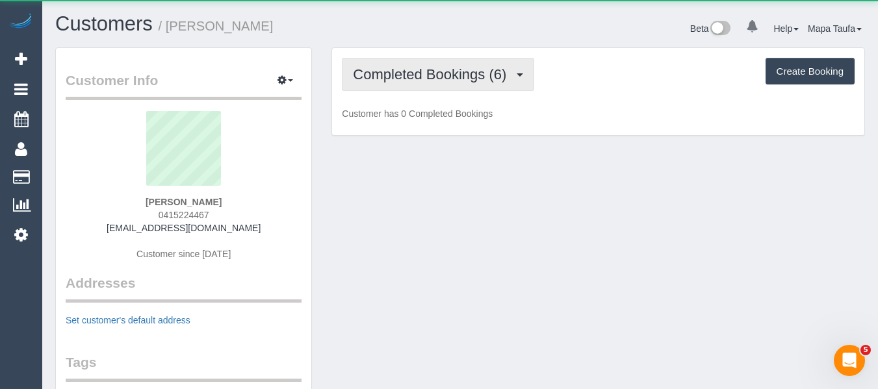
click at [391, 77] on span "Completed Bookings (6)" at bounding box center [433, 74] width 160 height 16
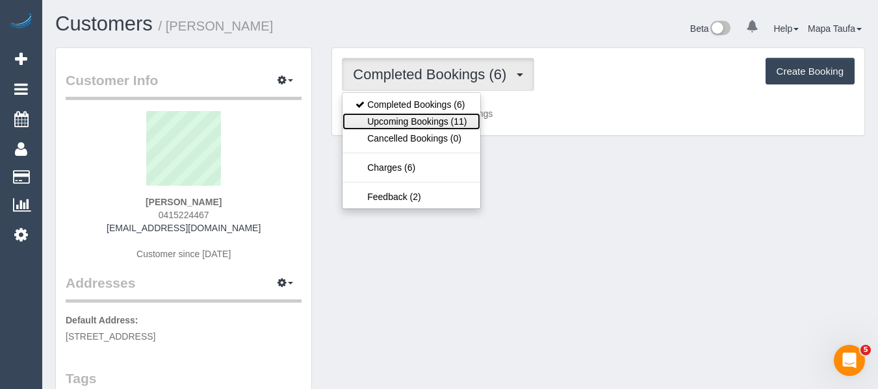
click at [392, 116] on link "Upcoming Bookings (11)" at bounding box center [410, 121] width 137 height 17
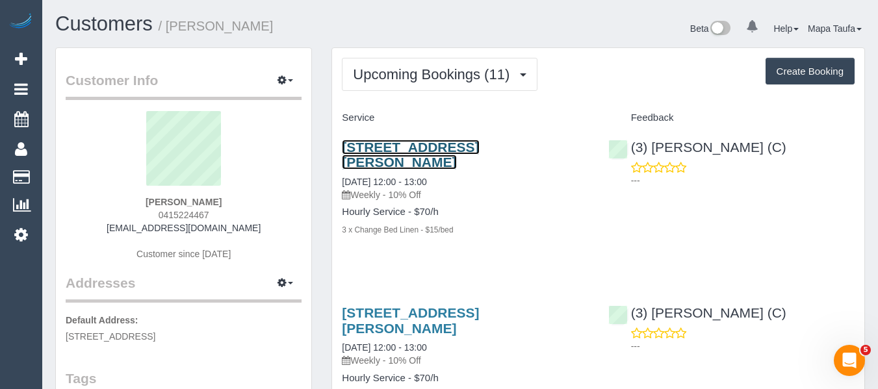
click at [416, 147] on link "[STREET_ADDRESS][PERSON_NAME]" at bounding box center [410, 155] width 137 height 30
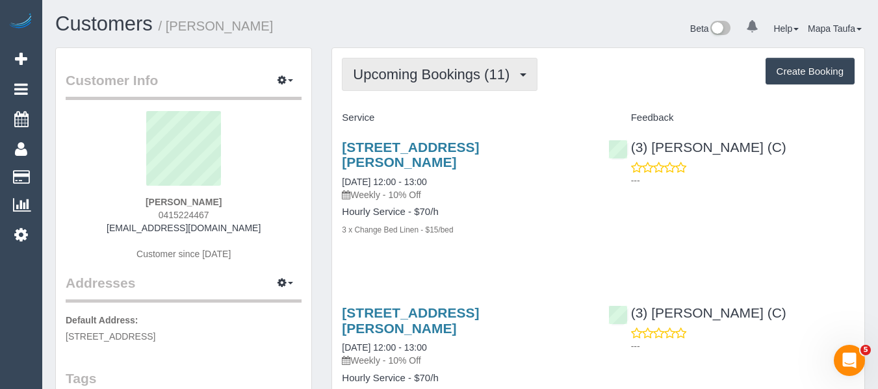
click at [405, 83] on button "Upcoming Bookings (11)" at bounding box center [440, 74] width 196 height 33
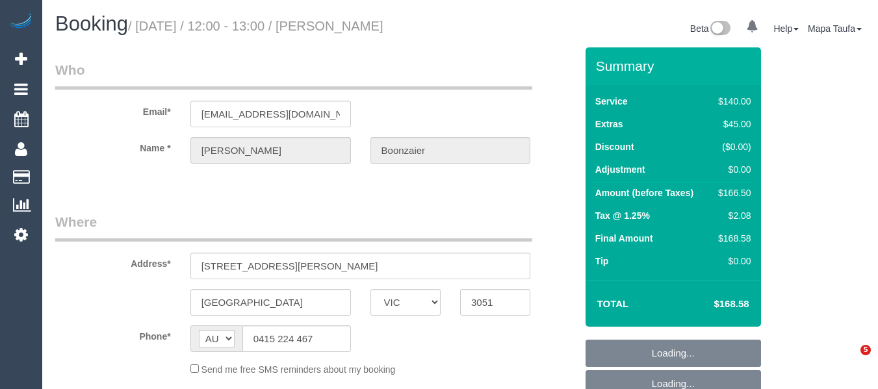
select select "VIC"
select select "string:stripe-pm_1RzXpv2GScqysDRViP3N51dc"
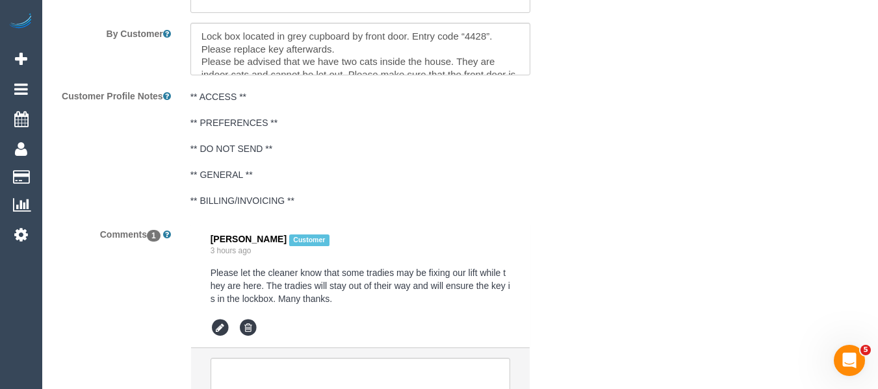
select select "object:896"
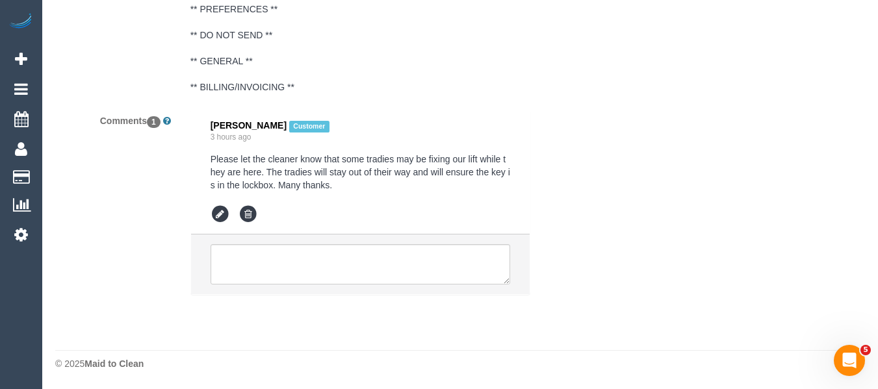
select select "number:29"
select select "number:16"
select select "number:19"
select select "number:25"
select select "number:34"
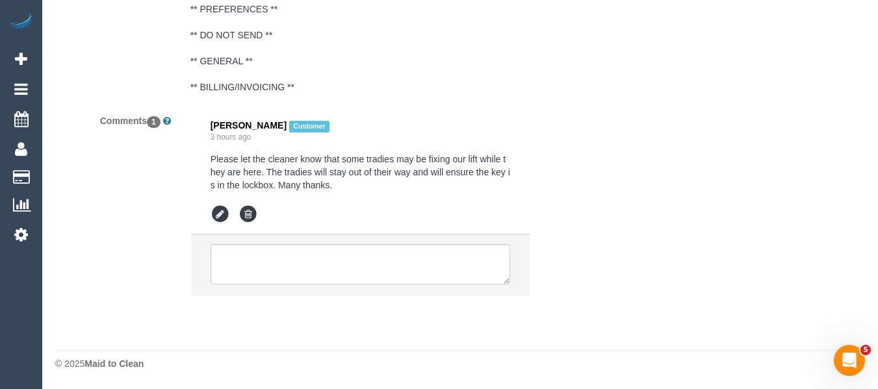
select select "number:11"
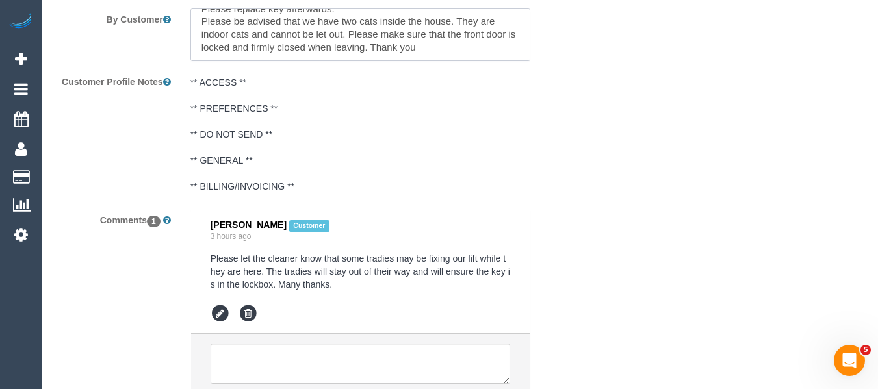
scroll to position [2424, 0]
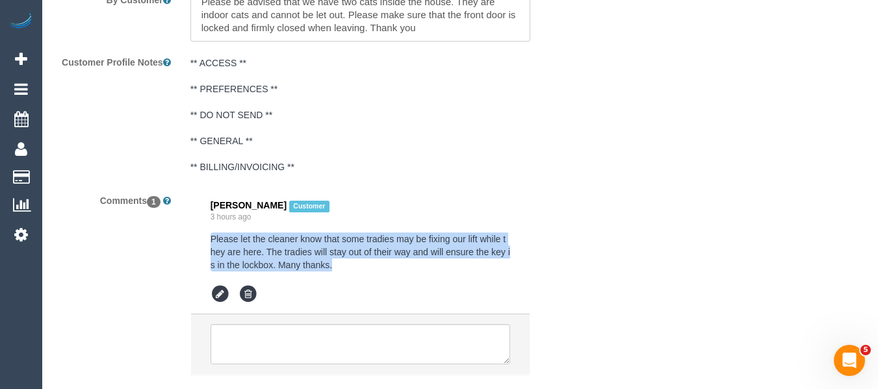
drag, startPoint x: 274, startPoint y: 260, endPoint x: 273, endPoint y: 249, distance: 10.5
click at [209, 238] on li "[PERSON_NAME] Customer 3 hours ago Please let the cleaner know that some tradie…" at bounding box center [360, 252] width 339 height 124
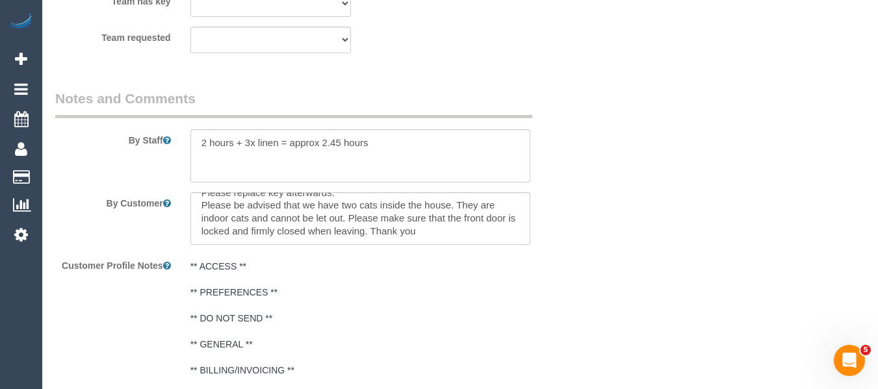
scroll to position [2164, 0]
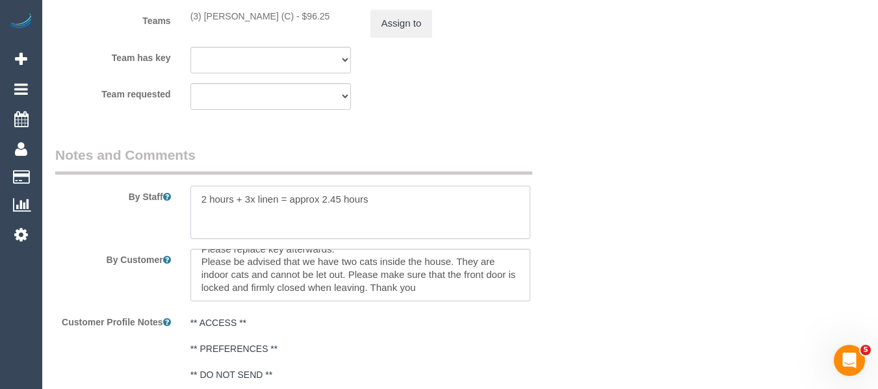
click at [400, 197] on textarea at bounding box center [360, 212] width 340 height 53
paste textarea "Please let the cleaner know that some tradies may be fixing our lift while they…"
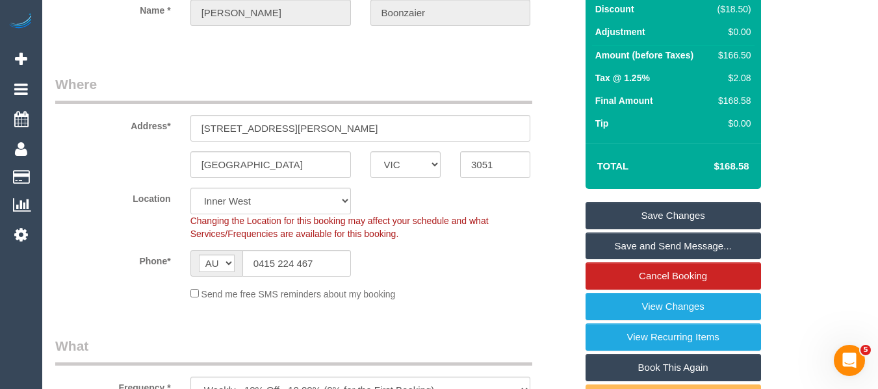
scroll to position [92, 0]
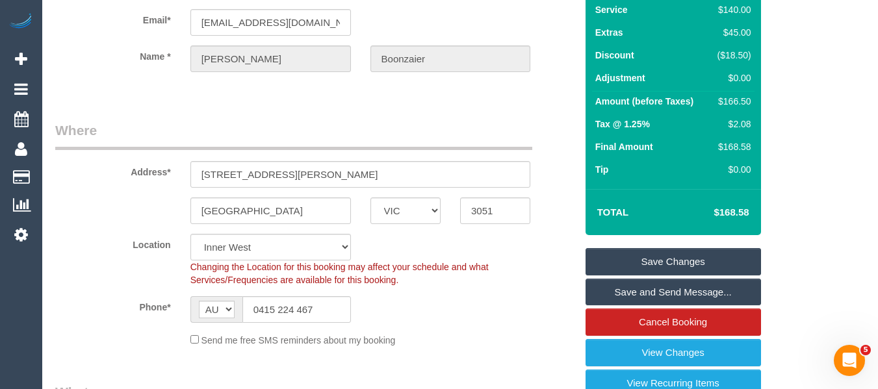
type textarea "2 hours + 3x linen = approx 2.45 hours Please let the cleaner know that some tr…"
click at [647, 259] on link "Save Changes" at bounding box center [672, 261] width 175 height 27
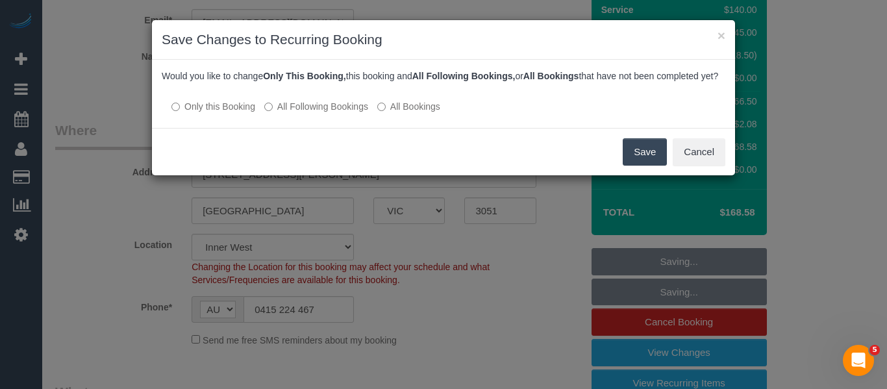
click at [646, 165] on button "Save" at bounding box center [645, 151] width 44 height 27
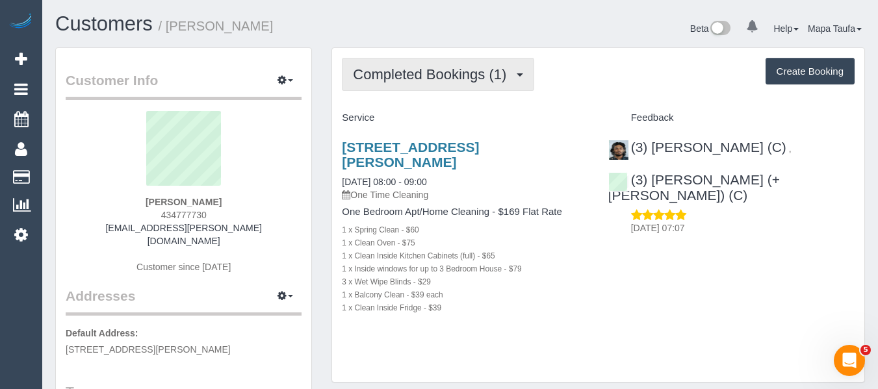
click at [432, 75] on span "Completed Bookings (1)" at bounding box center [433, 74] width 160 height 16
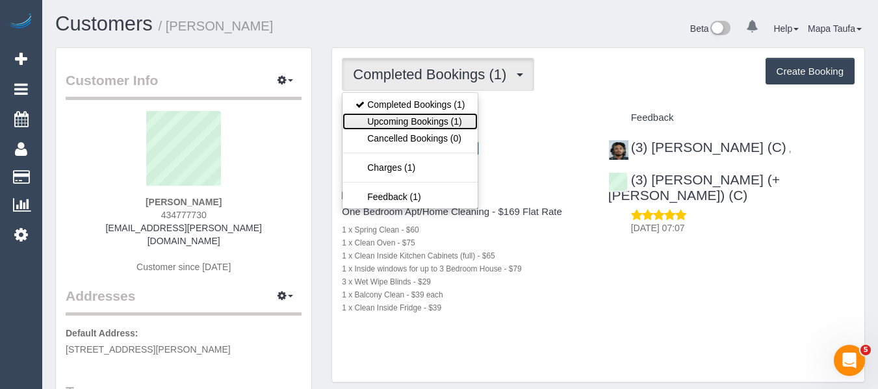
click at [441, 116] on link "Upcoming Bookings (1)" at bounding box center [409, 121] width 135 height 17
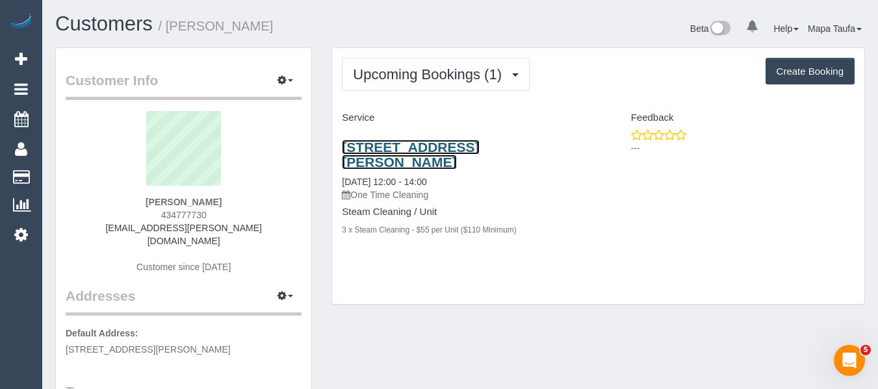
click at [390, 144] on link "[STREET_ADDRESS][PERSON_NAME]" at bounding box center [410, 155] width 137 height 30
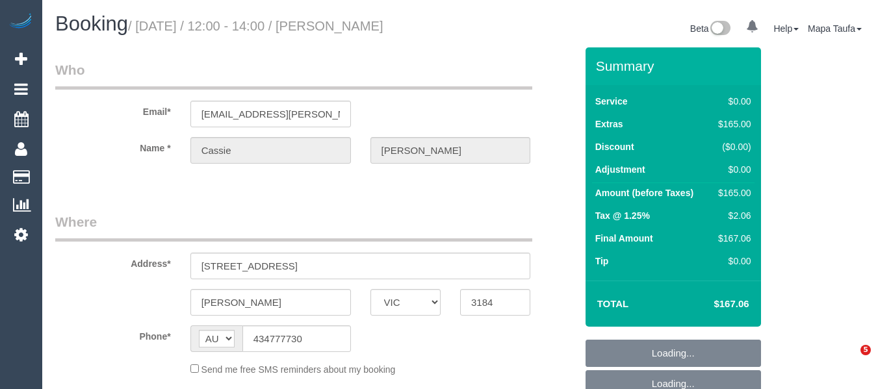
select select "VIC"
select select "string:stripe-pm_1QJ4hc2GScqysDRV0pZIkzOe"
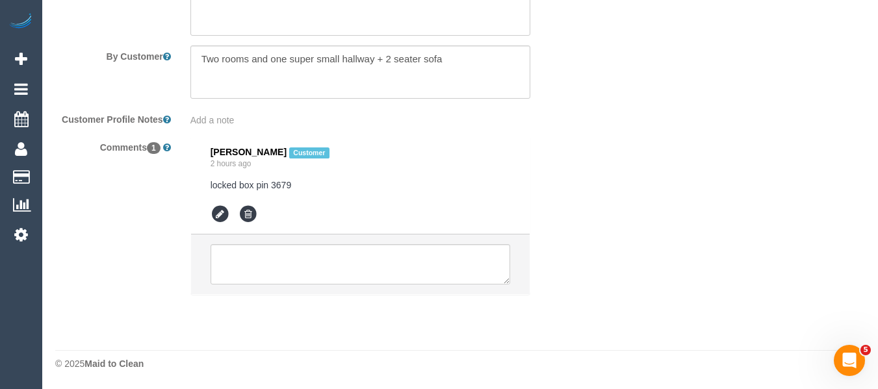
select select "object:1304"
select select "number:30"
select select "number:16"
select select "number:18"
select select "number:24"
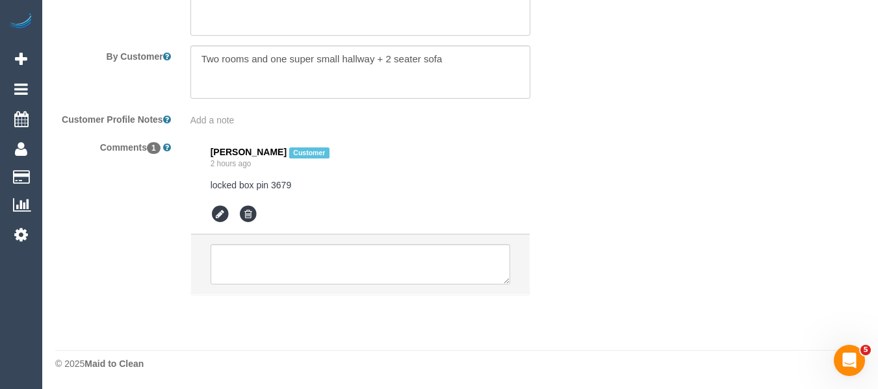
select select "number:34"
select select "number:12"
select select "spot4"
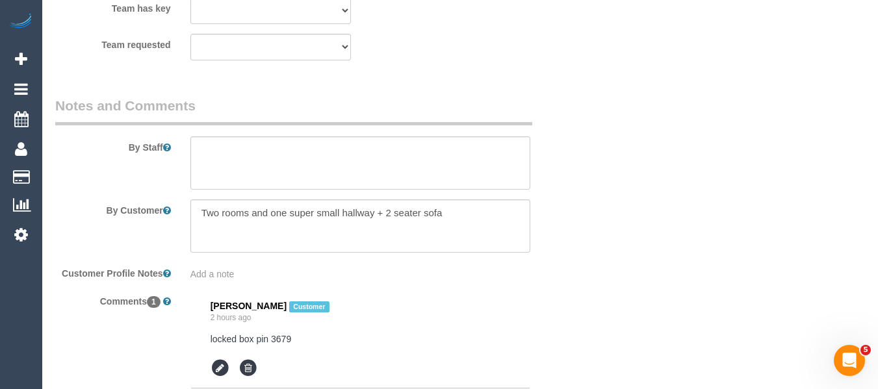
scroll to position [1672, 0]
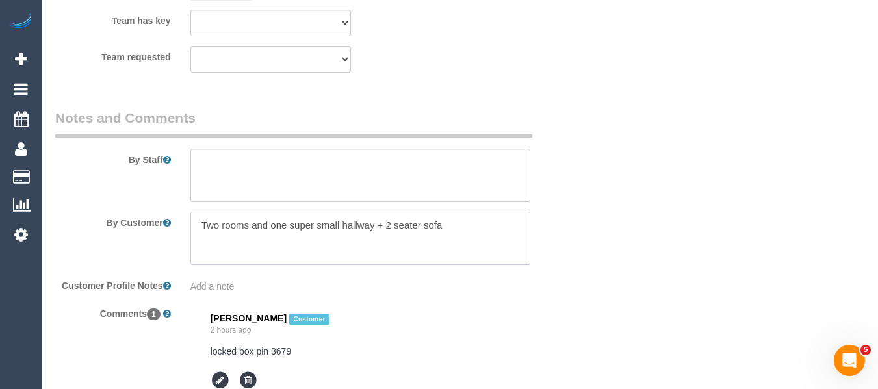
click at [489, 225] on textarea at bounding box center [360, 238] width 340 height 53
paste textarea "locked box pin 3679"
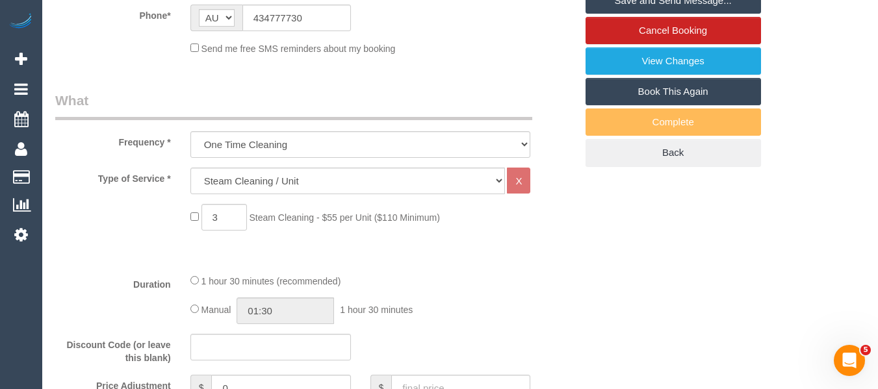
scroll to position [328, 0]
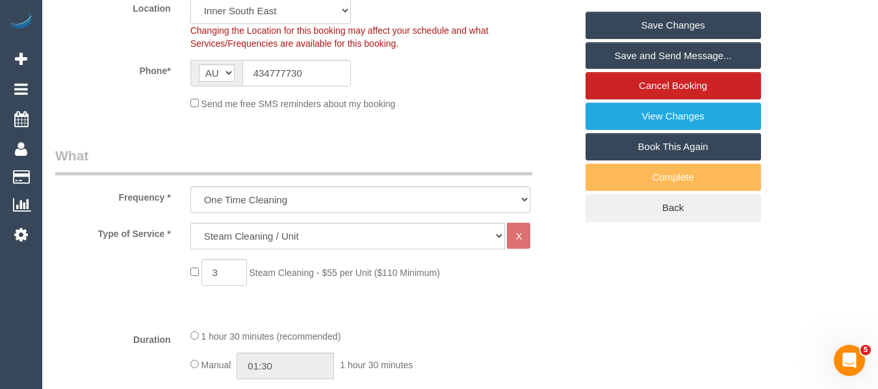
type textarea "Two rooms and one super small hallway + 2 seater sofa locked box pin 3679"
click at [690, 23] on link "Save Changes" at bounding box center [672, 25] width 175 height 27
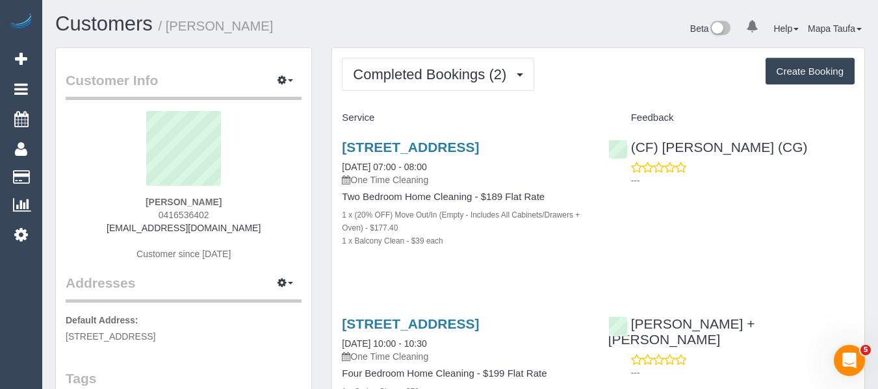
drag, startPoint x: 197, startPoint y: 203, endPoint x: 120, endPoint y: 210, distance: 78.3
click at [120, 207] on div "Celine Ritson 0416536402 anny52969@hotmail.com Customer since 2019" at bounding box center [184, 192] width 236 height 162
copy strong "Celine Ritson"
drag, startPoint x: 825, startPoint y: 151, endPoint x: 661, endPoint y: 146, distance: 164.4
click at [661, 146] on div "(CF) Kasun De Silva (CG) ---" at bounding box center [731, 161] width 266 height 64
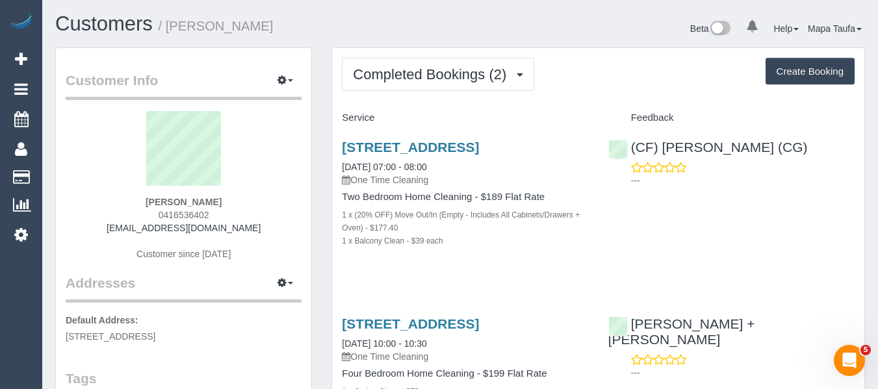
copy link "Kasun De Silva (CG)"
click at [394, 146] on link "2/384 Nepean Hwy, 2, Parkdale, VIC 3195" at bounding box center [410, 147] width 137 height 15
drag, startPoint x: 213, startPoint y: 201, endPoint x: 131, endPoint y: 213, distance: 83.4
click at [133, 213] on div "Celine Ritson 0416536402 anny52969@hotmail.com Customer since 2019" at bounding box center [184, 192] width 236 height 162
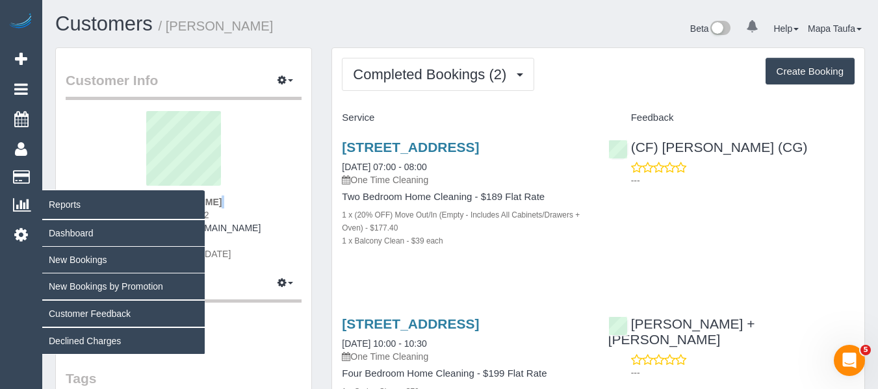
copy div
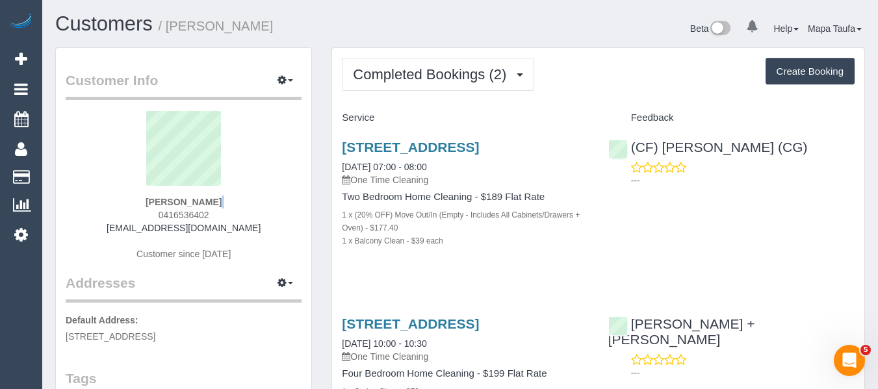
drag, startPoint x: 292, startPoint y: 200, endPoint x: 257, endPoint y: 200, distance: 35.1
click at [290, 200] on div "Celine Ritson 0416536402 anny52969@hotmail.com Customer since 2019" at bounding box center [184, 192] width 236 height 162
click at [251, 200] on div "Celine Ritson 0416536402 anny52969@hotmail.com Customer since 2019" at bounding box center [184, 192] width 236 height 162
drag, startPoint x: 244, startPoint y: 199, endPoint x: 155, endPoint y: 196, distance: 89.1
click at [155, 196] on div "Celine Ritson 0416536402 anny52969@hotmail.com Customer since 2019" at bounding box center [184, 192] width 236 height 162
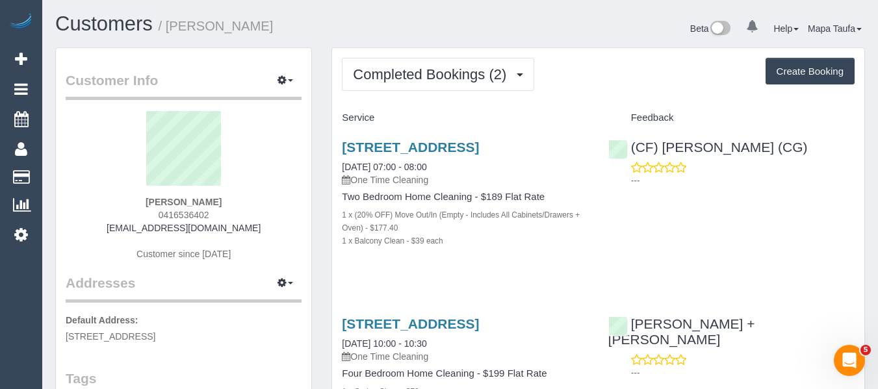
copy strong "Celine Ritson"
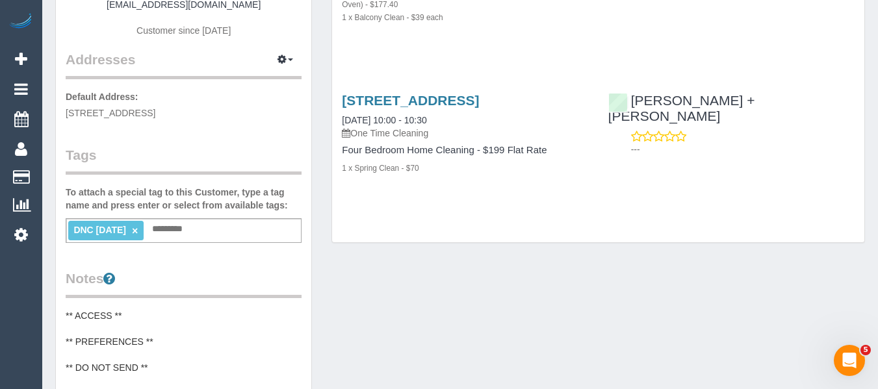
scroll to position [260, 0]
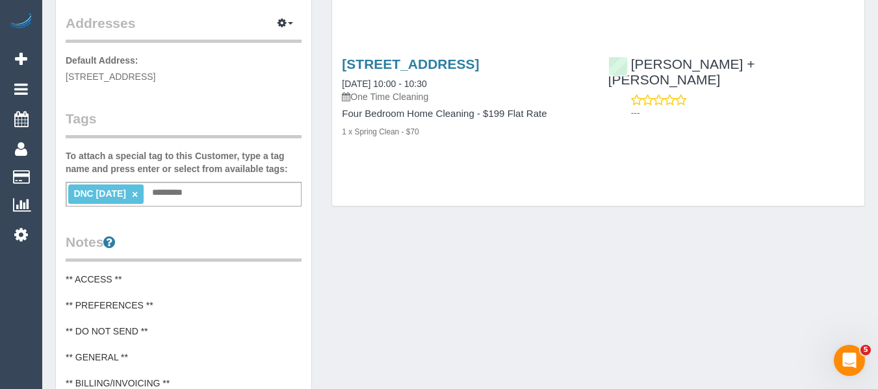
click at [134, 194] on link "×" at bounding box center [135, 194] width 6 height 11
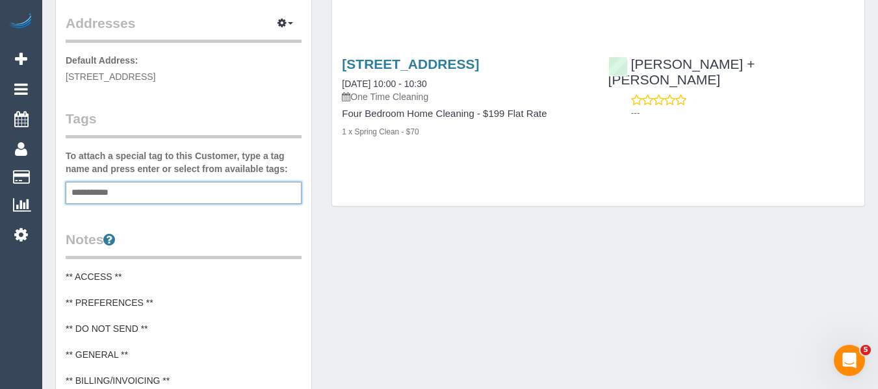
type input "**********"
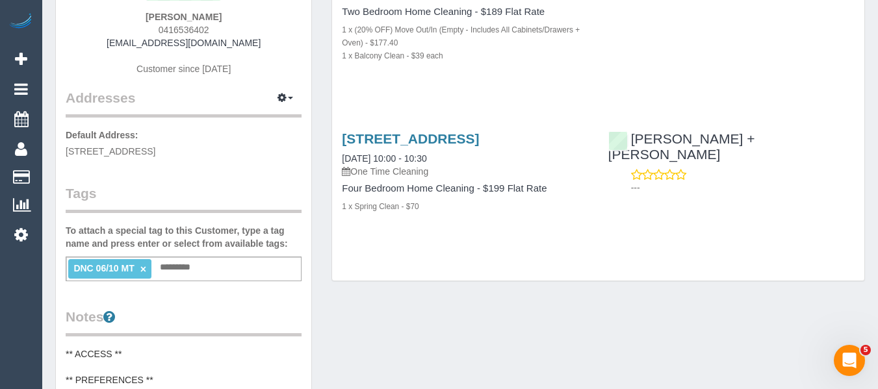
scroll to position [0, 0]
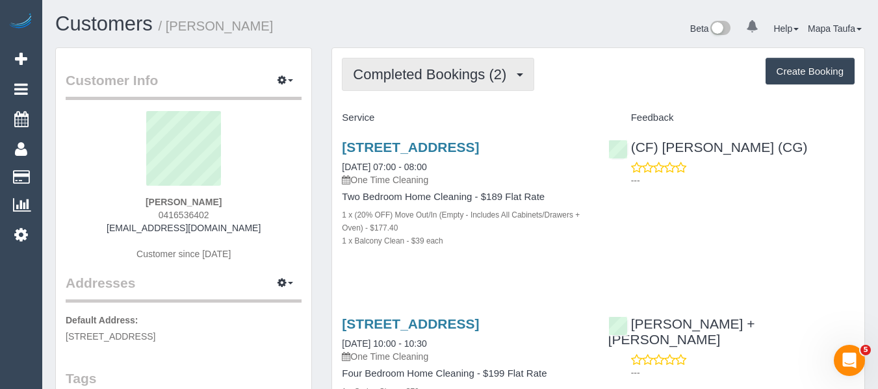
click at [383, 75] on span "Completed Bookings (2)" at bounding box center [433, 74] width 160 height 16
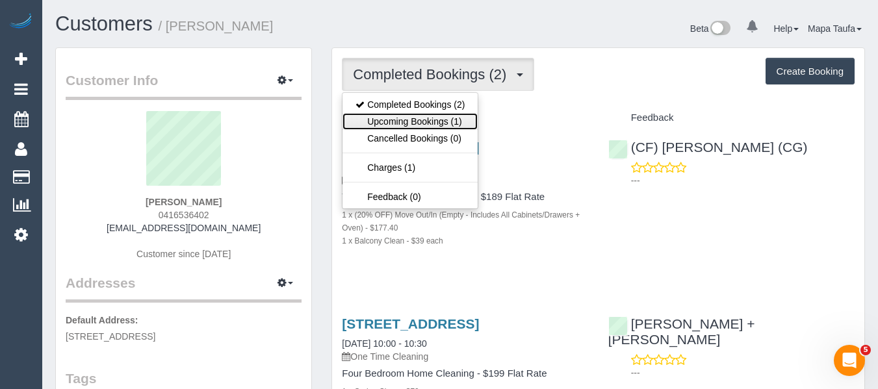
click at [391, 118] on link "Upcoming Bookings (1)" at bounding box center [409, 121] width 135 height 17
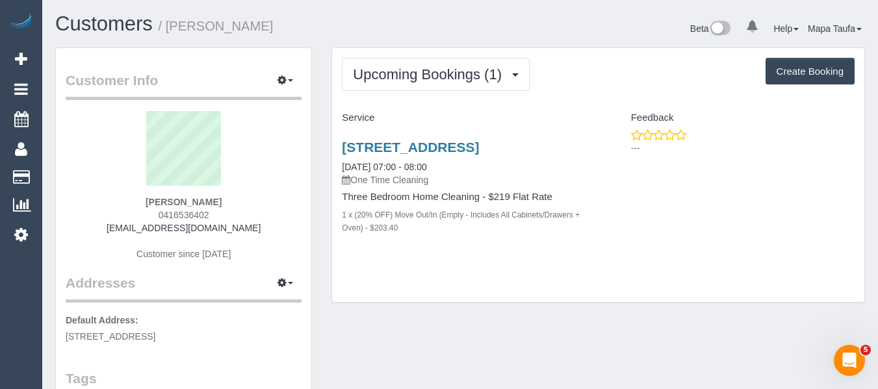
drag, startPoint x: 353, startPoint y: 160, endPoint x: 323, endPoint y: 149, distance: 31.9
click at [323, 144] on div "Upcoming Bookings (1) Completed Bookings (2) Upcoming Bookings (1) Cancelled Bo…" at bounding box center [598, 181] width 553 height 269
copy link "414 Balcombe Rd, Beaumaris, VIC 3193"
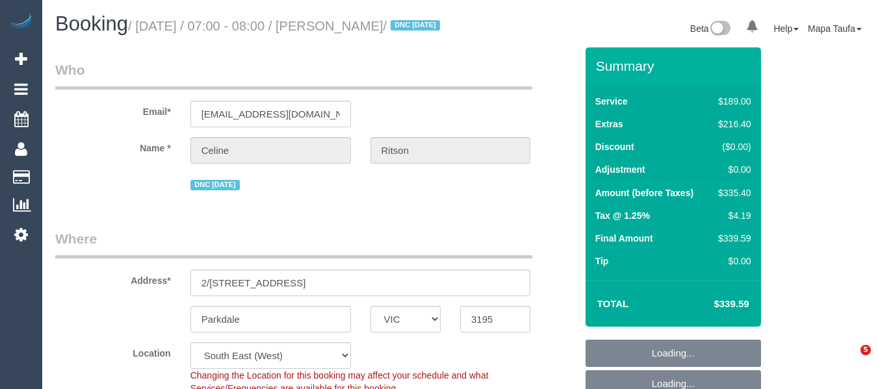
select select "VIC"
select select "object:554"
select select "string:AU"
select select "string:stripe-pm_1SEyVL2GScqysDRVbraLFOsh"
select select "number:28"
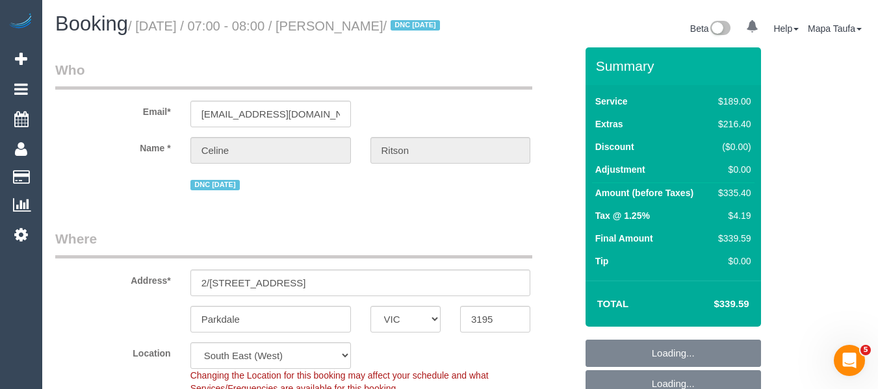
select select "number:14"
select select "number:19"
select select "number:25"
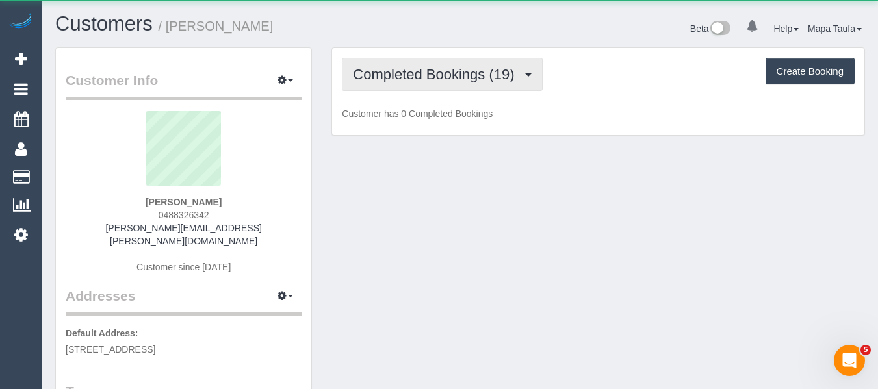
click at [414, 71] on span "Completed Bookings (19)" at bounding box center [437, 74] width 168 height 16
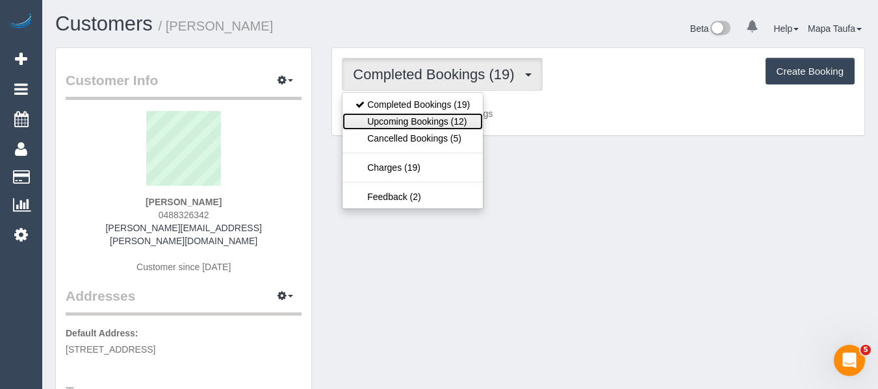
click at [422, 116] on link "Upcoming Bookings (12)" at bounding box center [412, 121] width 140 height 17
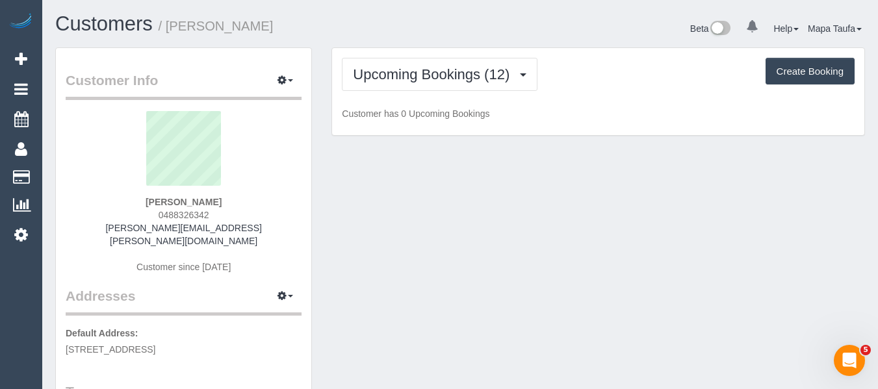
click at [424, 21] on h1 "Customers / Jessica Murray" at bounding box center [252, 24] width 395 height 22
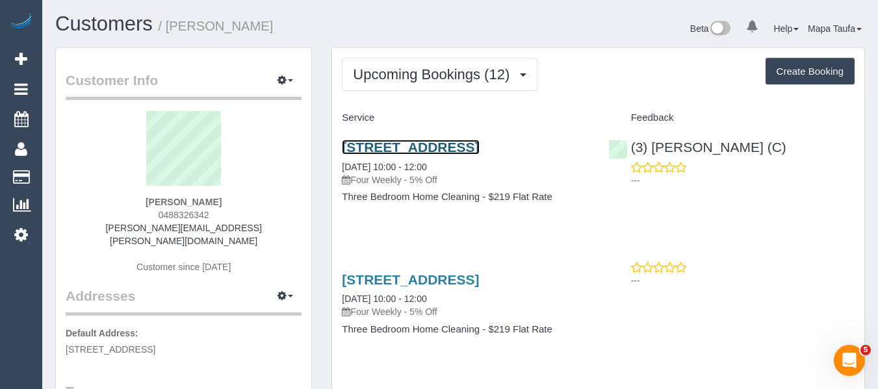
click at [396, 147] on link "8/69 Wattle Road, Hawthorn, VIC 3122" at bounding box center [410, 147] width 137 height 15
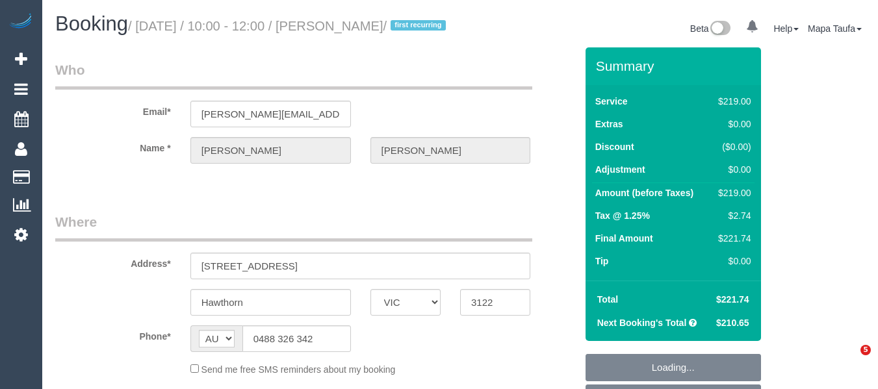
select select "VIC"
select select "object:540"
select select "string:stripe-pm_1Ol8J52GScqysDRVV7vpoFKb"
select select "number:27"
select select "number:14"
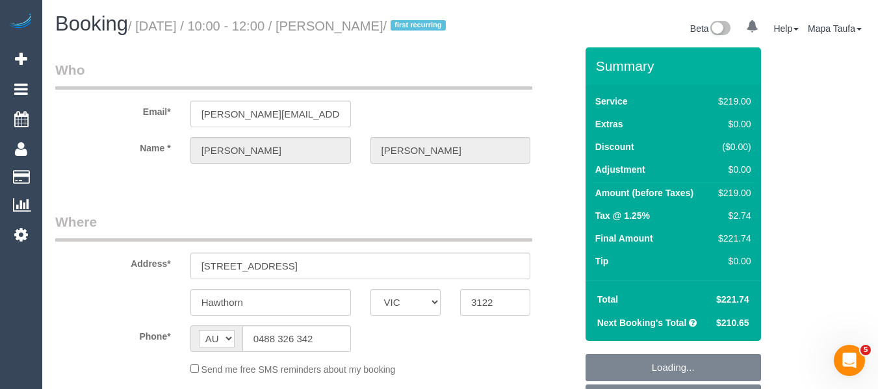
select select "number:18"
select select "number:24"
select select "number:33"
select select "number:13"
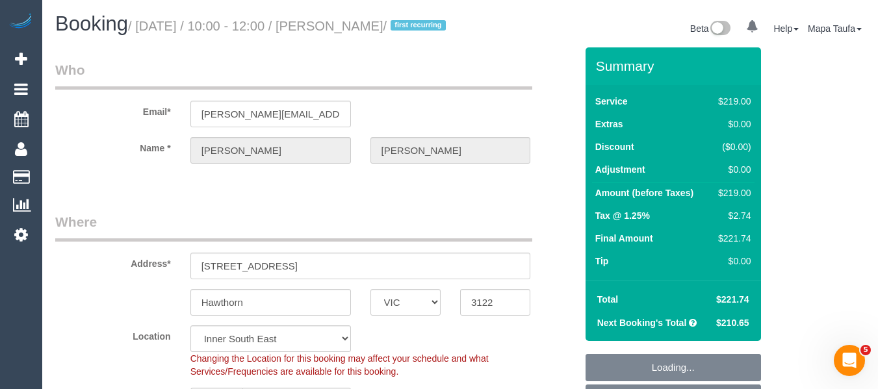
select select "object:809"
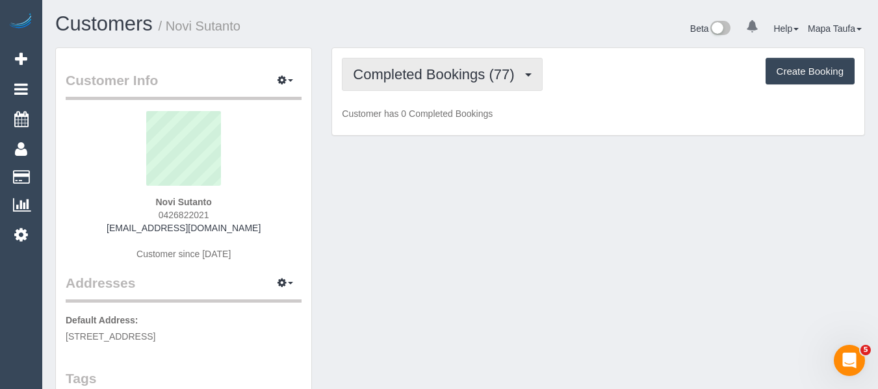
click at [389, 73] on span "Completed Bookings (77)" at bounding box center [437, 74] width 168 height 16
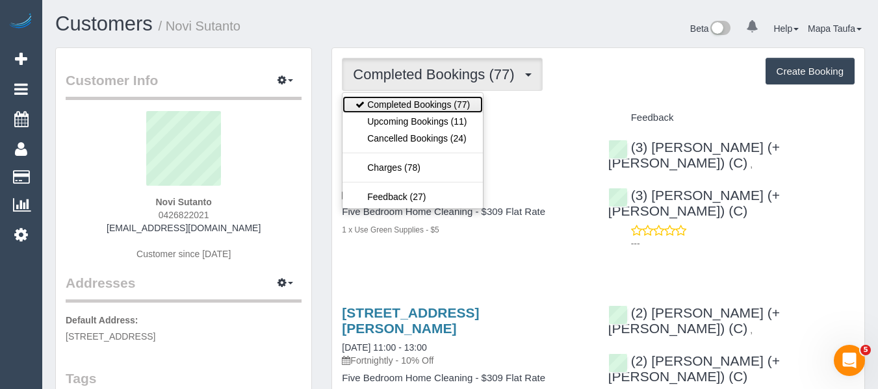
click at [405, 112] on link "Completed Bookings (77)" at bounding box center [412, 104] width 140 height 17
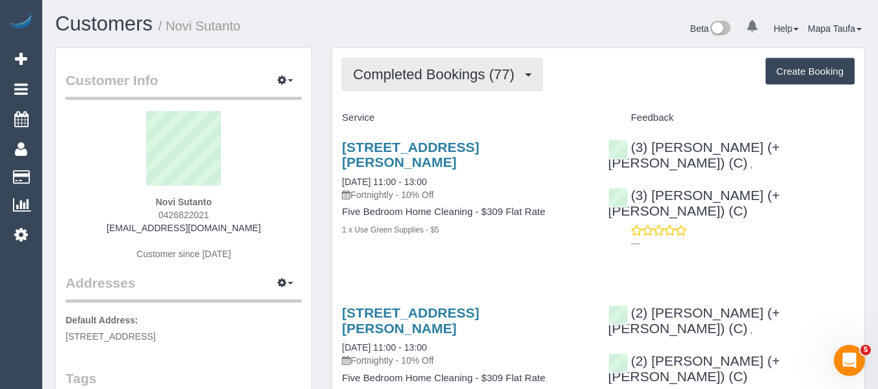
click at [415, 73] on span "Completed Bookings (77)" at bounding box center [437, 74] width 168 height 16
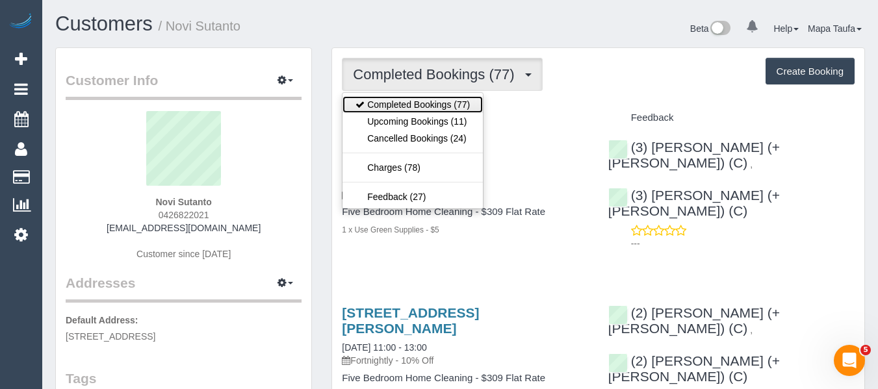
click at [415, 108] on link "Completed Bookings (77)" at bounding box center [412, 104] width 140 height 17
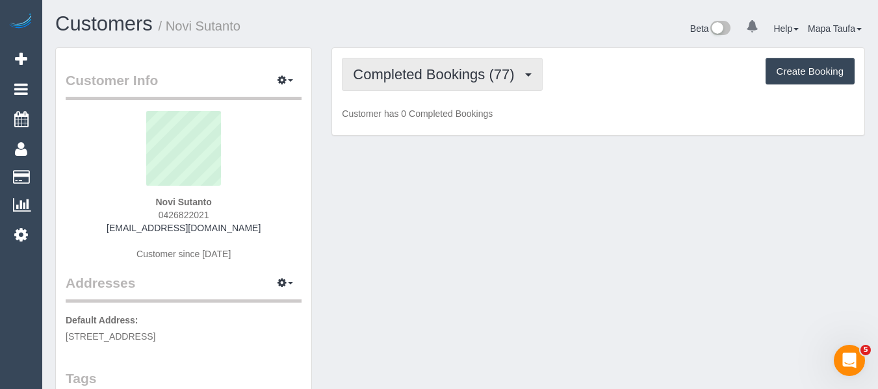
click at [426, 71] on span "Completed Bookings (77)" at bounding box center [437, 74] width 168 height 16
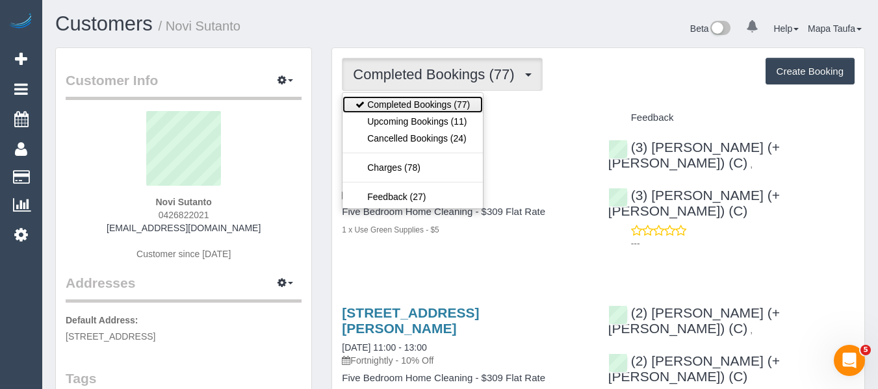
click at [426, 108] on link "Completed Bookings (77)" at bounding box center [412, 104] width 140 height 17
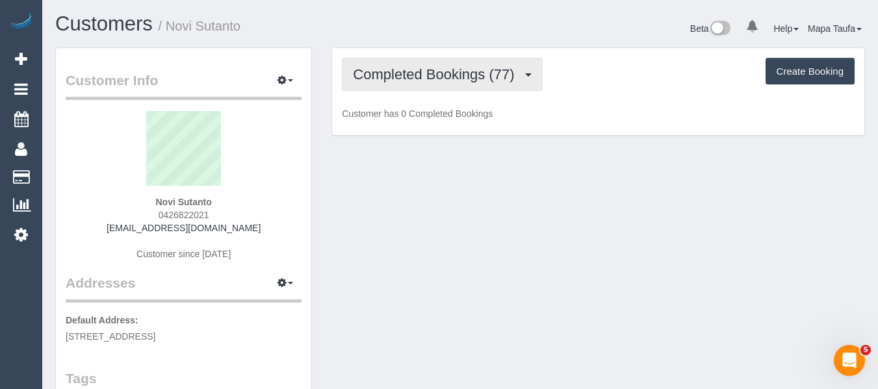
click at [440, 63] on button "Completed Bookings (77)" at bounding box center [442, 74] width 200 height 33
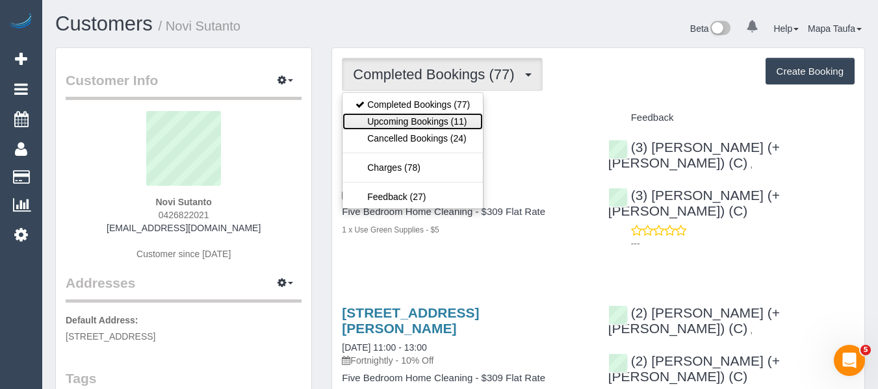
click at [448, 114] on link "Upcoming Bookings (11)" at bounding box center [412, 121] width 140 height 17
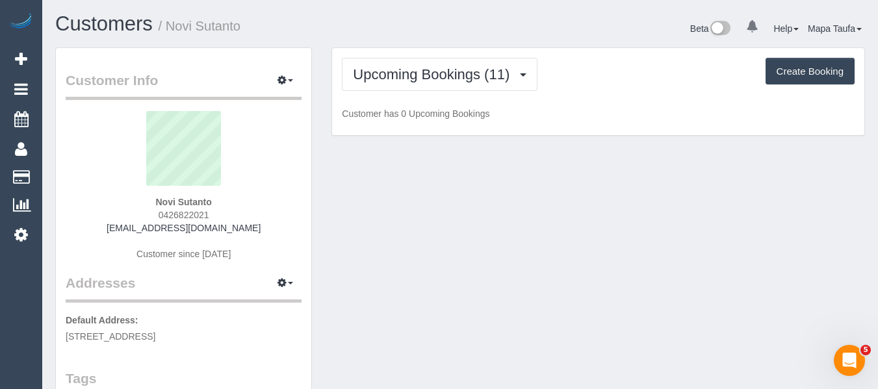
click at [478, 29] on div "Beta 0 Your Notifications You have 0 alerts Help Help Docs Take a Tour Contact …" at bounding box center [667, 30] width 414 height 34
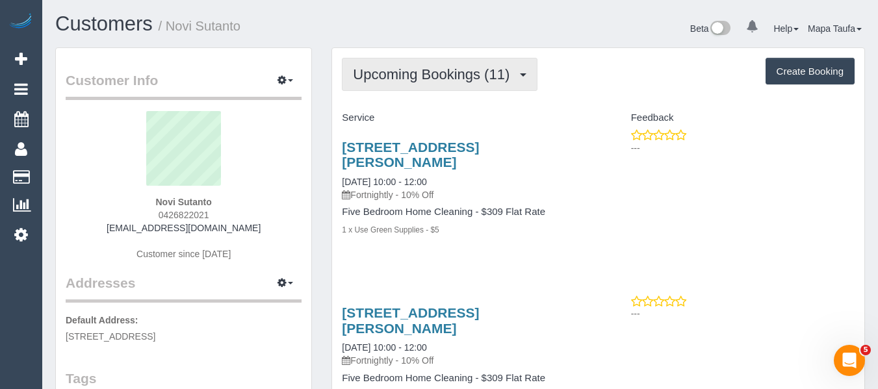
click at [478, 85] on button "Upcoming Bookings (11)" at bounding box center [440, 74] width 196 height 33
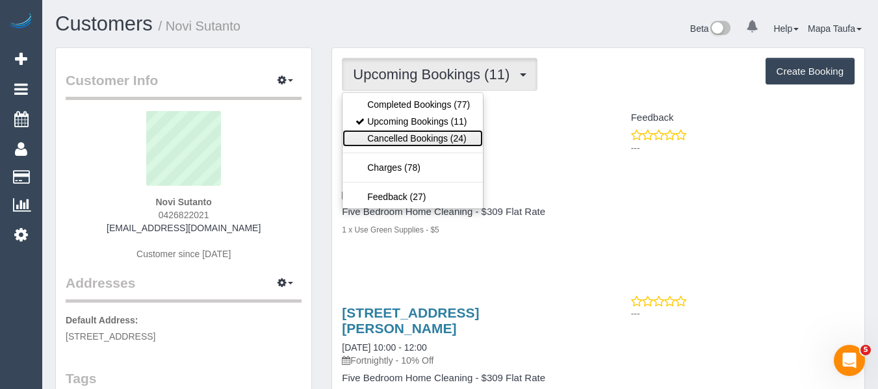
click at [443, 140] on link "Cancelled Bookings (24)" at bounding box center [412, 138] width 140 height 17
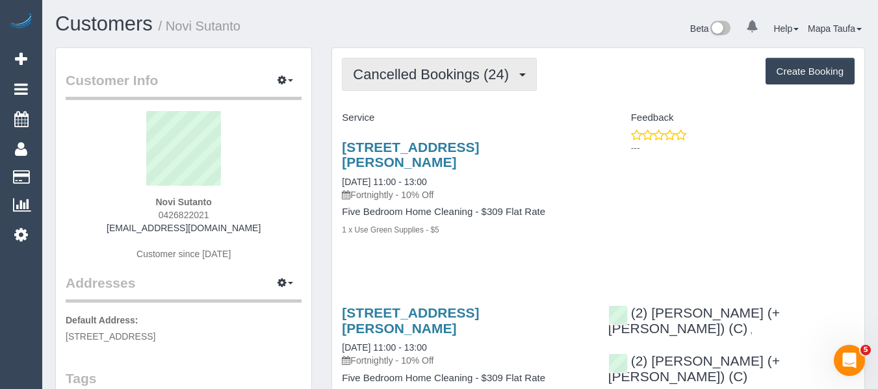
click at [411, 74] on span "Cancelled Bookings (24)" at bounding box center [434, 74] width 162 height 16
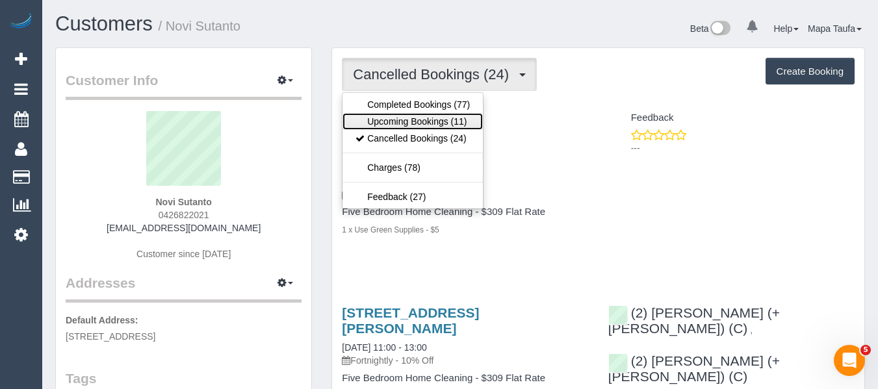
click at [419, 122] on link "Upcoming Bookings (11)" at bounding box center [412, 121] width 140 height 17
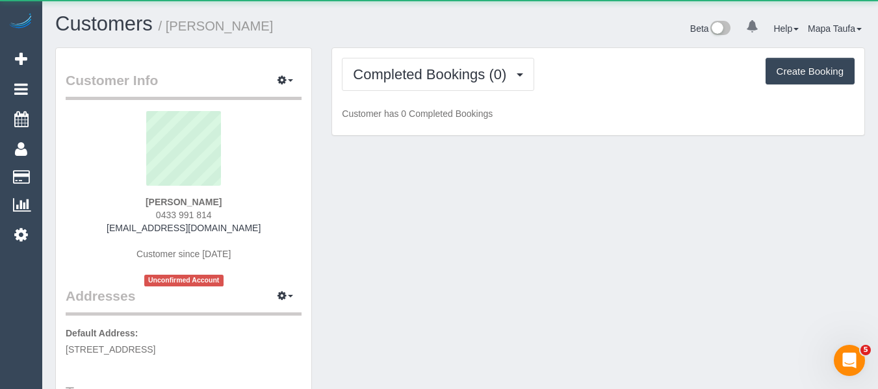
click at [407, 91] on div "Completed Bookings (0) Completed Bookings (0) Upcoming Bookings (1) Cancelled B…" at bounding box center [598, 92] width 532 height 88
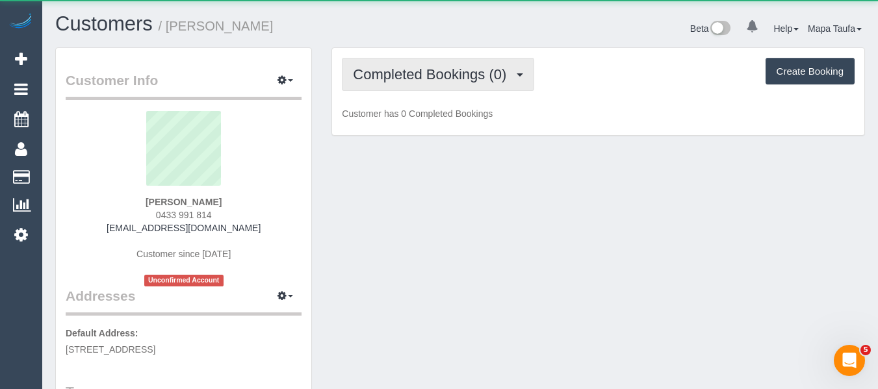
click at [409, 82] on button "Completed Bookings (0)" at bounding box center [438, 74] width 192 height 33
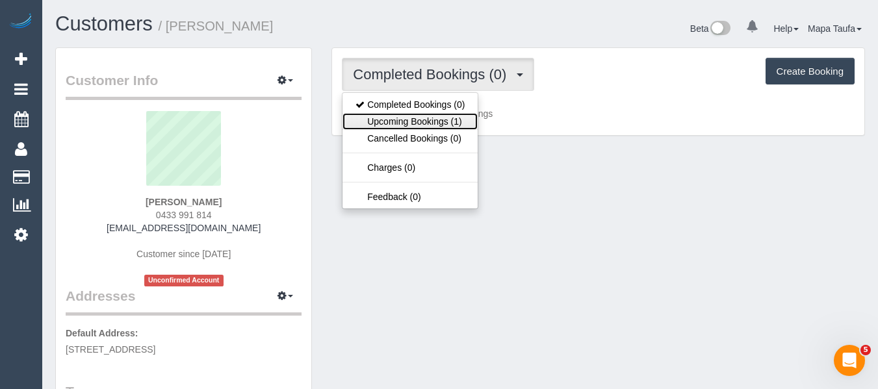
click at [409, 113] on link "Upcoming Bookings (1)" at bounding box center [409, 121] width 135 height 17
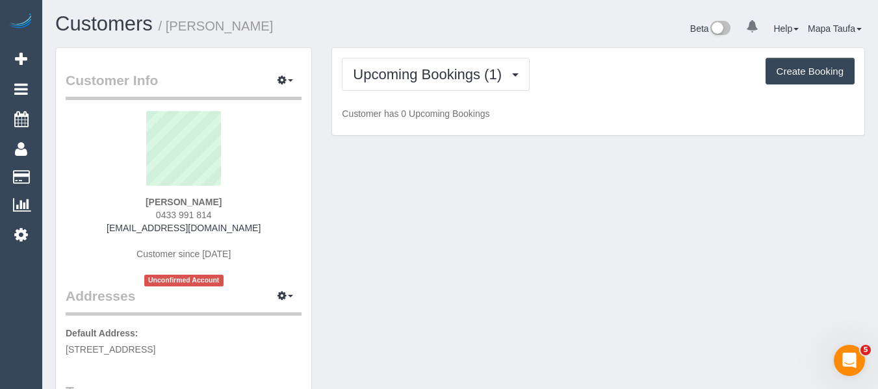
click at [418, 45] on div "Customers / [PERSON_NAME] Beta 0 Your Notifications You have 0 alerts Help Help…" at bounding box center [459, 30] width 829 height 34
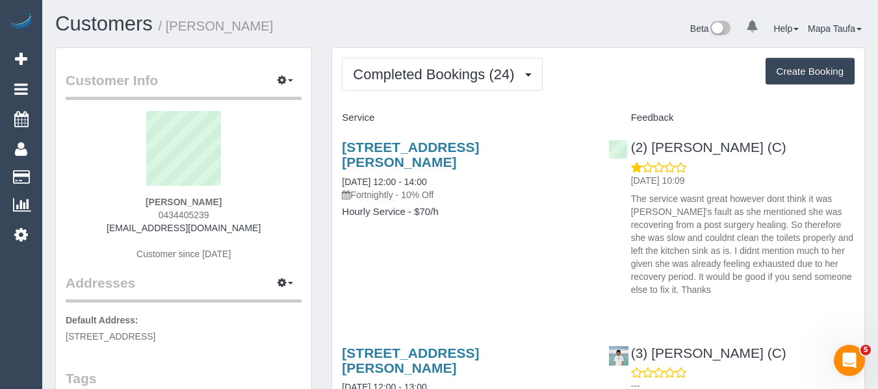
drag, startPoint x: 193, startPoint y: 199, endPoint x: 138, endPoint y: 201, distance: 54.6
click at [143, 198] on div "[PERSON_NAME] 0434405239 [EMAIL_ADDRESS][DOMAIN_NAME] Customer since [DATE]" at bounding box center [184, 192] width 236 height 162
copy strong "[PERSON_NAME]"
drag, startPoint x: 808, startPoint y: 146, endPoint x: 652, endPoint y: 148, distance: 155.9
click at [652, 148] on div "(2) [PERSON_NAME] (C) [DATE] 10:09 The service wasnt great however dont think i…" at bounding box center [731, 215] width 266 height 173
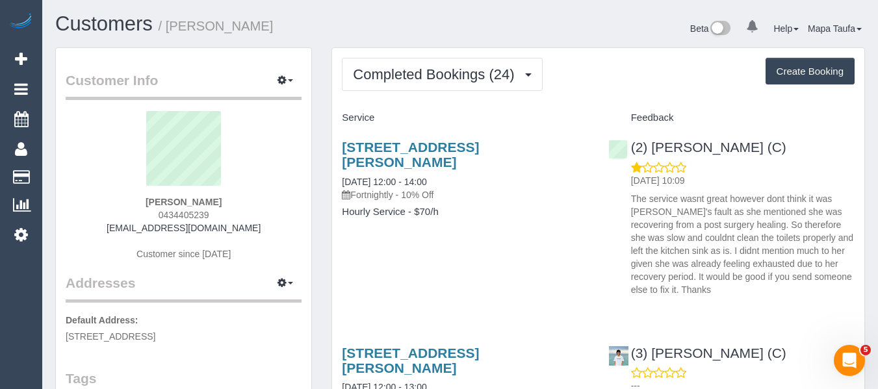
copy link "[PERSON_NAME] (C)"
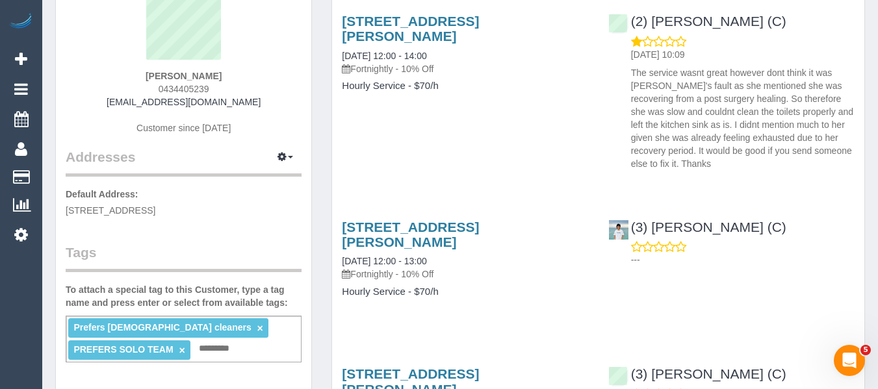
scroll to position [195, 0]
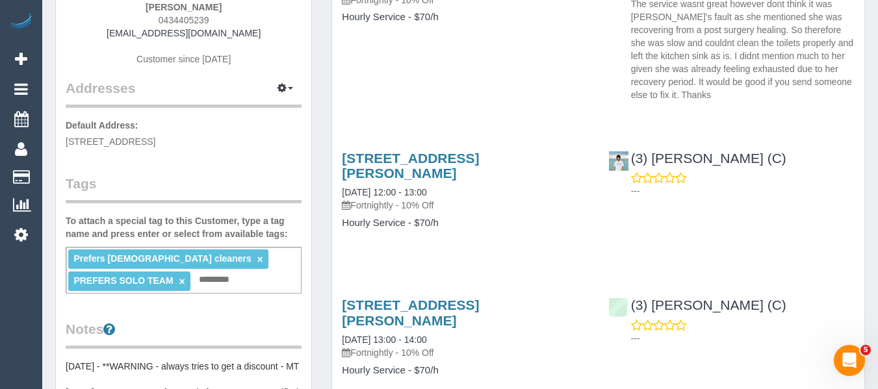
click at [225, 270] on div "Prefers Female cleaners × PREFERS SOLO TEAM × Add a tag" at bounding box center [184, 270] width 236 height 47
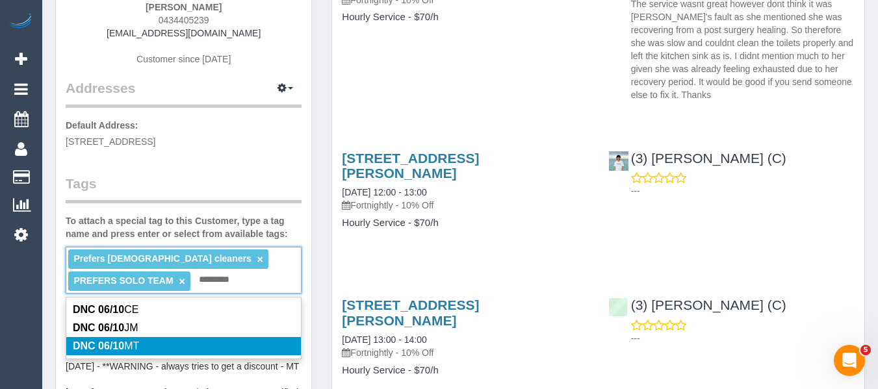
type input "*********"
click at [155, 339] on li "DNC 06/10 MT" at bounding box center [183, 346] width 235 height 18
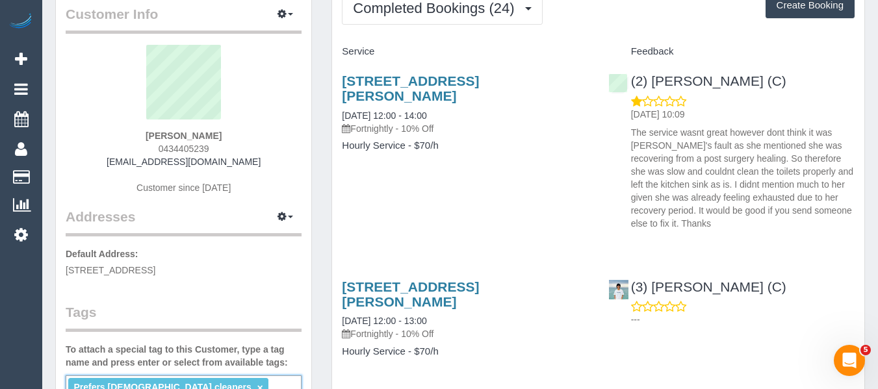
scroll to position [0, 0]
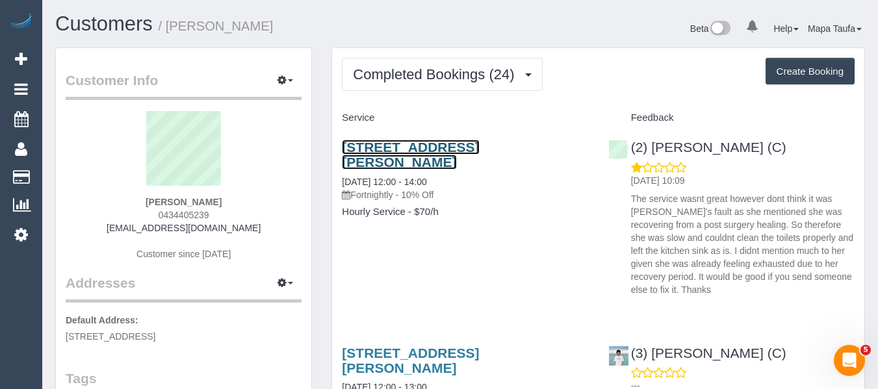
click at [366, 156] on link "24 Charles Street, Surrey Hills, VIC 3127" at bounding box center [410, 155] width 137 height 30
drag, startPoint x: 158, startPoint y: 199, endPoint x: 136, endPoint y: 204, distance: 22.1
click at [146, 200] on div "Surbhi Sharma 0434405239 surbhi09chopra@gmail.com Customer since 2024" at bounding box center [184, 192] width 236 height 162
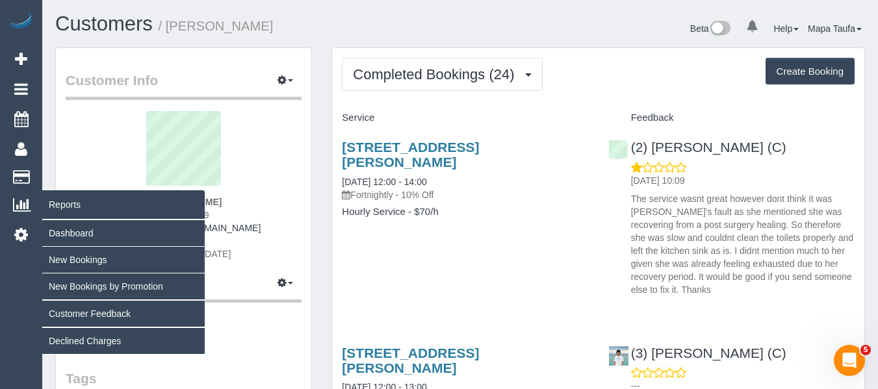
copy strong "Surbhi Sharma"
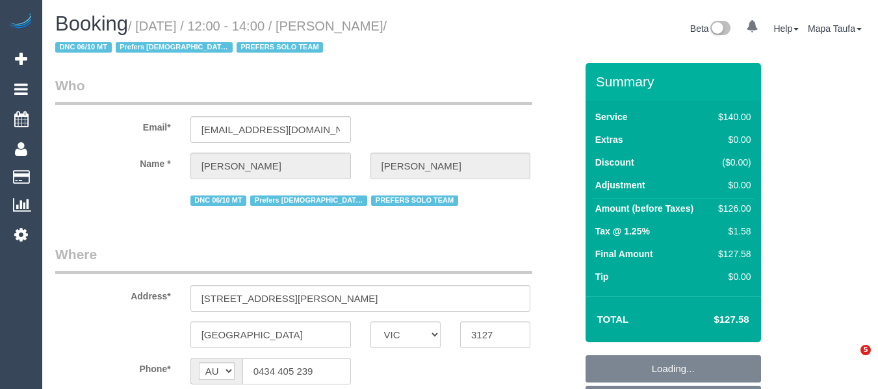
select select "VIC"
select select "string:stripe-pm_1RJibq2GScqysDRVP1k7kopt"
select select "object:732"
select select "number:28"
select select "number:14"
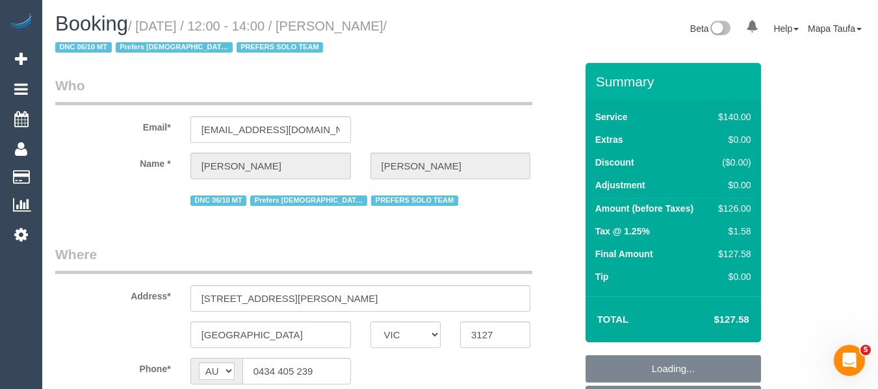
select select "number:19"
select select "number:25"
select select "number:35"
select select "number:11"
select select "object:904"
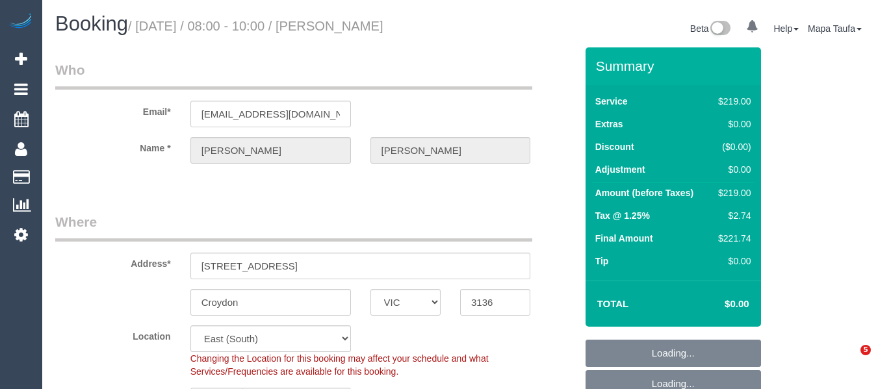
select select "VIC"
select select "string:stripe-pm_1RWwkZ2GScqysDRVUSIKSBcs"
select select "object:574"
select select "number:28"
select select "number:15"
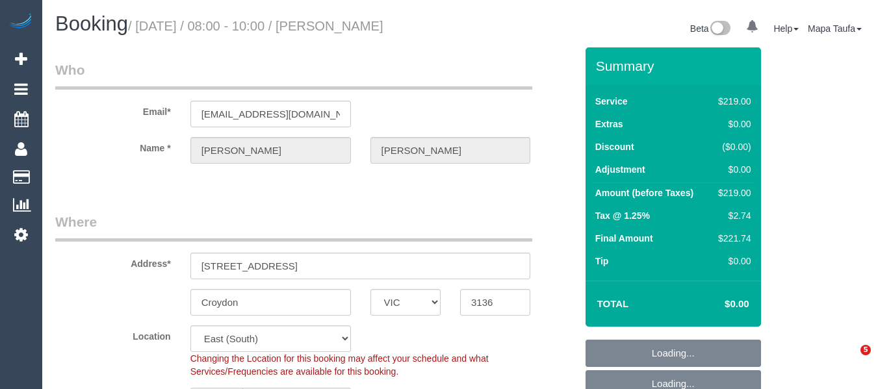
select select "number:18"
select select "number:22"
select select "number:13"
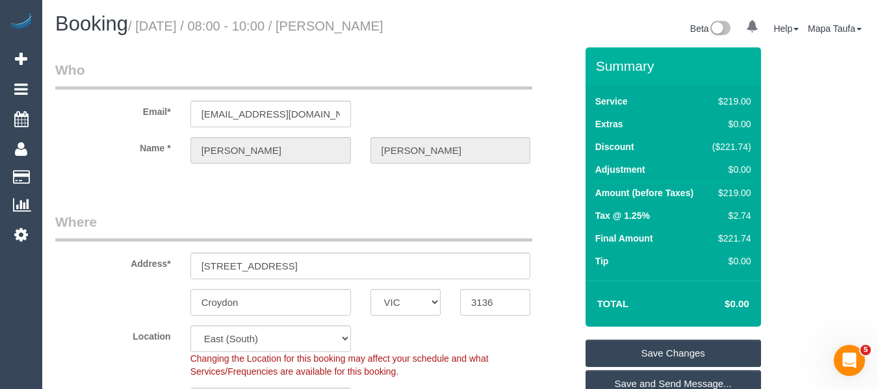
scroll to position [2402, 0]
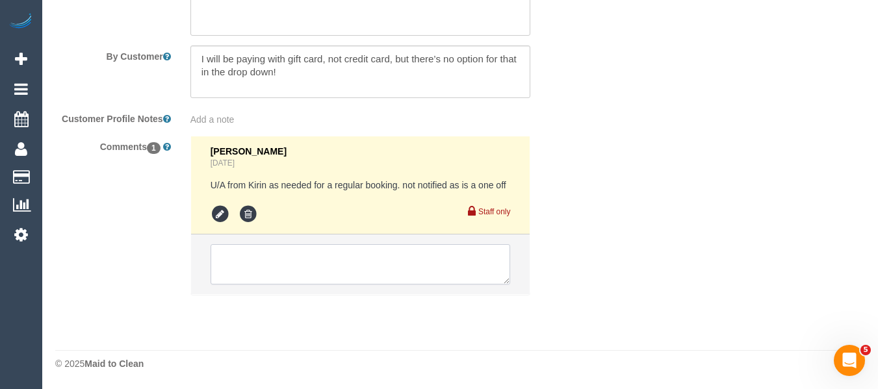
click at [375, 266] on textarea at bounding box center [360, 264] width 300 height 40
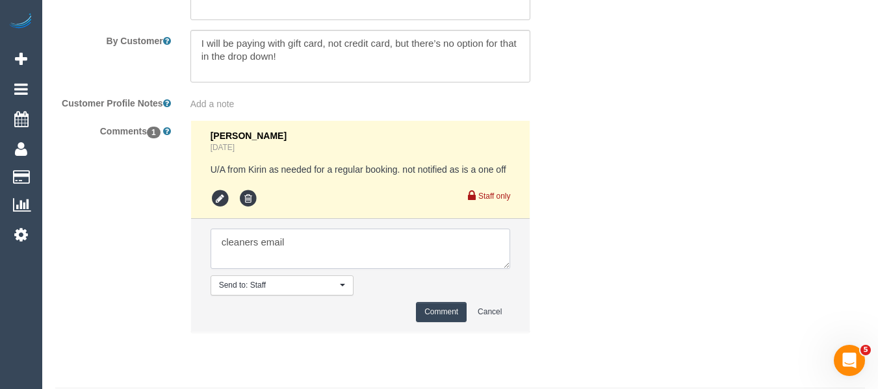
paste textarea "msg_2p6v3sew"
type textarea "cleaners email msg_2p6v3sew if any issues"
click at [420, 322] on button "Comment" at bounding box center [441, 312] width 51 height 20
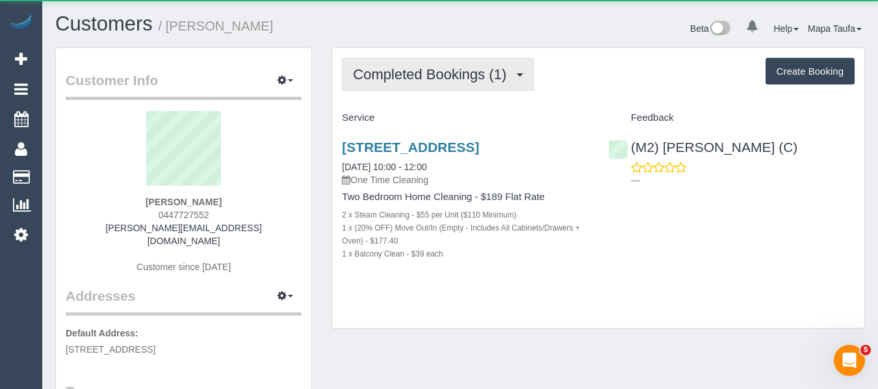
click at [394, 62] on button "Completed Bookings (1)" at bounding box center [438, 74] width 192 height 33
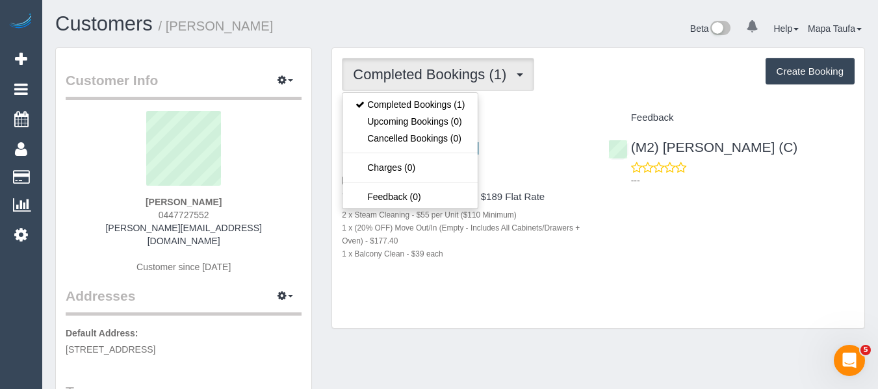
click at [616, 67] on div "Completed Bookings (1) Completed Bookings (1) Upcoming Bookings (0) Cancelled B…" at bounding box center [598, 74] width 513 height 33
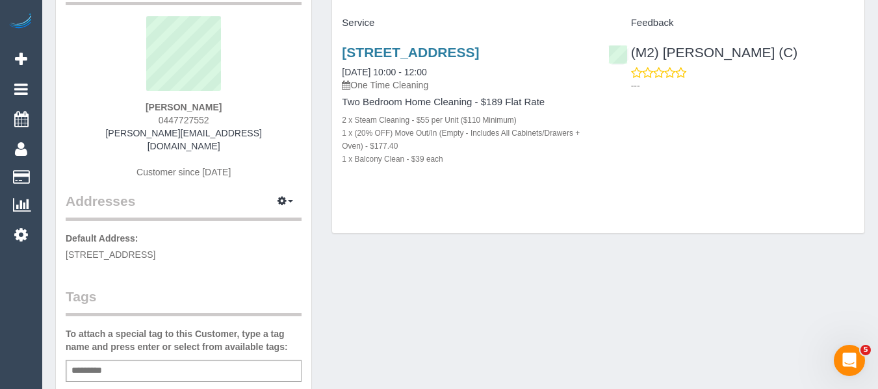
scroll to position [195, 0]
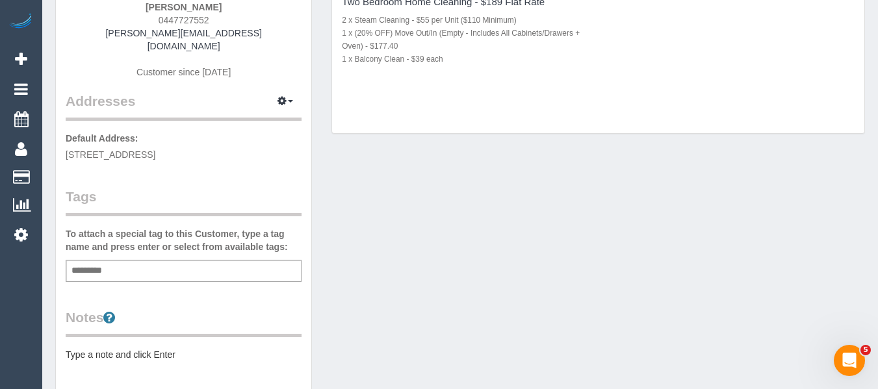
click at [136, 260] on div "Add a tag" at bounding box center [184, 271] width 236 height 22
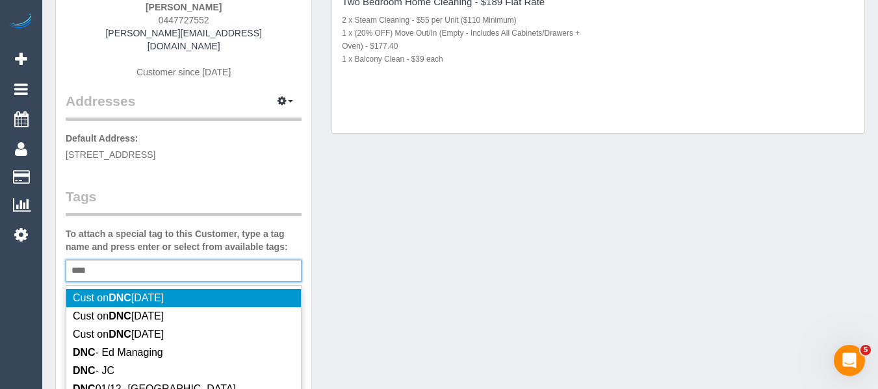
scroll to position [130, 0]
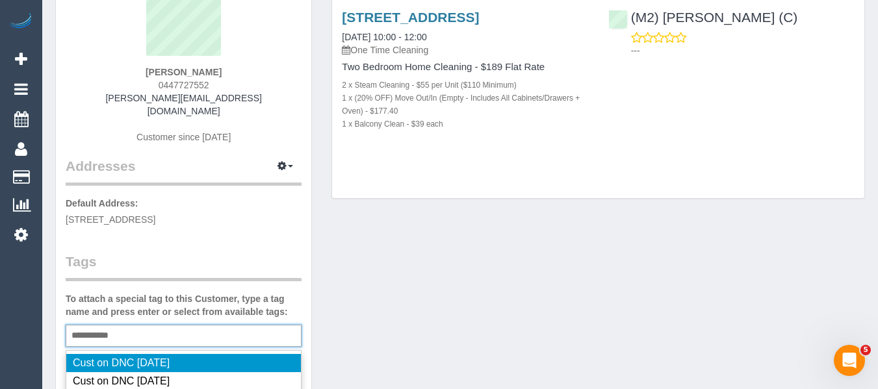
type input "**********"
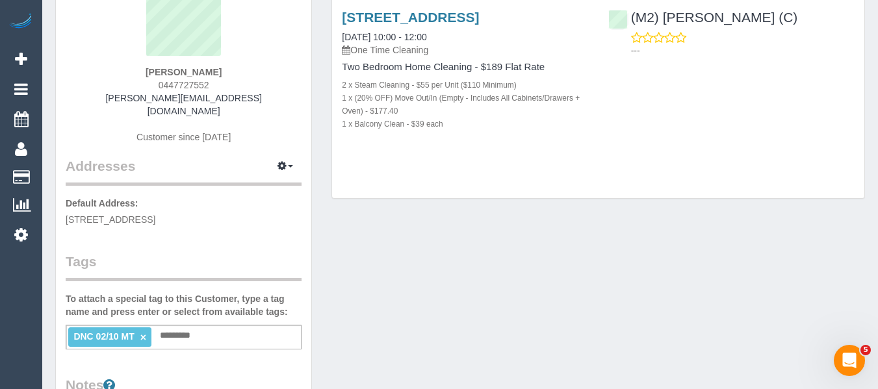
drag, startPoint x: 226, startPoint y: 65, endPoint x: 138, endPoint y: 63, distance: 88.4
click at [138, 62] on div "Georgina Greathead 0447727552 georgina.greathead95@gmail.com Customer since 2025" at bounding box center [184, 68] width 236 height 175
copy div "Georgina Greathead"
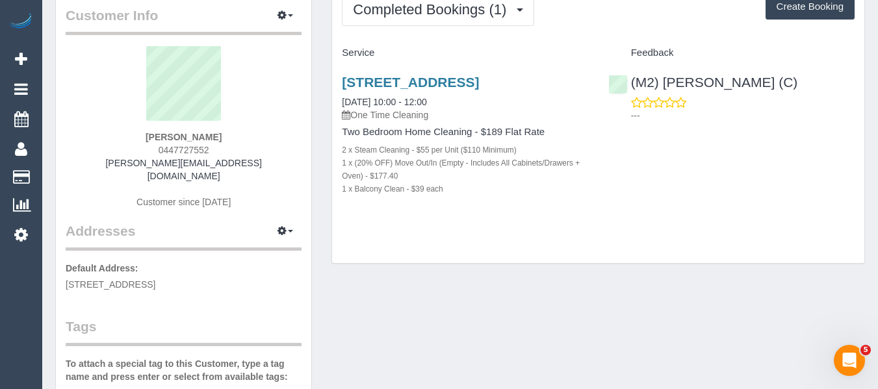
drag, startPoint x: 776, startPoint y: 86, endPoint x: 639, endPoint y: 65, distance: 138.7
click at [660, 84] on div "(M2) Darshan Gevariya (C) ---" at bounding box center [731, 96] width 266 height 64
copy link "Darshan Gevariya (C)"
click at [403, 79] on link "608/74 Eastern Road, South Melbourne, VIC 3205" at bounding box center [410, 82] width 137 height 15
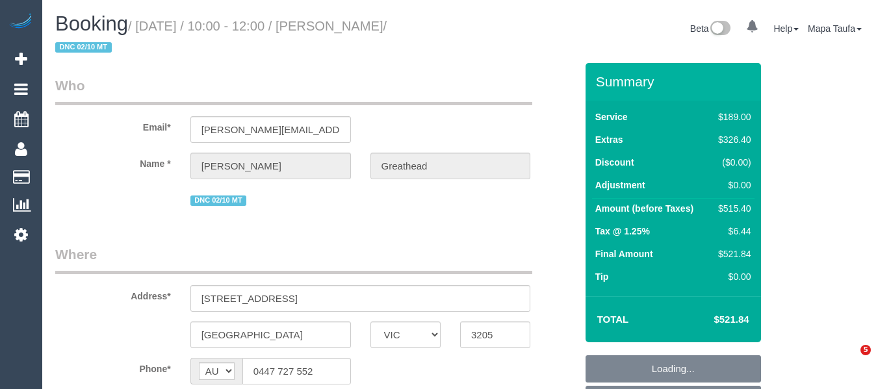
select select "VIC"
select select "string:stripe-pm_1SCTLb2GScqysDRV43v8Prw7"
select select "number:28"
select select "number:14"
select select "number:20"
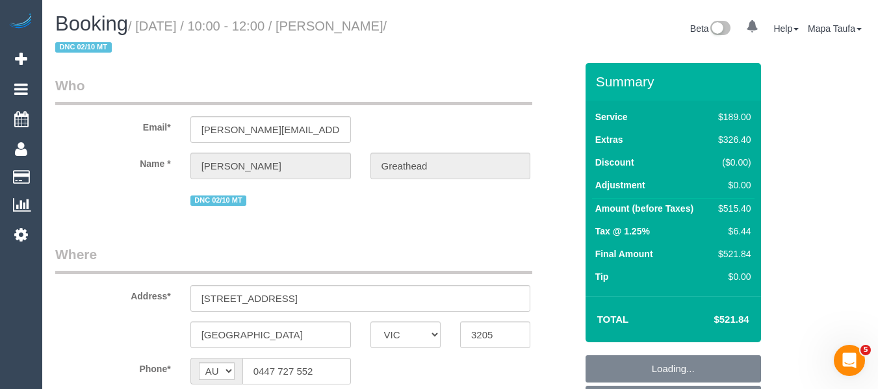
select select "number:24"
select select "number:26"
select select "object:2087"
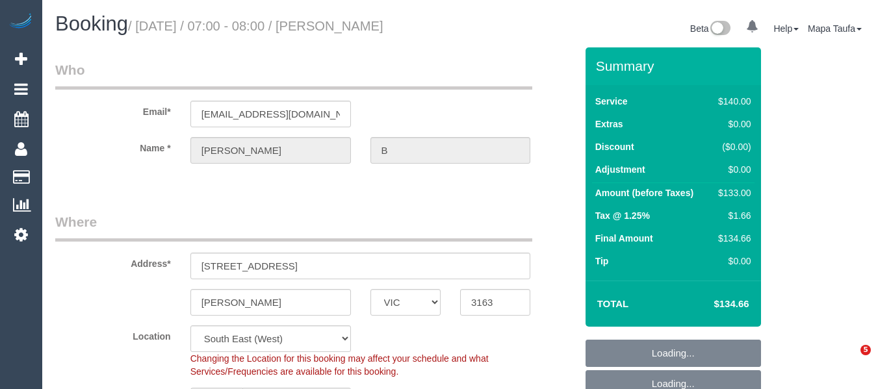
select select "VIC"
select select "object:702"
select select "number:29"
select select "number:14"
select select "number:19"
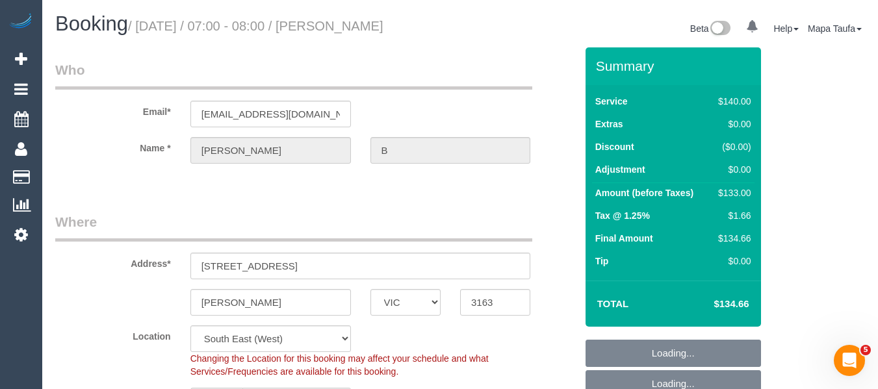
select select "number:25"
select select "number:35"
select select "number:26"
